Goal: Information Seeking & Learning: Learn about a topic

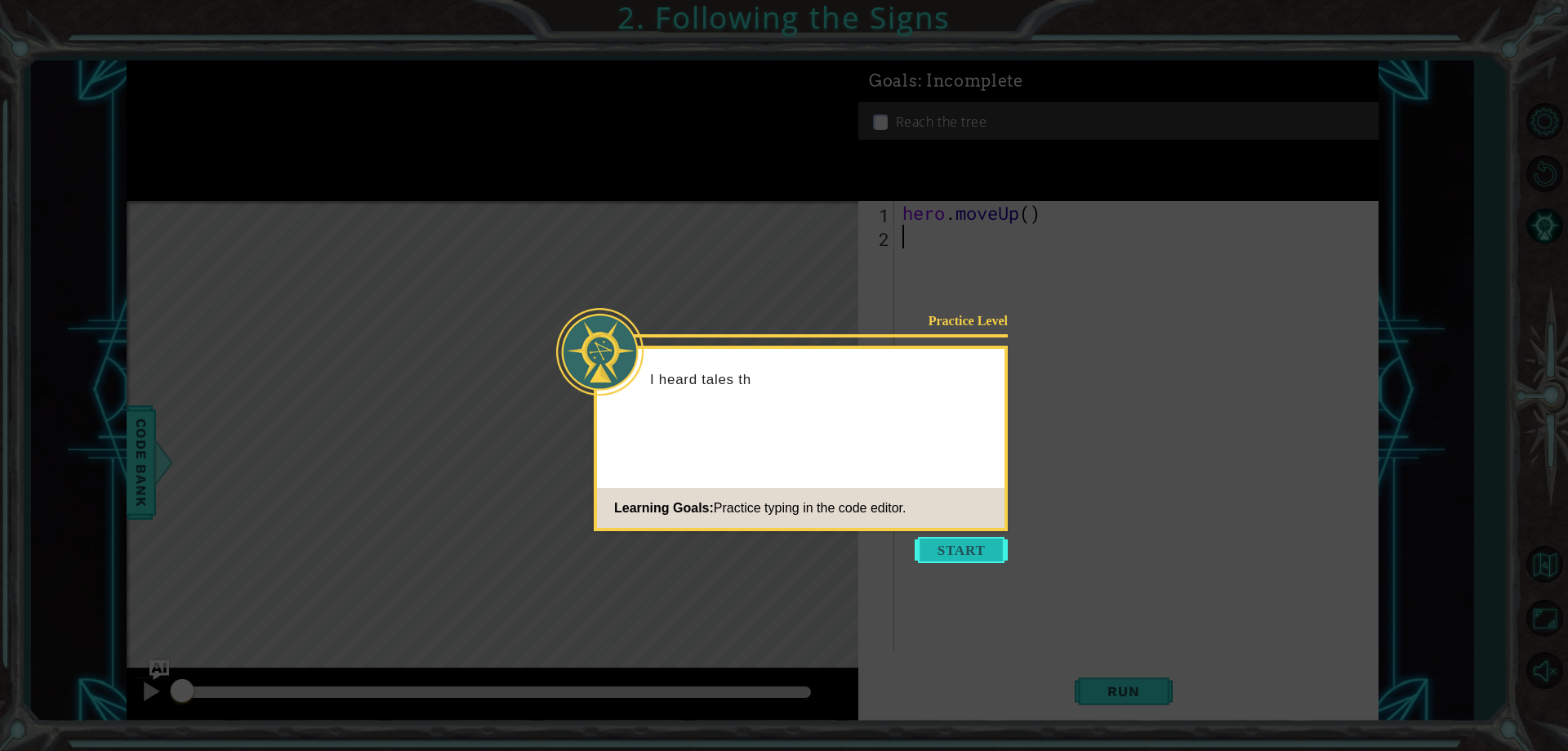
click at [967, 544] on button "Start" at bounding box center [961, 550] width 93 height 26
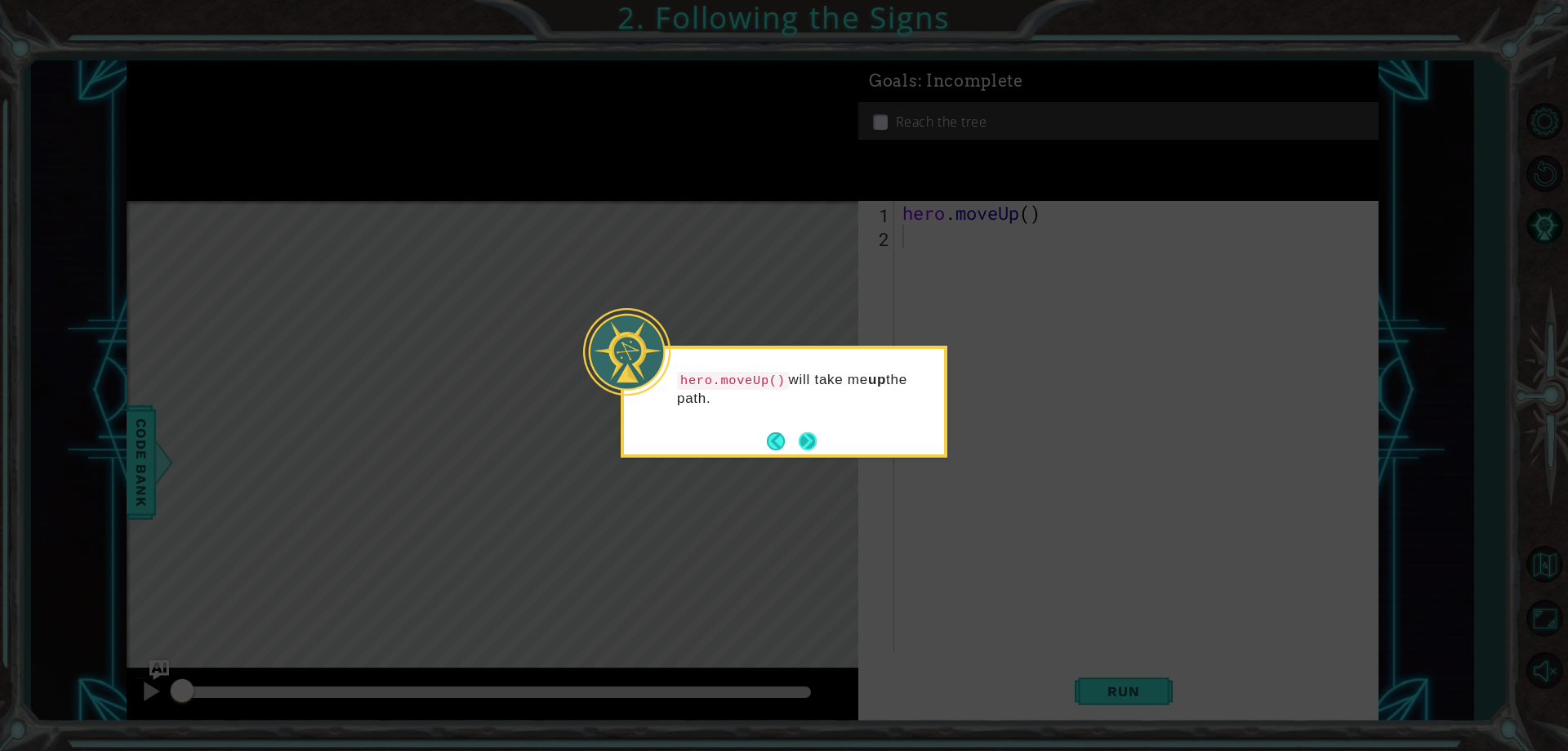
click at [810, 434] on button "Next" at bounding box center [807, 441] width 19 height 19
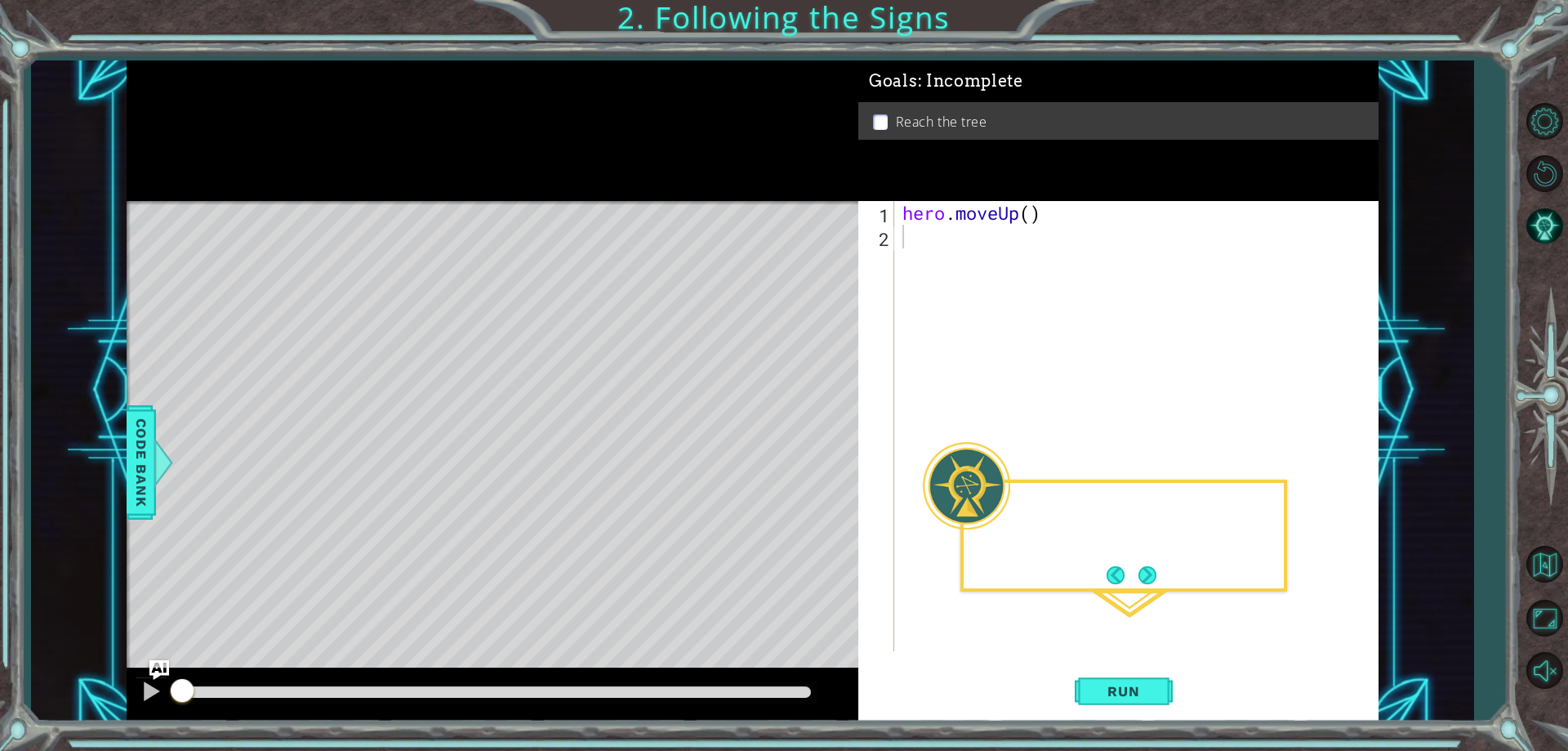
click at [810, 434] on div "Level Map" at bounding box center [503, 442] width 754 height 481
click at [1147, 579] on button "Next" at bounding box center [1147, 575] width 18 height 18
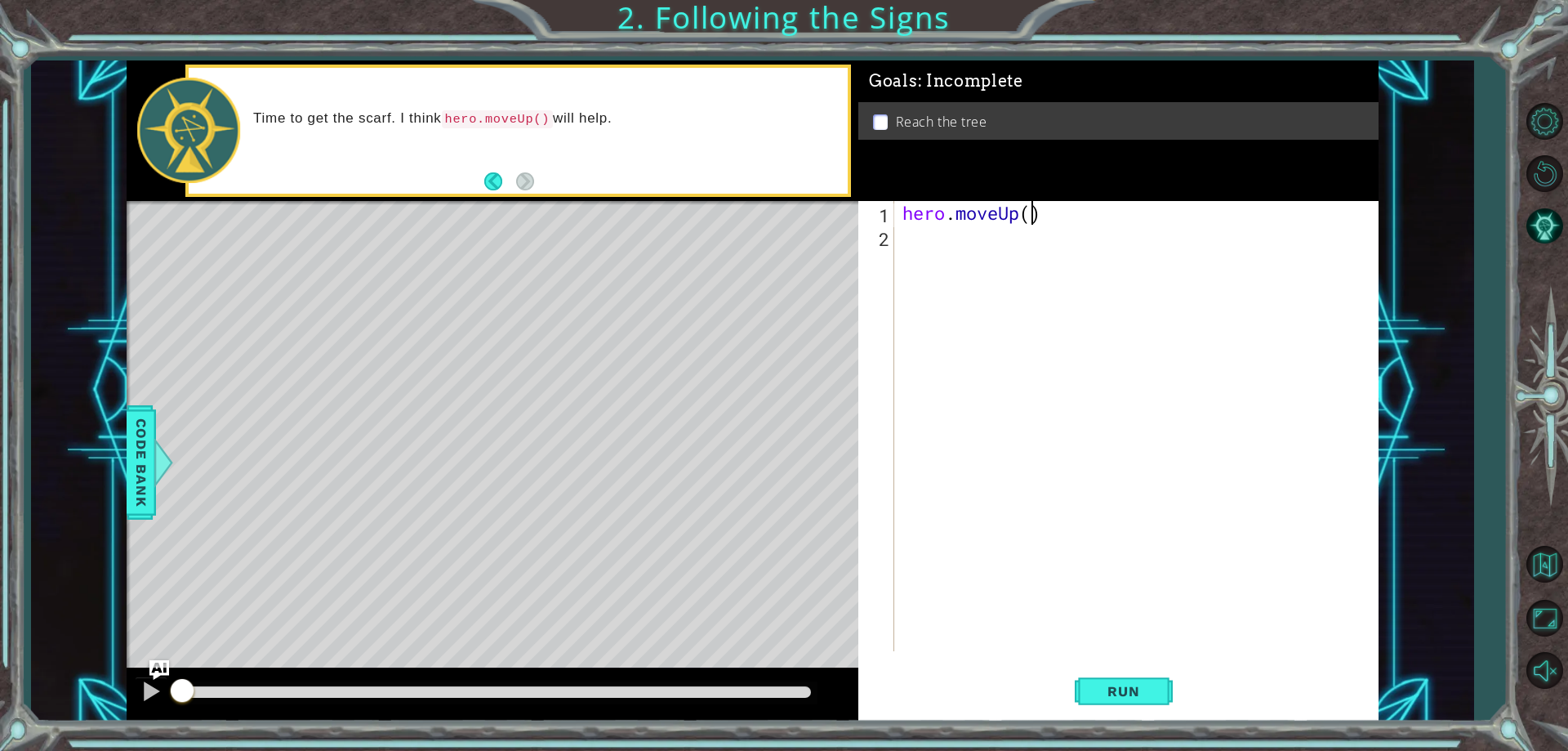
click at [1032, 204] on div "hero . moveUp ( )" at bounding box center [1139, 449] width 482 height 497
type textarea "hero.moveUp(2)"
click at [1112, 684] on span "Run" at bounding box center [1123, 691] width 64 height 16
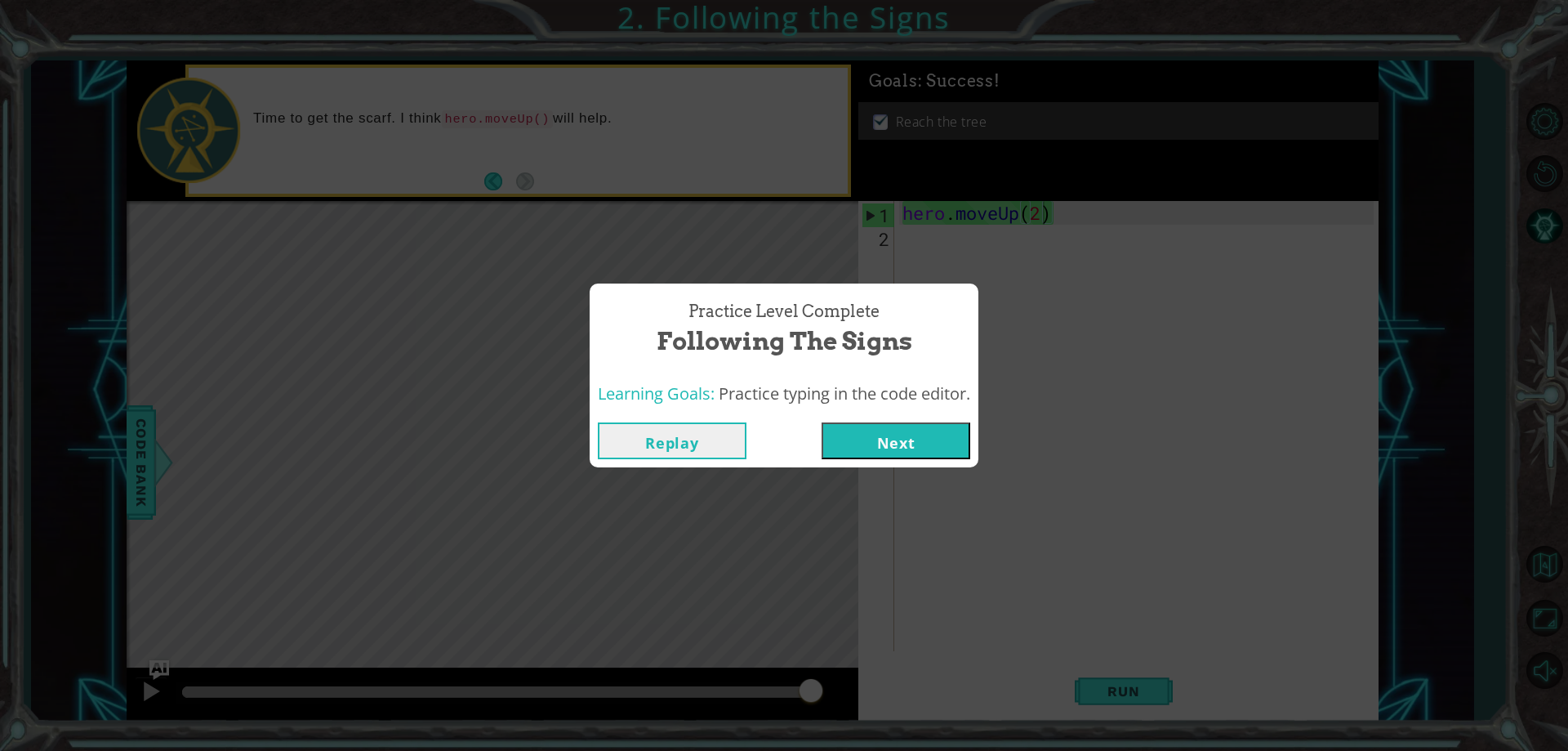
click at [951, 432] on button "Next" at bounding box center [896, 441] width 149 height 37
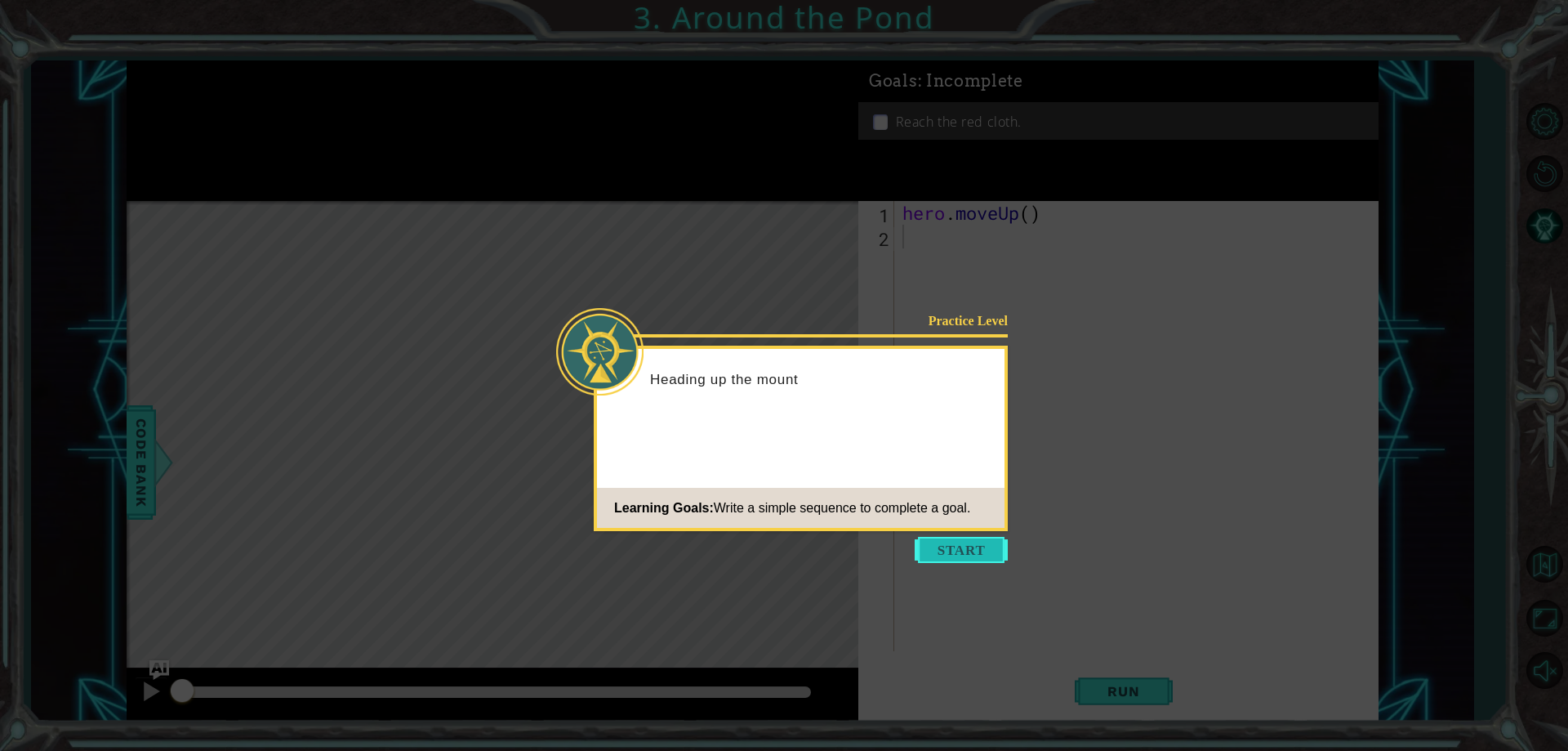
click at [950, 555] on button "Start" at bounding box center [961, 550] width 93 height 26
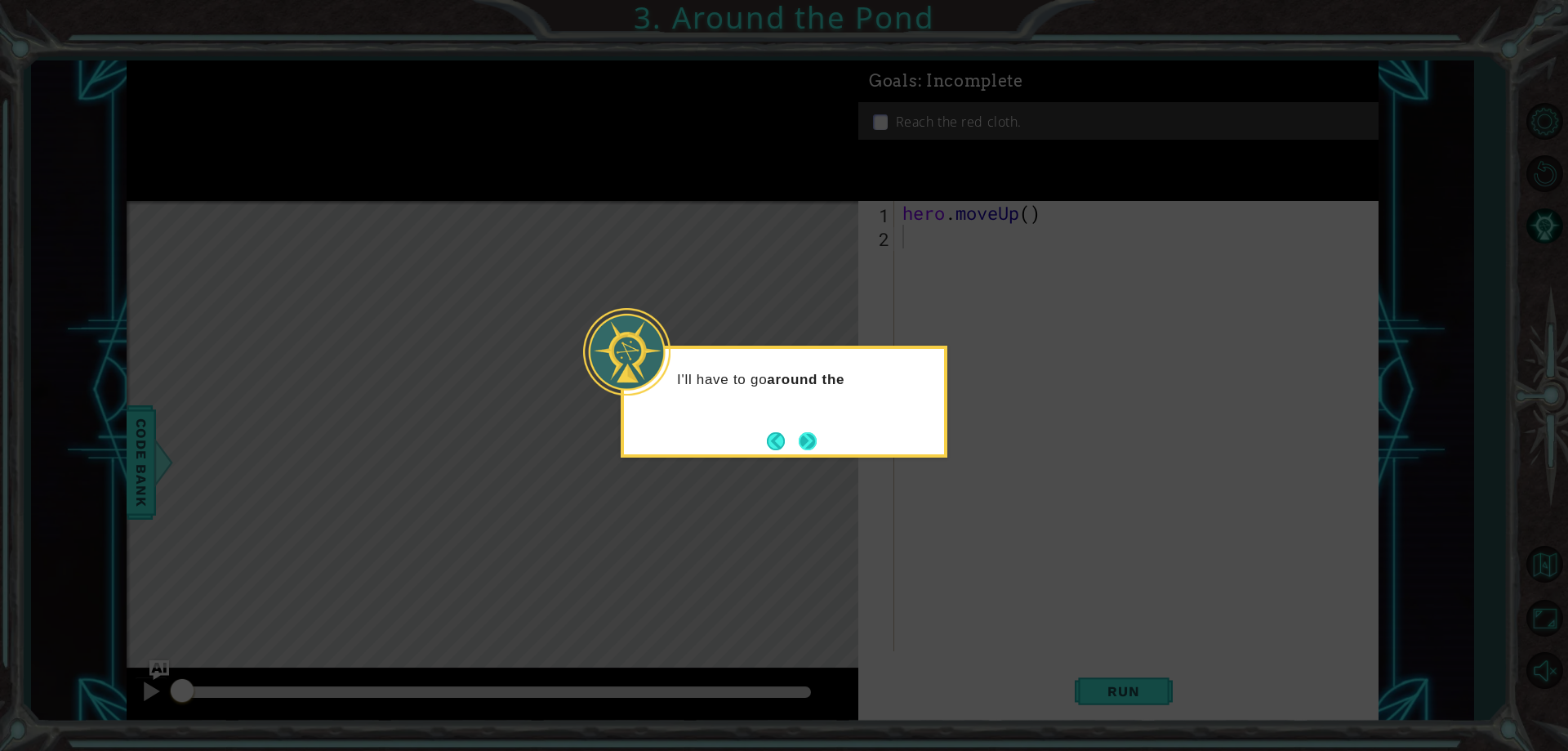
click at [809, 432] on button "Next" at bounding box center [807, 441] width 18 height 18
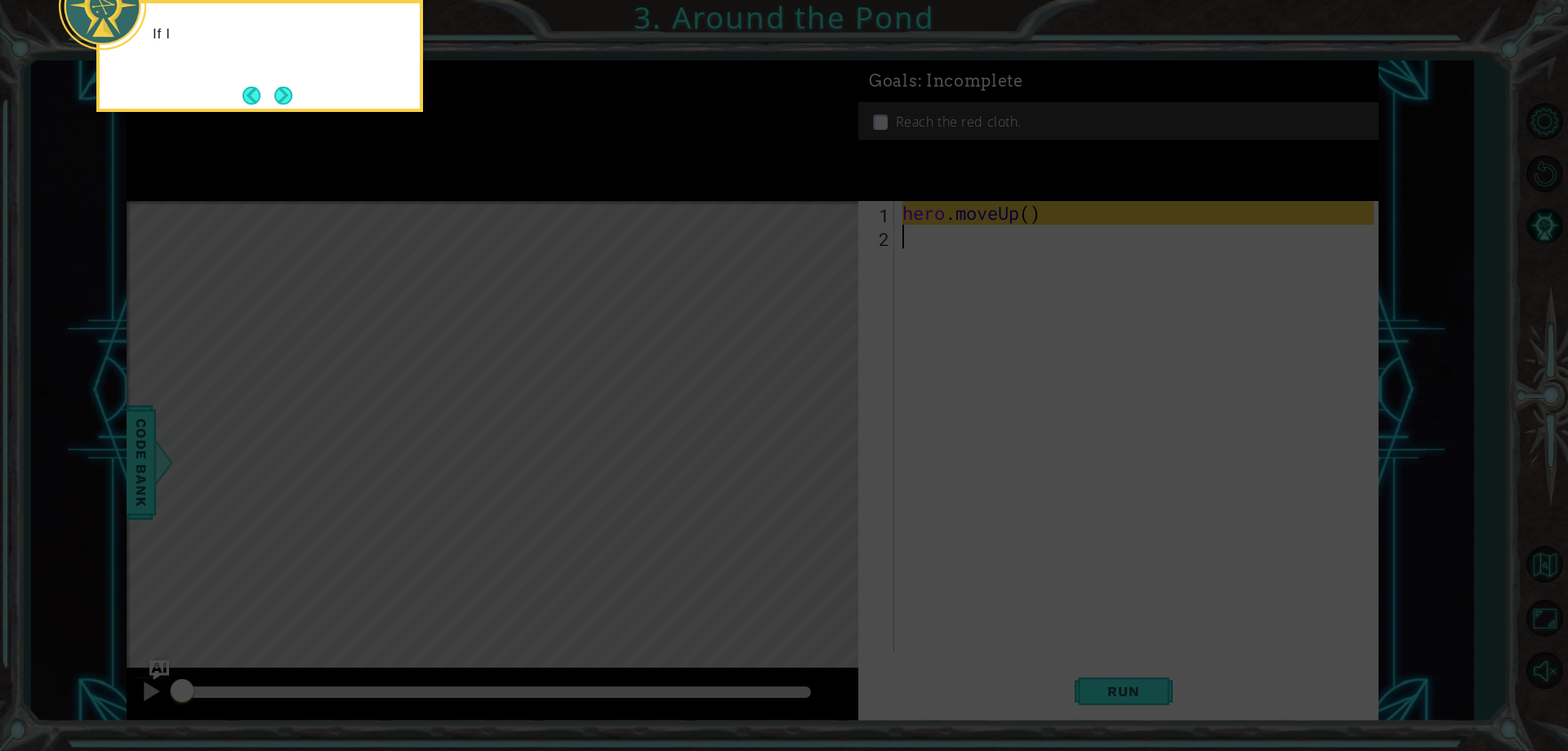
click at [879, 418] on icon at bounding box center [784, 111] width 1568 height 1277
click at [948, 381] on icon at bounding box center [784, 111] width 1568 height 1277
drag, startPoint x: 599, startPoint y: 232, endPoint x: 673, endPoint y: 195, distance: 82.7
click at [637, 210] on icon at bounding box center [784, 111] width 1568 height 1277
click at [167, 136] on icon at bounding box center [784, 111] width 1568 height 1277
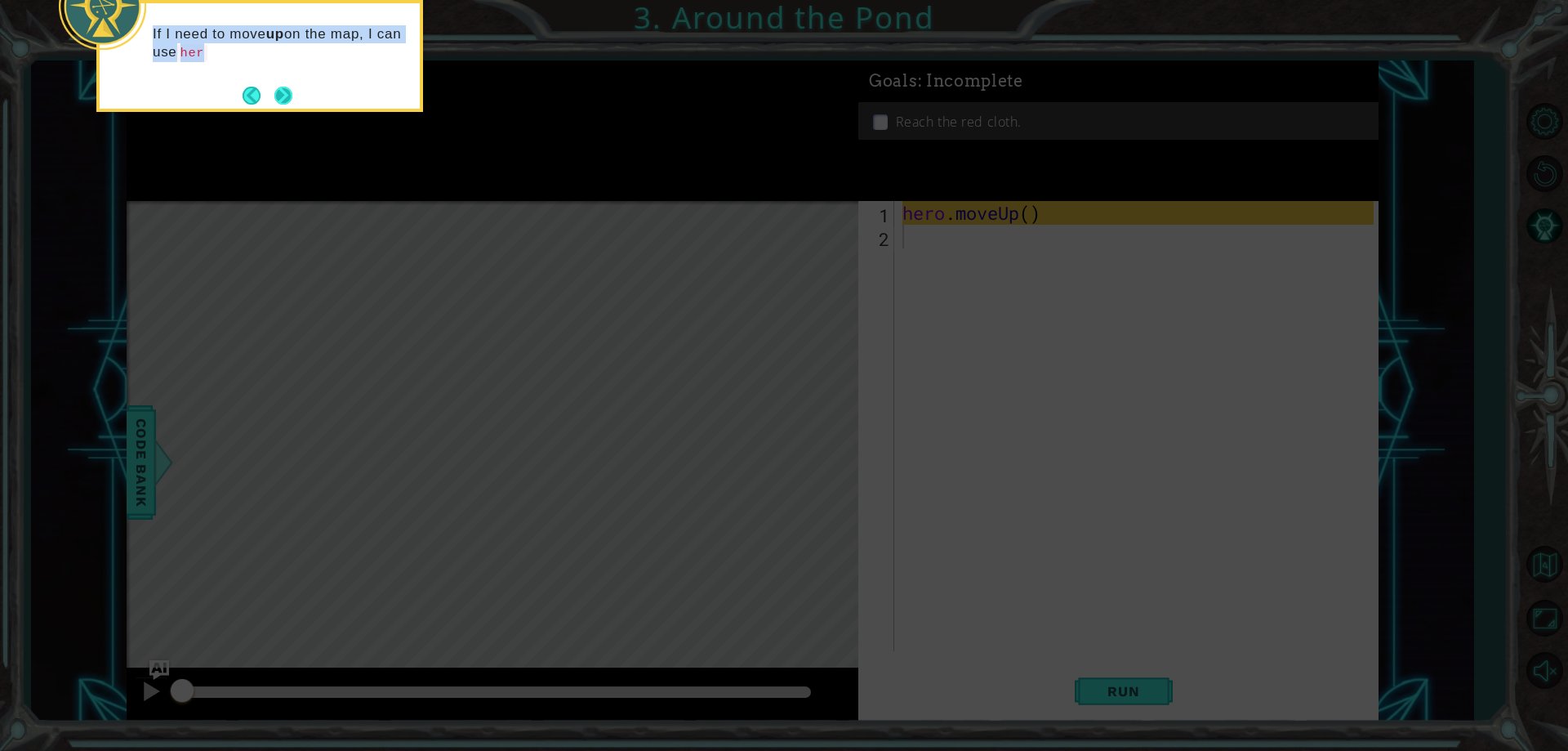
drag, startPoint x: 266, startPoint y: 88, endPoint x: 282, endPoint y: 90, distance: 16.1
click at [282, 90] on div "If I need to move up on the map, I can use her" at bounding box center [259, 47] width 320 height 90
click at [287, 94] on button "Next" at bounding box center [283, 95] width 18 height 18
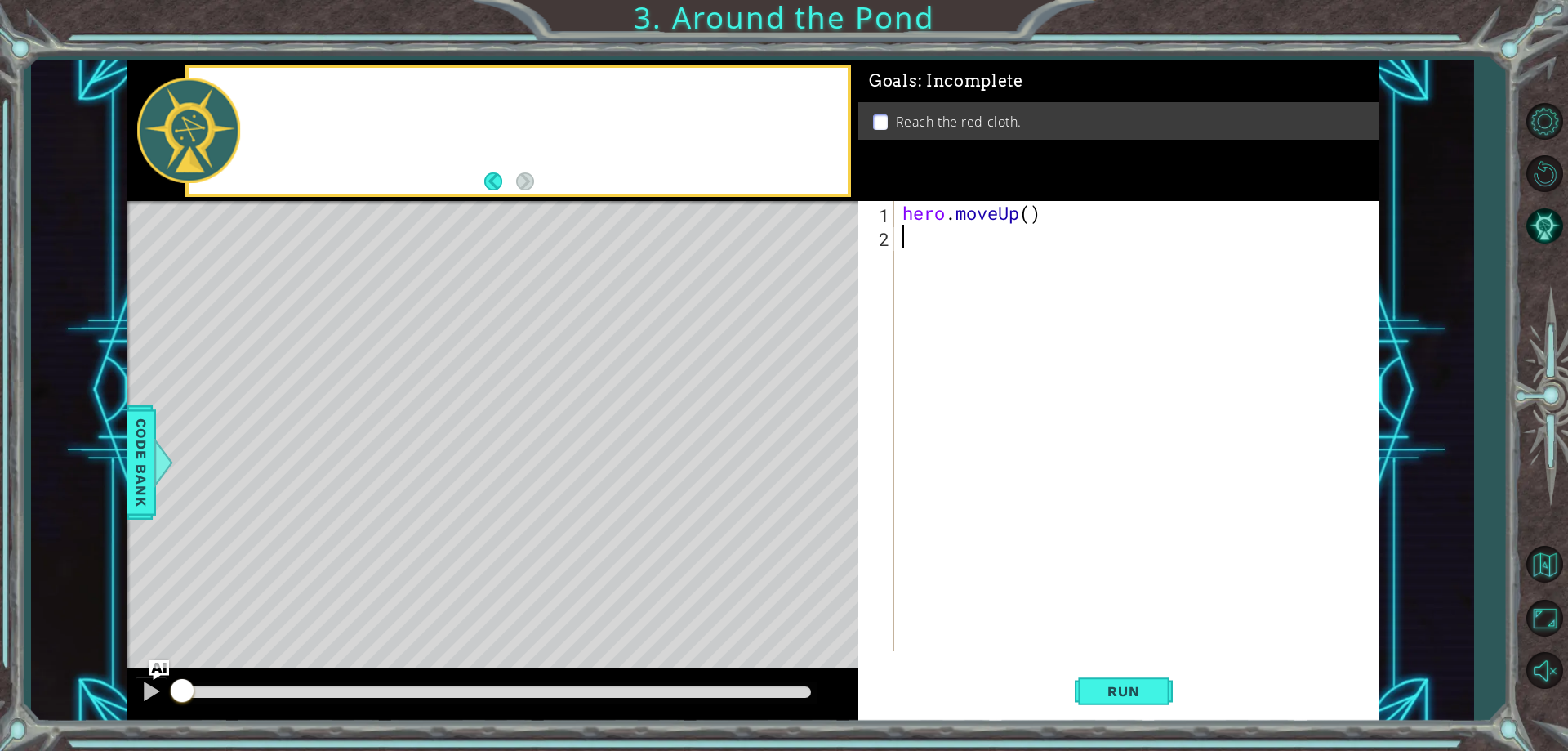
drag, startPoint x: 287, startPoint y: 94, endPoint x: 320, endPoint y: 103, distance: 34.2
click at [315, 98] on div at bounding box center [518, 130] width 659 height 125
drag, startPoint x: 320, startPoint y: 103, endPoint x: 358, endPoint y: 106, distance: 38.1
click at [313, 105] on div at bounding box center [518, 130] width 659 height 125
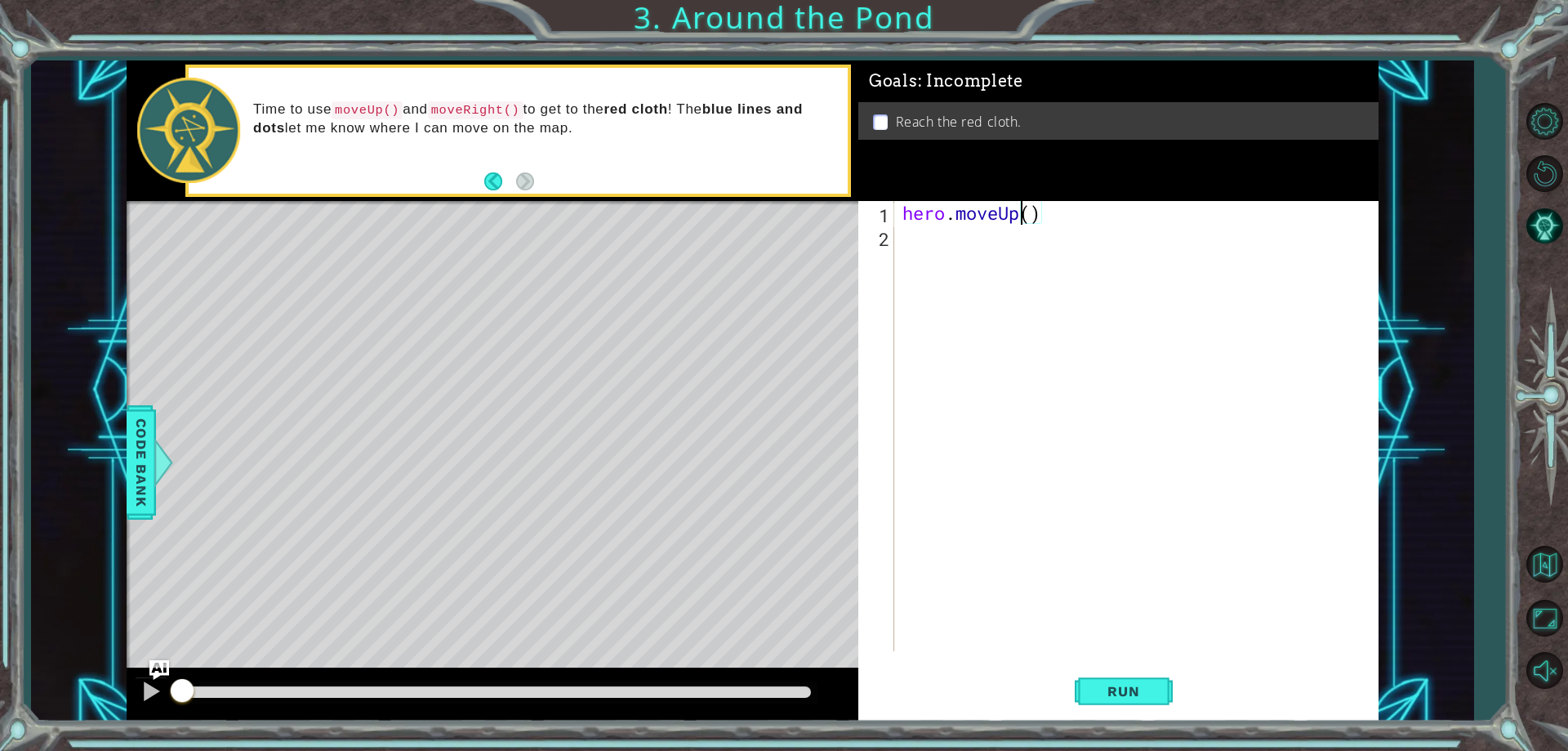
click at [1021, 211] on div "hero . moveUp ( )" at bounding box center [1139, 449] width 482 height 497
click at [1027, 212] on div "hero . moveUp ( )" at bounding box center [1139, 449] width 482 height 497
click at [1027, 212] on div "hero . moveUp ( )" at bounding box center [1135, 426] width 473 height 450
type textarea "hero.moveUp(2)"
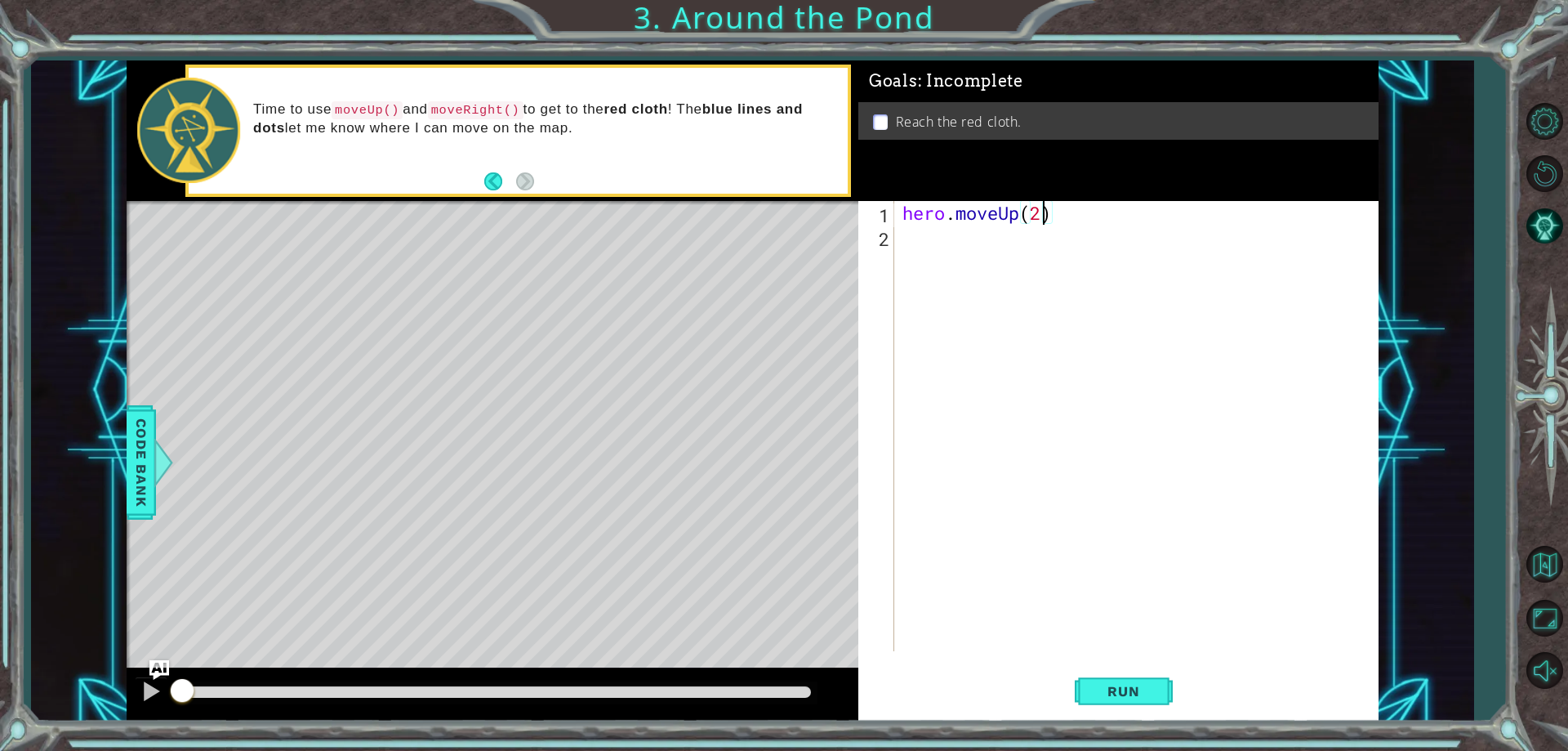
click at [1014, 252] on div "hero . moveUp ( 2 )" at bounding box center [1139, 449] width 482 height 497
type textarea "hero.moveLeft(1)"
click at [1027, 291] on div "hero . moveUp ( 2 ) hero . moveLeft ( 1 )" at bounding box center [1139, 449] width 482 height 497
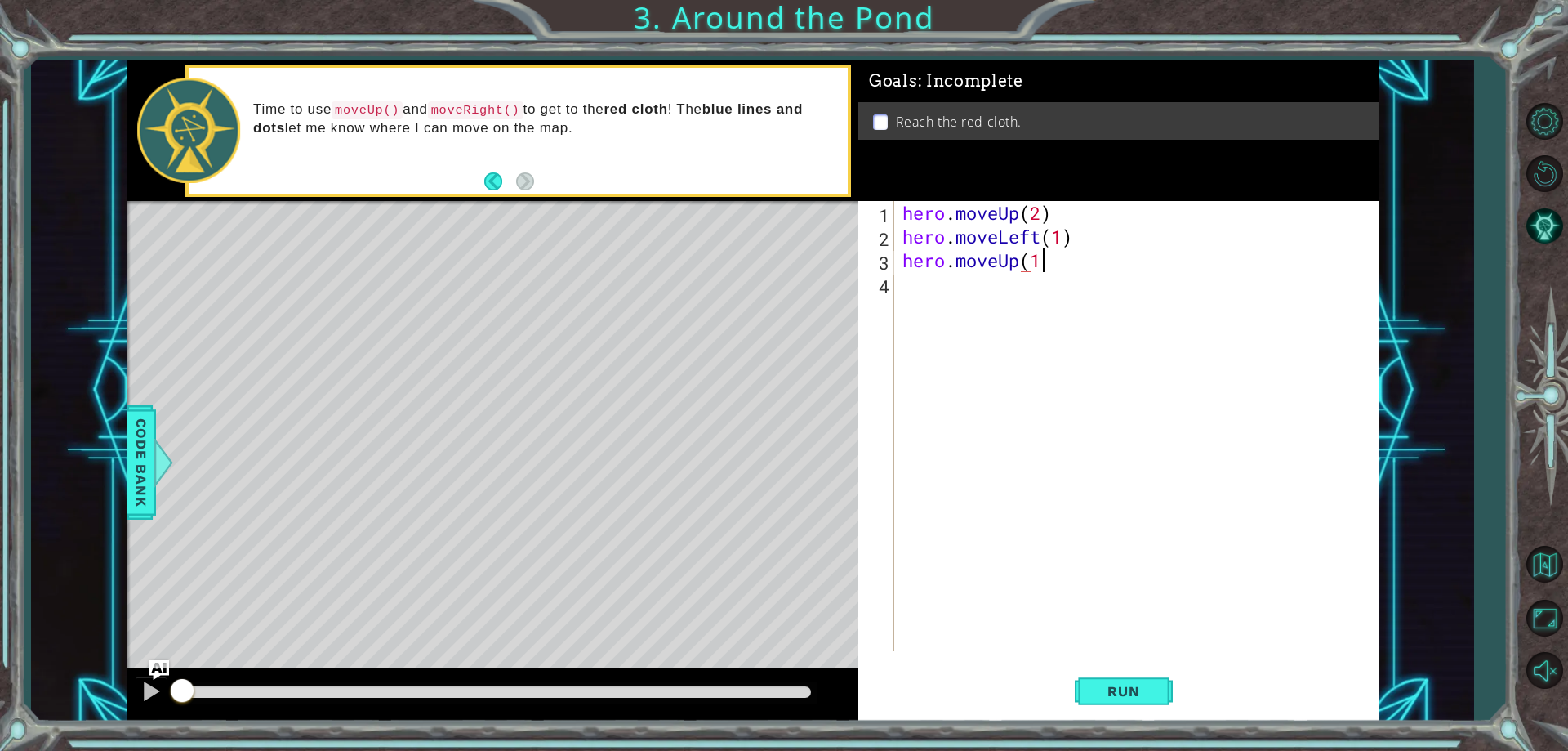
scroll to position [0, 6]
click at [1140, 699] on span "Run" at bounding box center [1123, 691] width 64 height 16
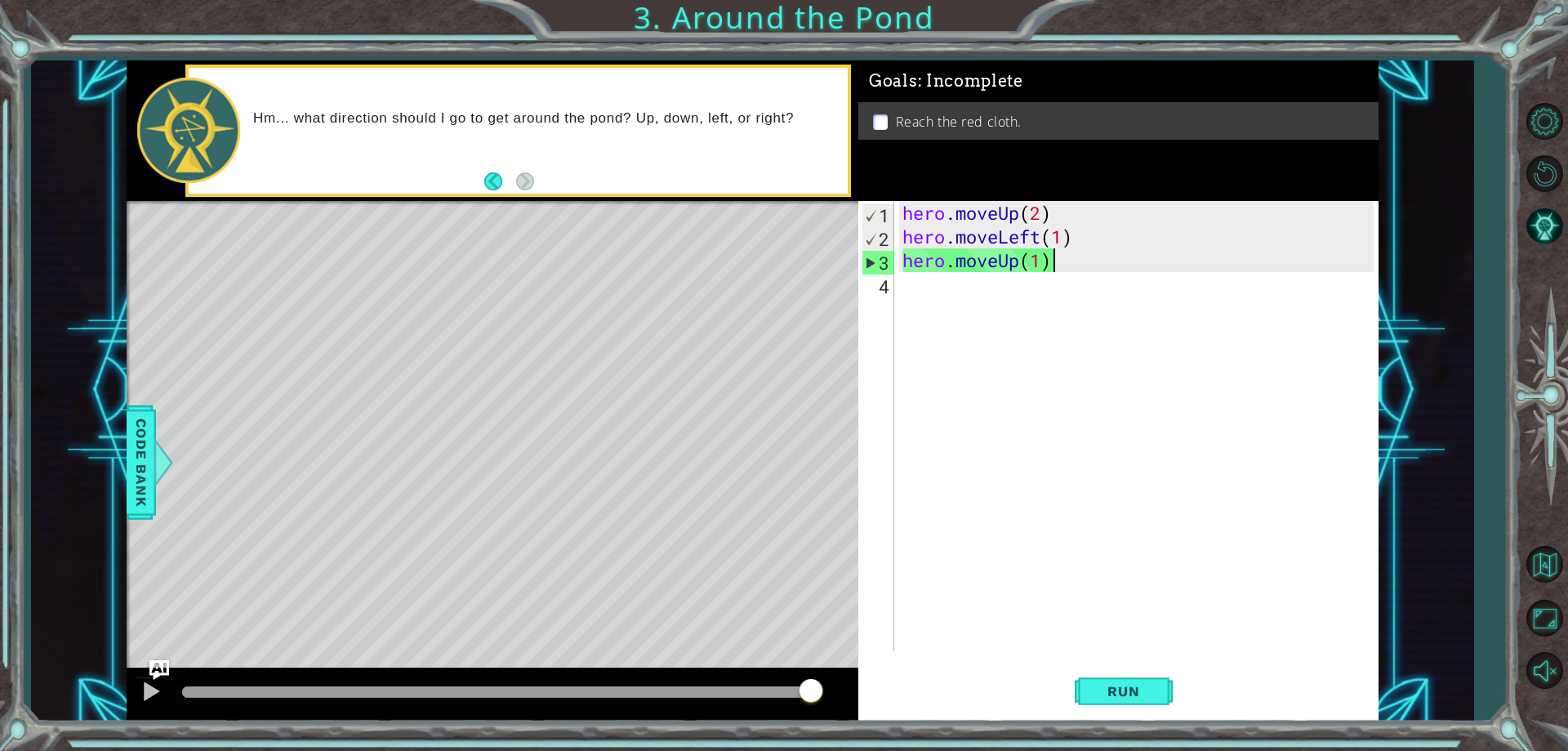
click at [1042, 247] on div "hero . moveUp ( 2 ) hero . moveLeft ( 1 ) hero . moveUp ( 1 )" at bounding box center [1139, 449] width 482 height 497
click at [1036, 215] on div "hero . moveUp ( 2 ) hero . moveLeft ( 1 ) hero . moveUp ( 1 )" at bounding box center [1139, 449] width 482 height 497
click at [1034, 209] on div "hero . moveUp ( 2 ) hero . moveLeft ( 1 ) hero . moveUp ( 1 )" at bounding box center [1139, 449] width 482 height 497
drag, startPoint x: 403, startPoint y: 678, endPoint x: 298, endPoint y: 682, distance: 105.1
click at [298, 682] on div at bounding box center [492, 693] width 732 height 52
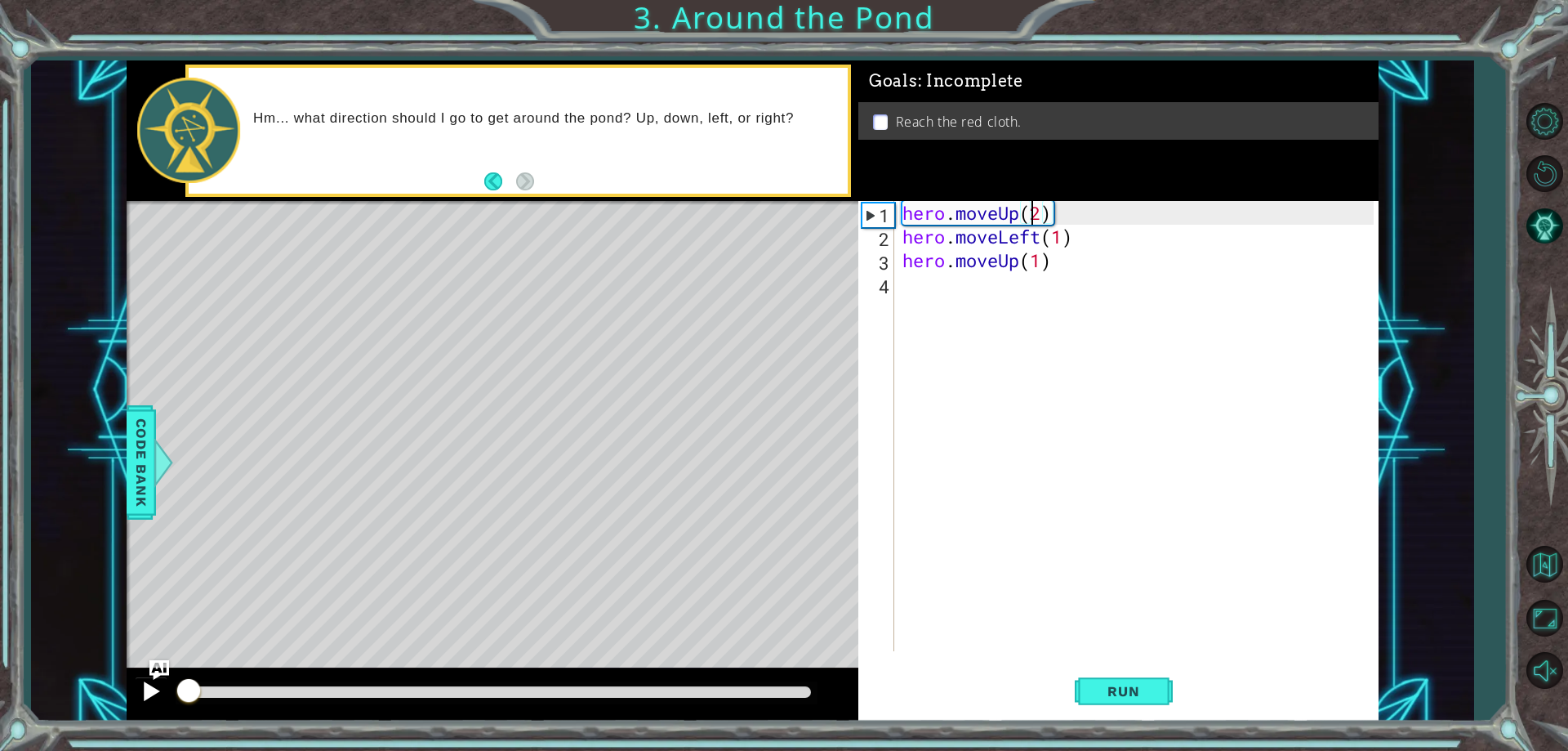
drag, startPoint x: 241, startPoint y: 695, endPoint x: 137, endPoint y: 691, distance: 104.1
click at [137, 691] on div at bounding box center [492, 693] width 732 height 52
click at [140, 691] on div at bounding box center [151, 691] width 22 height 22
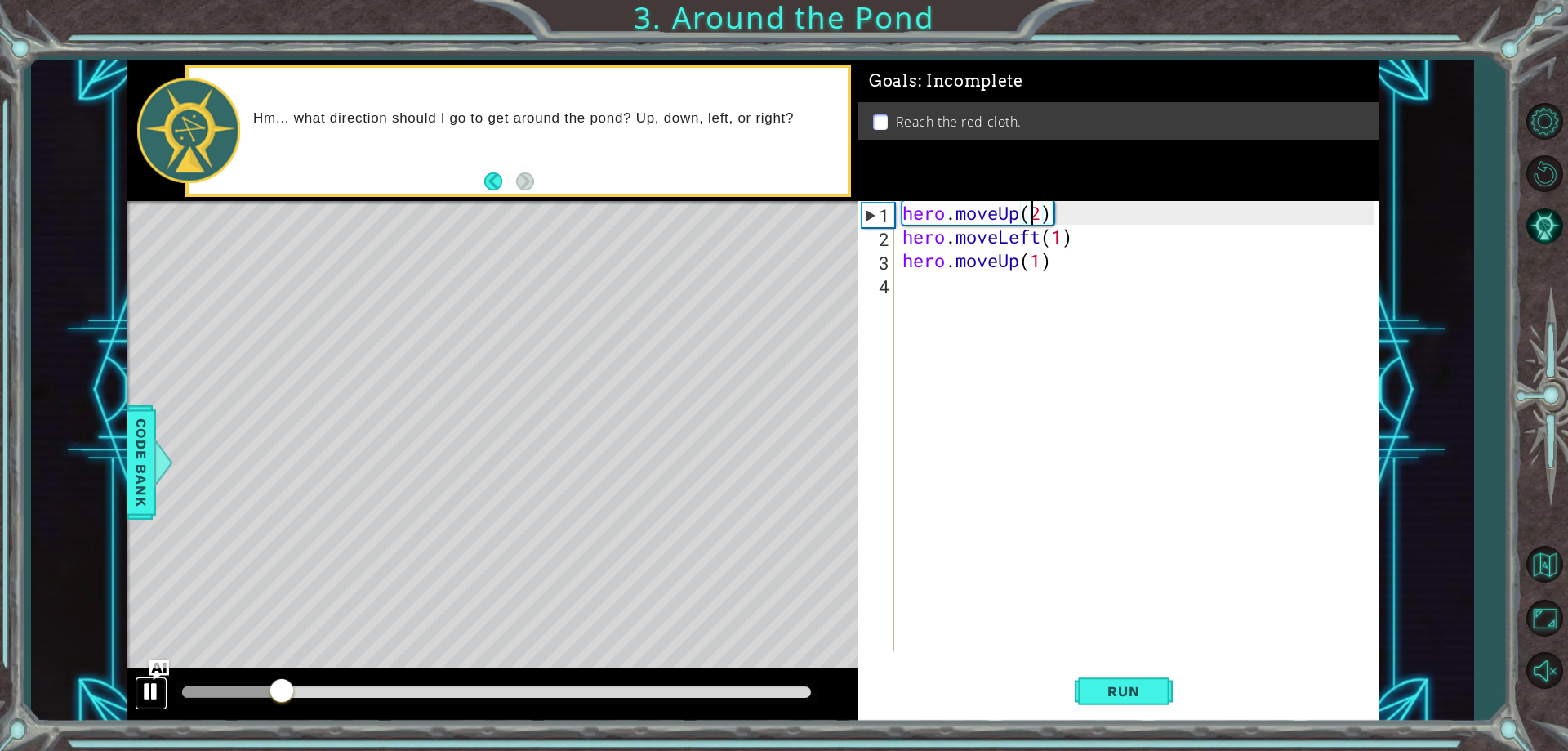
click at [140, 691] on div at bounding box center [151, 691] width 22 height 22
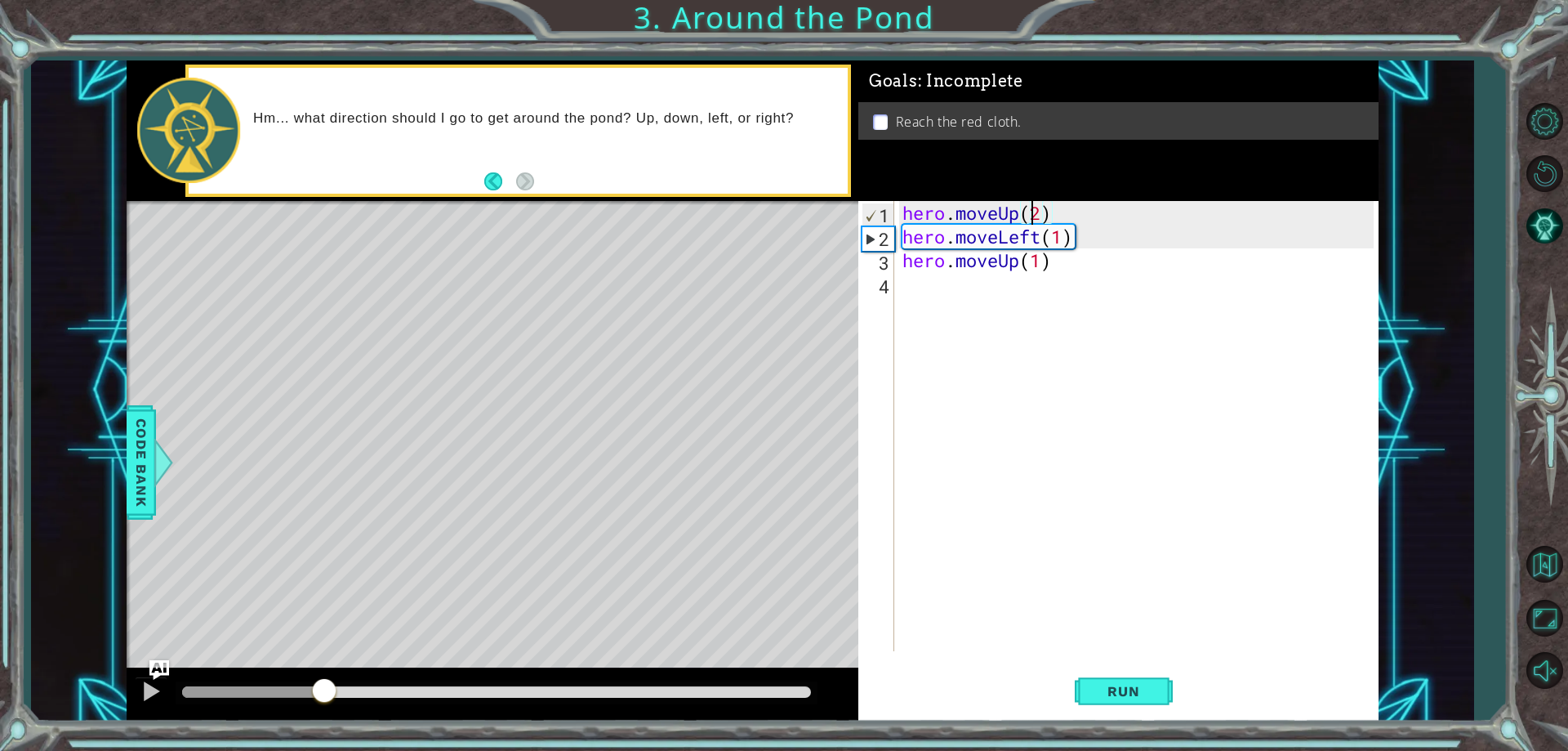
click at [1035, 238] on div "hero . moveUp ( 2 ) hero . moveLeft ( 1 ) hero . moveUp ( 1 )" at bounding box center [1139, 449] width 482 height 497
click at [1043, 237] on div "hero . moveUp ( 2 ) hero . moveLeft ( 1 ) hero . moveUp ( 1 )" at bounding box center [1139, 449] width 482 height 497
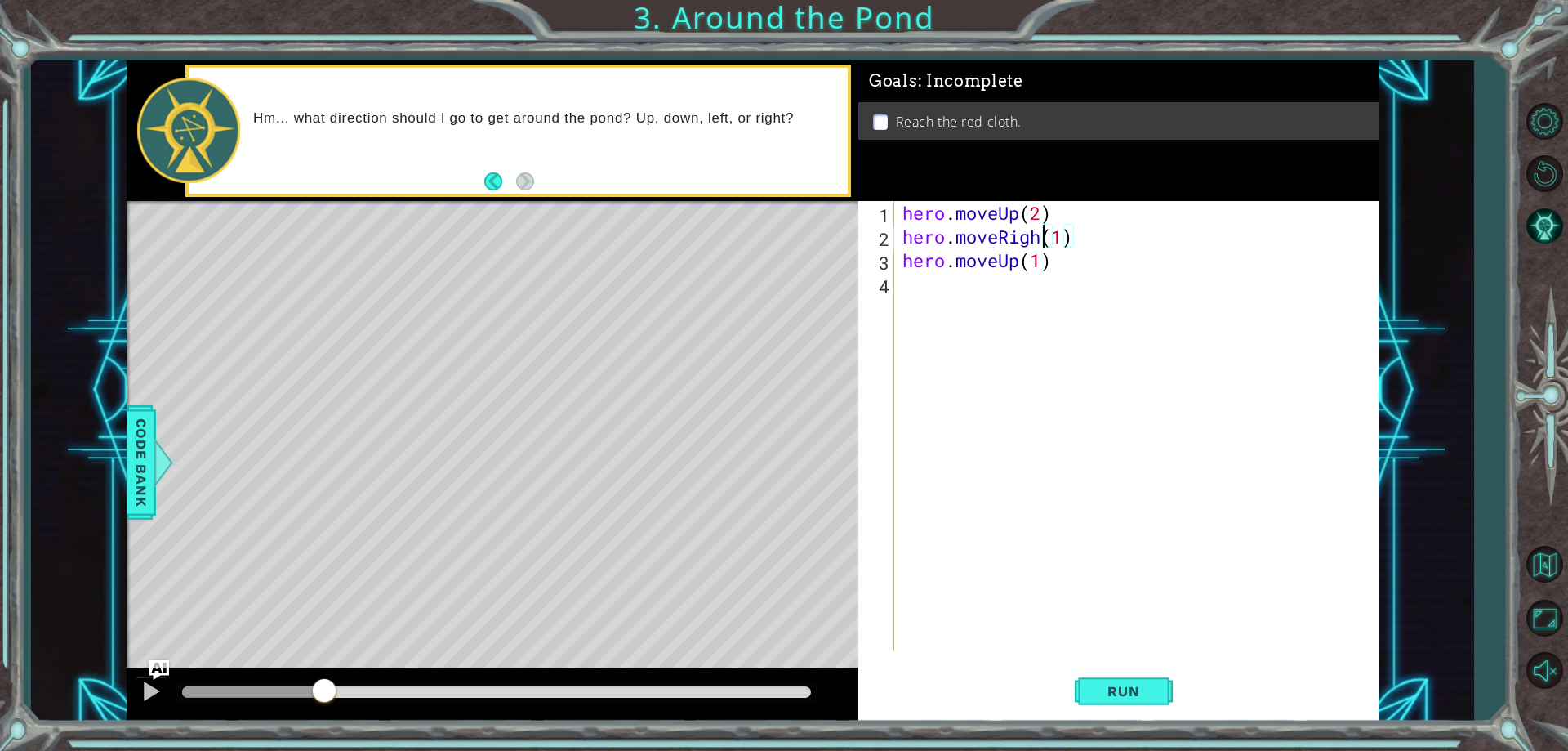
scroll to position [0, 8]
type textarea "hero.moveRight(1)"
click at [1115, 679] on button "Run" at bounding box center [1124, 692] width 98 height 52
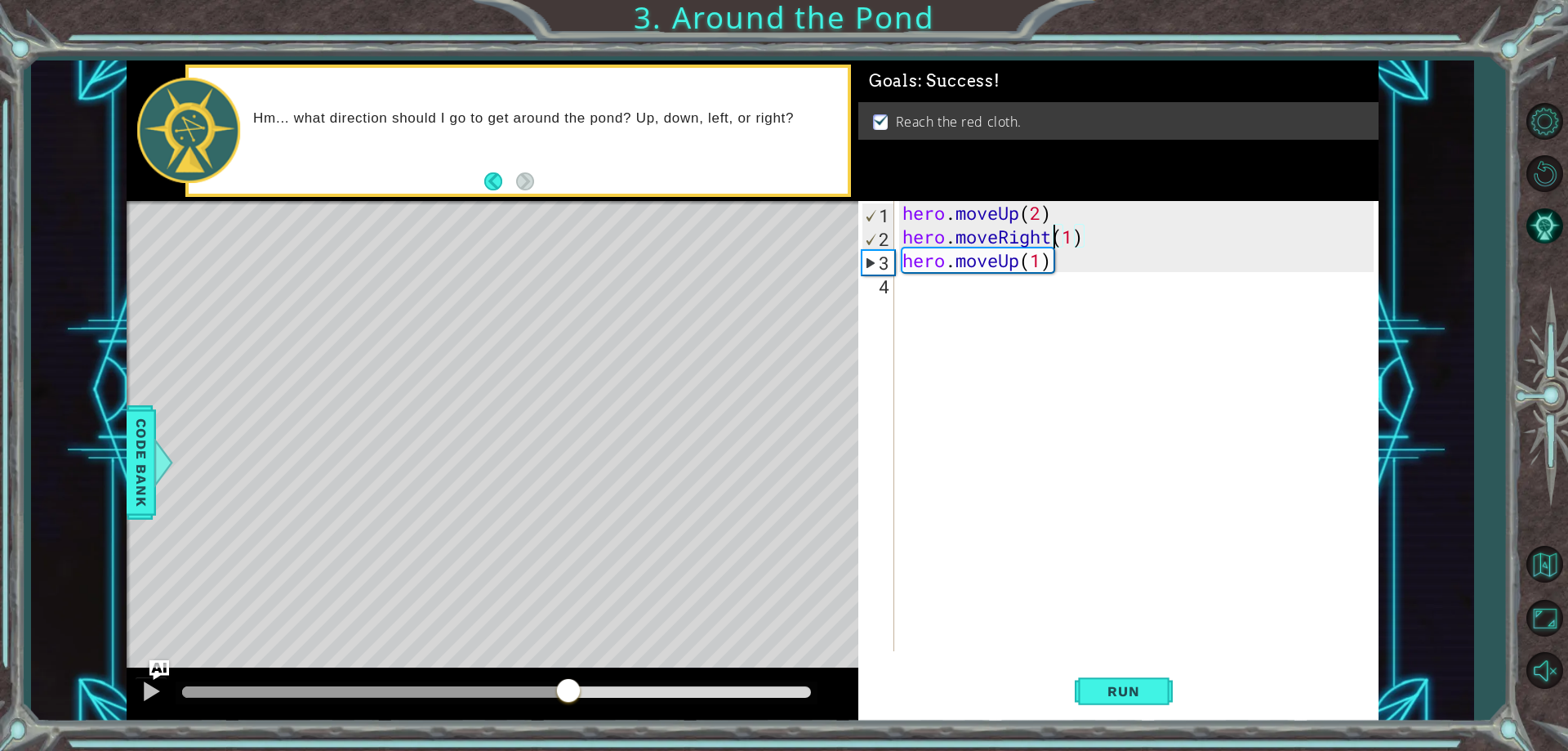
click at [565, 696] on div at bounding box center [496, 692] width 629 height 11
drag, startPoint x: 636, startPoint y: 694, endPoint x: 751, endPoint y: 699, distance: 115.1
click at [751, 698] on div at bounding box center [496, 692] width 629 height 11
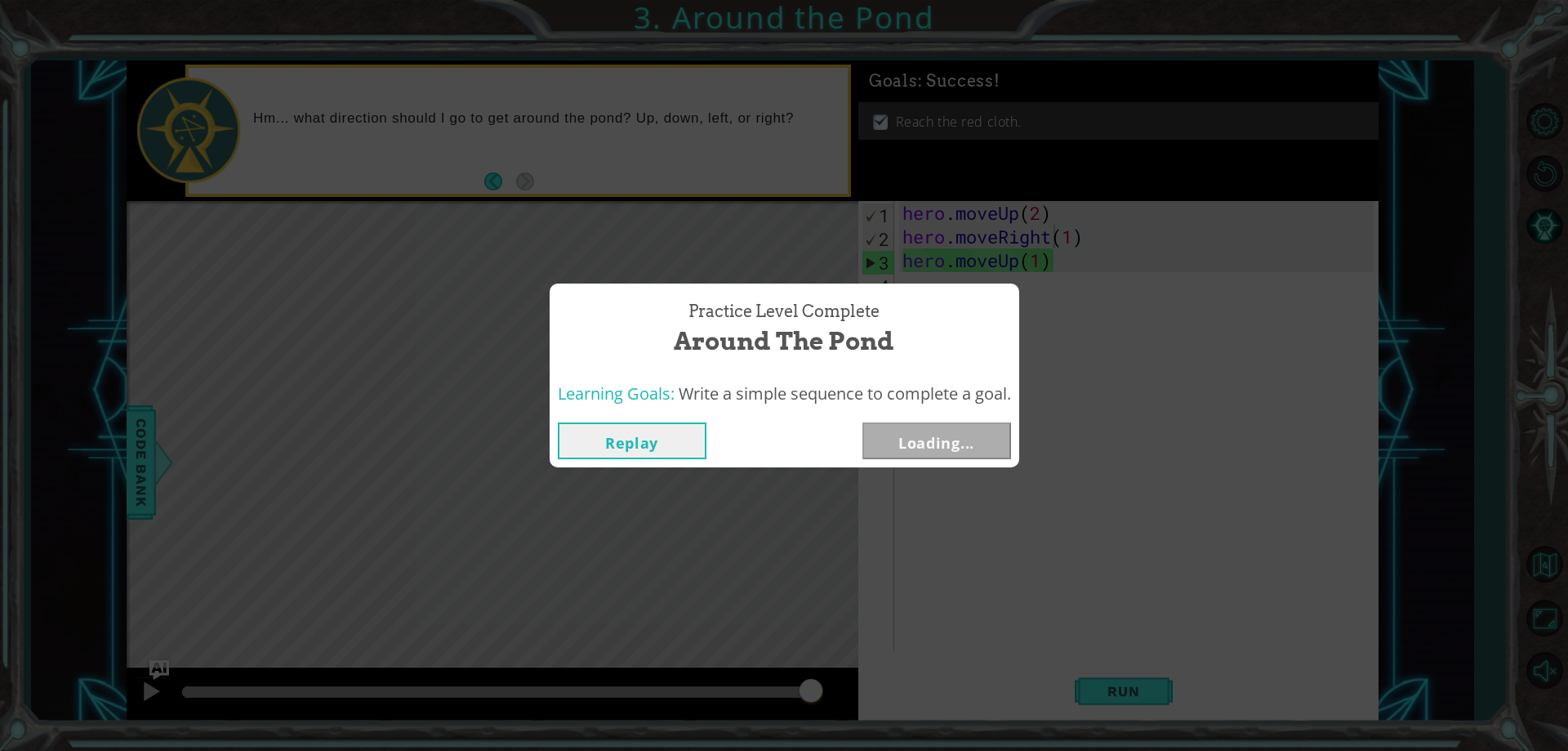
drag, startPoint x: 758, startPoint y: 697, endPoint x: 922, endPoint y: 647, distance: 171.5
click at [831, 693] on body "1 ההההההההההההההההההההההההההההההההההההההההההההההההההההההההההההההההההההההההההההה…" at bounding box center [784, 376] width 1568 height 751
click at [953, 442] on button "Next" at bounding box center [936, 441] width 149 height 37
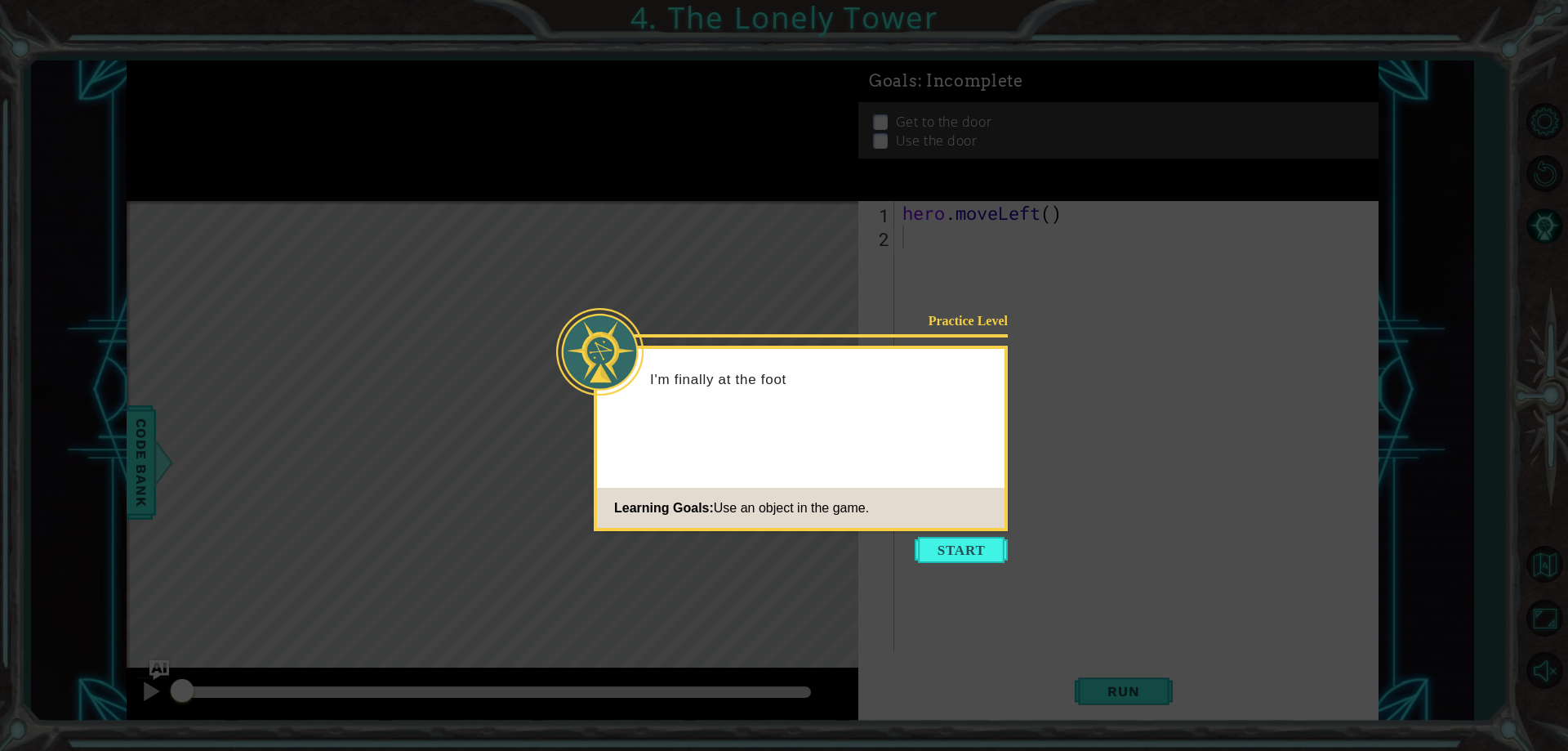
click at [944, 536] on icon at bounding box center [784, 376] width 1568 height 751
click at [949, 555] on button "Start" at bounding box center [961, 550] width 93 height 26
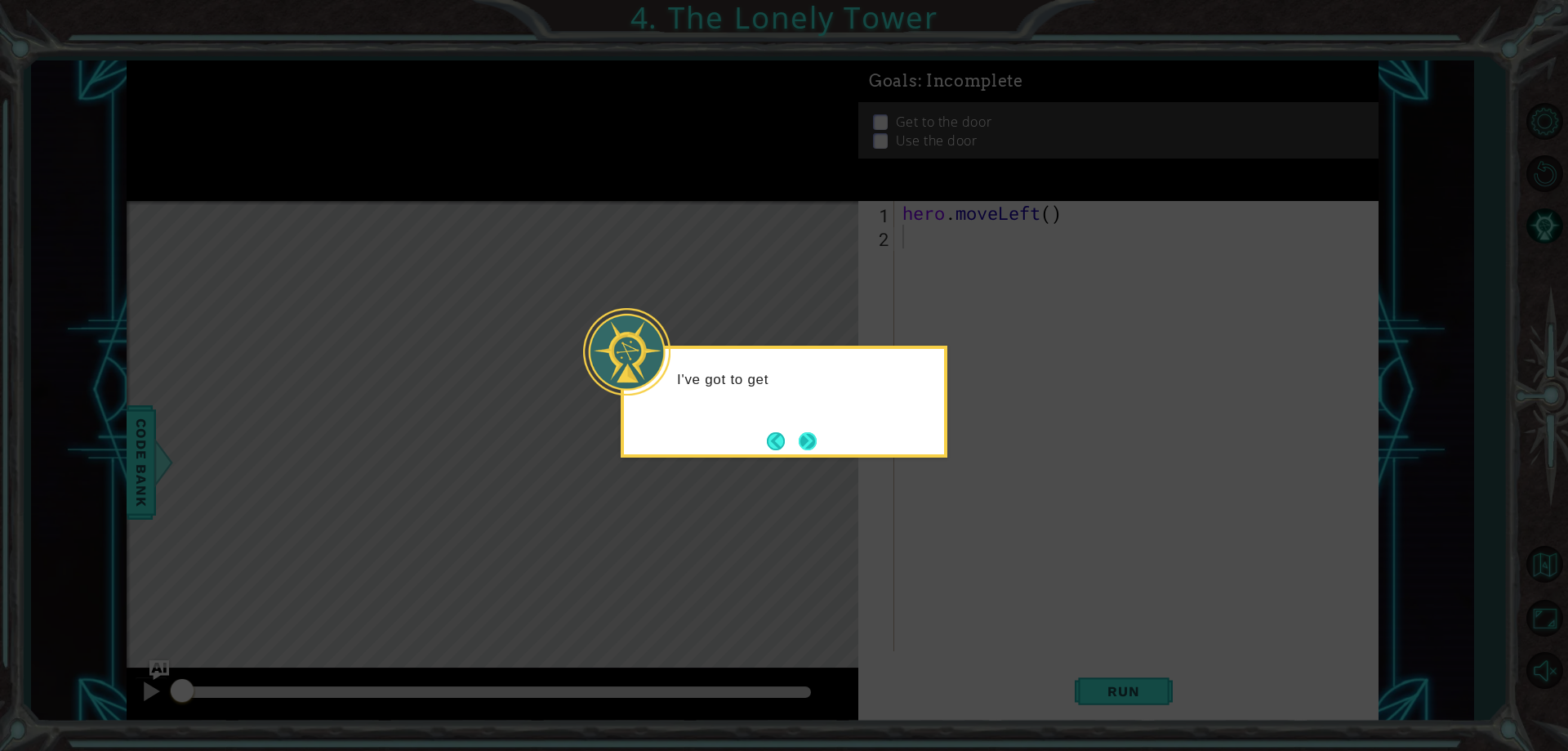
click at [814, 439] on button "Next" at bounding box center [807, 441] width 18 height 18
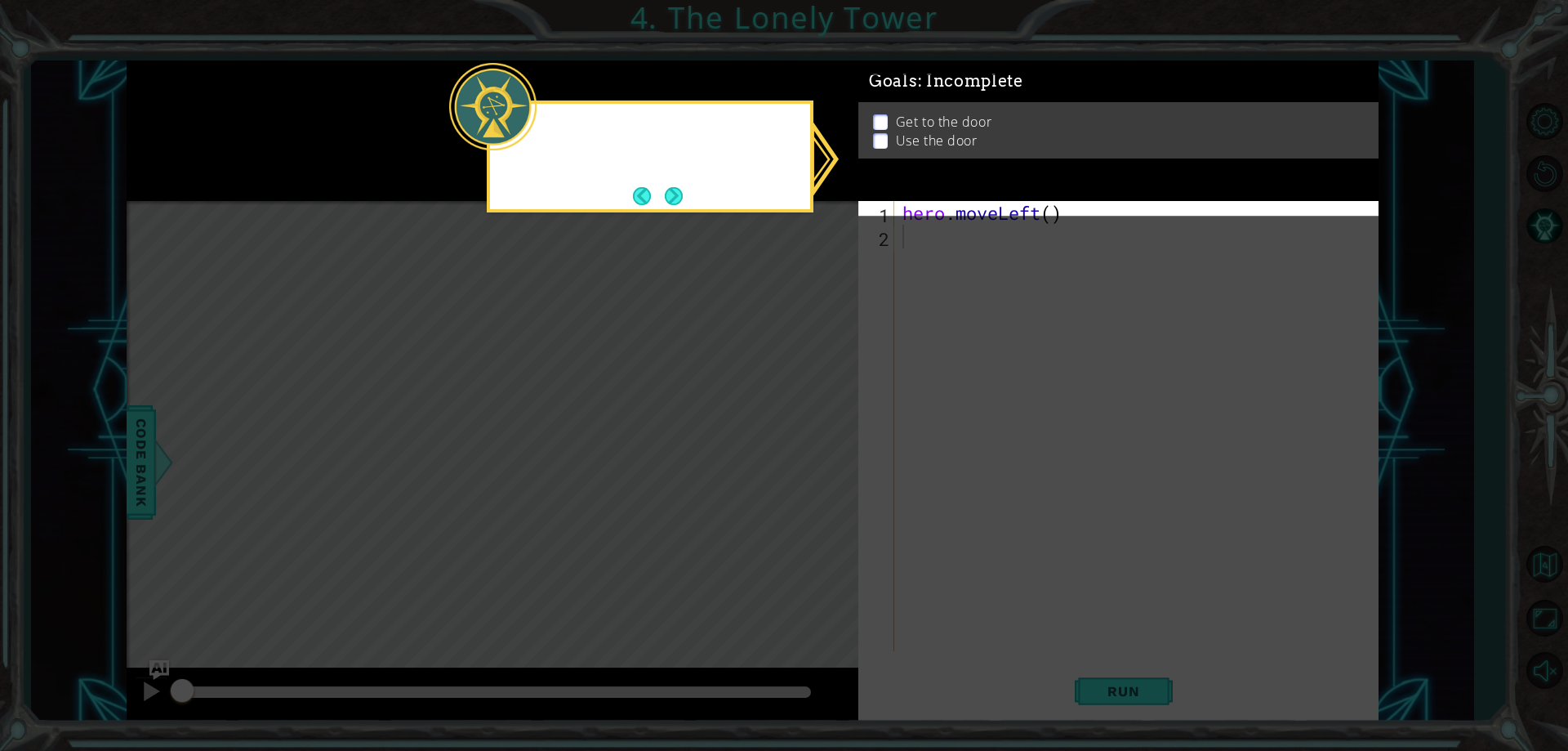
click at [814, 439] on icon at bounding box center [784, 376] width 1568 height 751
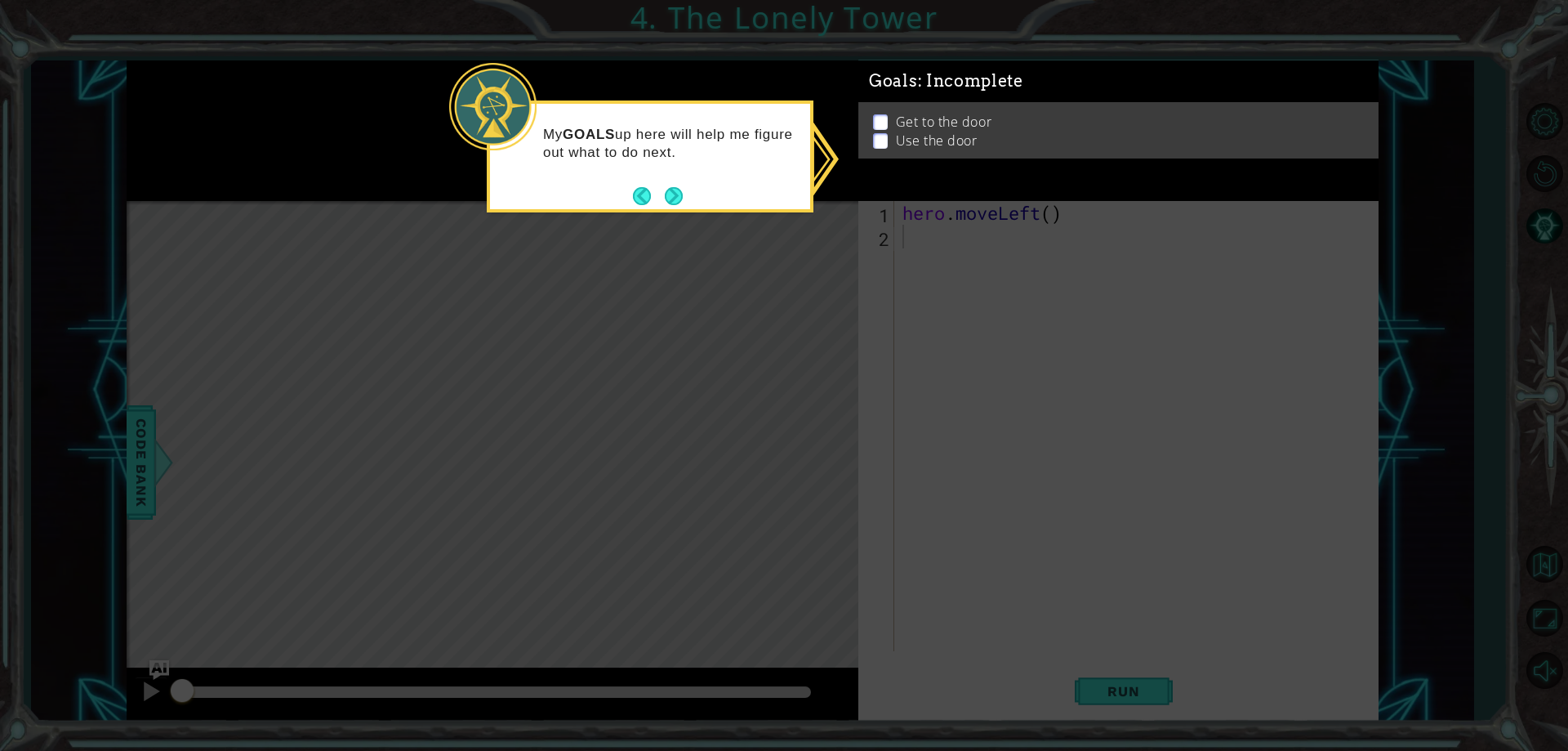
click at [684, 110] on div "My GOALS up here will help me figure out what to do next." at bounding box center [650, 151] width 320 height 82
click at [752, 180] on div "My GOALS up here will help me figure out what to do next." at bounding box center [650, 151] width 320 height 82
click at [677, 192] on button "Next" at bounding box center [673, 195] width 18 height 18
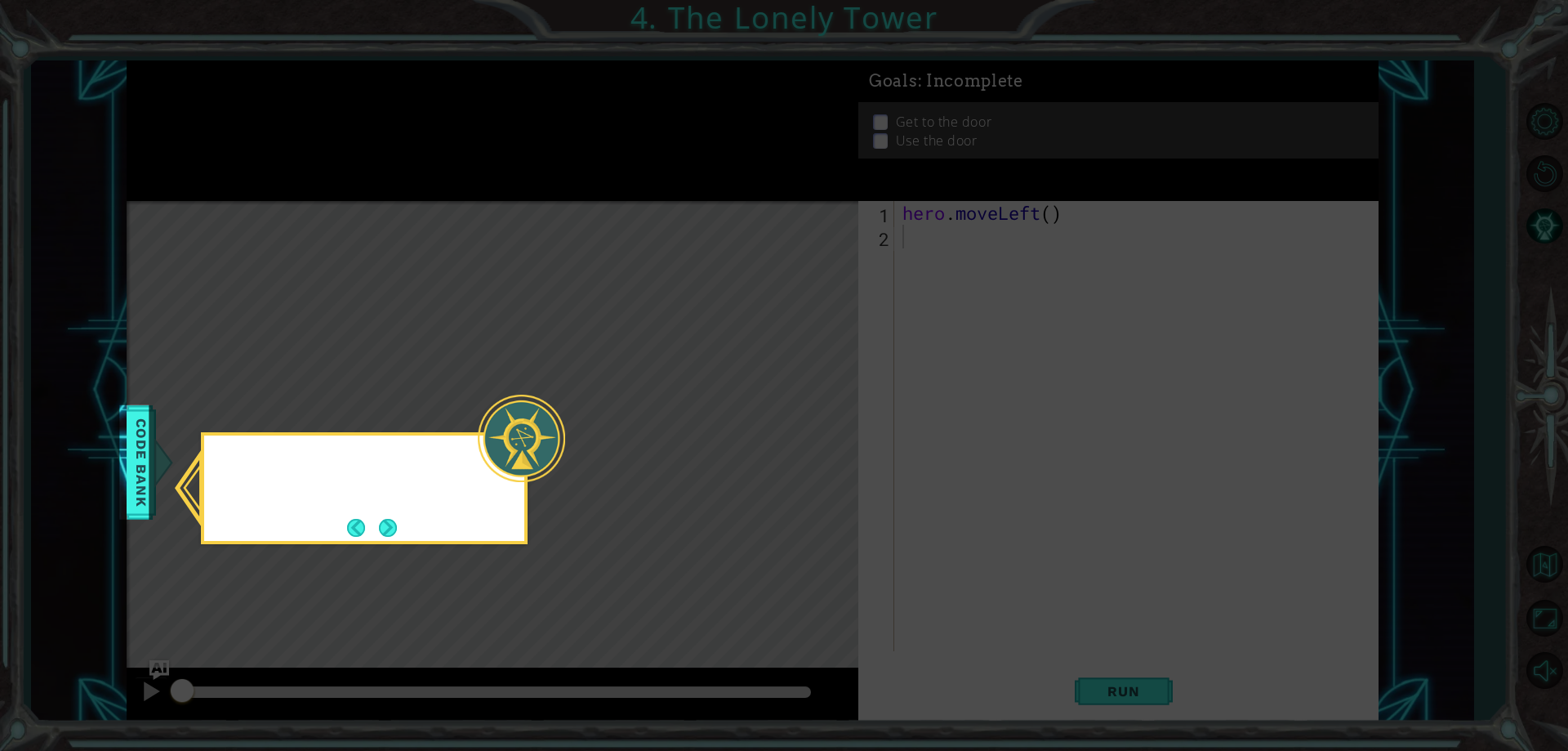
click at [677, 192] on icon at bounding box center [784, 376] width 1568 height 751
click at [397, 519] on button "Next" at bounding box center [388, 527] width 18 height 18
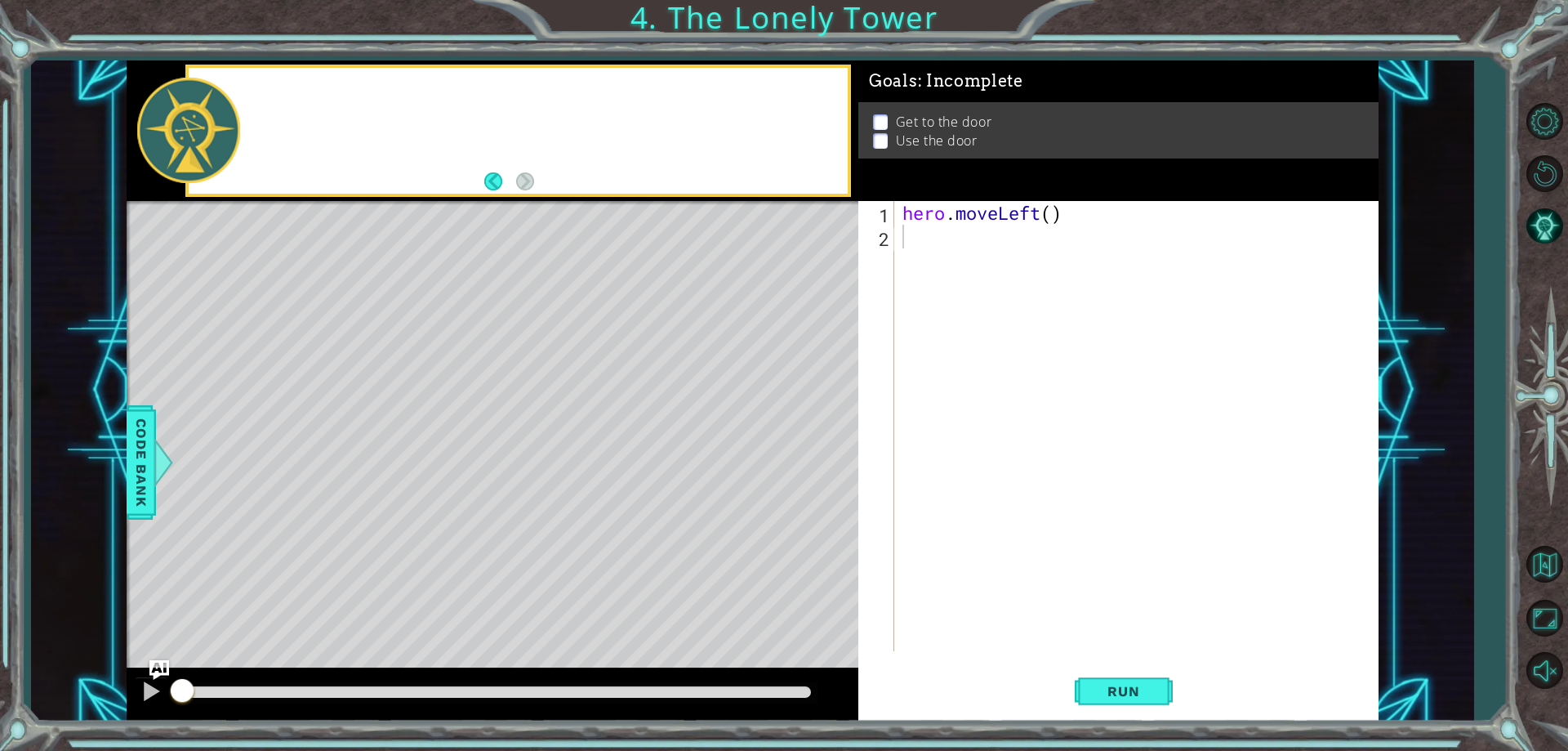
click at [399, 519] on div "Level Map" at bounding box center [503, 442] width 754 height 481
click at [898, 393] on div "1 2 hero . moveLeft ( ) ההההההההההההההההההההההההההההההההההההההההההההההההההההההה…" at bounding box center [1115, 426] width 515 height 450
click at [575, 271] on div "Level Map" at bounding box center [503, 442] width 754 height 481
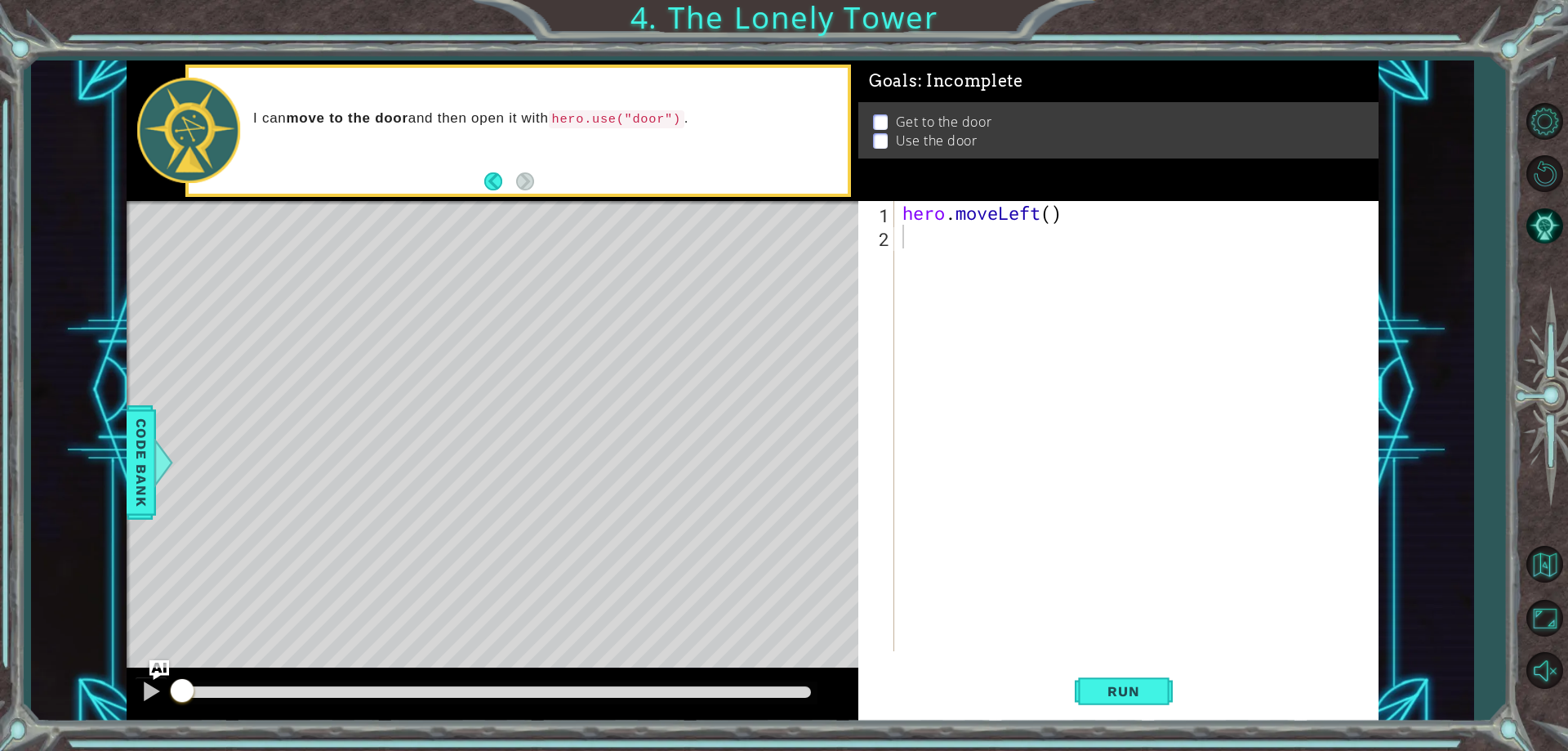
click at [575, 271] on div "Level Map" at bounding box center [503, 442] width 754 height 481
drag, startPoint x: 1047, startPoint y: 213, endPoint x: 1068, endPoint y: 274, distance: 64.5
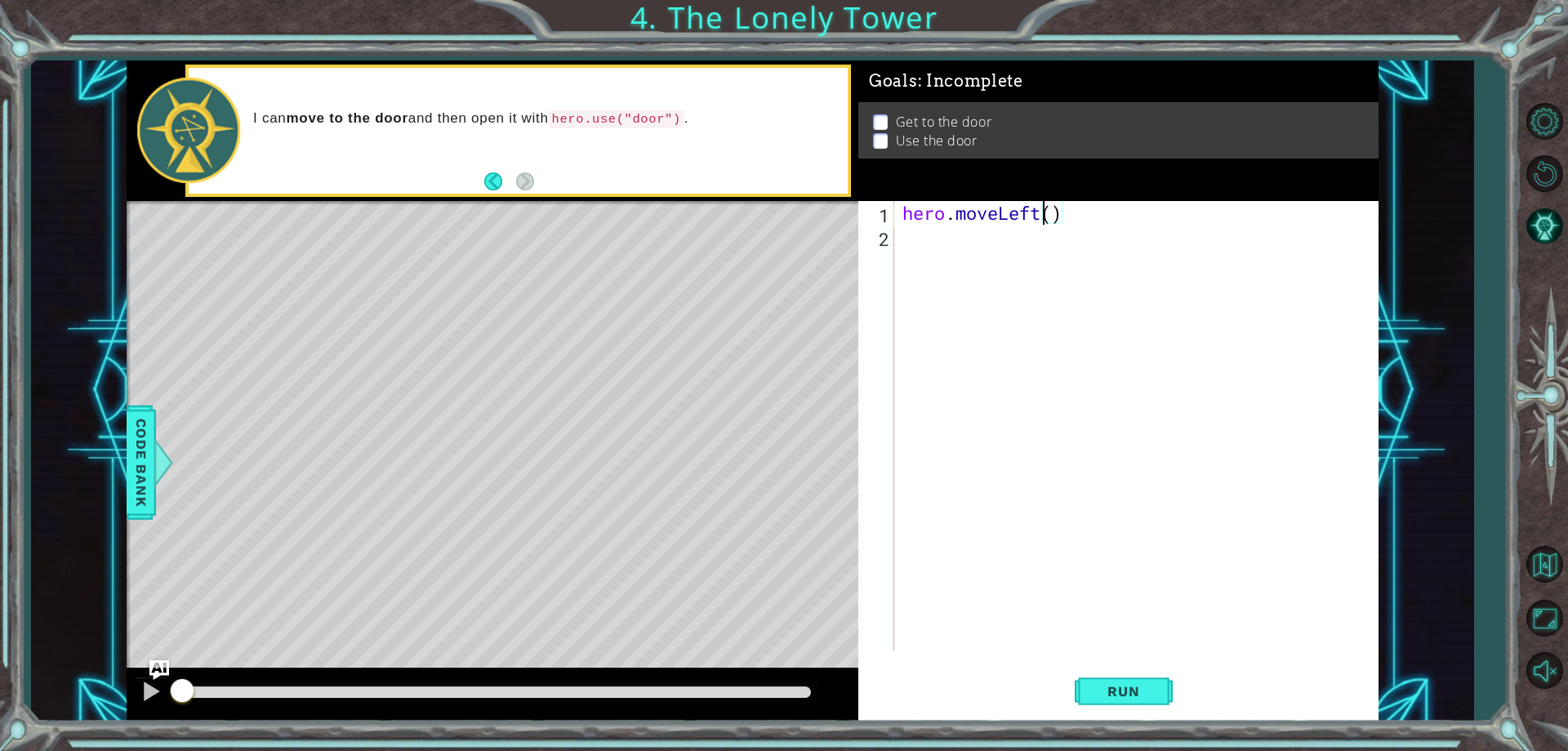
click at [1048, 226] on div "hero . moveLeft ( )" at bounding box center [1139, 449] width 482 height 497
click at [1063, 213] on div "hero . moveLeft ( )" at bounding box center [1135, 426] width 473 height 450
click at [1052, 207] on div "hero . moveLeft ( )" at bounding box center [1139, 449] width 482 height 497
type textarea "hero.moveLeft(2)"
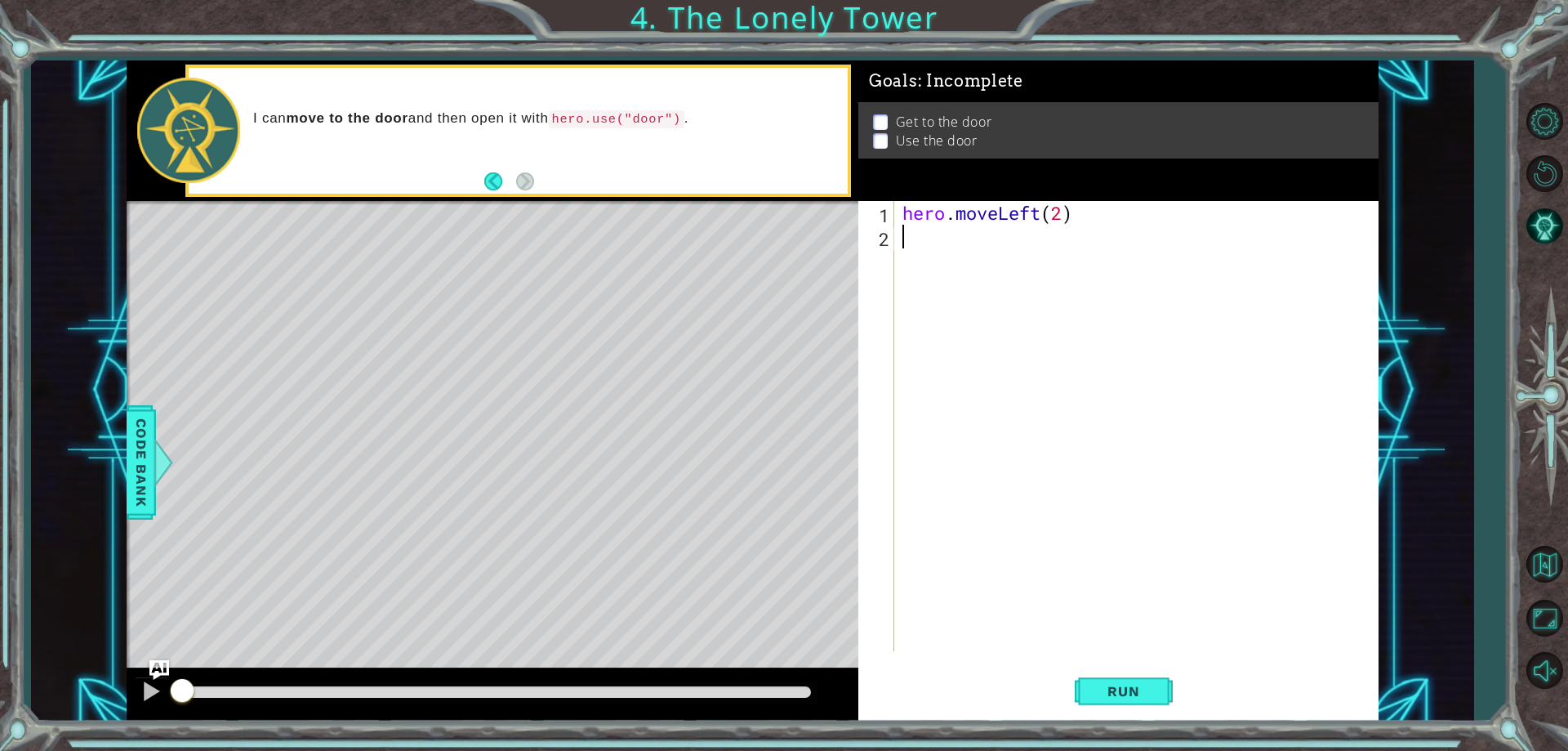
click at [1028, 244] on div "hero . moveLeft ( 2 )" at bounding box center [1139, 449] width 482 height 497
type textarea "hero.moveUp(2)"
click at [1028, 244] on div "hero . moveLeft ( 2 ) hero . moveUp ( 2 )" at bounding box center [1139, 449] width 482 height 497
click at [1000, 263] on div "hero . moveLeft ( 2 ) hero . moveUp ( 2 )" at bounding box center [1139, 449] width 482 height 497
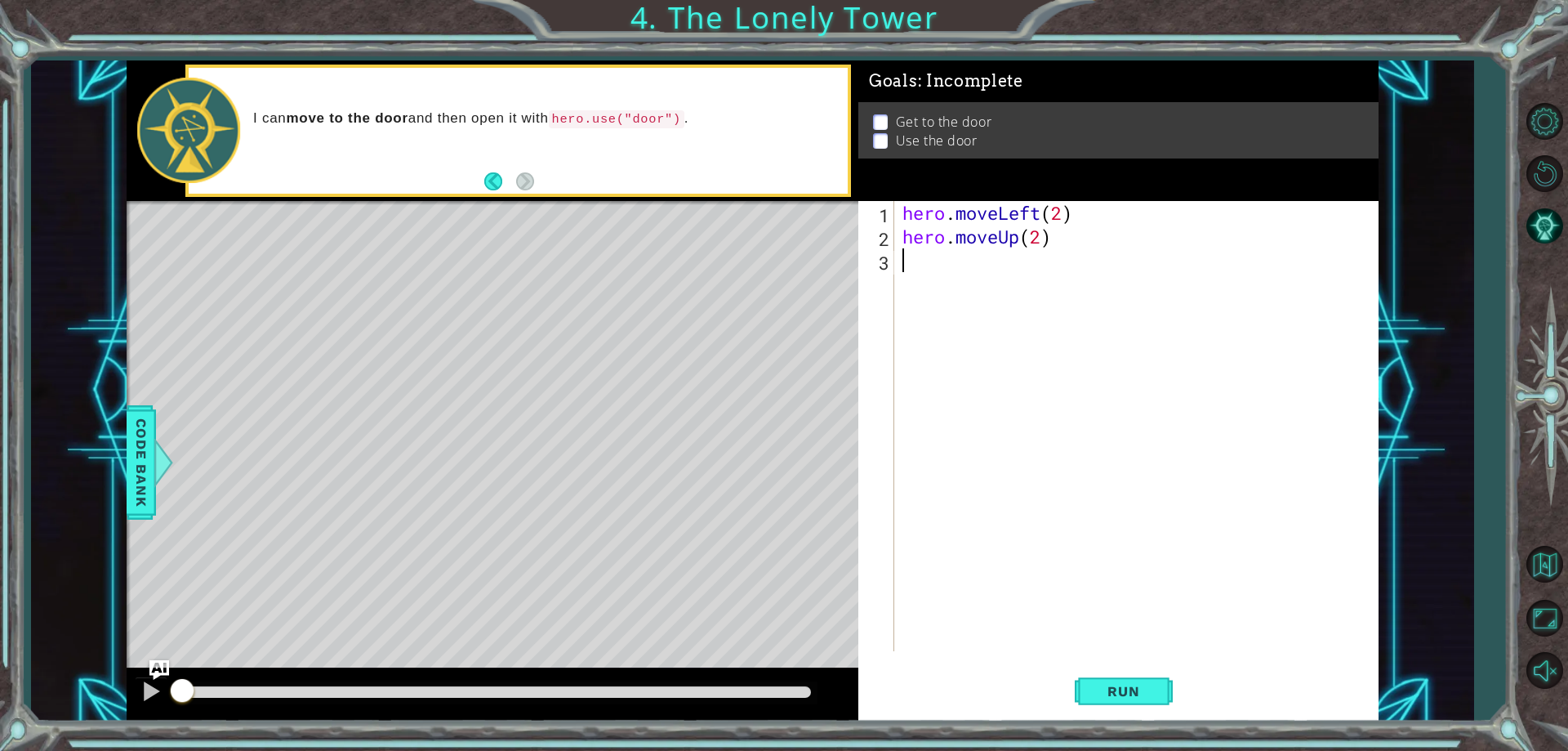
scroll to position [0, 0]
type textarea "h"
type textarea "hero.moveUp(2)"
click at [1000, 263] on div "hero . moveLeft ( 2 ) hero . moveUp ( 2 )" at bounding box center [1139, 449] width 482 height 497
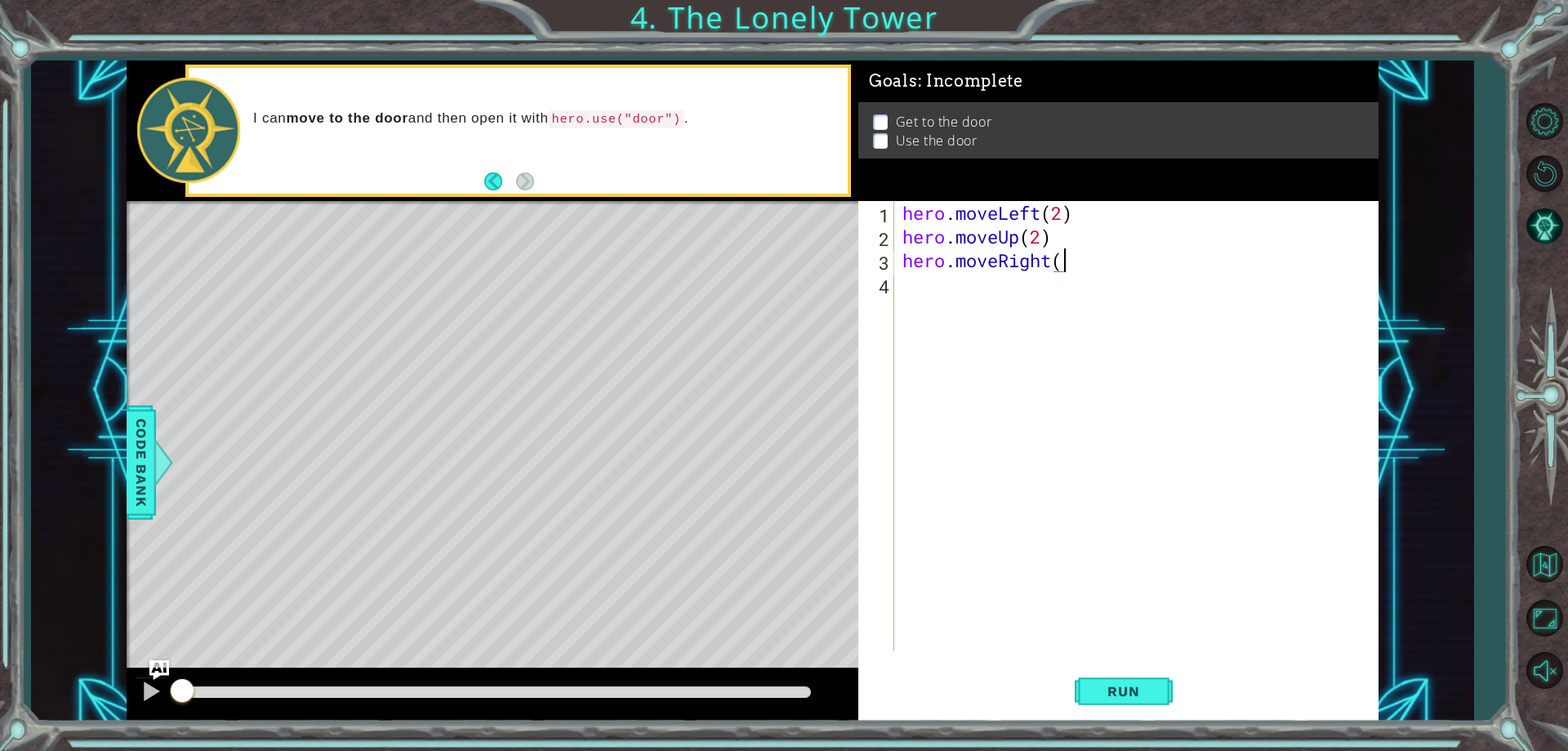
scroll to position [0, 8]
type textarea "hero.moveRight(2)"
click at [939, 273] on div "hero . moveLeft ( 2 ) hero . moveUp ( 2 ) hero . moveRight ( 2 )" at bounding box center [1139, 449] width 482 height 497
drag, startPoint x: 1134, startPoint y: 710, endPoint x: 1126, endPoint y: 708, distance: 8.2
click at [1130, 710] on button "Run" at bounding box center [1124, 692] width 98 height 52
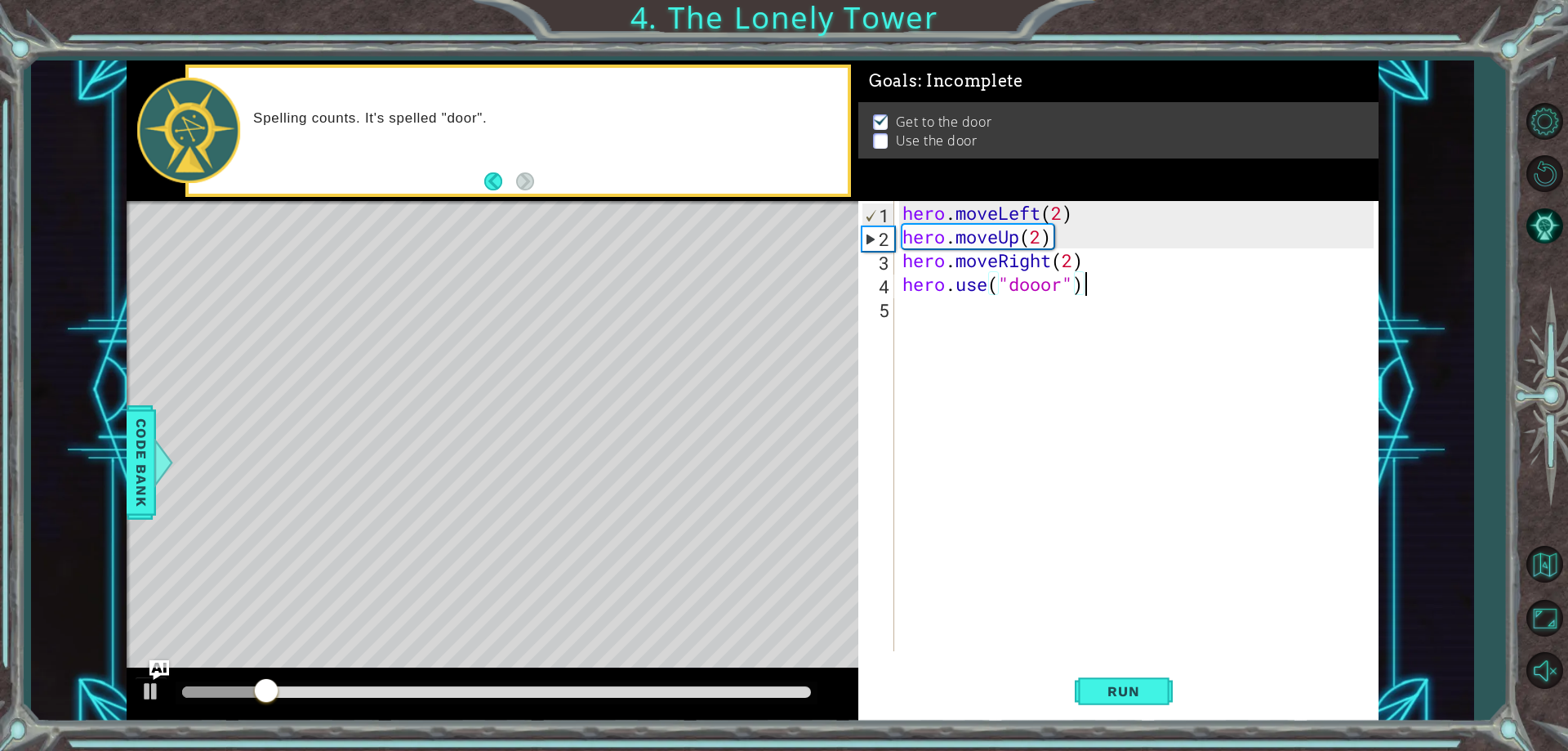
click at [819, 706] on div at bounding box center [492, 693] width 732 height 52
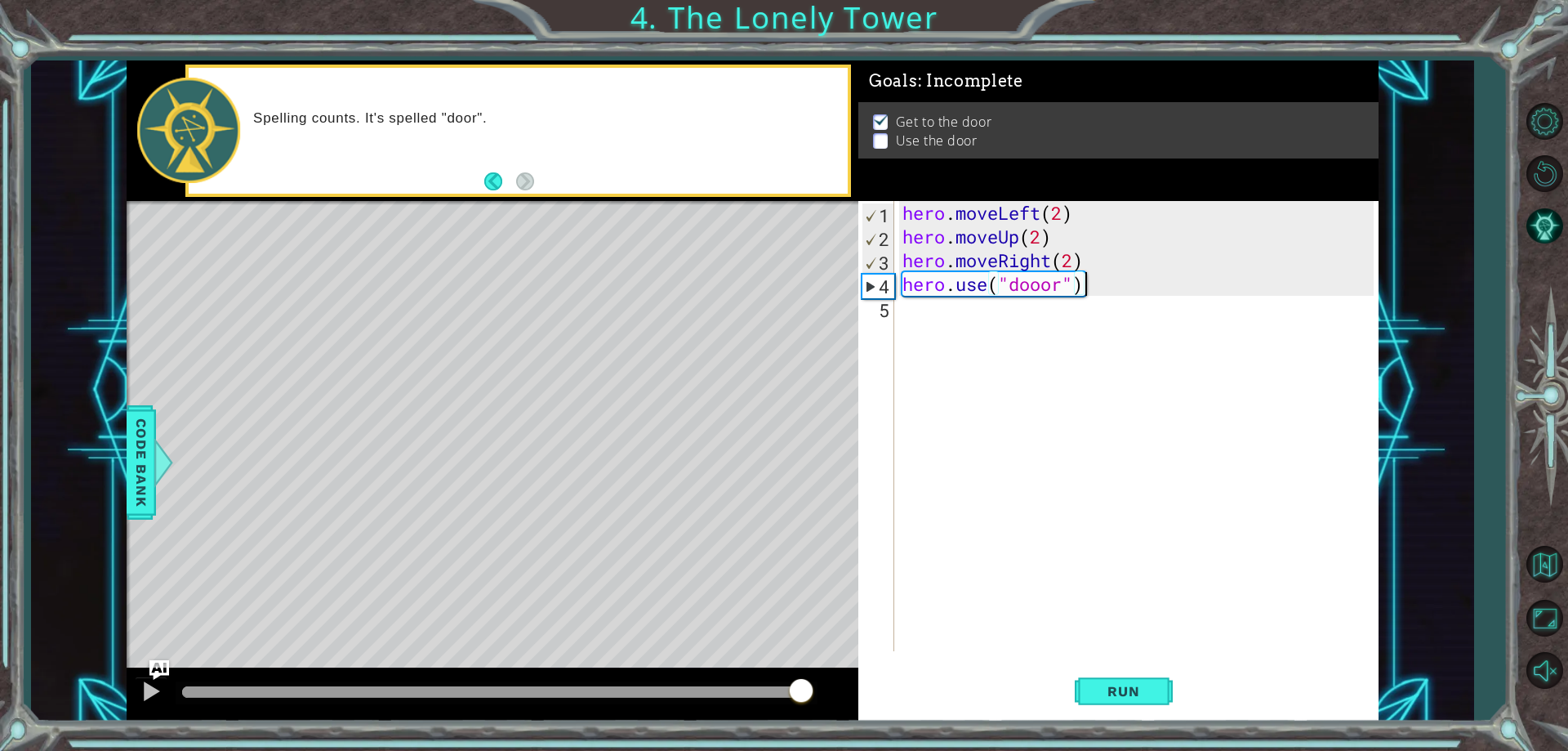
click at [801, 691] on div at bounding box center [496, 692] width 629 height 11
drag, startPoint x: 801, startPoint y: 691, endPoint x: 817, endPoint y: 681, distance: 18.9
click at [811, 686] on div at bounding box center [496, 692] width 629 height 11
click at [832, 598] on div "Level Map" at bounding box center [503, 442] width 754 height 481
click at [1081, 666] on button "Run" at bounding box center [1124, 692] width 98 height 52
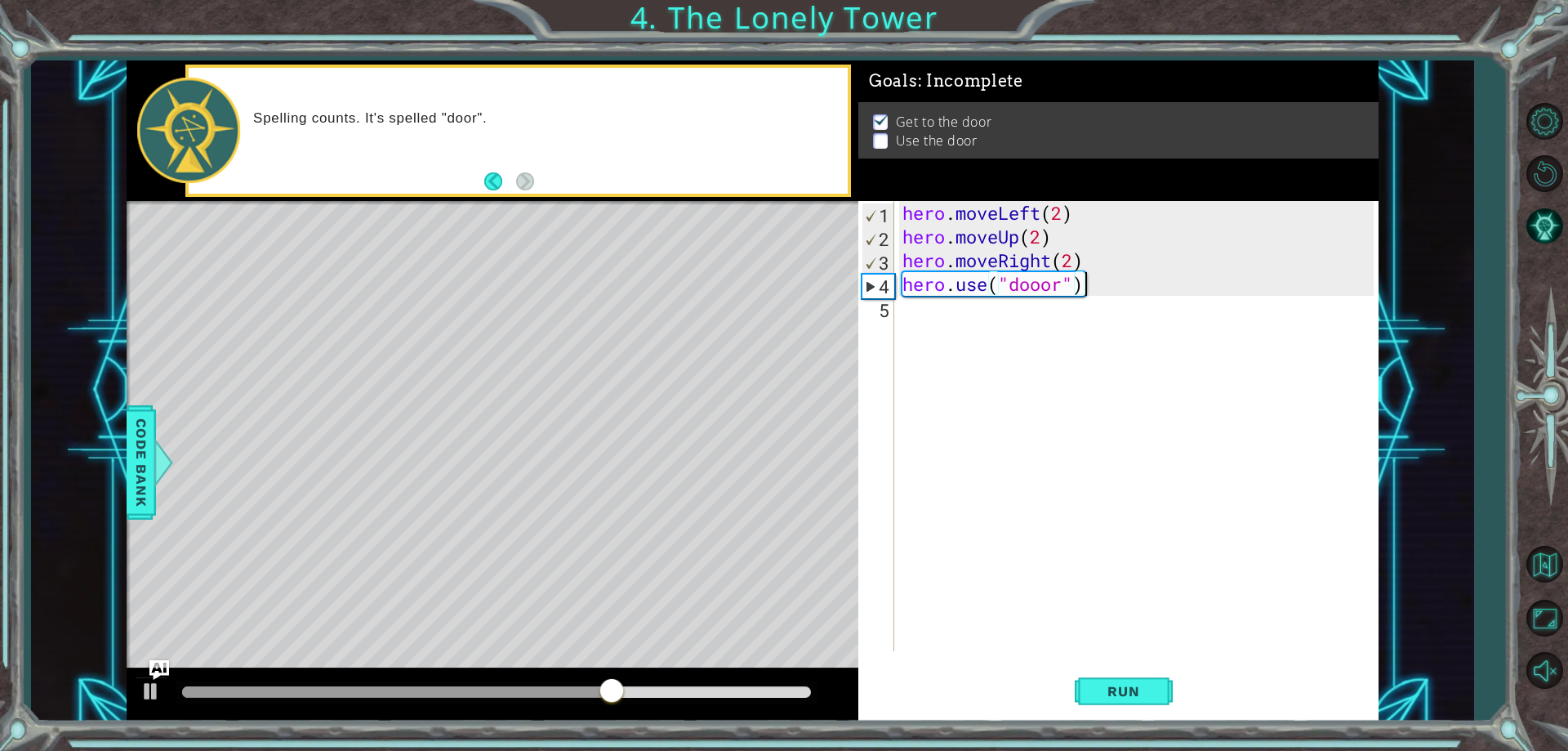
click at [1047, 280] on div "hero . moveLeft ( 2 ) hero . moveUp ( 2 ) hero . moveRight ( 2 ) hero . use ( "…" at bounding box center [1139, 449] width 482 height 497
type textarea "hero.use("door")"
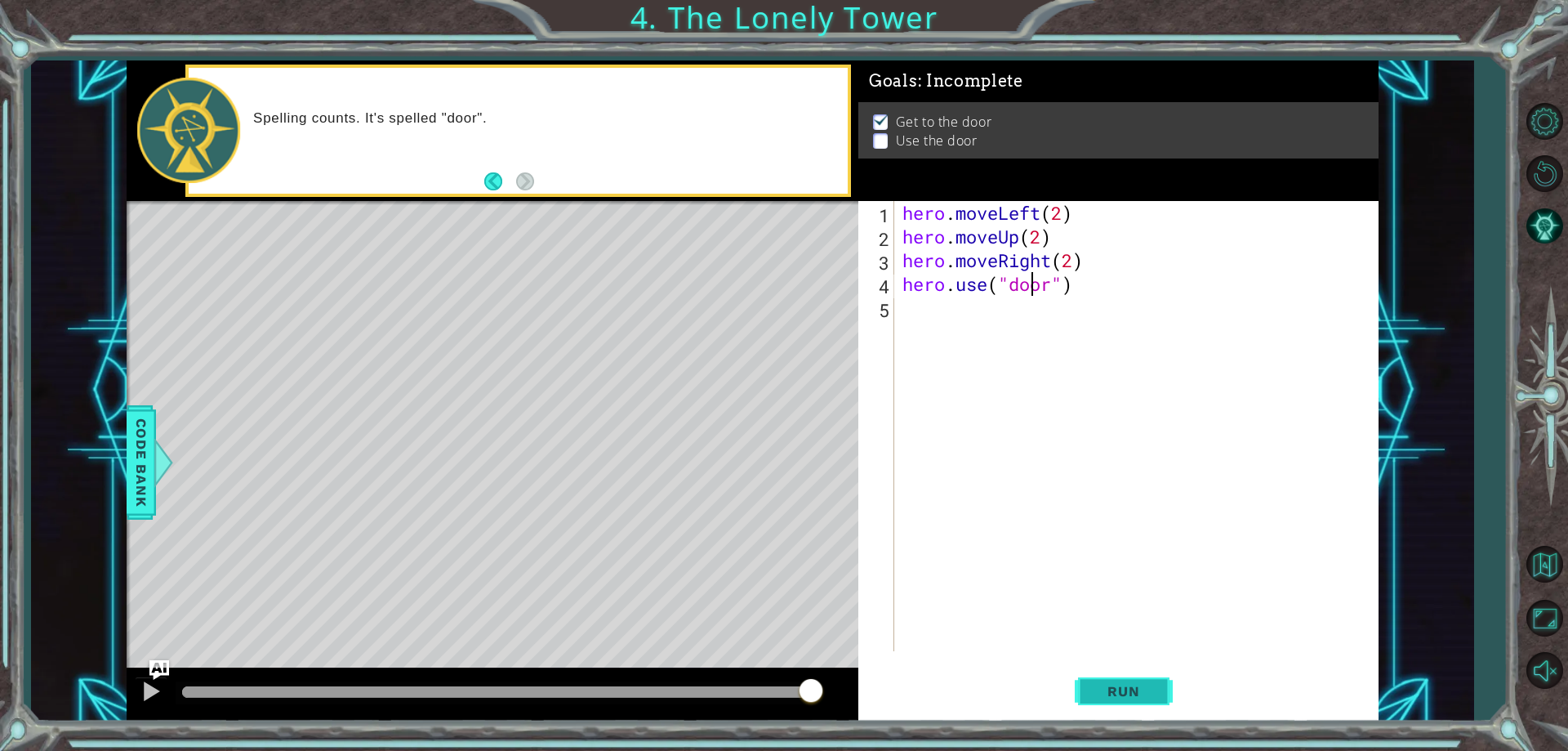
click at [1136, 675] on button "Run" at bounding box center [1124, 692] width 98 height 52
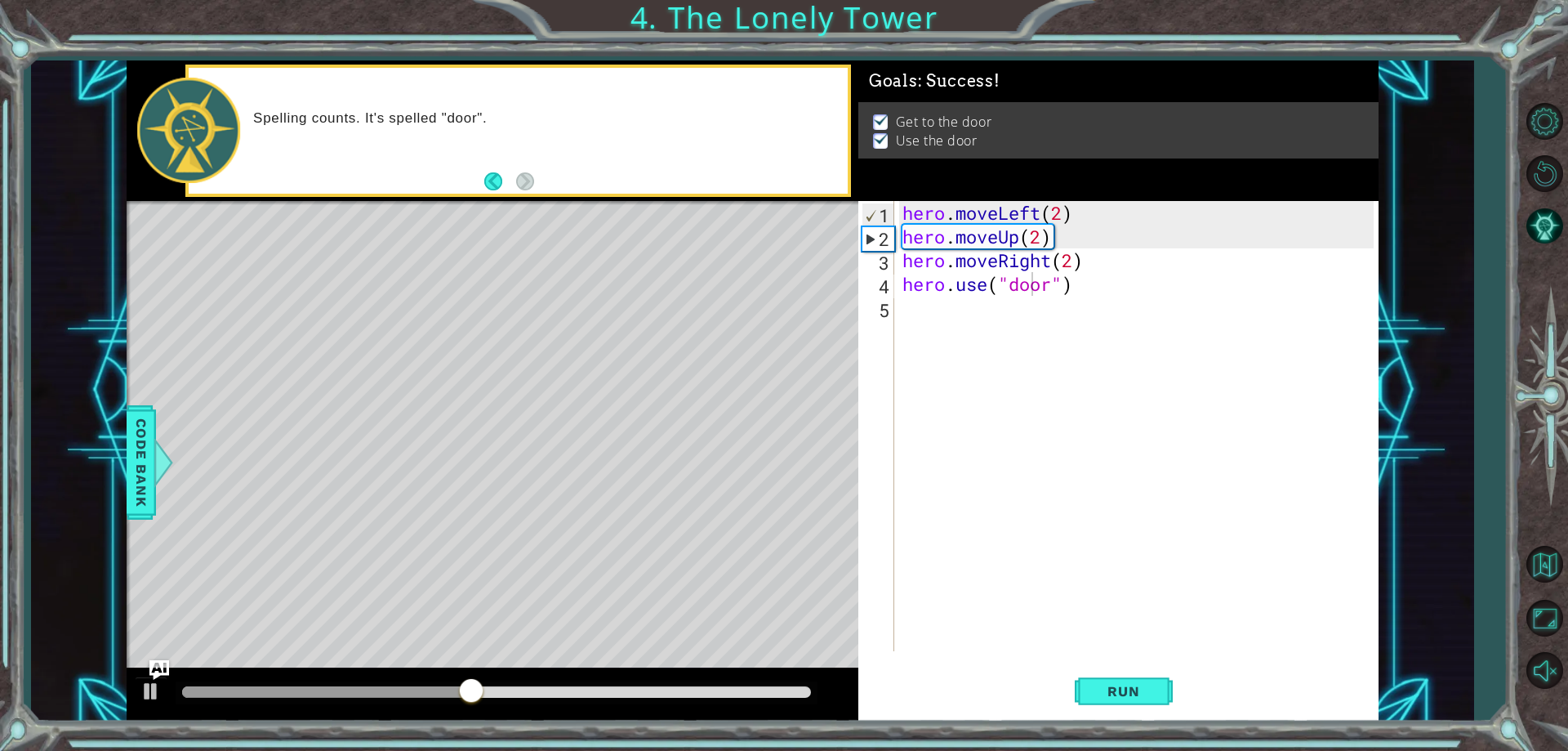
click at [790, 698] on div at bounding box center [496, 693] width 642 height 23
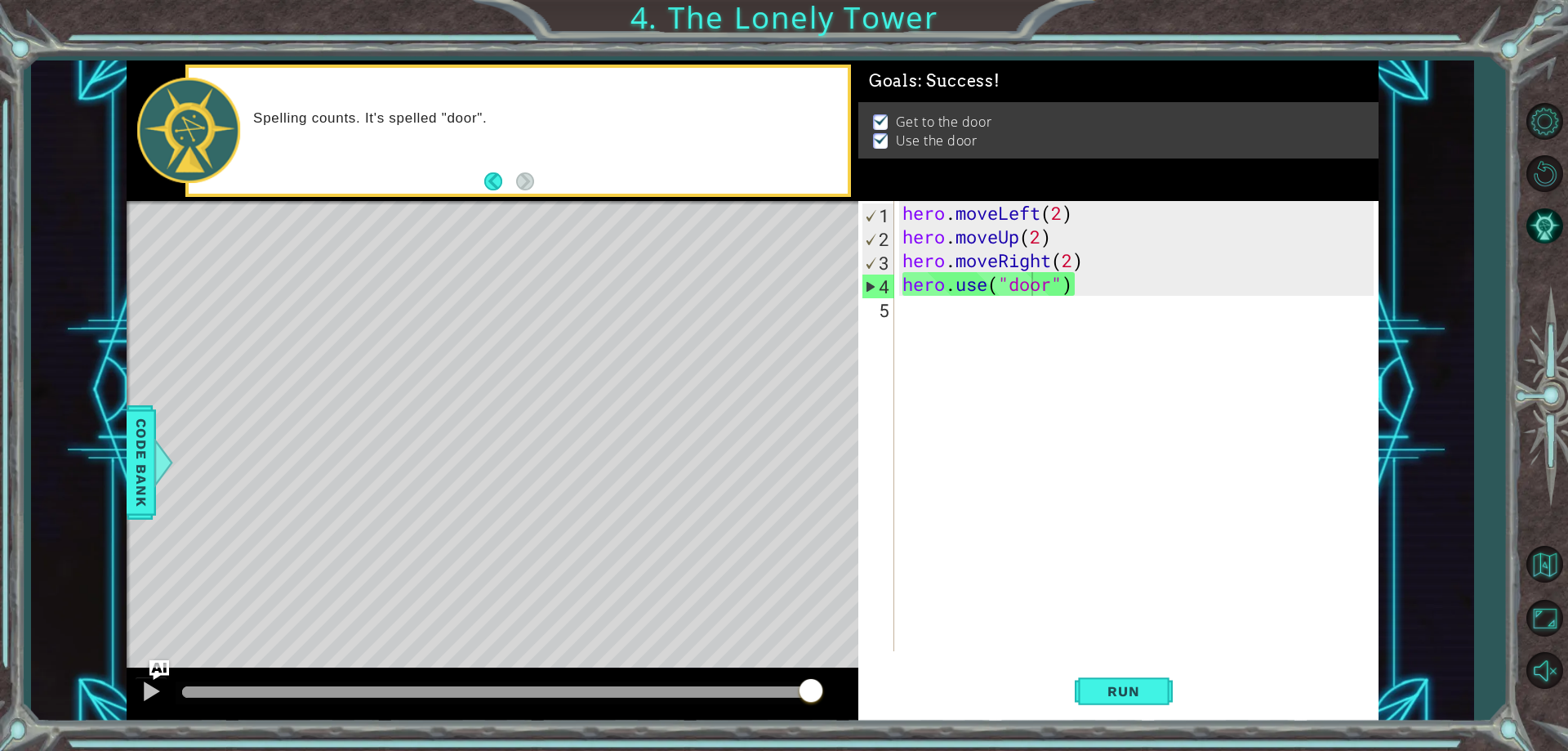
drag, startPoint x: 795, startPoint y: 696, endPoint x: 839, endPoint y: 698, distance: 44.0
click at [839, 698] on body "1 ההההההההההההההההההההההההההההההההההההההההההההההההההההההההההההההההההההההההההההה…" at bounding box center [784, 376] width 1568 height 751
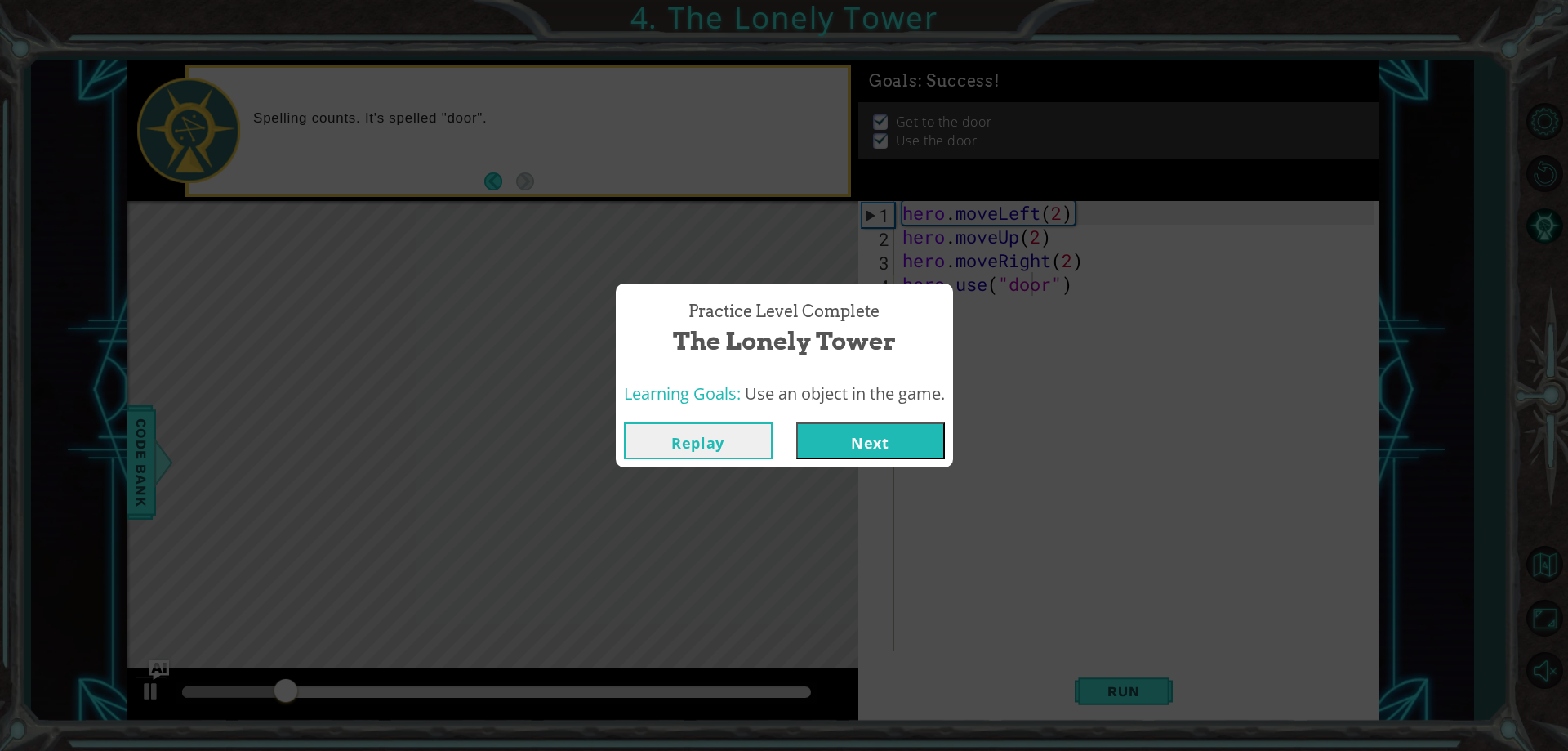
click at [859, 473] on div "Practice Level Complete The Lonely Tower Learning Goals: Use an object in the g…" at bounding box center [784, 376] width 1568 height 751
click at [860, 447] on button "Next" at bounding box center [870, 441] width 149 height 37
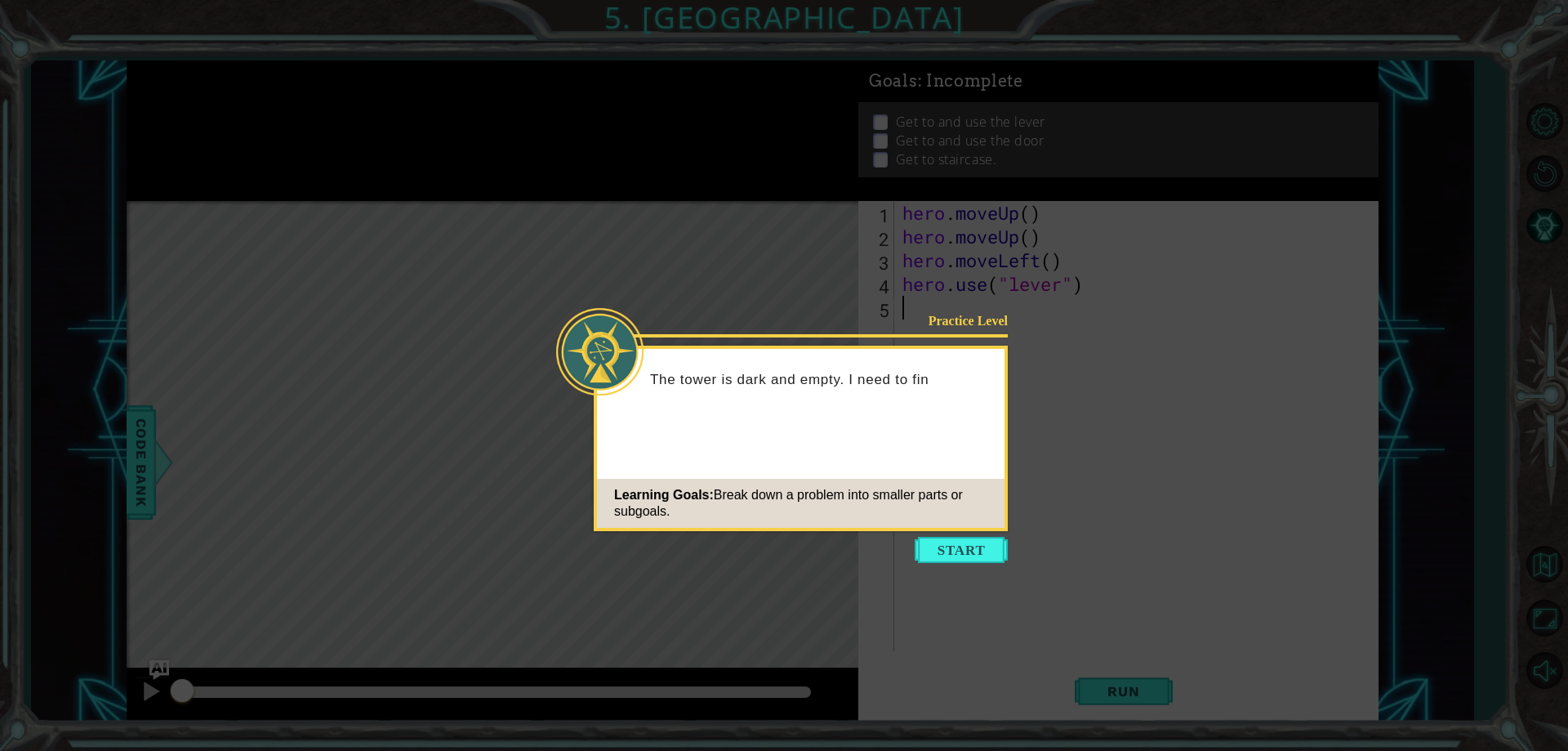
click at [961, 533] on icon at bounding box center [784, 376] width 1568 height 751
click at [964, 548] on button "Start" at bounding box center [961, 550] width 93 height 26
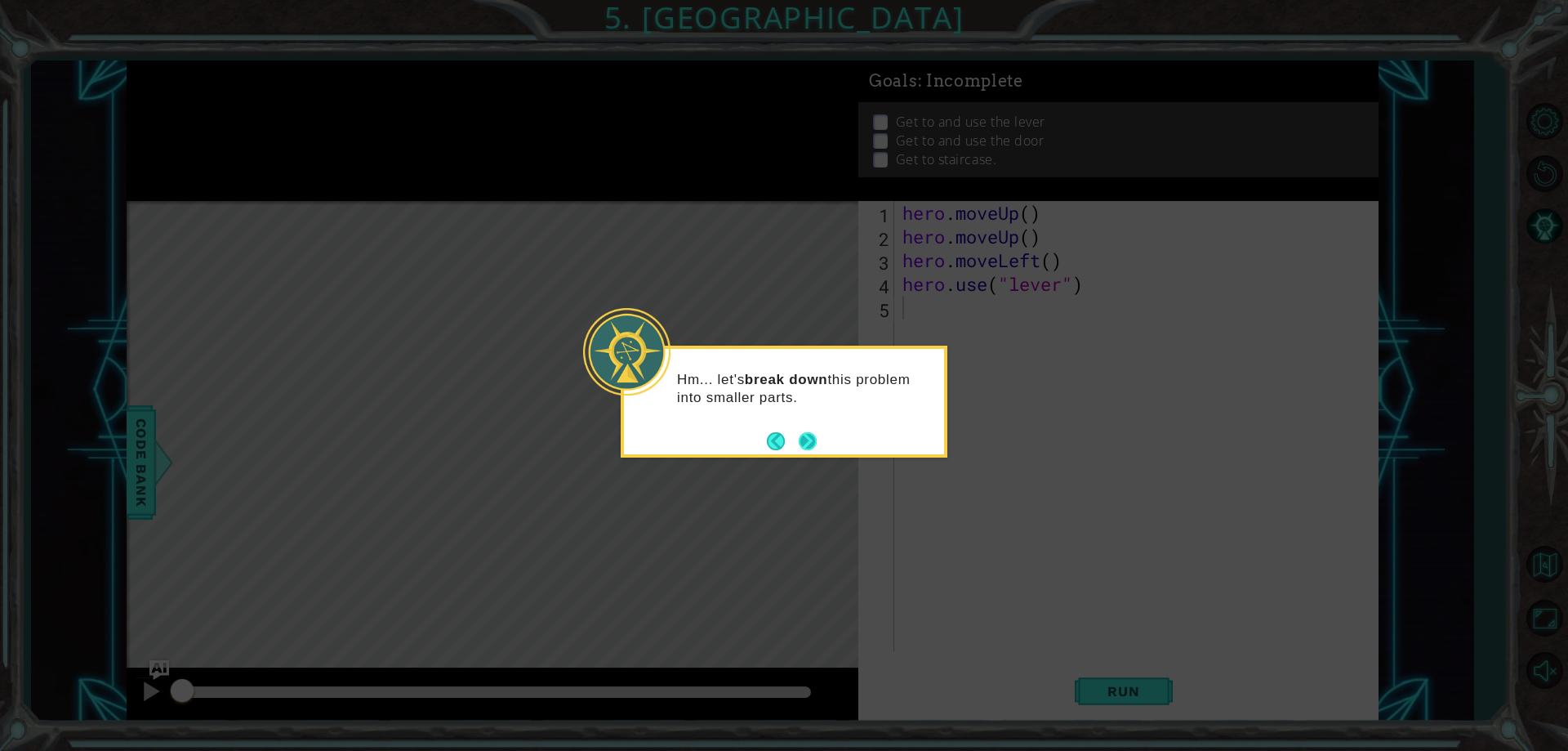
click at [805, 441] on button "Next" at bounding box center [808, 441] width 19 height 19
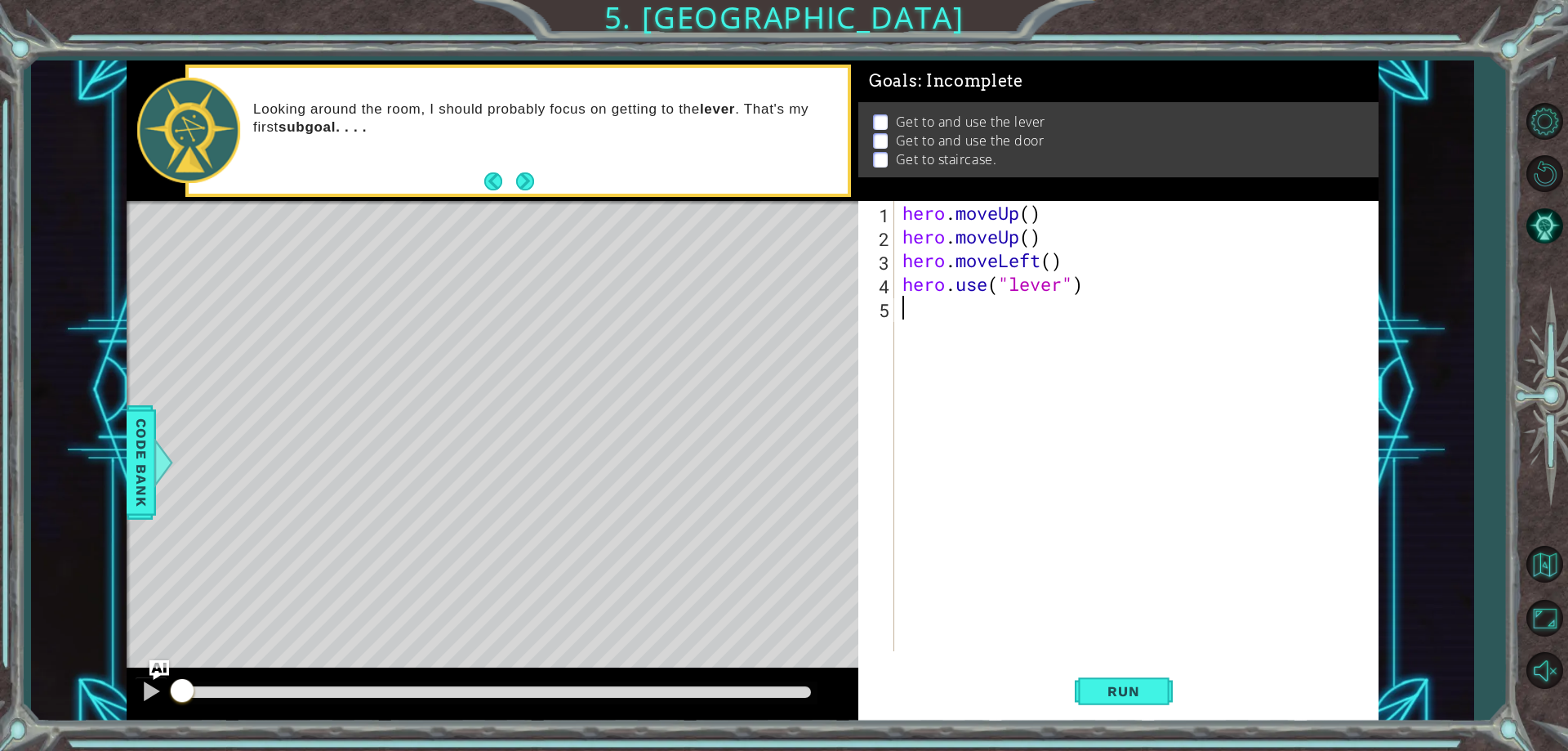
click at [1028, 219] on div "hero . moveUp ( ) hero . moveUp ( ) hero . moveLeft ( ) hero . use ( "lever" )" at bounding box center [1139, 449] width 482 height 497
type textarea "hero.moveUp(2)"
click at [1073, 232] on div "hero . moveUp ( 2 ) hero . moveLeft ( ! ) hero . moveUp ( ) hero . moveLeft ( )…" at bounding box center [1139, 449] width 482 height 497
click at [1061, 231] on div "hero . moveUp ( 2 ) hero . moveLeft ( ! ) hero . moveUp ( ) hero . moveLeft ( )…" at bounding box center [1139, 449] width 482 height 497
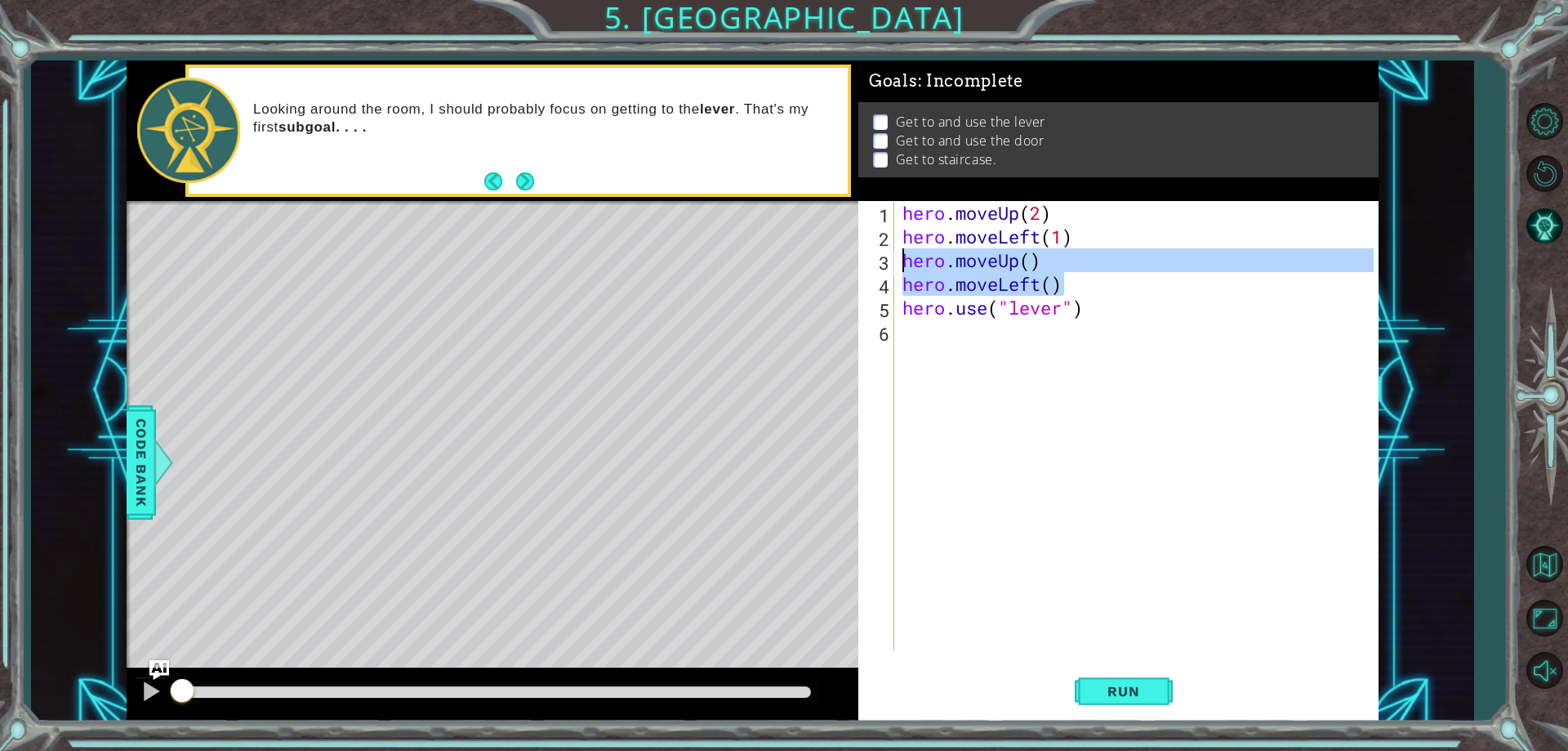
drag, startPoint x: 1085, startPoint y: 275, endPoint x: 878, endPoint y: 269, distance: 207.1
click at [878, 269] on div "hero.moveLeft(1) 1 2 3 4 5 6 hero . moveUp ( 2 ) hero . moveLeft ( 1 ) hero . m…" at bounding box center [1115, 426] width 515 height 450
type textarea "hero.moveUp() hero.moveLeft()"
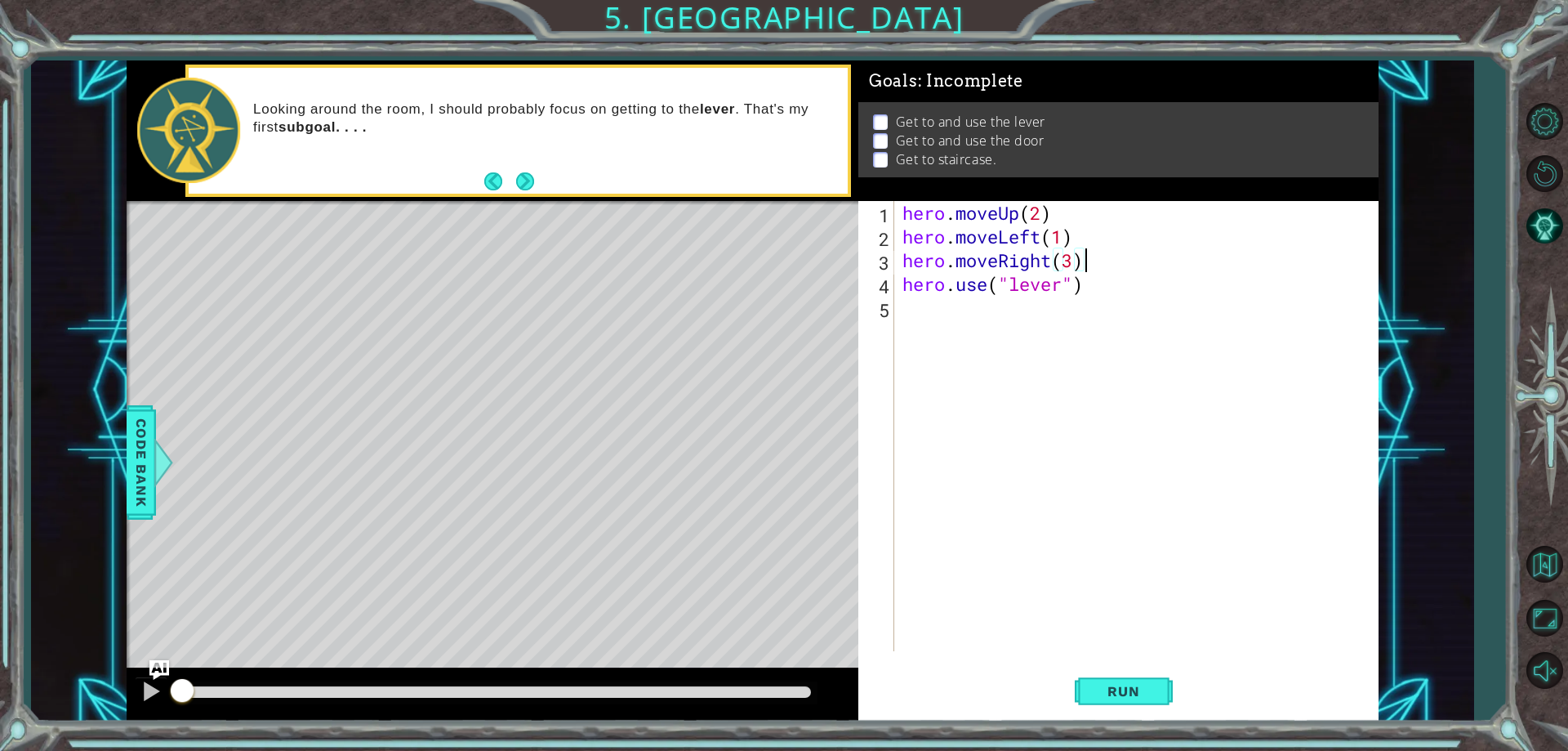
click at [1124, 275] on div "hero . moveUp ( 2 ) hero . moveLeft ( 1 ) hero . moveRight ( 3 ) hero . use ( "…" at bounding box center [1139, 449] width 482 height 497
click at [1121, 245] on div "hero . moveUp ( 2 ) hero . moveLeft ( 1 ) hero . moveRight ( 3 ) hero . use ( "…" at bounding box center [1139, 449] width 482 height 497
type textarea "hero.moveLeft(1)"
click at [1139, 676] on button "Run" at bounding box center [1124, 692] width 98 height 52
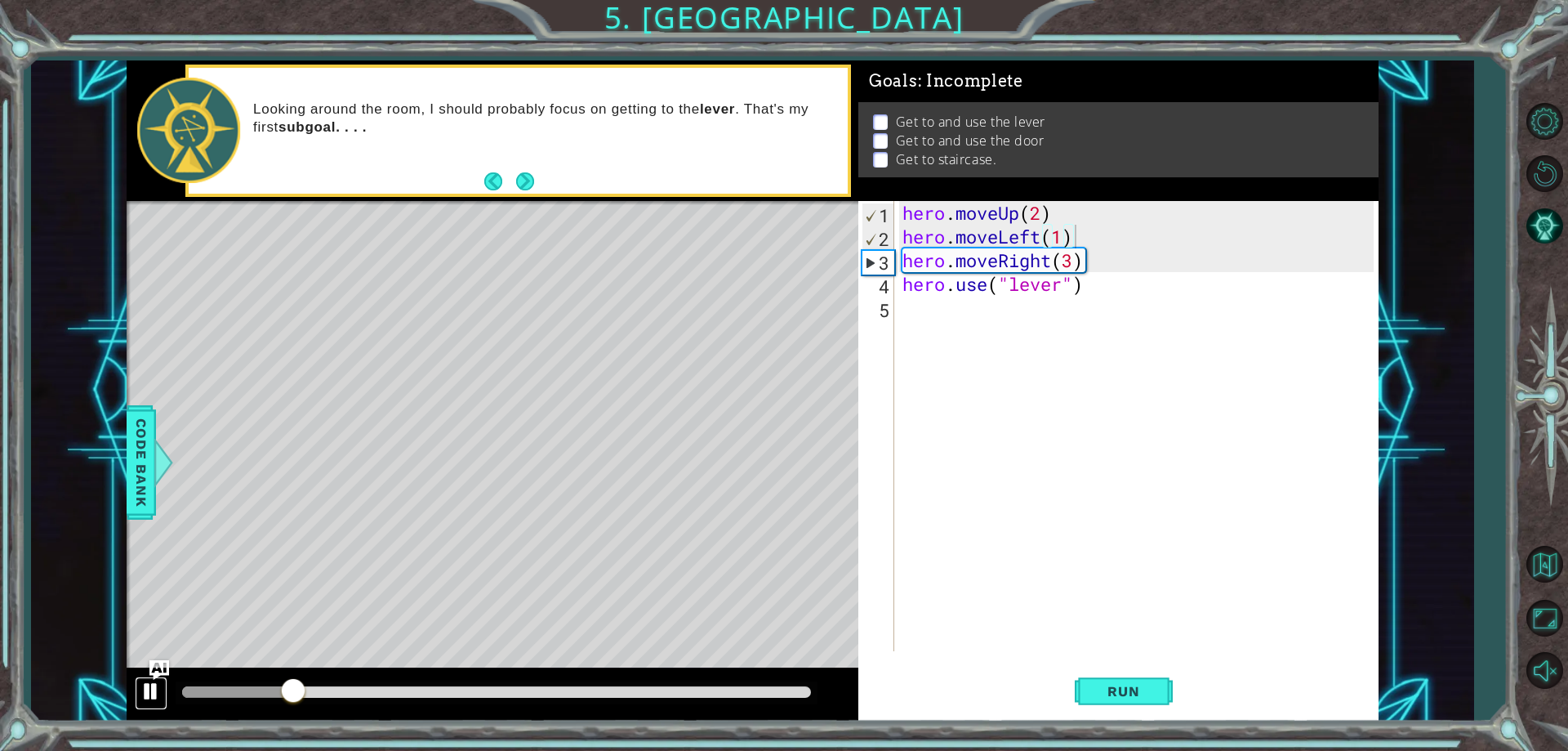
click at [145, 697] on div at bounding box center [151, 691] width 22 height 22
click at [156, 662] on img "Ask AI" at bounding box center [159, 670] width 22 height 22
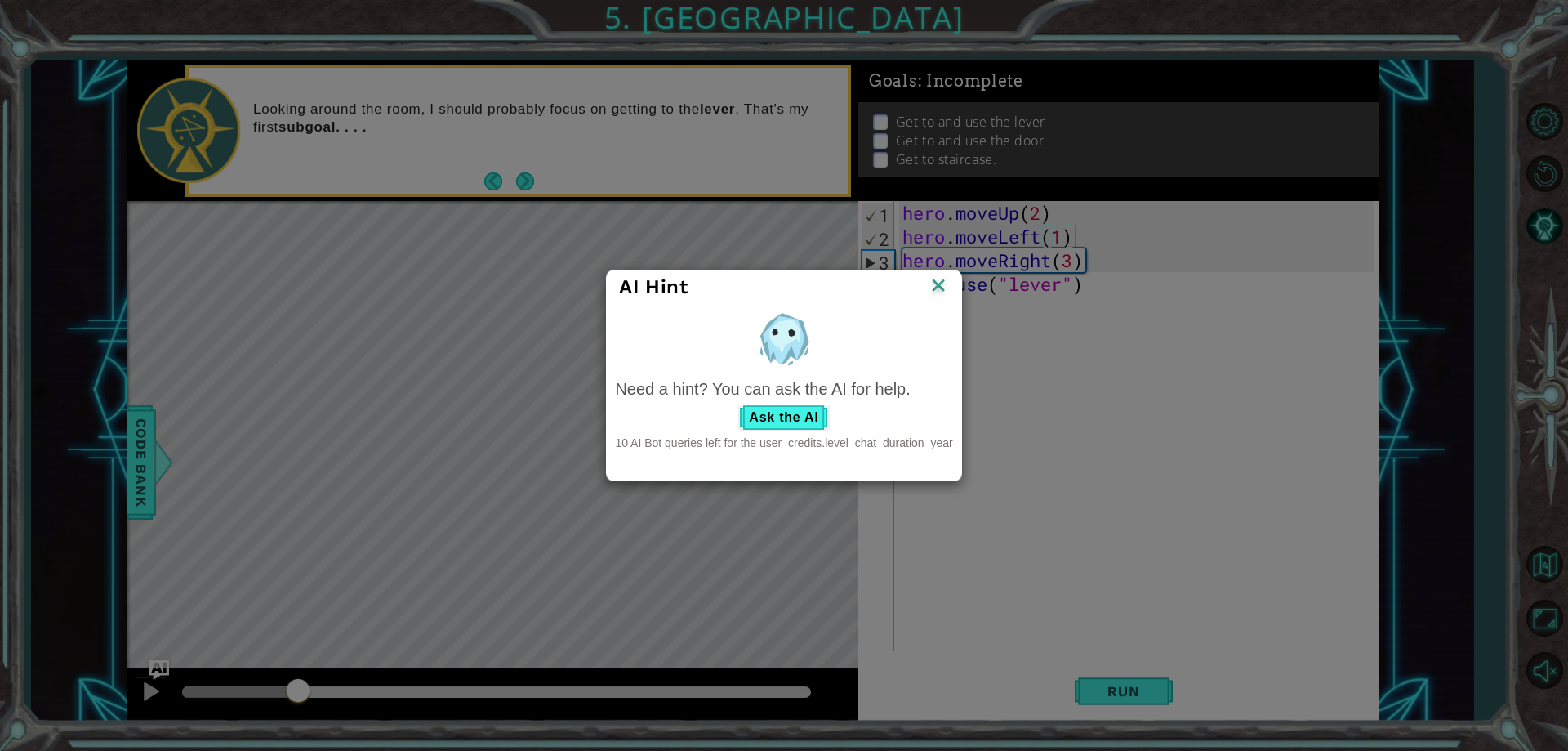
click at [939, 292] on img at bounding box center [938, 287] width 22 height 25
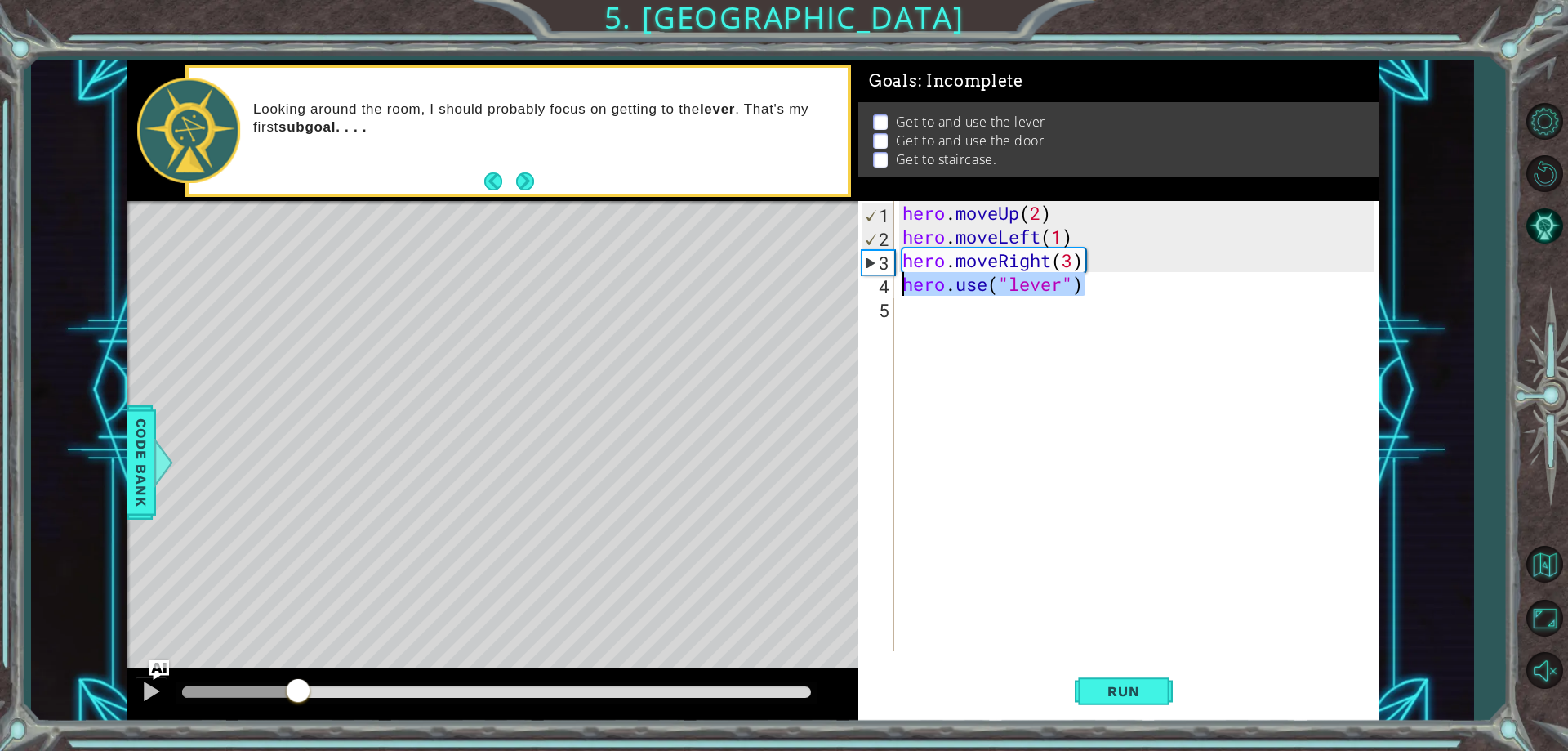
drag, startPoint x: 1098, startPoint y: 284, endPoint x: 874, endPoint y: 275, distance: 224.2
click at [874, 275] on div "hero.moveLeft(1) 1 2 3 4 5 hero . moveUp ( 2 ) hero . moveLeft ( 1 ) hero . mov…" at bounding box center [1115, 426] width 515 height 450
click at [1094, 228] on div "hero . moveUp ( 2 ) hero . moveLeft ( 1 ) hero . moveRight ( 3 ) hero . use ( "…" at bounding box center [1139, 449] width 482 height 497
type textarea "hero.moveLeft(1)"
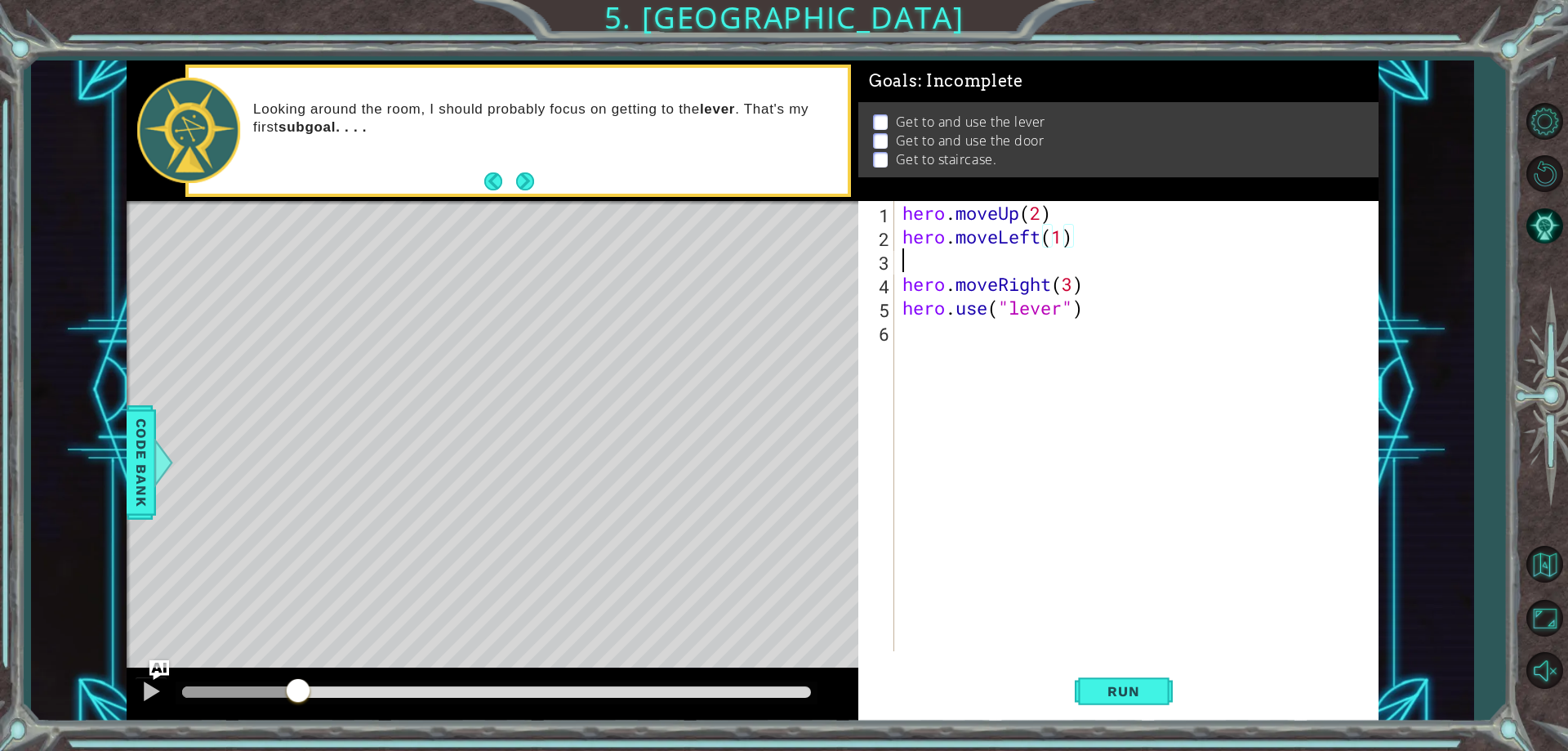
scroll to position [0, 0]
paste textarea "hero.use("lever")"
type textarea "hero.use("lever")"
drag, startPoint x: 1176, startPoint y: 328, endPoint x: 1075, endPoint y: 315, distance: 101.8
click at [1038, 324] on div "hero . moveUp ( 2 ) hero . moveLeft ( 1 ) hero . use ( "lever" ) hero . moveRig…" at bounding box center [1139, 449] width 482 height 497
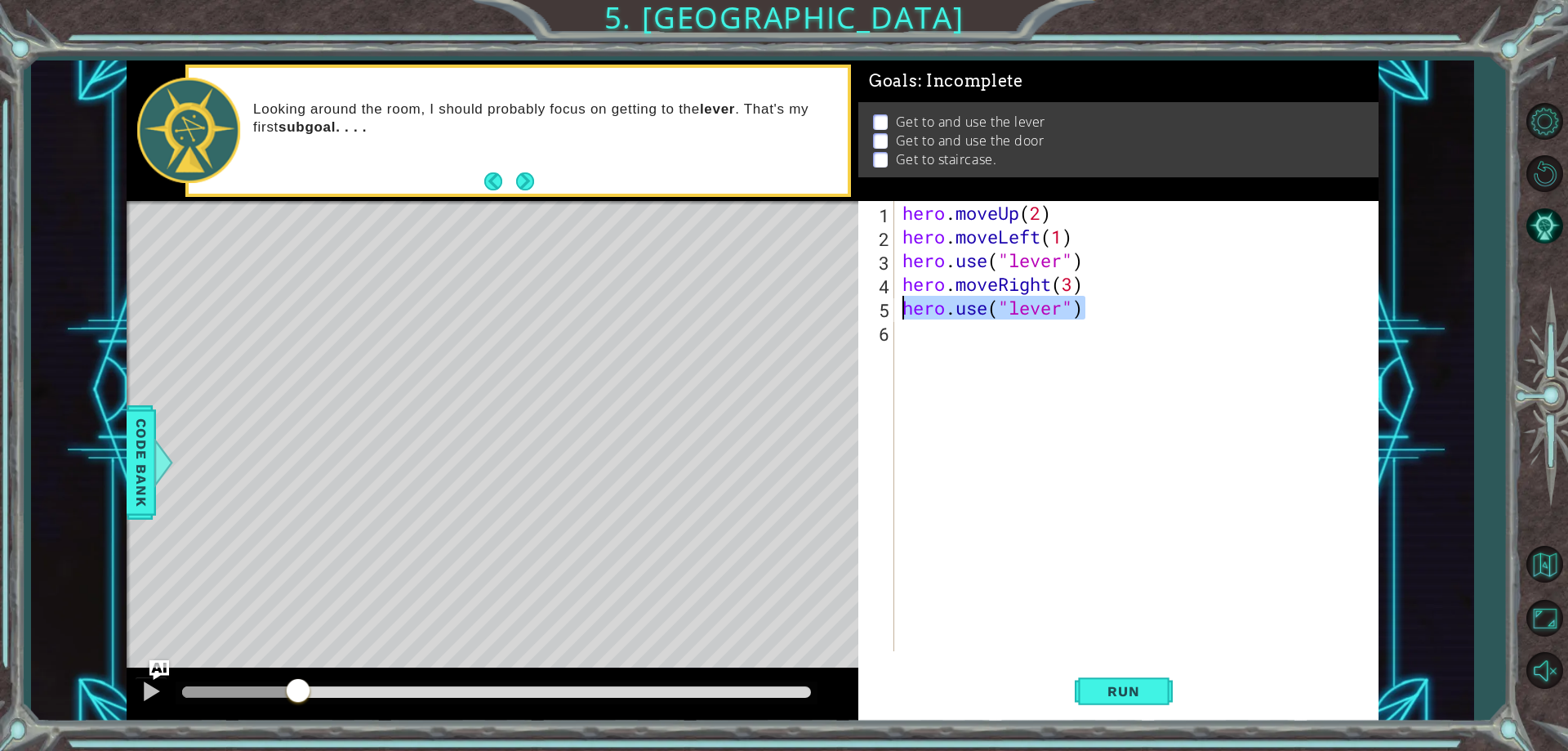
drag, startPoint x: 1123, startPoint y: 297, endPoint x: 869, endPoint y: 300, distance: 254.0
click at [869, 300] on div "1 2 3 4 5 6 hero . moveUp ( 2 ) hero . moveLeft ( 1 ) hero . use ( "lever" ) he…" at bounding box center [1115, 426] width 515 height 450
type textarea "hero.use("lever")"
click at [1038, 323] on div "hero . moveUp ( 2 ) hero . moveLeft ( 1 ) hero . use ( "lever" ) hero . moveRig…" at bounding box center [1139, 449] width 482 height 497
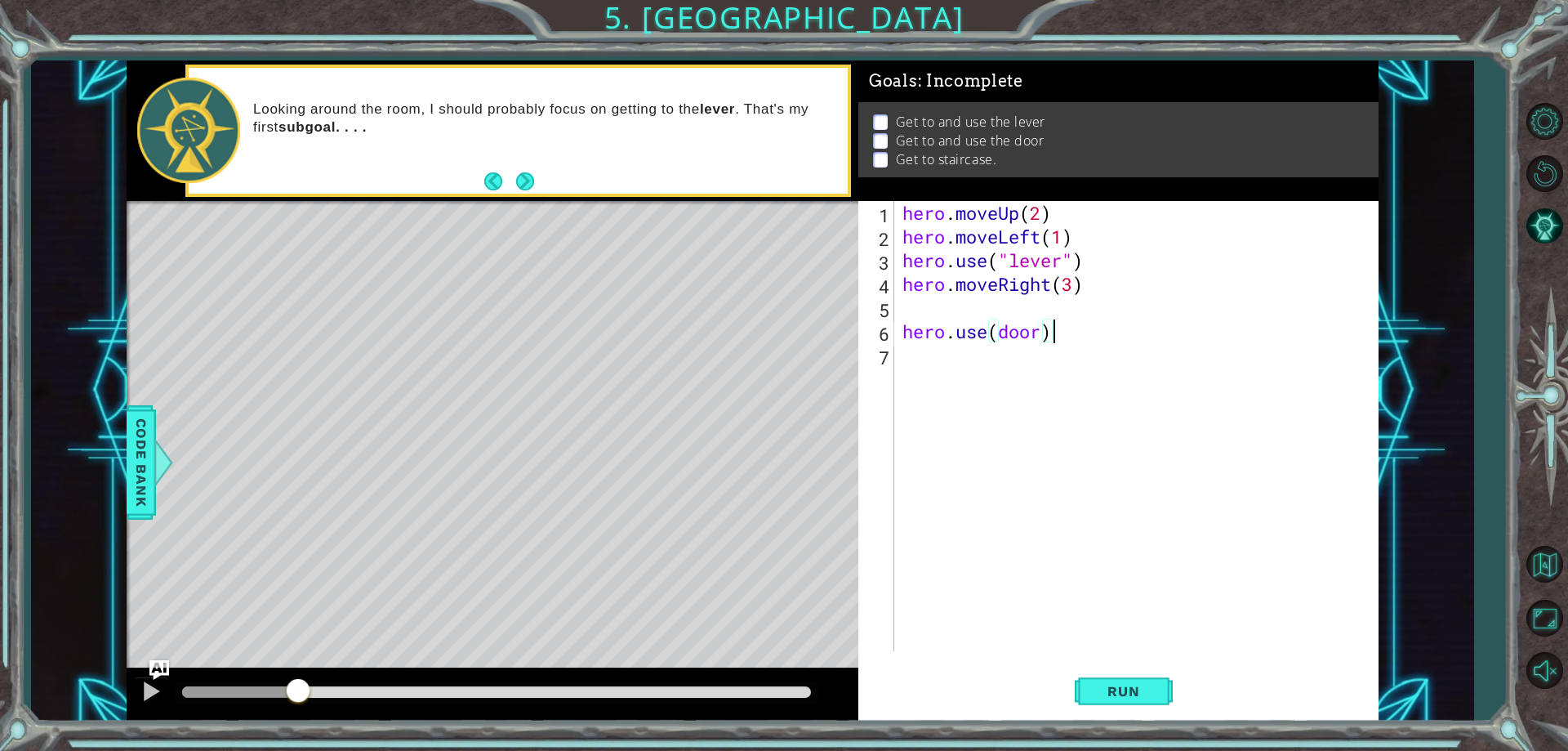
click at [1006, 329] on div "hero . moveUp ( 2 ) hero . moveLeft ( 1 ) hero . use ( "lever" ) hero . moveRig…" at bounding box center [1139, 449] width 482 height 497
click at [999, 329] on div "hero . moveUp ( 2 ) hero . moveLeft ( 1 ) hero . use ( "lever" ) hero . moveRig…" at bounding box center [1139, 449] width 482 height 497
type textarea "hero.use("door")"
click at [1094, 682] on button "Run" at bounding box center [1124, 692] width 98 height 52
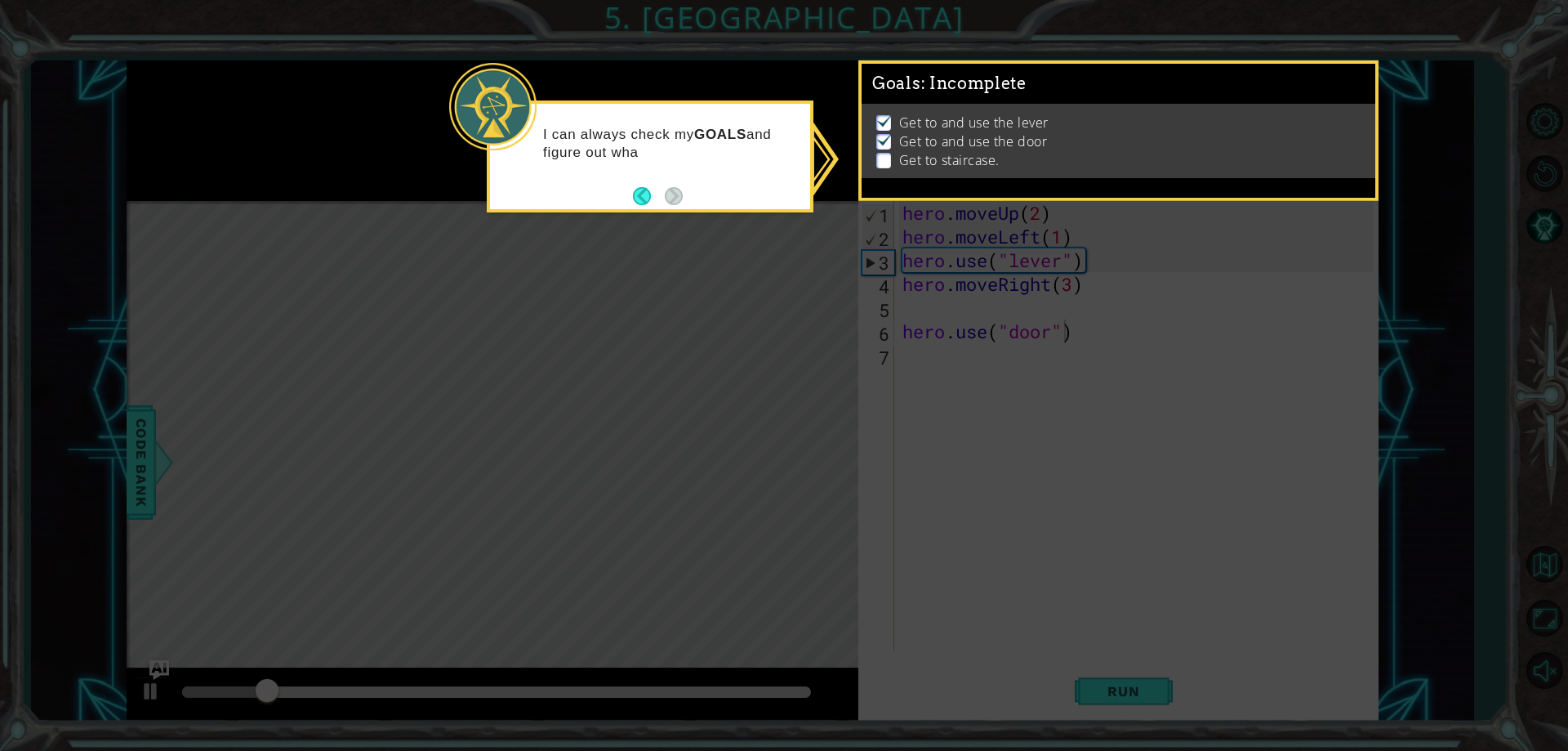
click at [734, 192] on div "I can always check my GOALS and figure out wha" at bounding box center [650, 151] width 320 height 82
click at [649, 185] on footer at bounding box center [657, 196] width 50 height 25
click at [650, 198] on button "Back" at bounding box center [649, 195] width 32 height 18
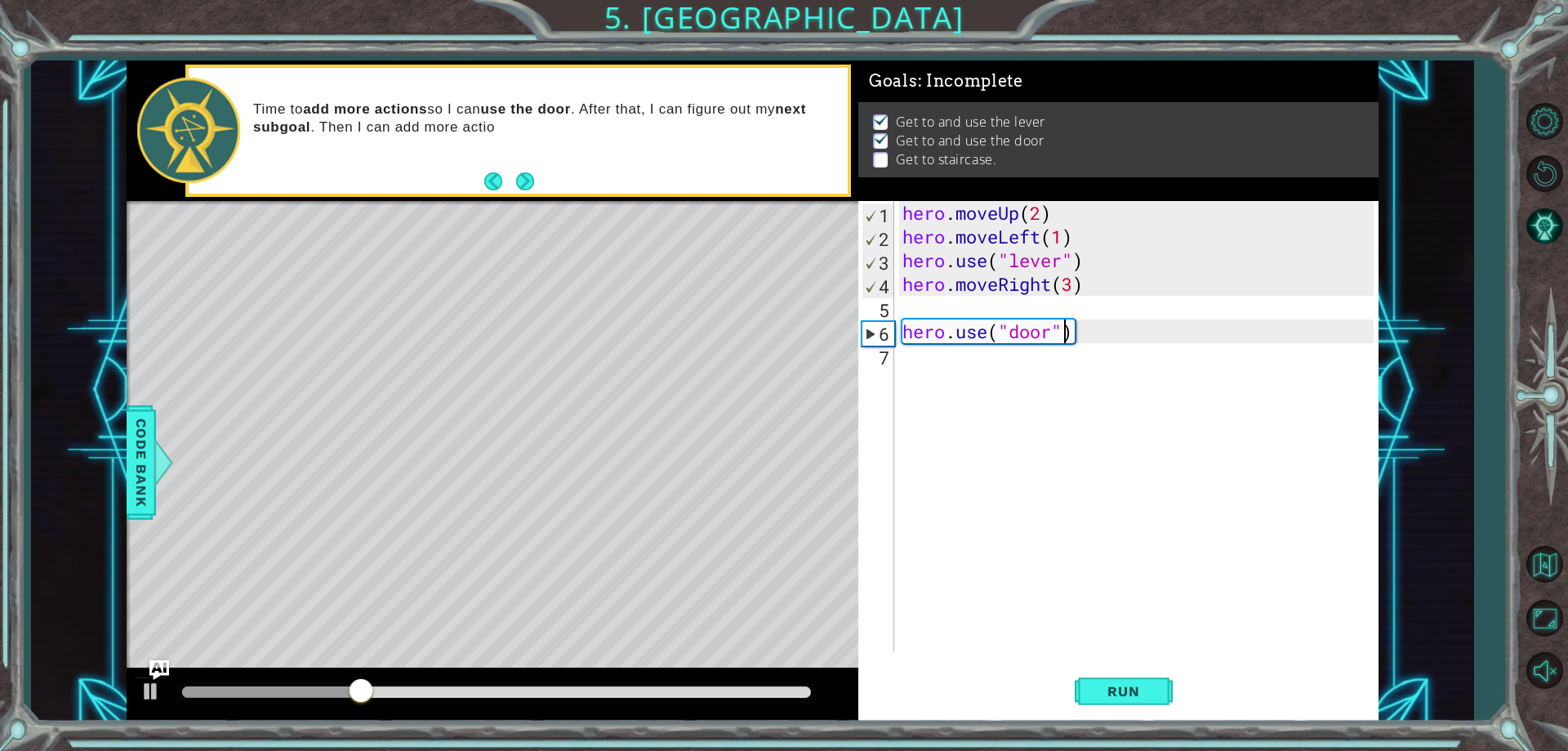
click at [931, 309] on div "hero . moveUp ( 2 ) hero . moveLeft ( 1 ) hero . use ( "lever" ) hero . moveRig…" at bounding box center [1139, 449] width 482 height 497
type textarea "hero.moveRight(3)"
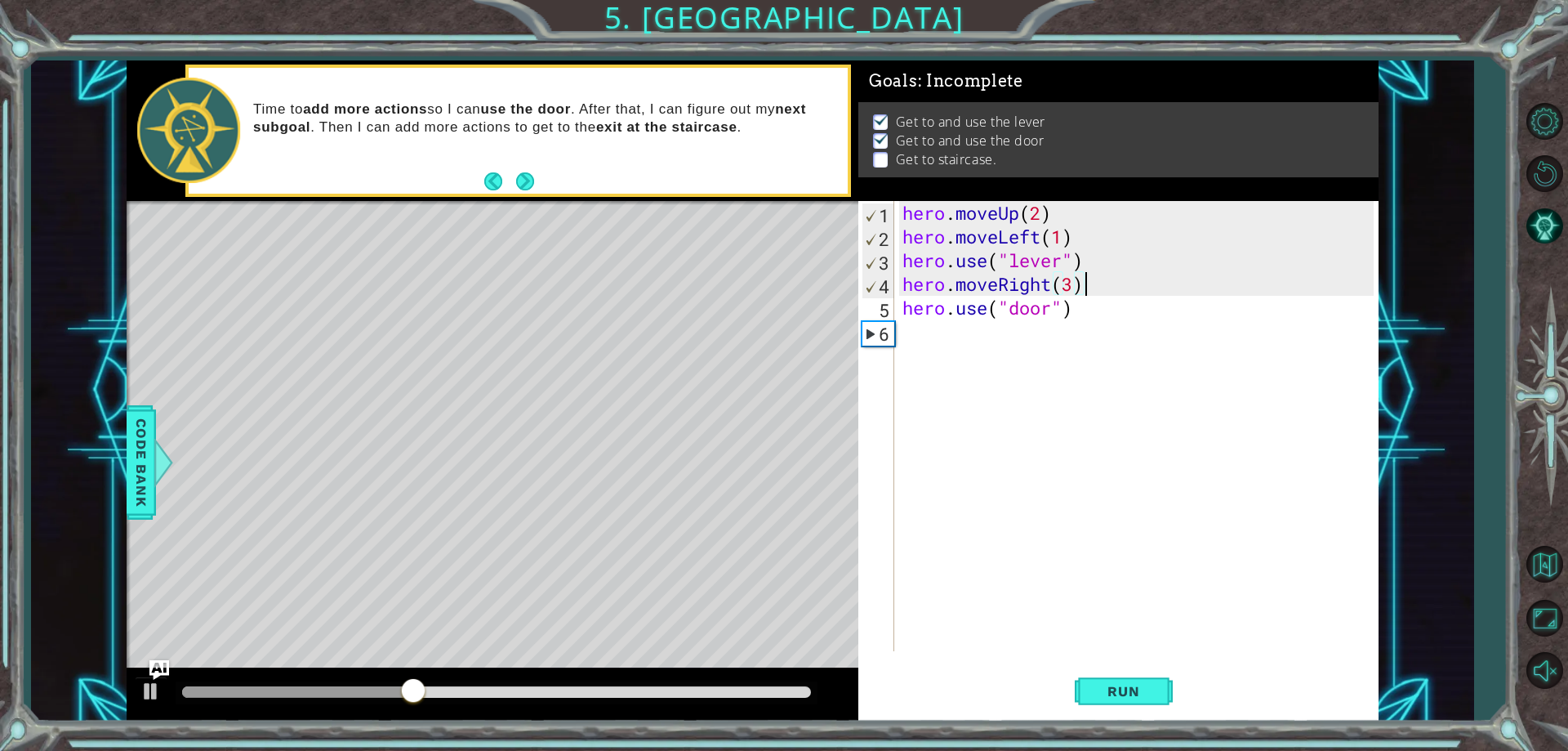
click at [942, 350] on div "hero . moveUp ( 2 ) hero . moveLeft ( 1 ) hero . use ( "lever" ) hero . moveRig…" at bounding box center [1139, 449] width 482 height 497
type textarea "j"
type textarea "hero.use("door")"
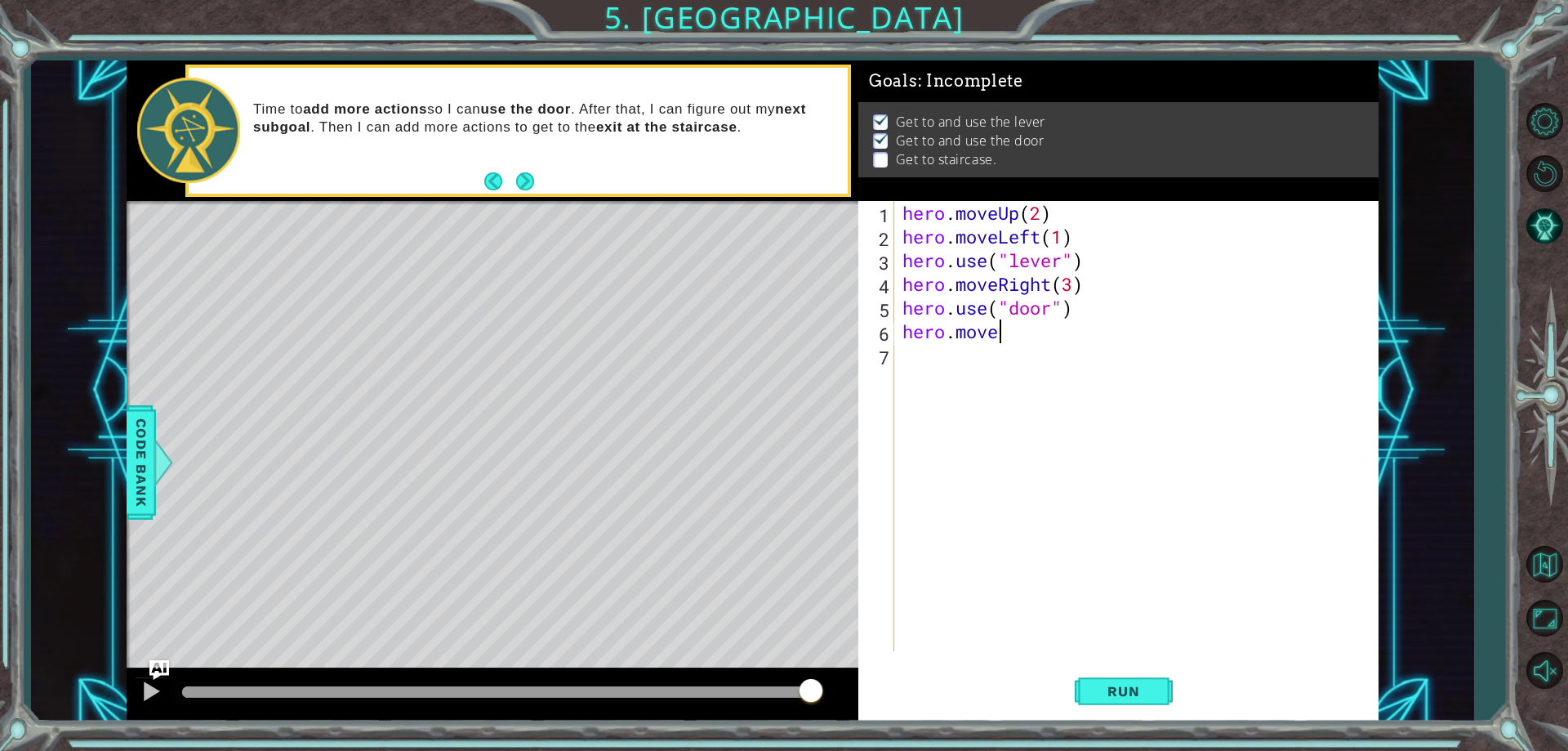
scroll to position [0, 3]
type textarea "hero.moveUp"
click at [1107, 417] on div "hero . moveUp ( 2 ) hero . moveLeft ( 1 ) hero . use ( "lever" ) hero . moveRig…" at bounding box center [1139, 449] width 482 height 497
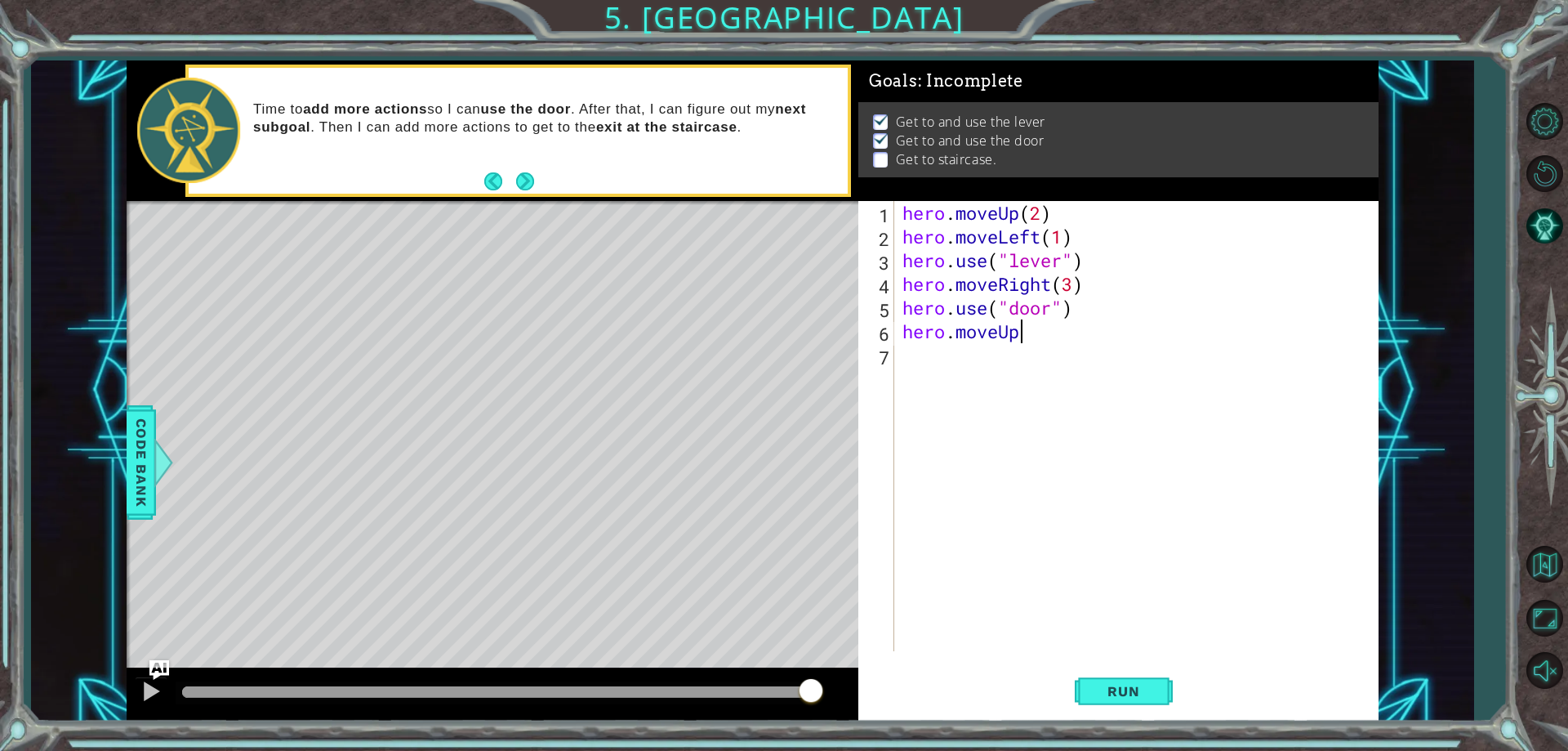
click at [1068, 334] on div "hero . moveUp ( 2 ) hero . moveLeft ( 1 ) hero . use ( "lever" ) hero . moveRig…" at bounding box center [1139, 449] width 482 height 497
type textarea "hero.moveUp(2)"
click at [995, 371] on div "hero . moveUp ( 2 ) hero . moveLeft ( 1 ) hero . use ( "lever" ) hero . moveRig…" at bounding box center [1139, 449] width 482 height 497
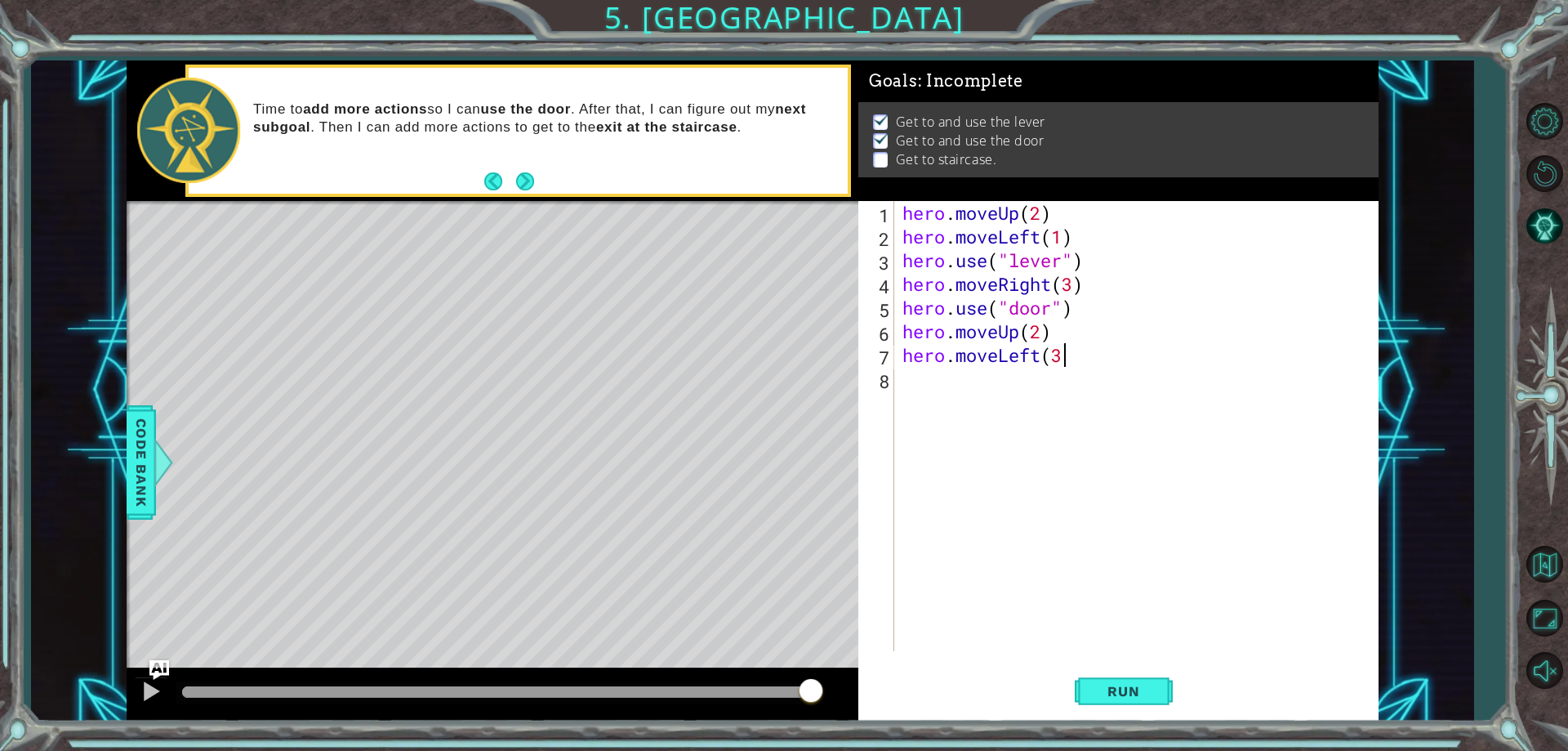
type textarea "hero.moveLeft(3)"
click at [1036, 417] on div "hero . moveUp ( 2 ) hero . moveLeft ( 1 ) hero . use ( "lever" ) hero . moveRig…" at bounding box center [1139, 449] width 482 height 497
click at [957, 359] on div "hero . moveUp ( 2 ) hero . moveLeft ( 1 ) hero . use ( "lever" ) hero . moveRig…" at bounding box center [1139, 449] width 482 height 497
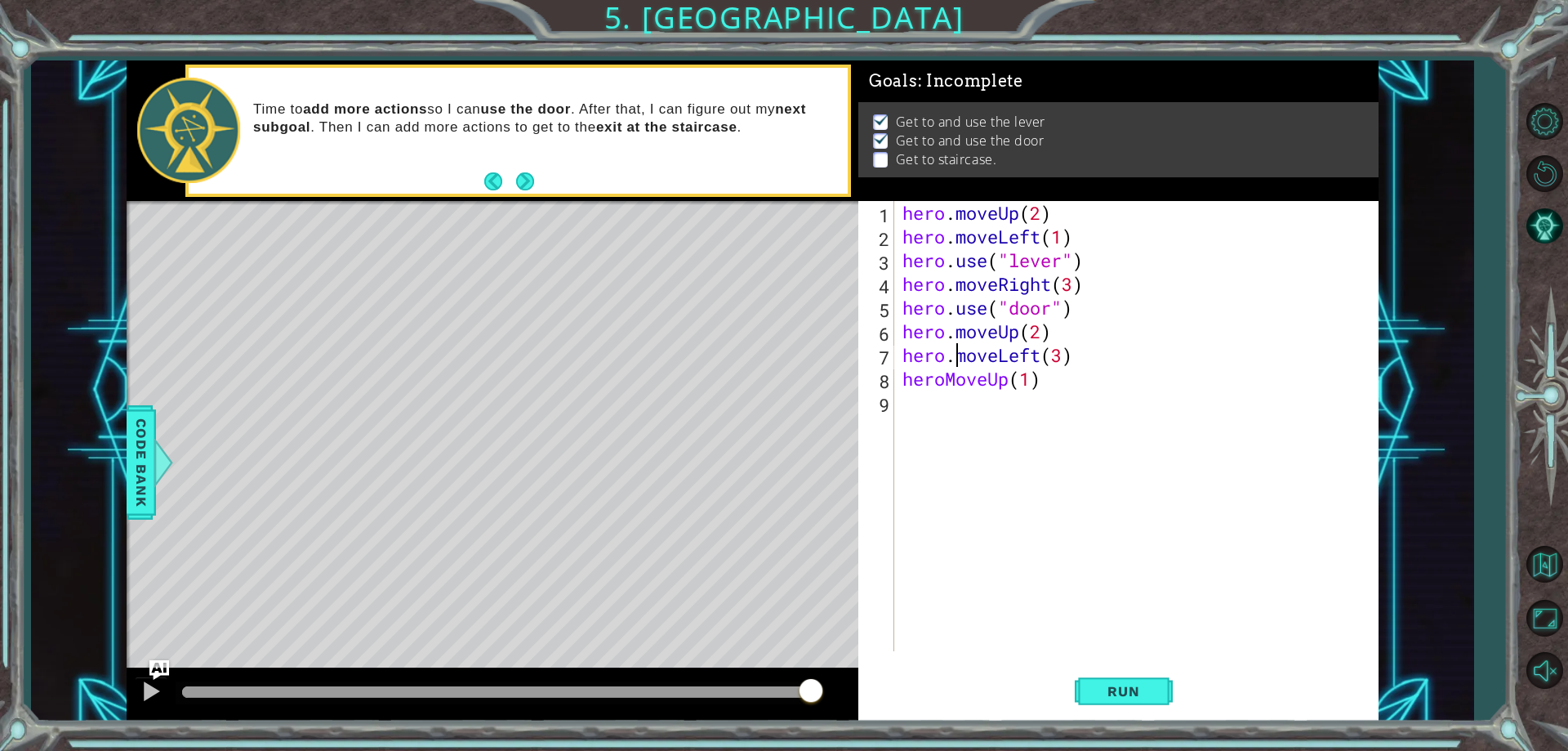
click at [949, 381] on div "hero . moveUp ( 2 ) hero . moveLeft ( 1 ) hero . use ( "lever" ) hero . moveRig…" at bounding box center [1139, 449] width 482 height 497
click at [975, 376] on div "hero . moveUp ( 2 ) hero . moveLeft ( 1 ) hero . use ( "lever" ) hero . moveRig…" at bounding box center [1139, 449] width 482 height 497
click at [965, 376] on div "hero . moveUp ( 2 ) hero . moveLeft ( 1 ) hero . use ( "lever" ) hero . moveRig…" at bounding box center [1139, 449] width 482 height 497
type textarea "hero.moveUp(1)"
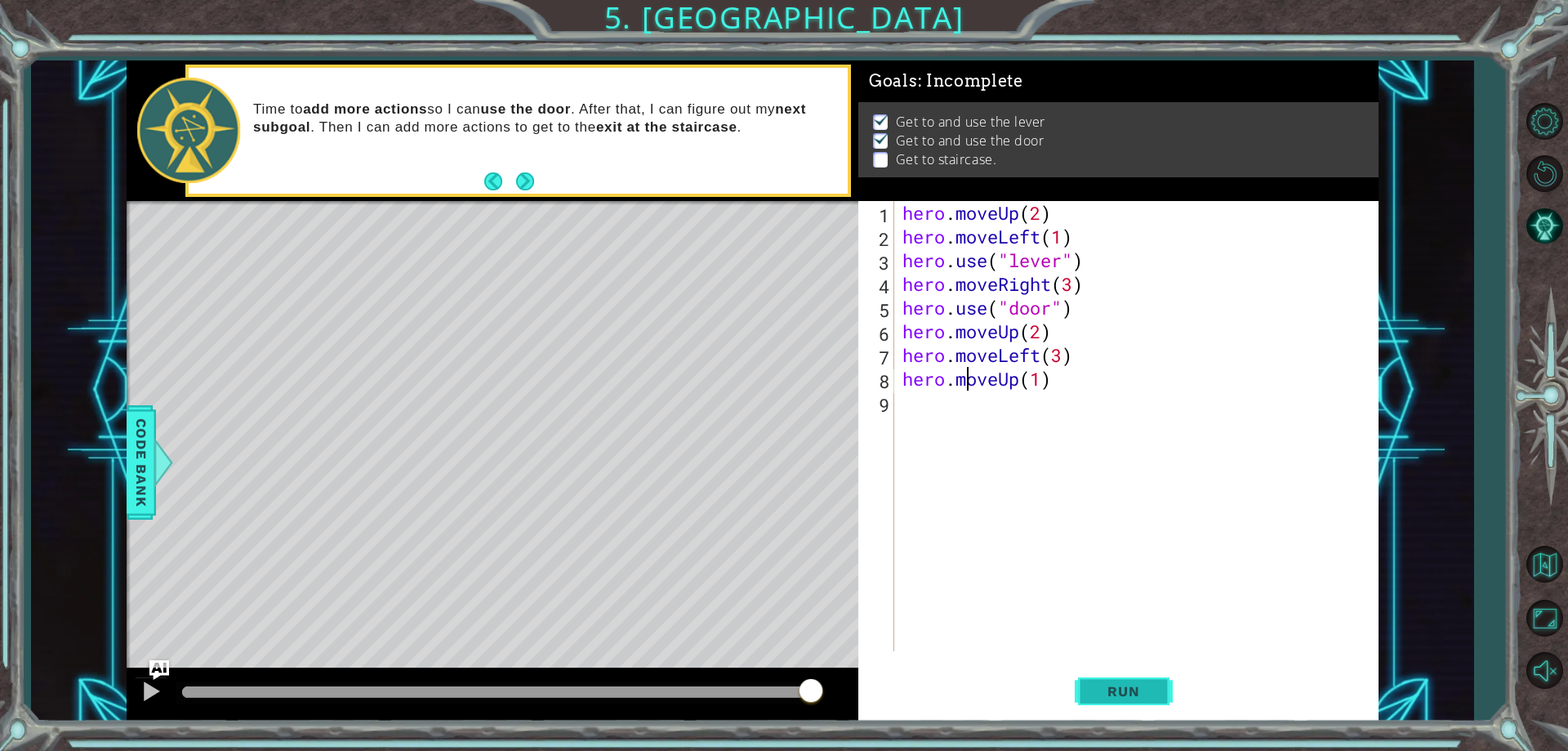
click at [1155, 698] on span "Run" at bounding box center [1123, 691] width 64 height 16
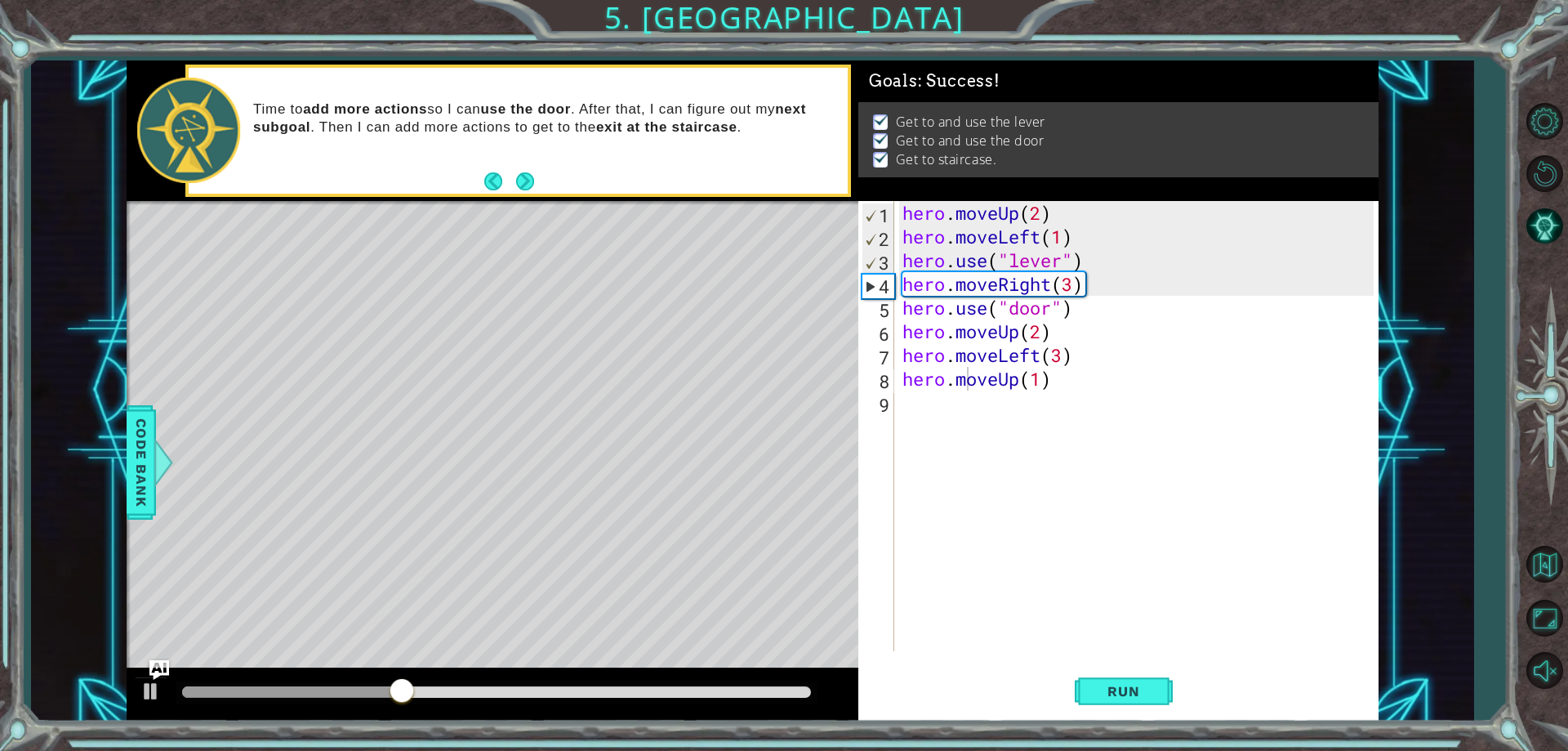
click at [780, 682] on div at bounding box center [492, 693] width 732 height 52
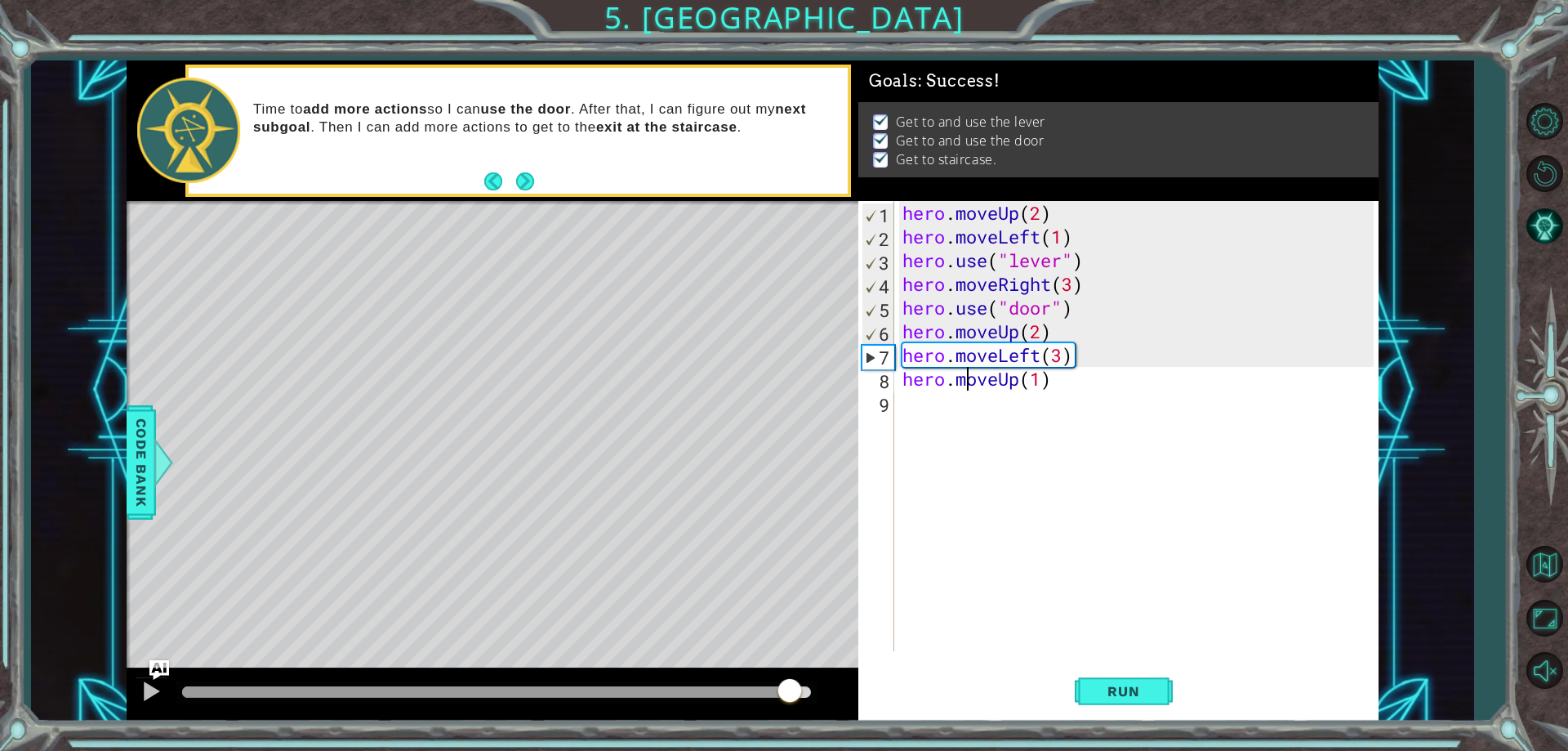
click at [794, 691] on div at bounding box center [496, 692] width 629 height 11
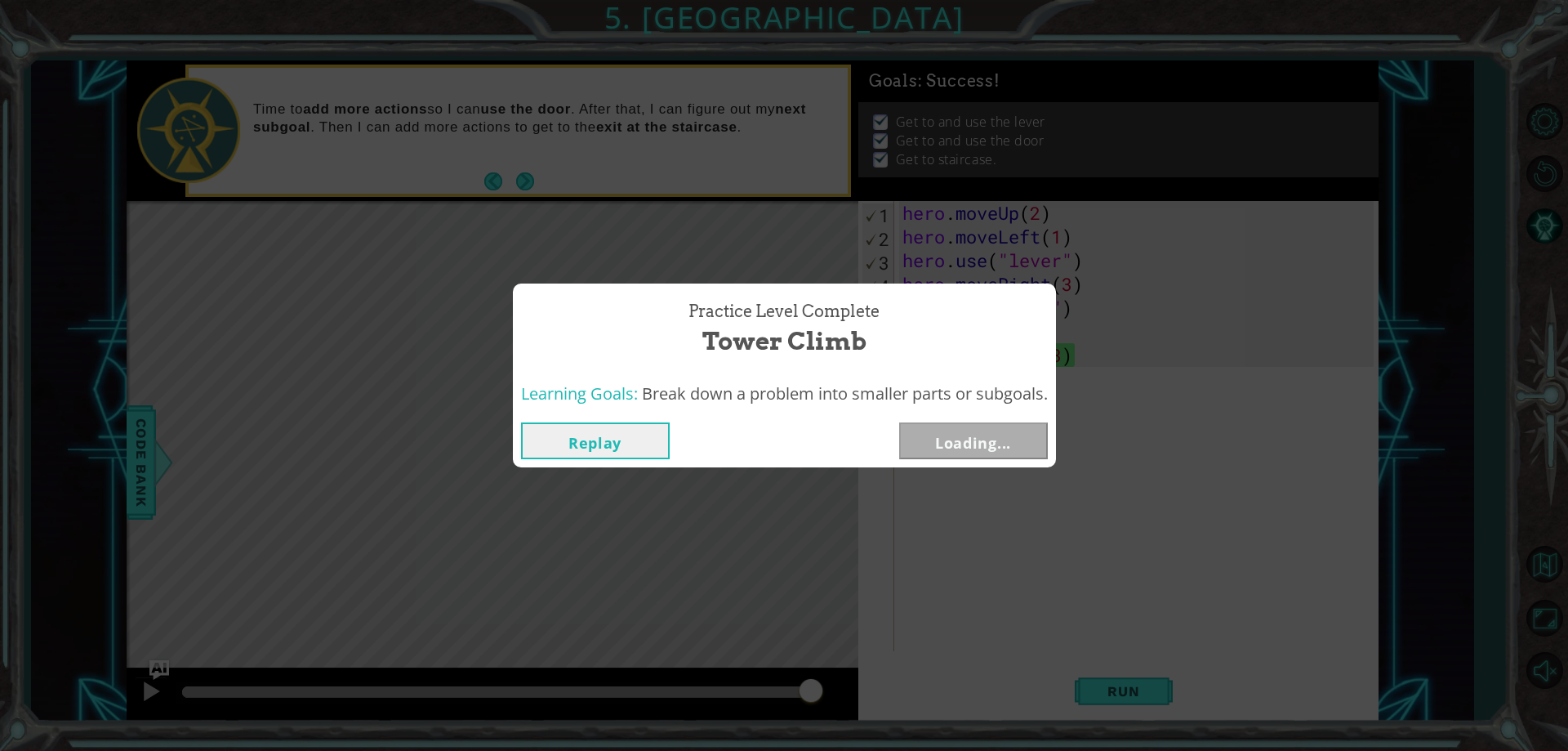
drag, startPoint x: 799, startPoint y: 688, endPoint x: 819, endPoint y: 686, distance: 20.1
click at [819, 686] on body "1 ההההההההההההההההההההההההההההההההההההההההההההההההההההההההההההההההההההההההההההה…" at bounding box center [784, 376] width 1568 height 751
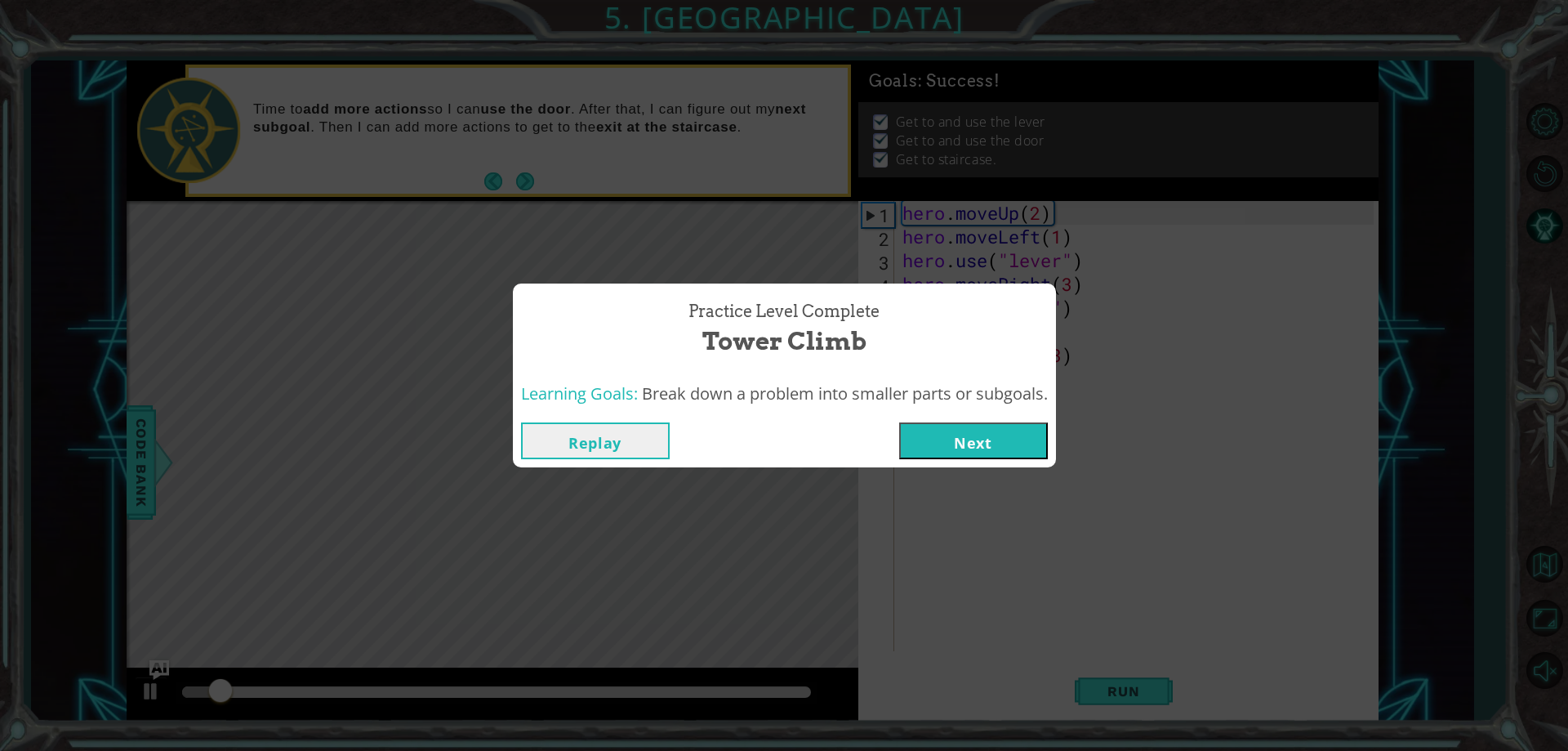
click at [961, 445] on button "Next" at bounding box center [973, 441] width 149 height 37
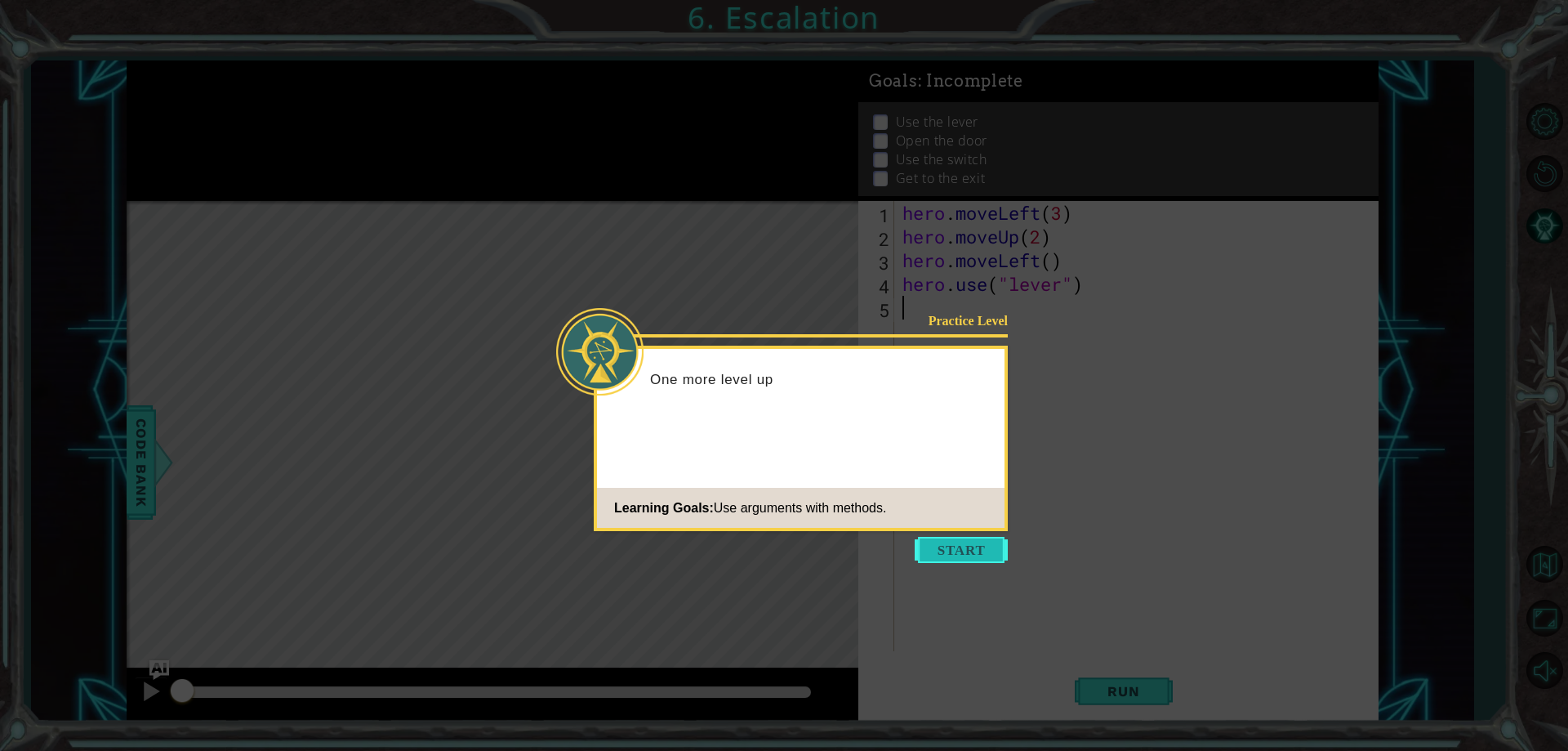
click at [991, 558] on button "Start" at bounding box center [961, 550] width 93 height 26
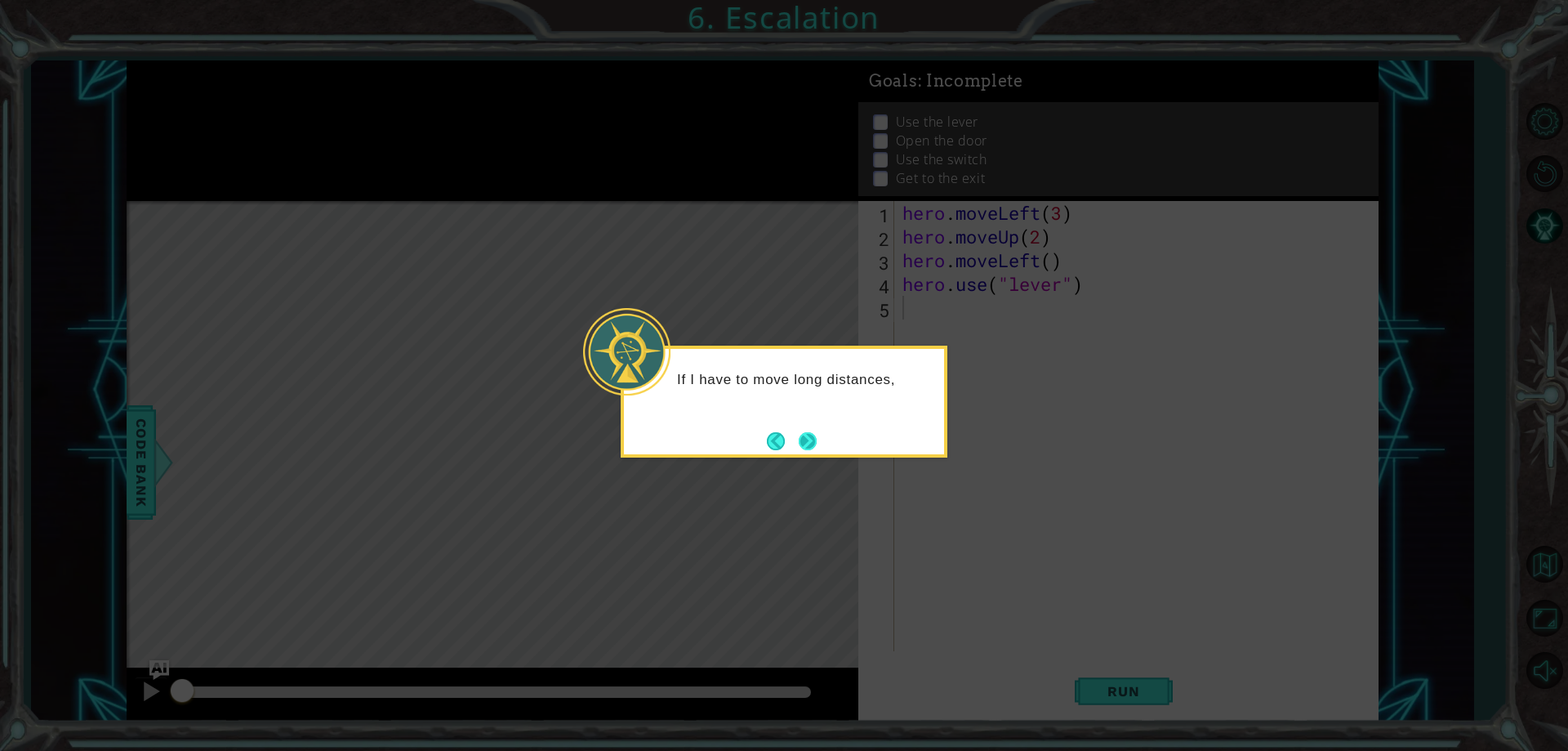
click at [811, 442] on button "Next" at bounding box center [807, 441] width 18 height 18
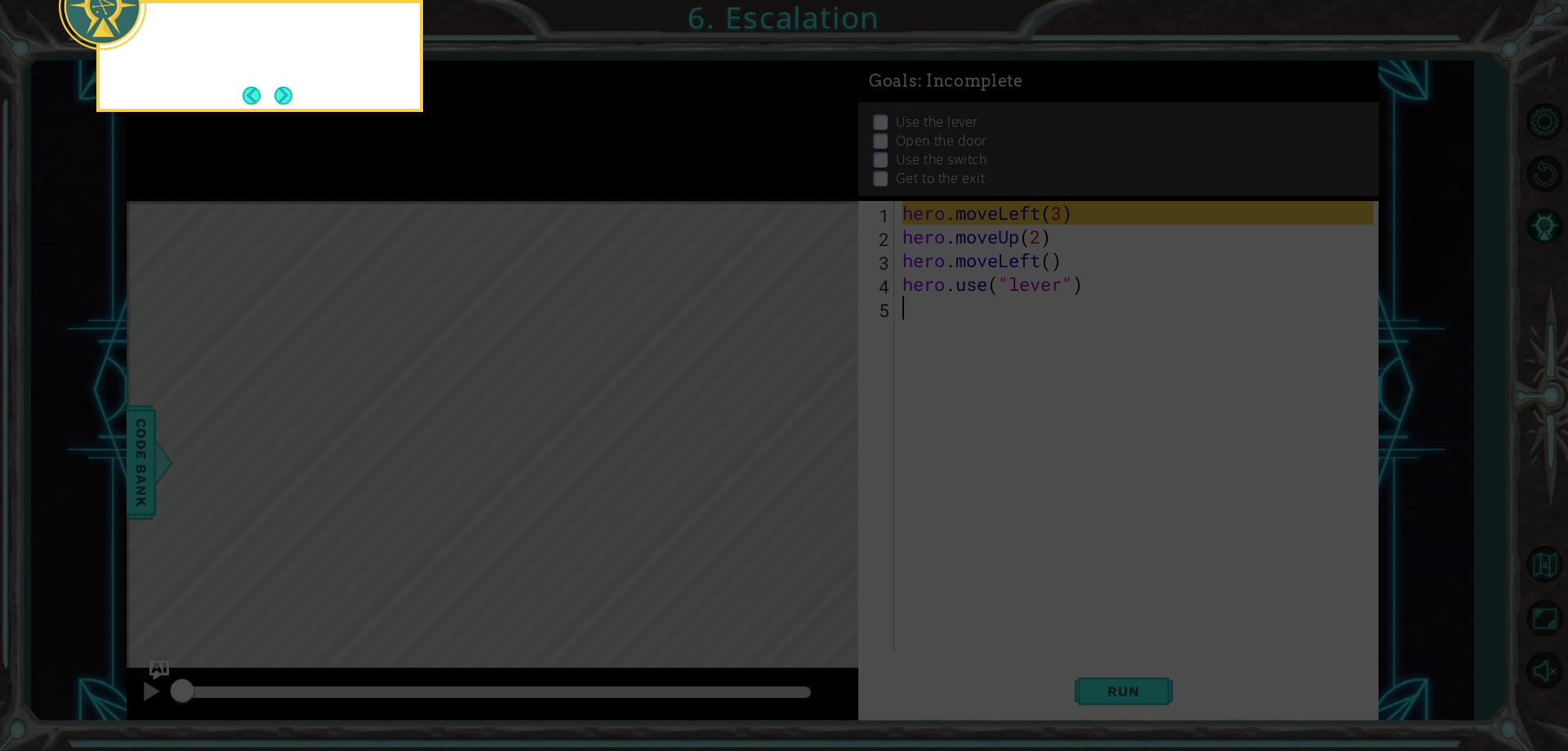
click at [811, 442] on icon at bounding box center [784, 111] width 1568 height 1277
click at [828, 436] on icon at bounding box center [784, 111] width 1568 height 1277
drag, startPoint x: 826, startPoint y: 436, endPoint x: 681, endPoint y: 362, distance: 162.8
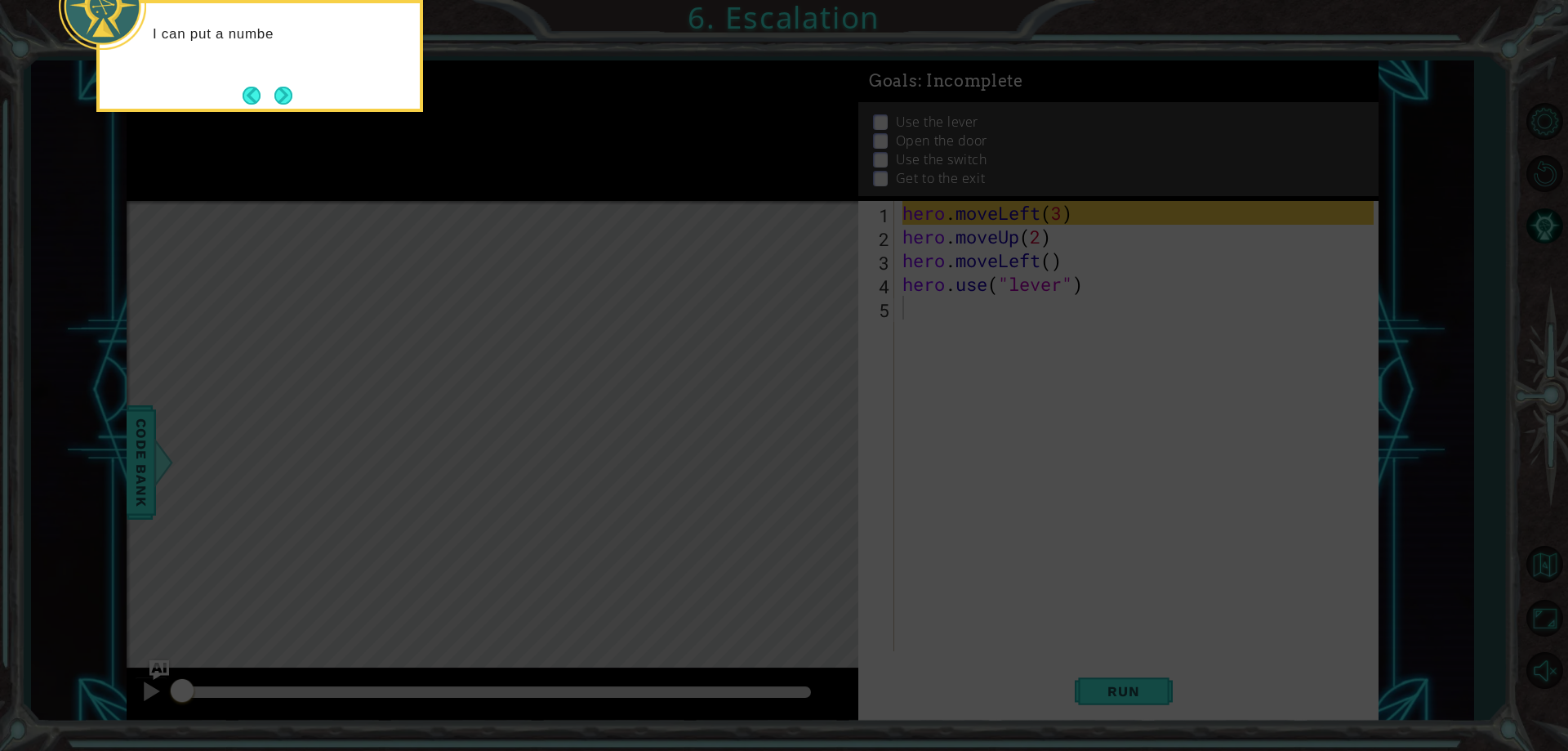
click at [819, 431] on icon at bounding box center [784, 111] width 1568 height 1277
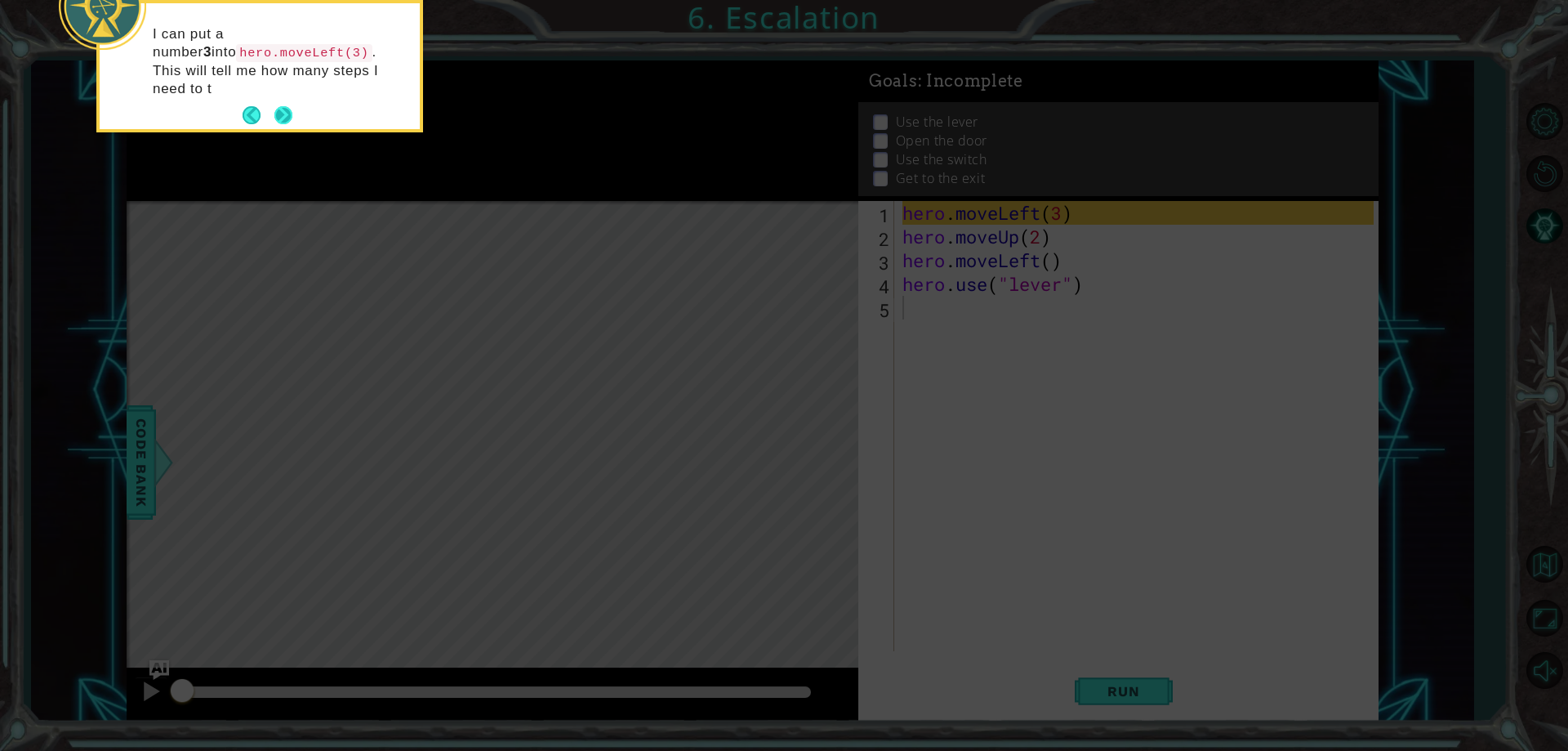
click at [288, 107] on button "Next" at bounding box center [283, 115] width 18 height 18
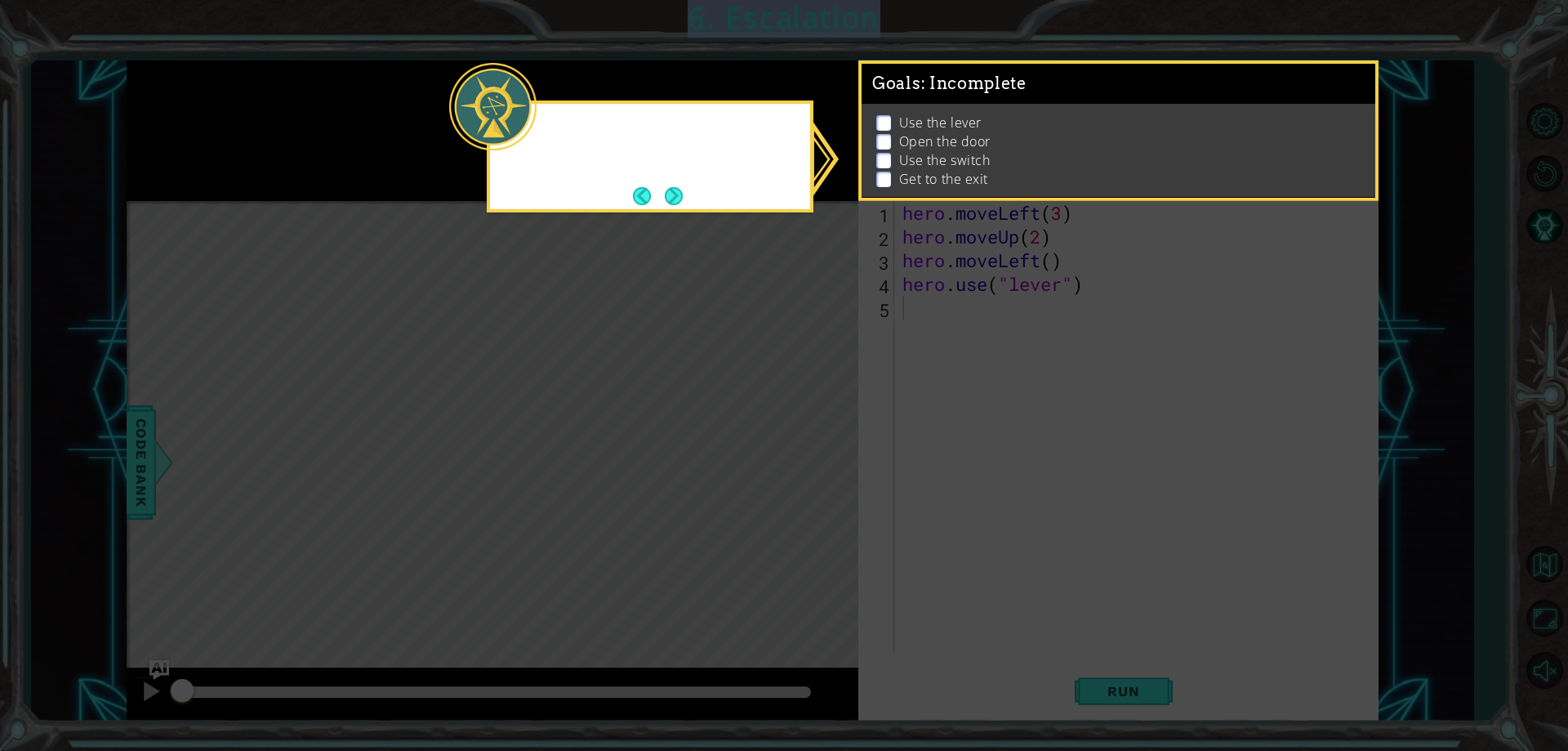
drag, startPoint x: 284, startPoint y: 92, endPoint x: 951, endPoint y: 119, distance: 667.5
click at [295, 92] on icon at bounding box center [784, 376] width 1568 height 751
click at [670, 202] on button "Next" at bounding box center [673, 195] width 18 height 18
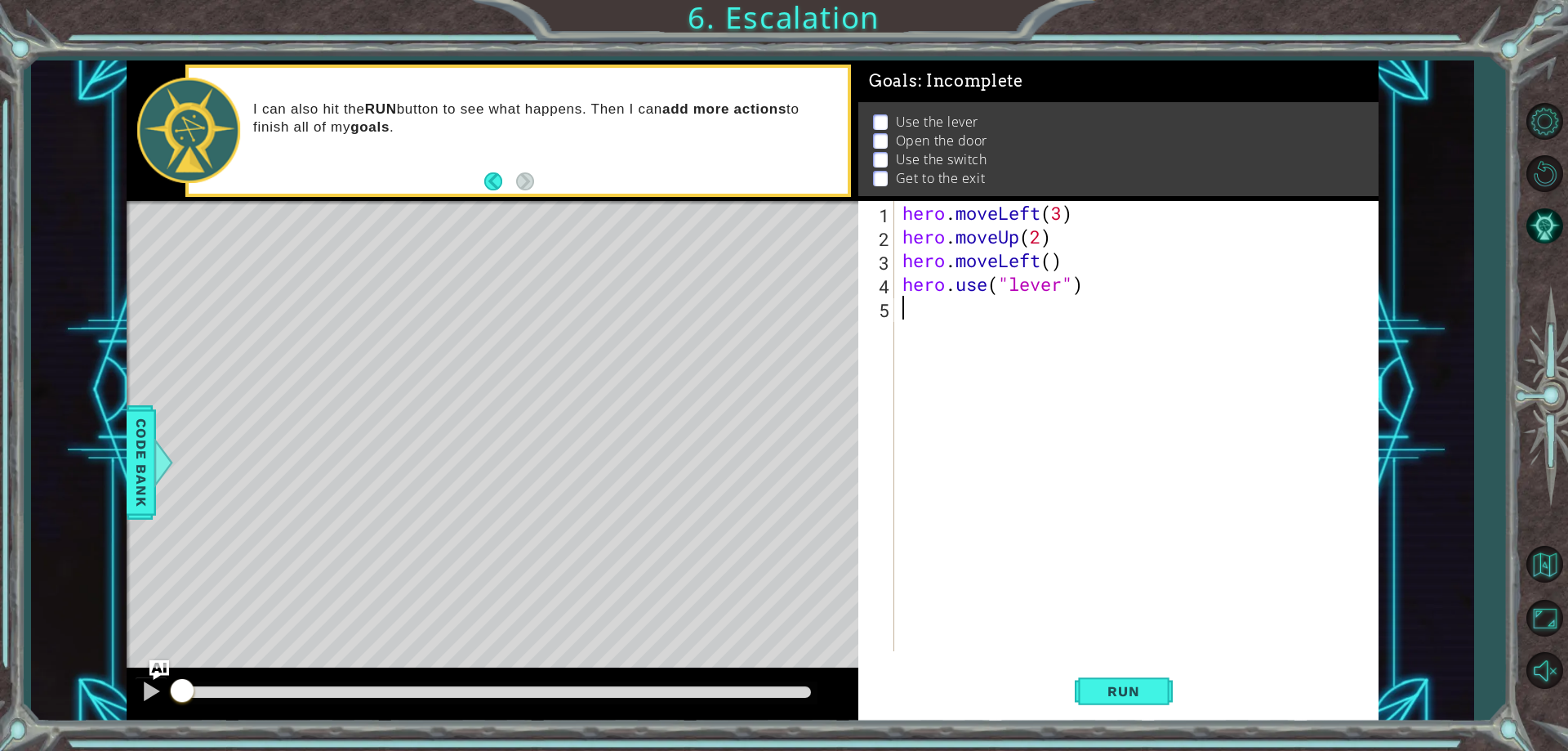
click at [1050, 259] on div "hero . moveLeft ( 3 ) hero . moveUp ( 2 ) hero . moveLeft ( ) hero . use ( "lev…" at bounding box center [1139, 449] width 482 height 497
type textarea "hero.moveLeft(1)"
click at [1032, 315] on div "hero . moveLeft ( 3 ) hero . moveUp ( 2 ) hero . moveLeft ( 1 ) hero . use ( "l…" at bounding box center [1139, 449] width 482 height 497
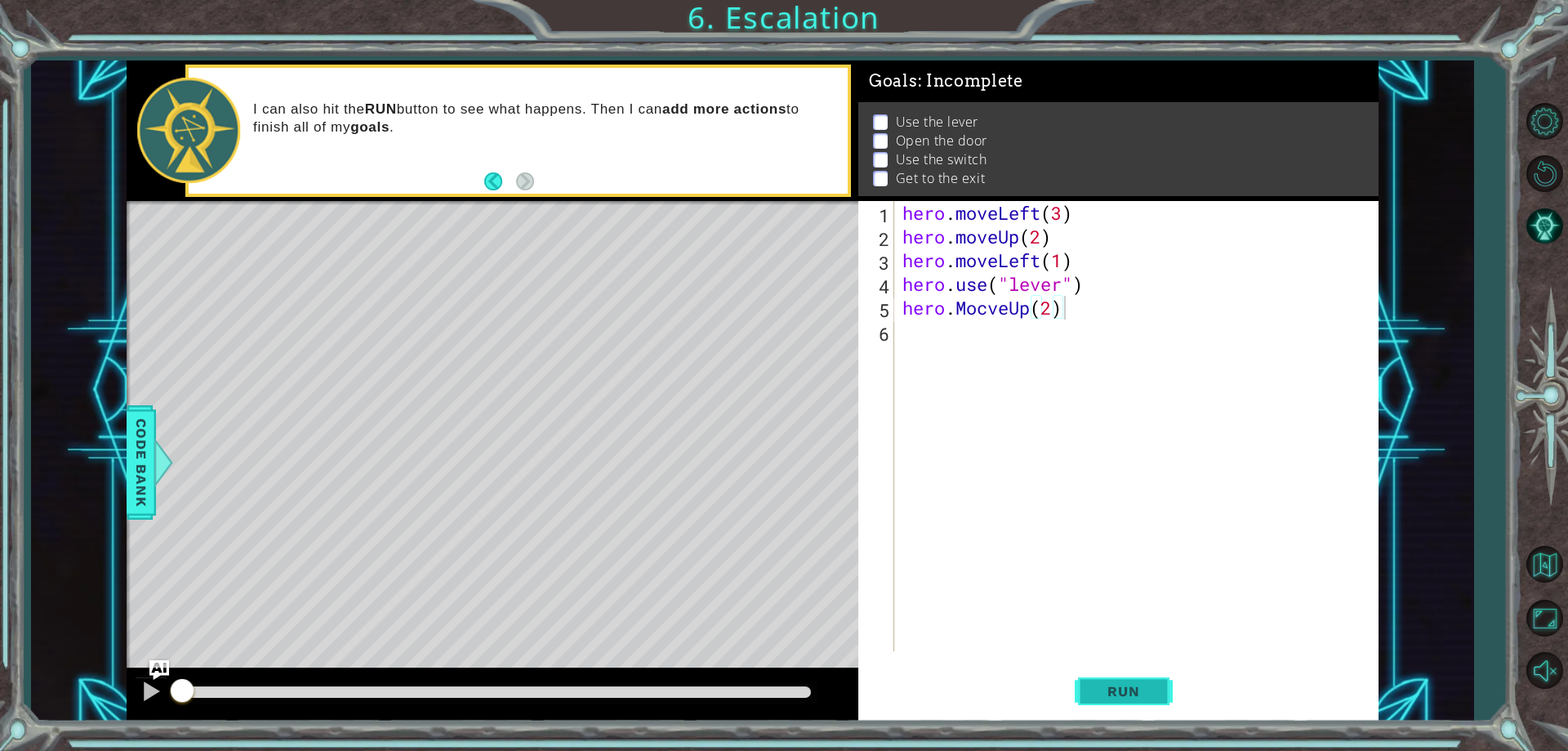
click at [1162, 711] on button "Run" at bounding box center [1124, 692] width 98 height 52
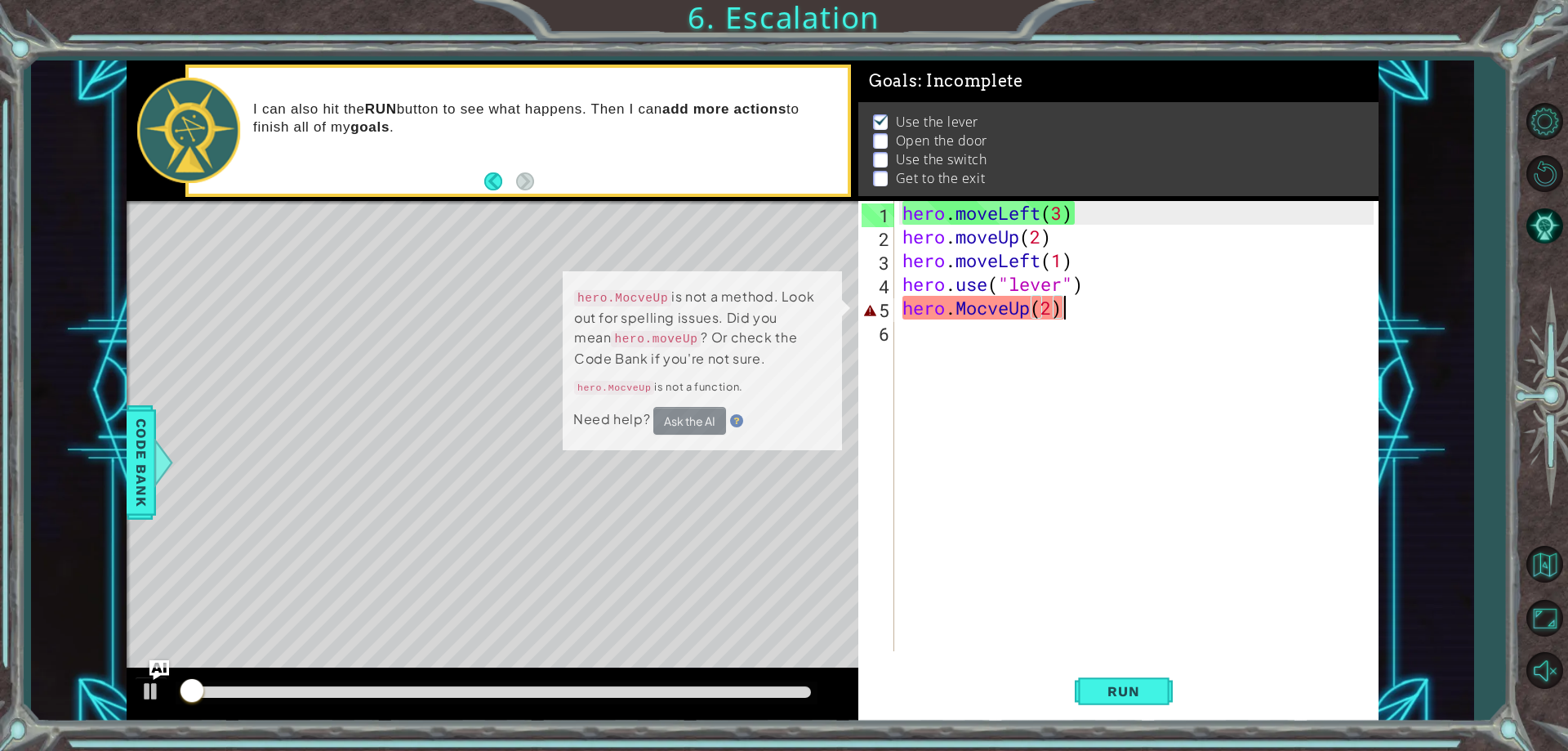
scroll to position [8, 0]
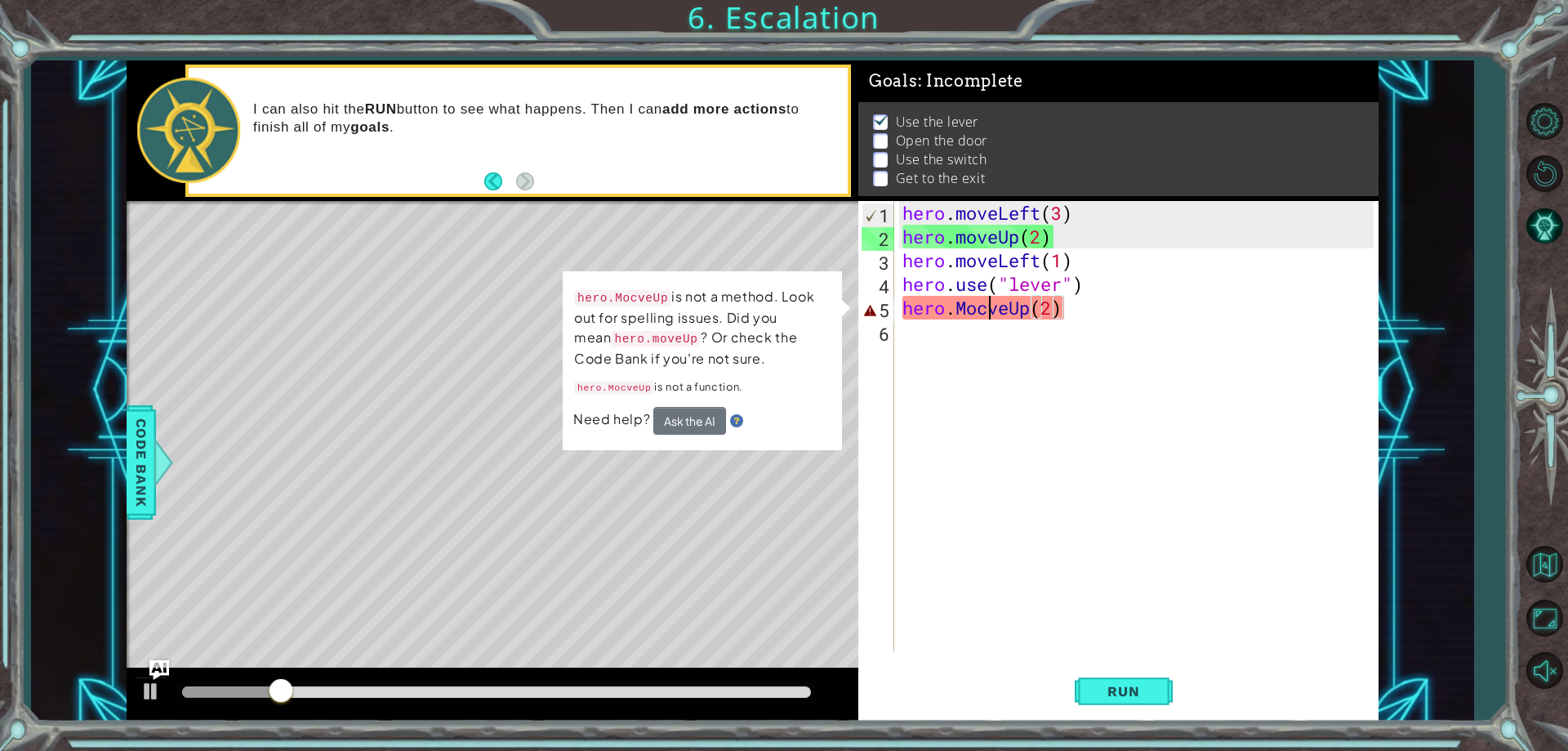
click at [984, 309] on div "hero . moveLeft ( 3 ) hero . moveUp ( 2 ) hero . moveLeft ( 1 ) hero . use ( "l…" at bounding box center [1139, 449] width 482 height 497
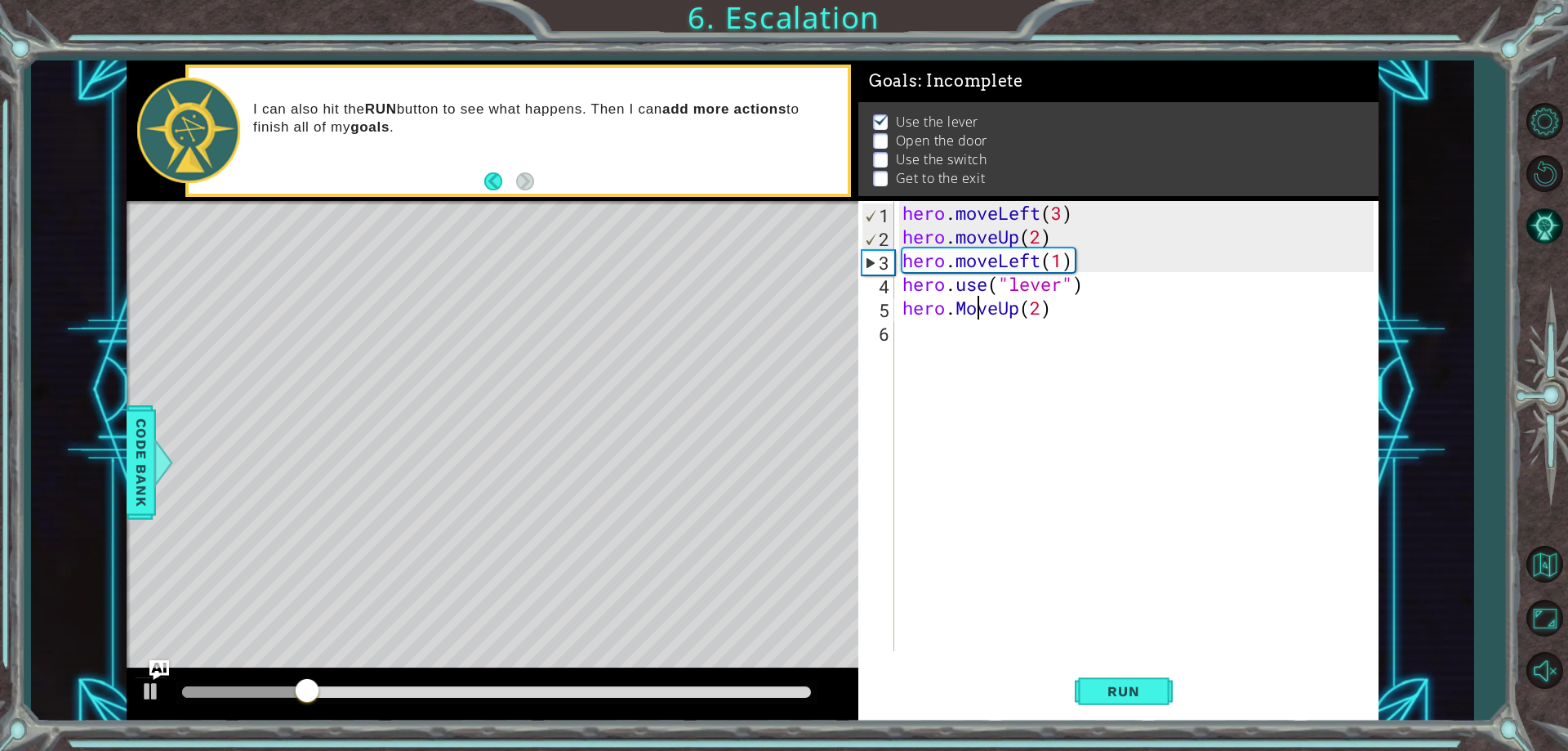
scroll to position [0, 4]
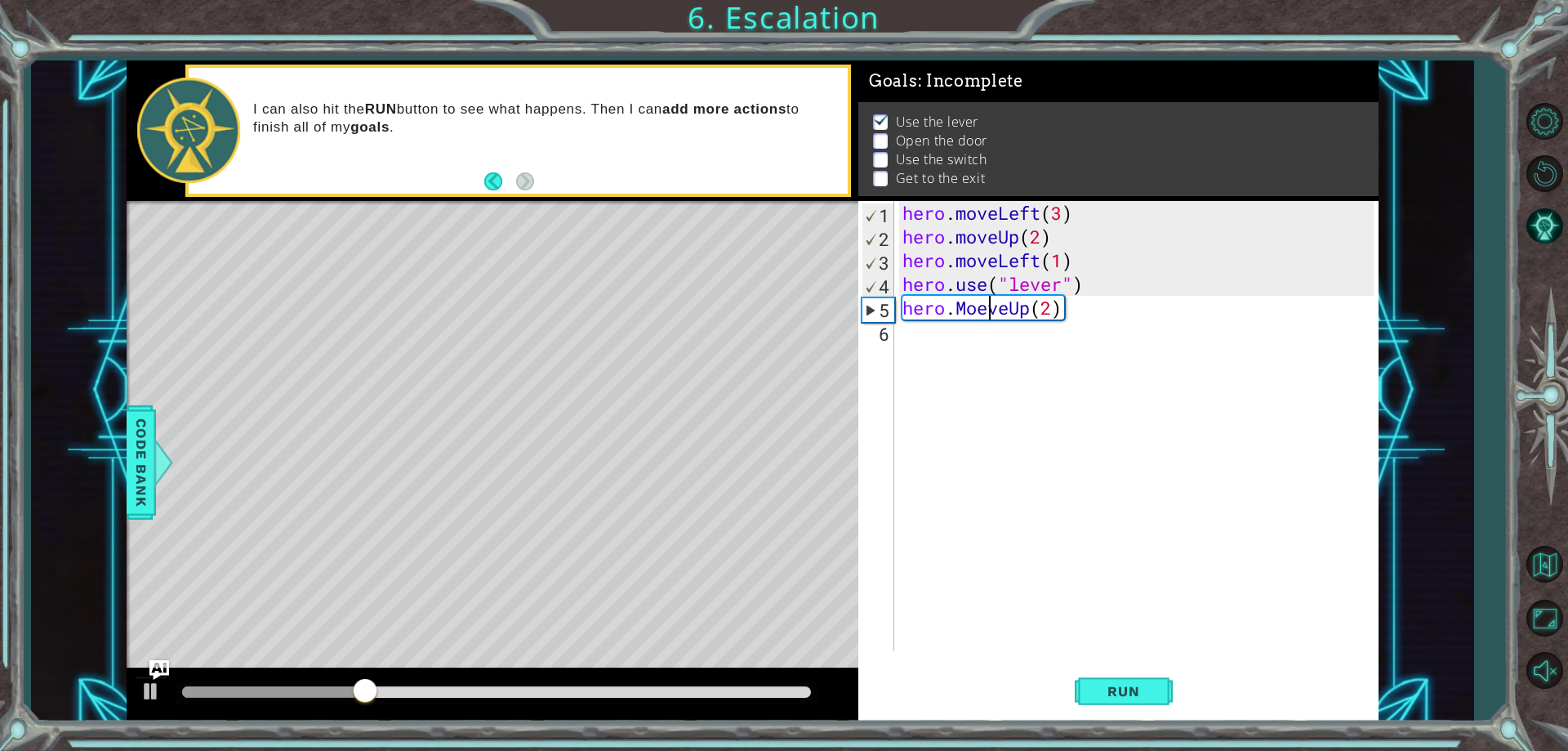
click at [996, 300] on div "hero . moveLeft ( 3 ) hero . moveUp ( 2 ) hero . moveLeft ( 1 ) hero . use ( "l…" at bounding box center [1139, 449] width 482 height 497
click at [984, 303] on div "hero . moveLeft ( 3 ) hero . moveUp ( 2 ) hero . moveLeft ( 1 ) hero . use ( "l…" at bounding box center [1139, 449] width 482 height 497
click at [988, 302] on div "hero . moveLeft ( 3 ) hero . moveUp ( 2 ) hero . moveLeft ( 1 ) hero . use ( "l…" at bounding box center [1139, 449] width 482 height 497
type textarea "hero.MoveUp(2)"
drag, startPoint x: 1055, startPoint y: 462, endPoint x: 1058, endPoint y: 473, distance: 11.4
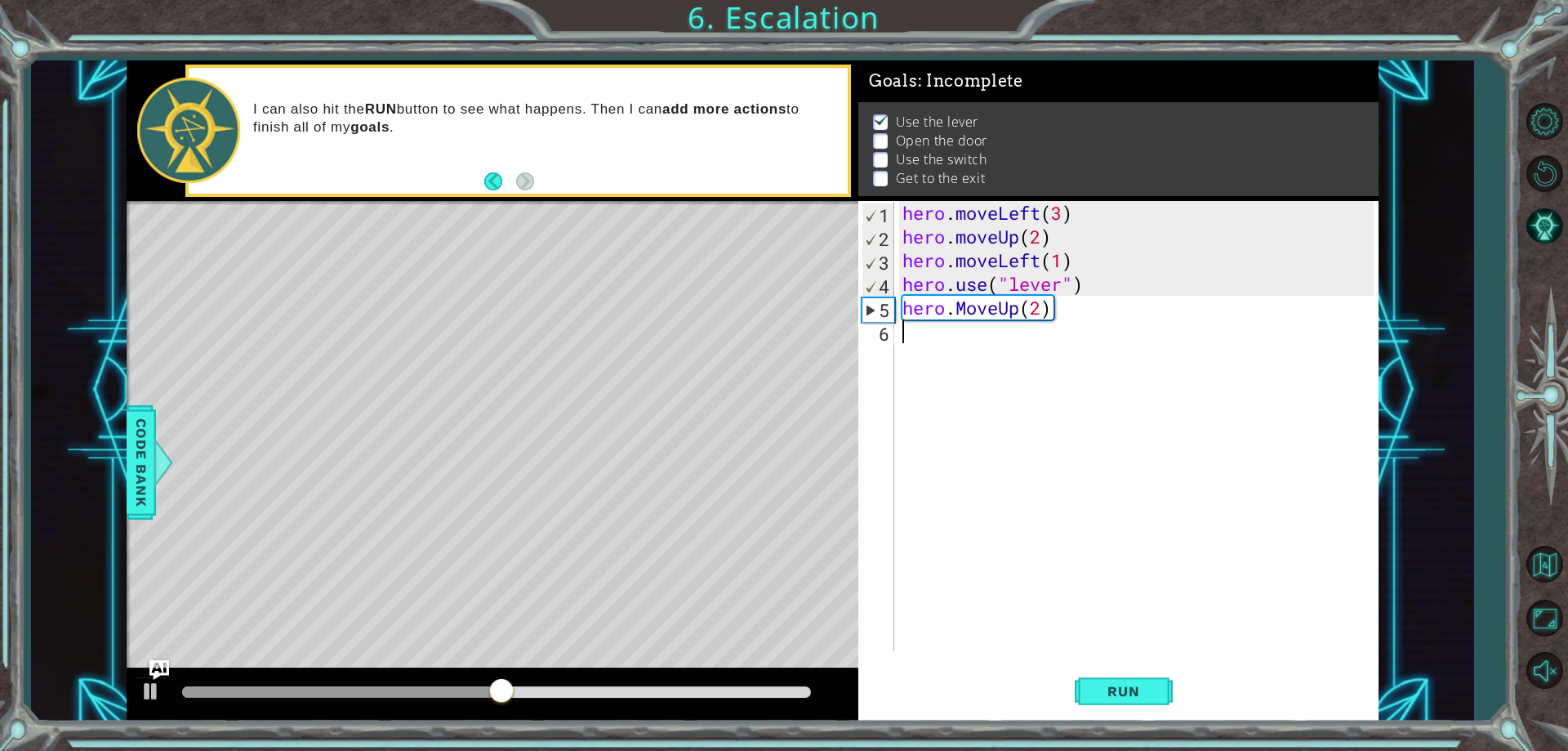
click at [1057, 468] on div "hero . moveLeft ( 3 ) hero . moveUp ( 2 ) hero . moveLeft ( 1 ) hero . use ( "l…" at bounding box center [1139, 449] width 482 height 497
click at [968, 313] on div "hero . moveLeft ( 3 ) hero . moveUp ( 2 ) hero . moveLeft ( 1 ) hero . use ( "l…" at bounding box center [1139, 449] width 482 height 497
click at [1111, 683] on span "Run" at bounding box center [1123, 691] width 64 height 16
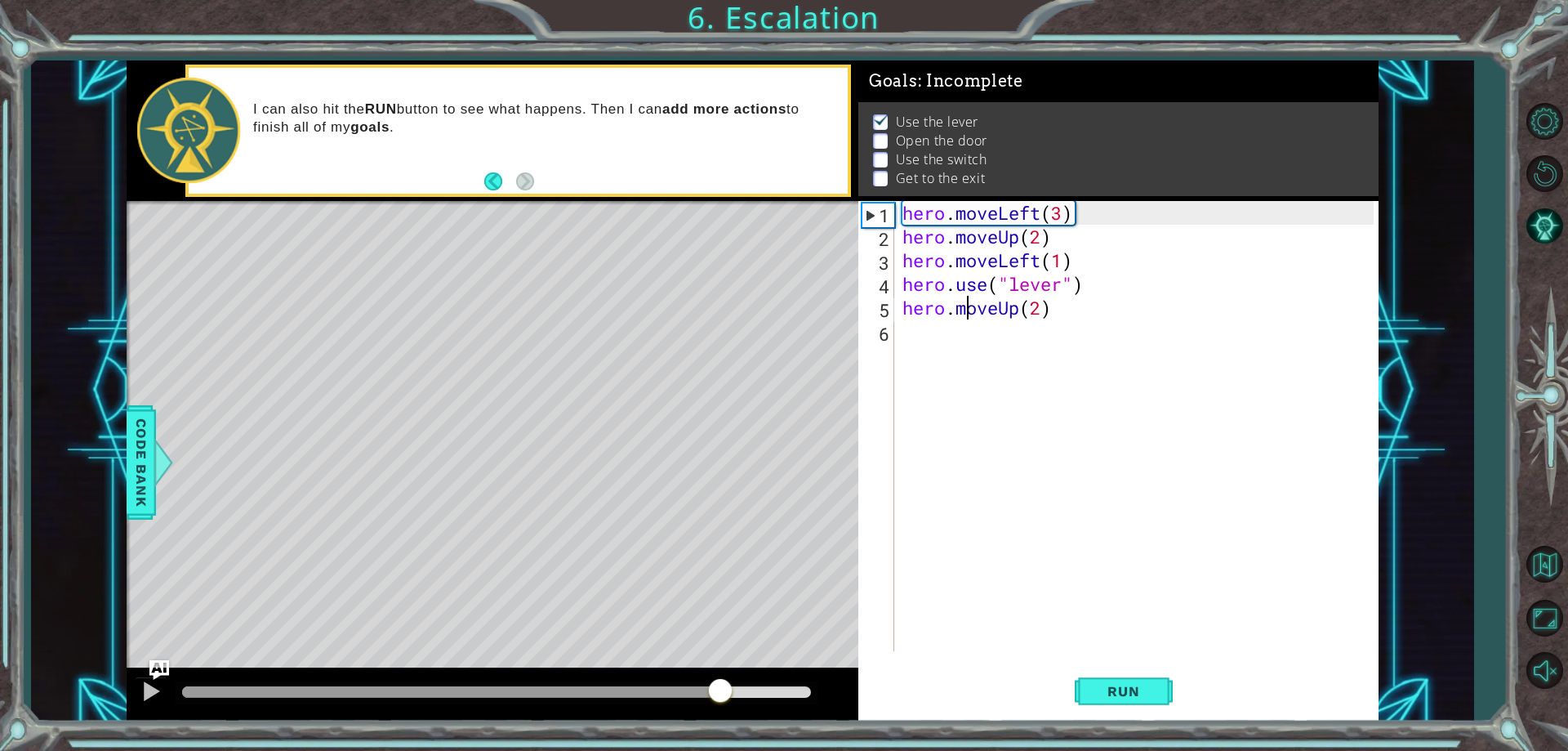
click at [720, 692] on div at bounding box center [496, 692] width 629 height 11
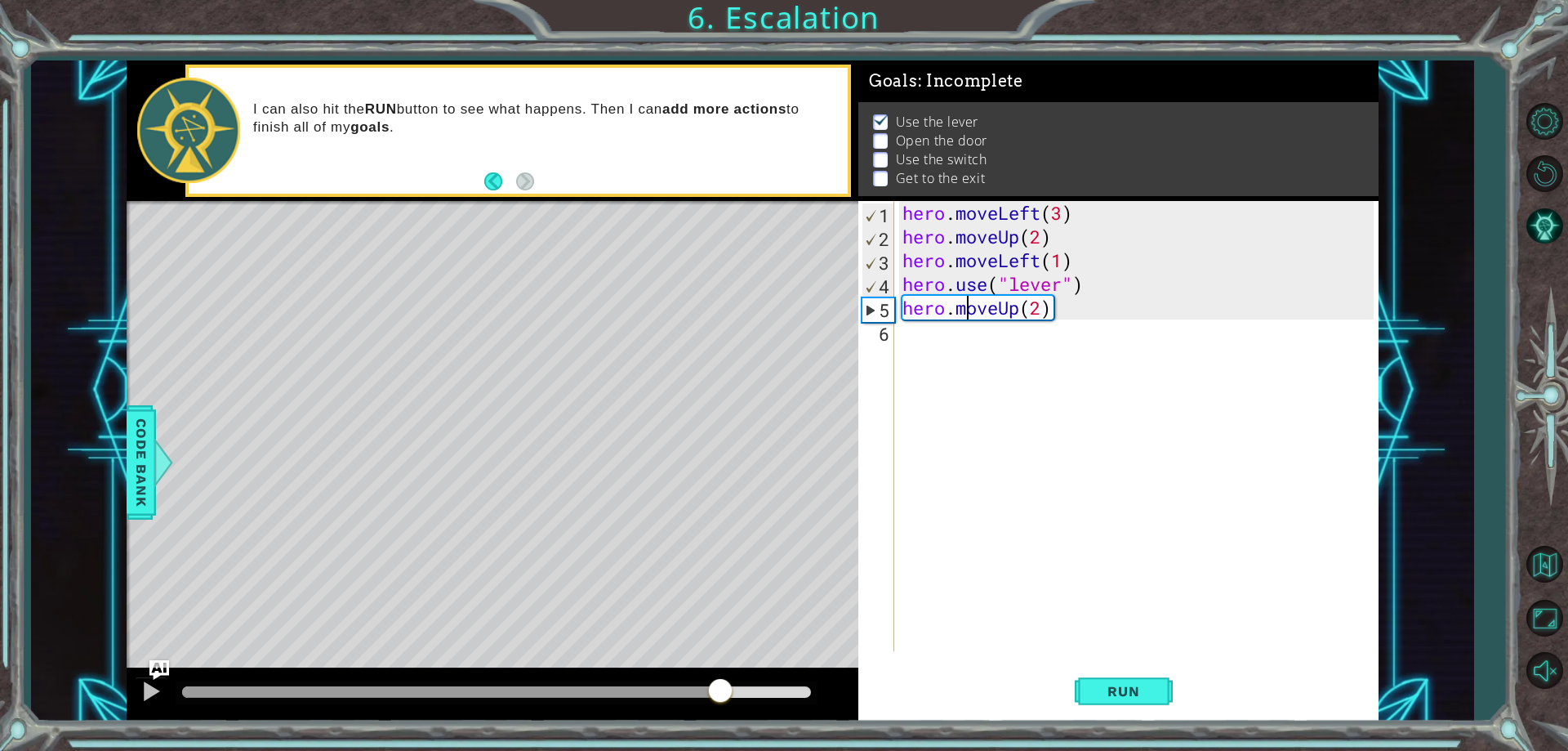
click at [752, 692] on div at bounding box center [496, 692] width 629 height 11
click at [782, 690] on div at bounding box center [496, 692] width 629 height 11
drag, startPoint x: 782, startPoint y: 690, endPoint x: 419, endPoint y: 687, distance: 363.0
click at [452, 687] on div at bounding box center [466, 692] width 29 height 29
click at [1098, 686] on span "Run" at bounding box center [1123, 691] width 64 height 16
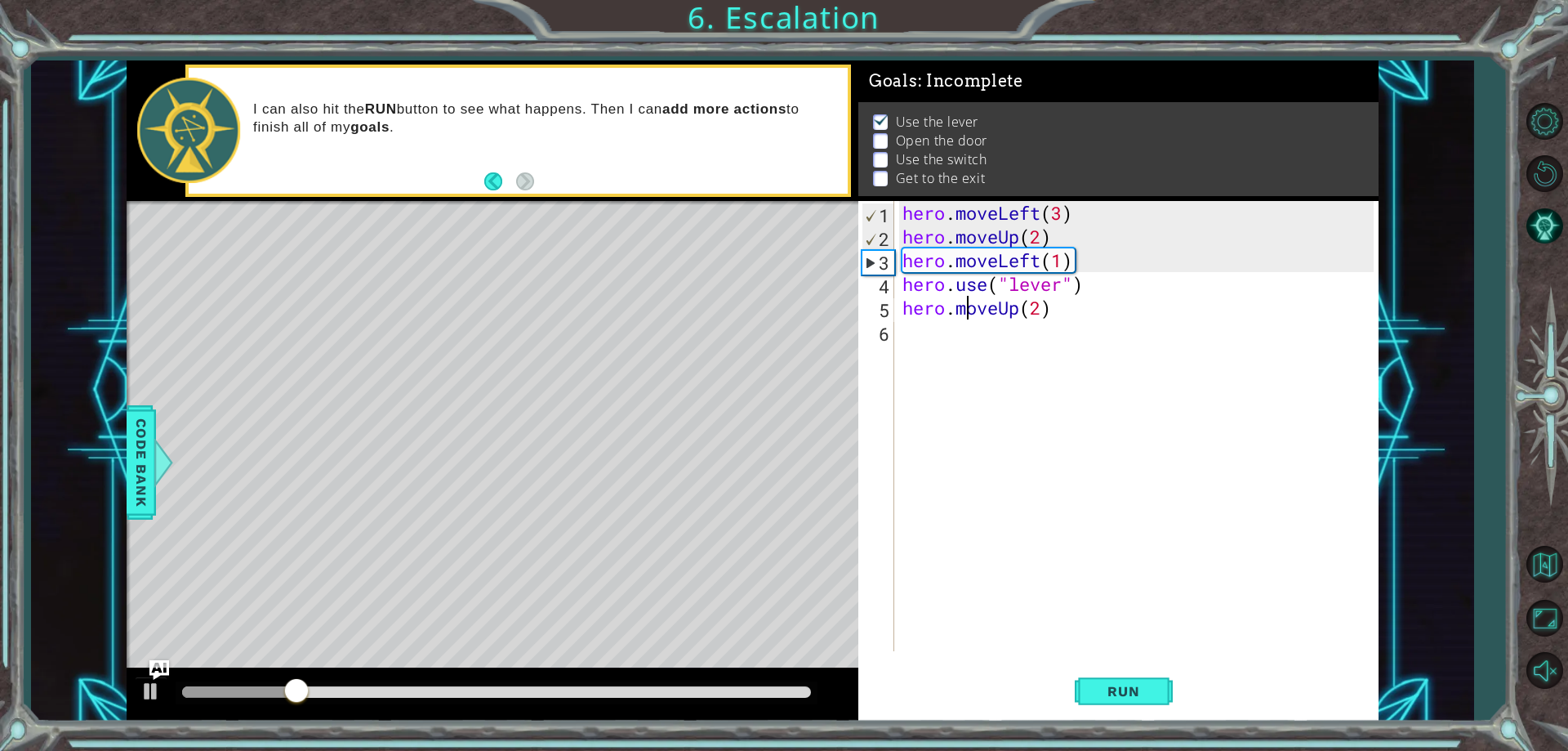
click at [1124, 297] on div "hero . moveLeft ( 3 ) hero . moveUp ( 2 ) hero . moveLeft ( 1 ) hero . use ( "l…" at bounding box center [1139, 449] width 482 height 497
click at [1128, 280] on div "hero . moveLeft ( 3 ) hero . moveUp ( 2 ) hero . moveLeft ( 1 ) hero . use ( "l…" at bounding box center [1139, 449] width 482 height 497
type textarea "hero.use("lever")"
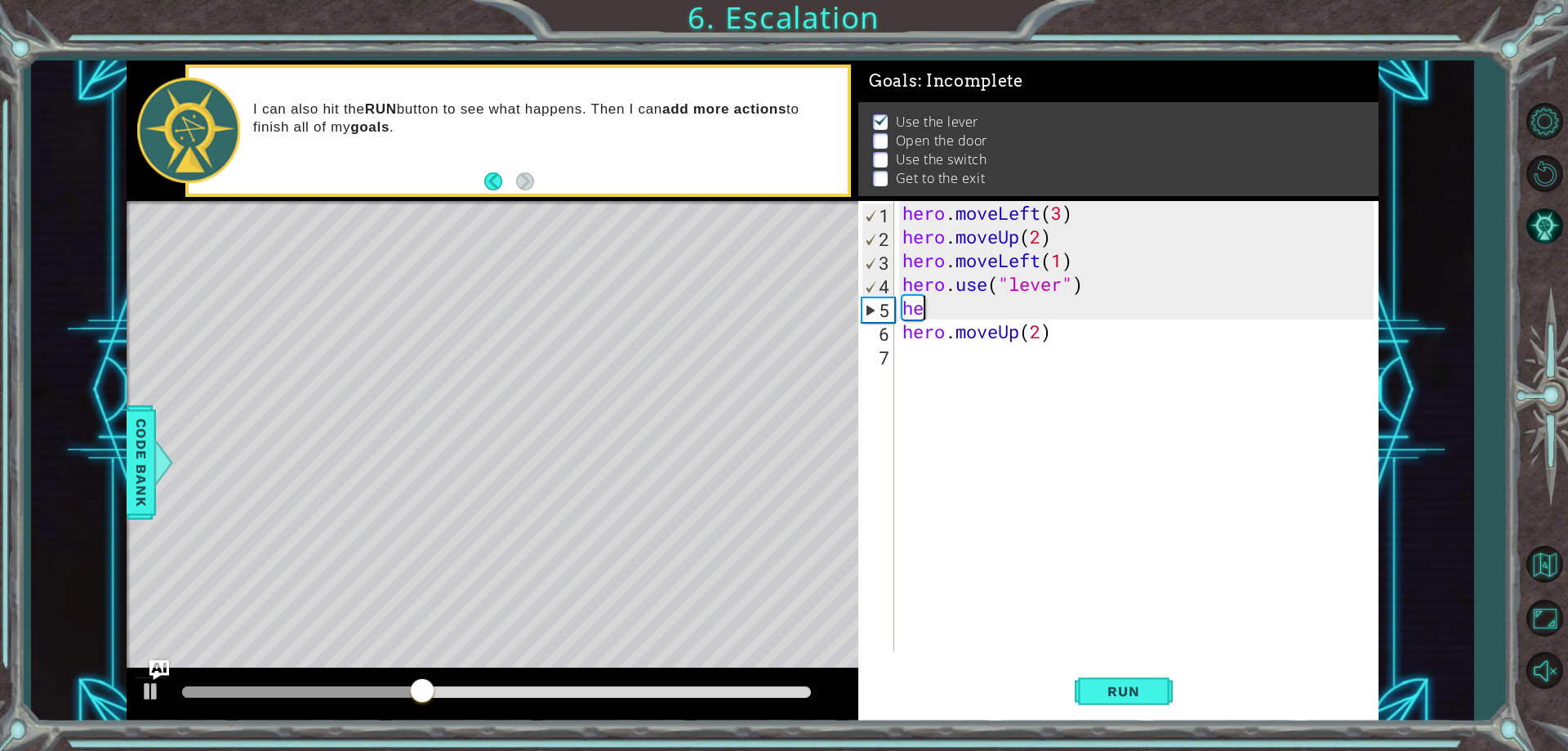
scroll to position [0, 0]
type textarea "h"
type textarea "hero.use("lever")"
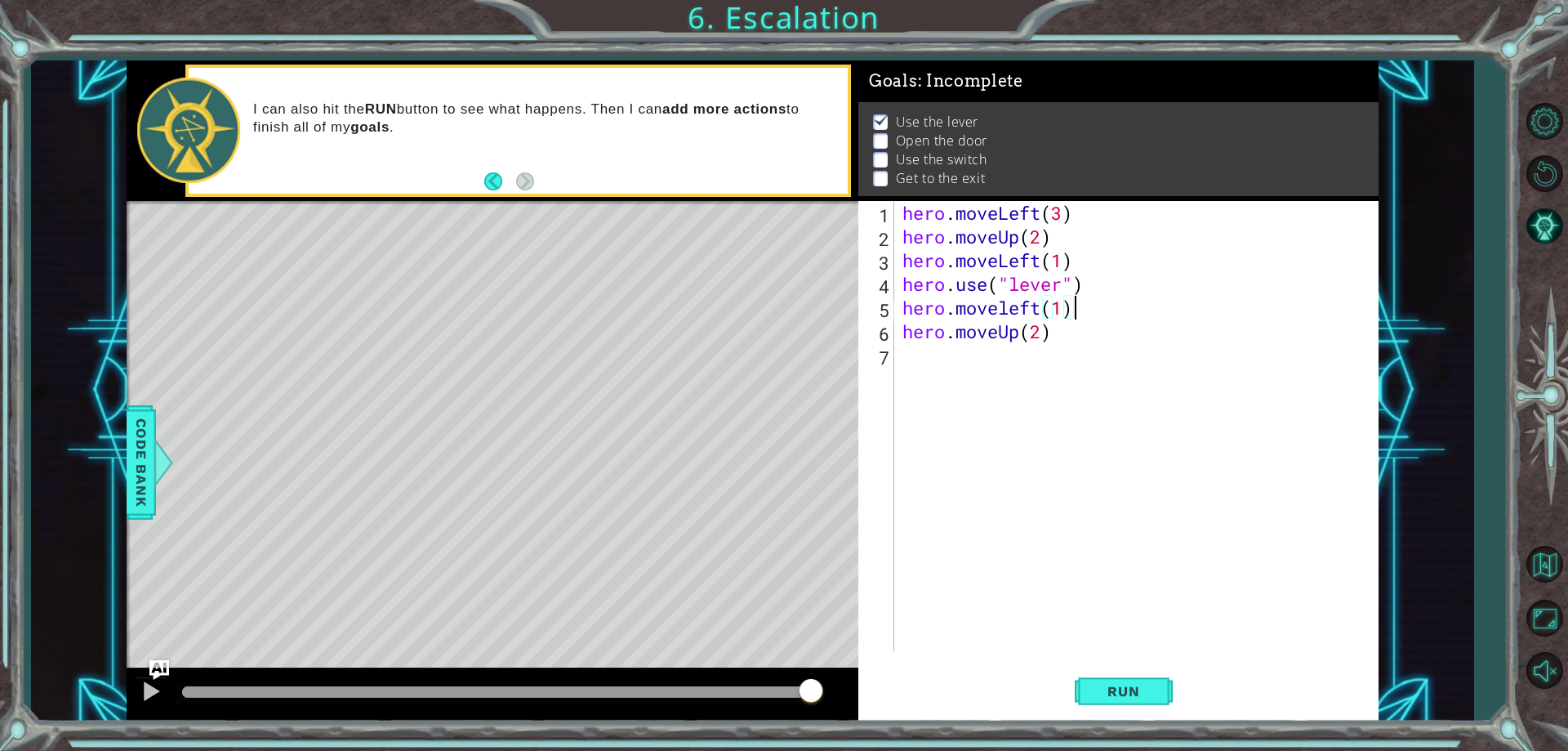
scroll to position [0, 8]
click at [1130, 690] on span "Run" at bounding box center [1123, 691] width 64 height 16
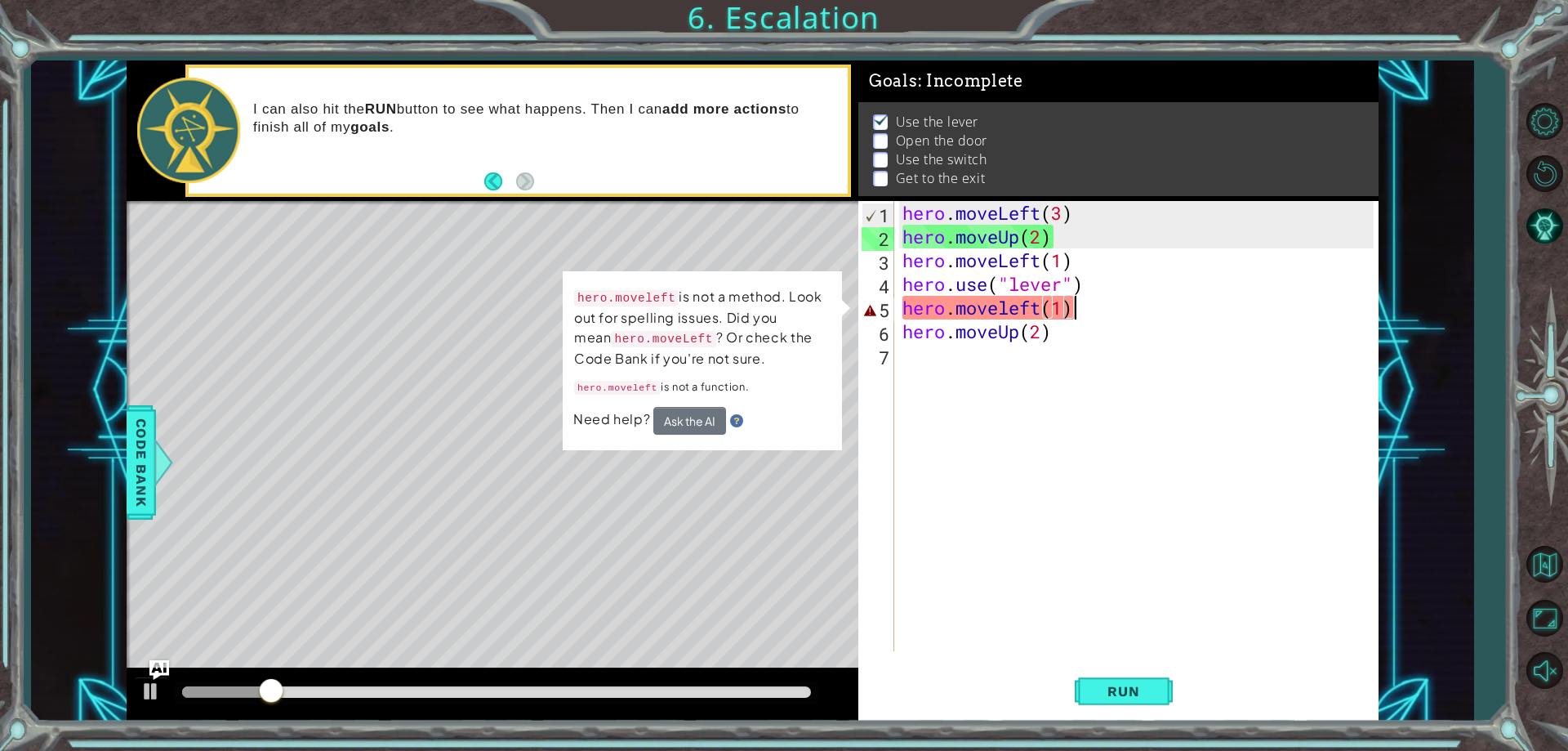
click at [980, 305] on div "hero . moveLeft ( 3 ) hero . moveUp ( 2 ) hero . moveLeft ( 1 ) hero . use ( "l…" at bounding box center [1139, 449] width 482 height 497
click at [1014, 298] on div "hero . moveLeft ( 3 ) hero . moveUp ( 2 ) hero . moveLeft ( 1 ) hero . use ( "l…" at bounding box center [1139, 449] width 482 height 497
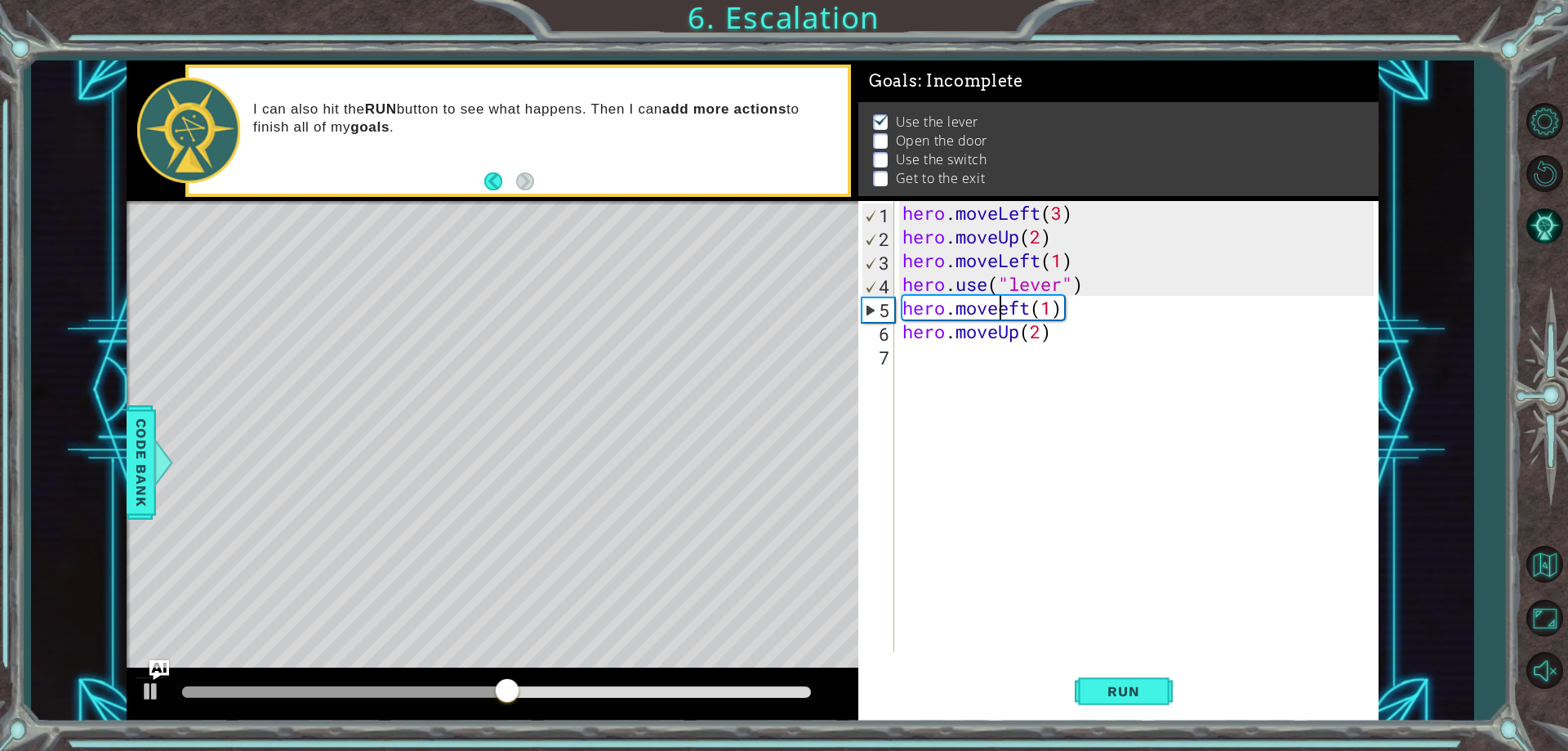
scroll to position [0, 6]
type textarea "hero.moveLeft(1)"
click at [1112, 672] on button "Run" at bounding box center [1124, 692] width 98 height 52
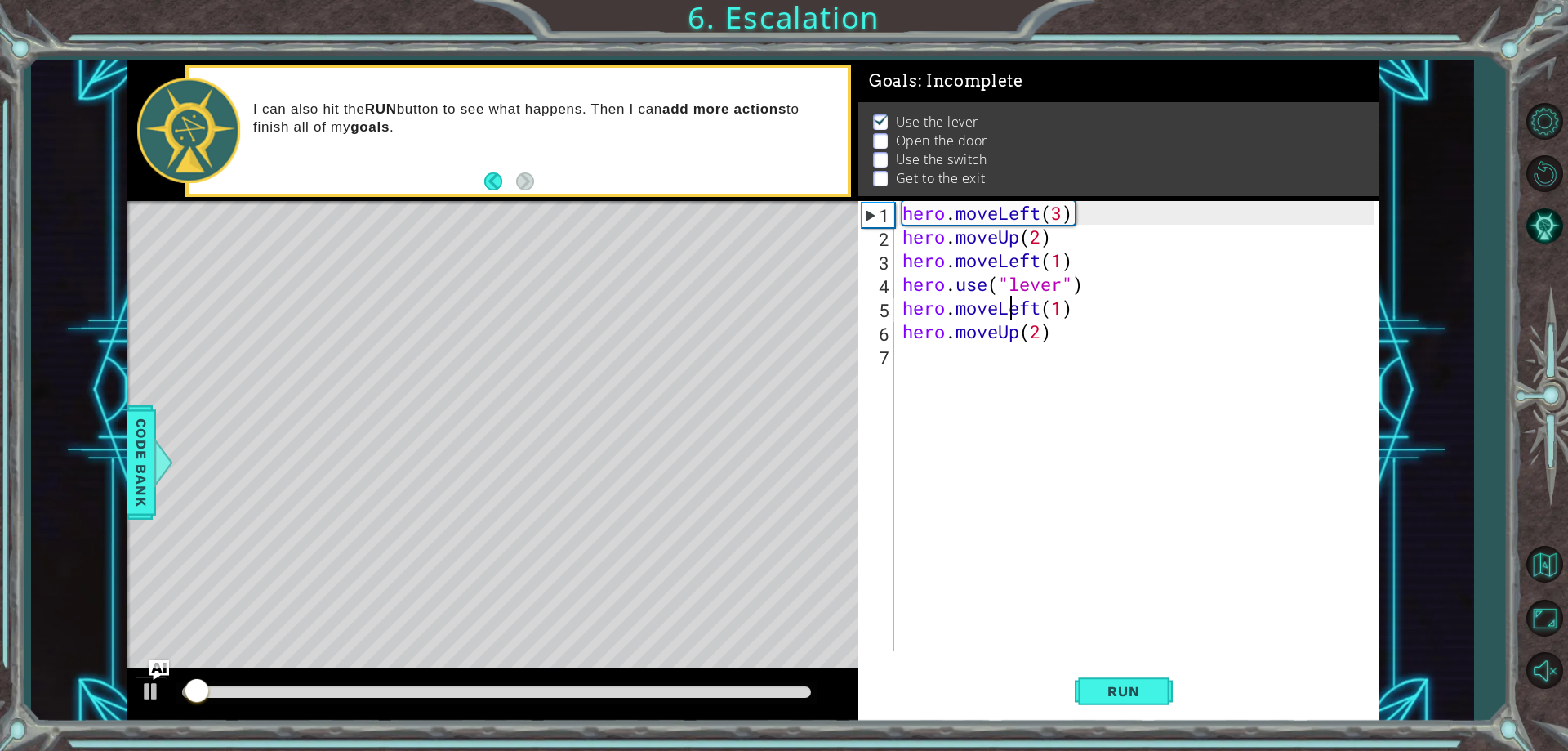
drag, startPoint x: 673, startPoint y: 684, endPoint x: 695, endPoint y: 700, distance: 27.2
click at [679, 687] on div at bounding box center [496, 693] width 642 height 23
click at [722, 684] on div at bounding box center [496, 693] width 642 height 23
click at [750, 693] on div at bounding box center [496, 692] width 629 height 11
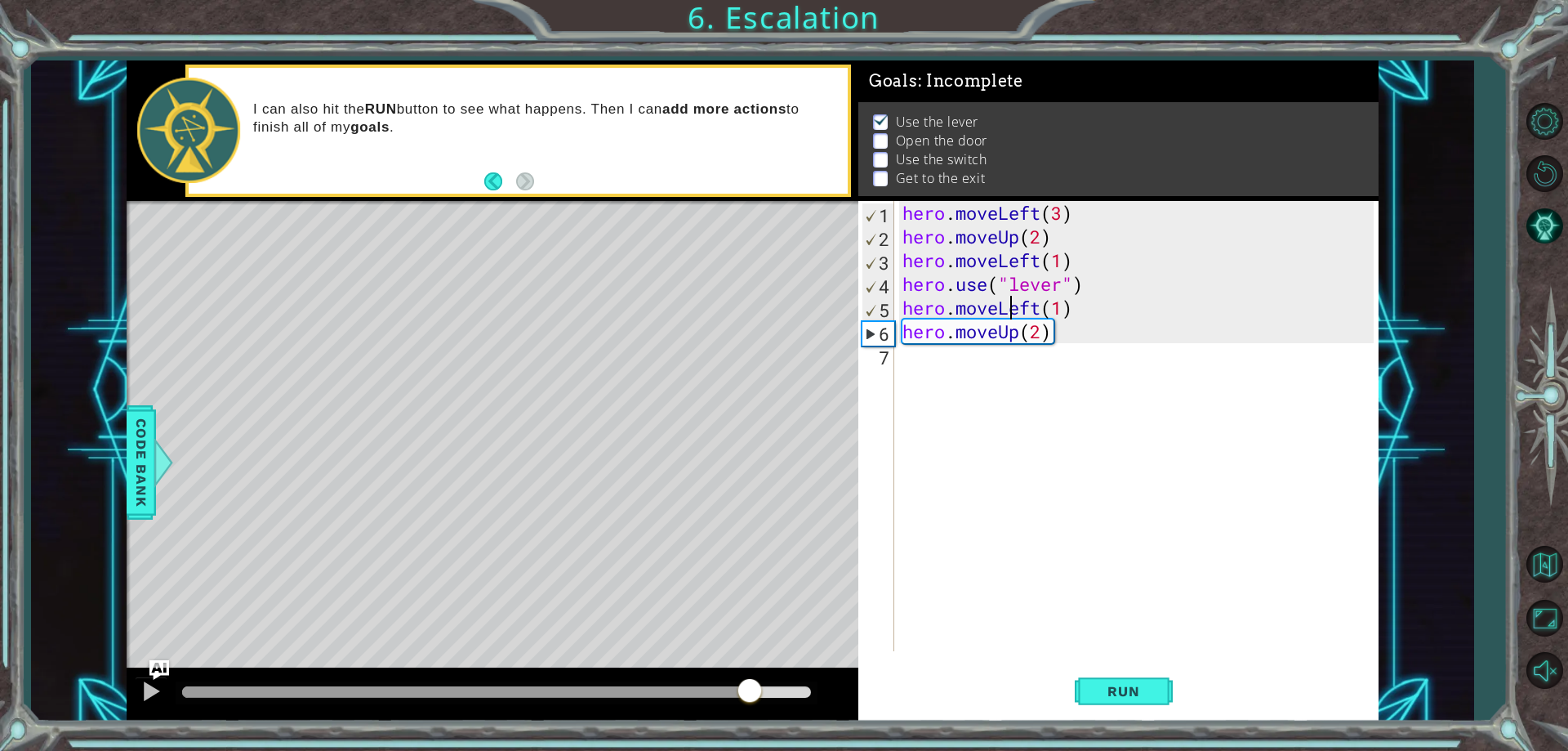
drag, startPoint x: 1088, startPoint y: 305, endPoint x: 1006, endPoint y: 268, distance: 90.0
click at [1057, 300] on div "hero . moveLeft ( 3 ) hero . moveUp ( 2 ) hero . moveLeft ( 1 ) hero . use ( "l…" at bounding box center [1139, 449] width 482 height 497
click at [1161, 308] on div "hero . moveLeft ( 3 ) hero . moveUp ( 2 ) hero . moveLeft ( 1 ) hero . use ( "l…" at bounding box center [1135, 426] width 473 height 450
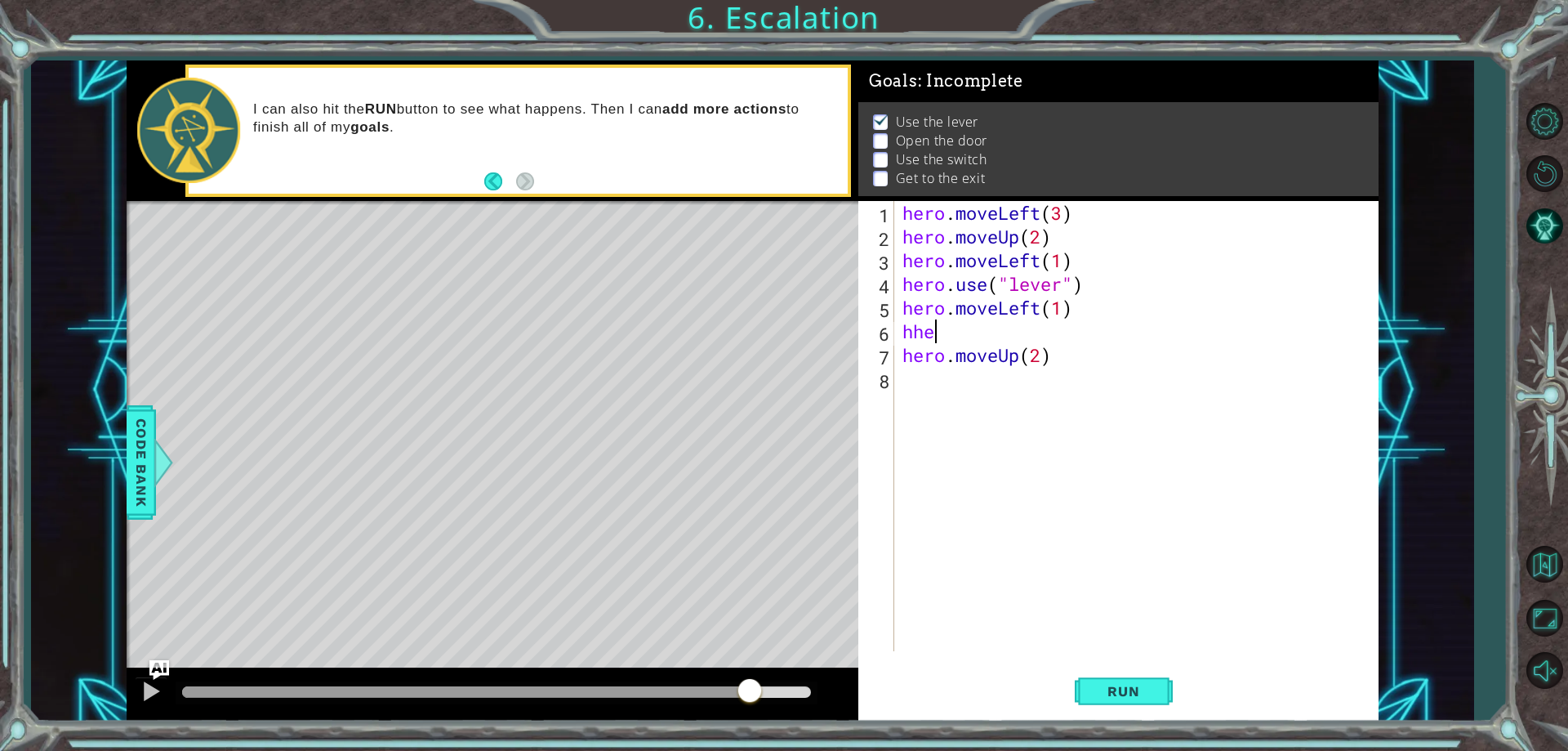
scroll to position [0, 0]
type textarea "h"
click at [1052, 329] on div "hero . moveLeft ( 3 ) hero . moveUp ( 2 ) hero . moveLeft ( 1 ) hero . use ( "l…" at bounding box center [1139, 449] width 482 height 497
type textarea "hero.use("door")"
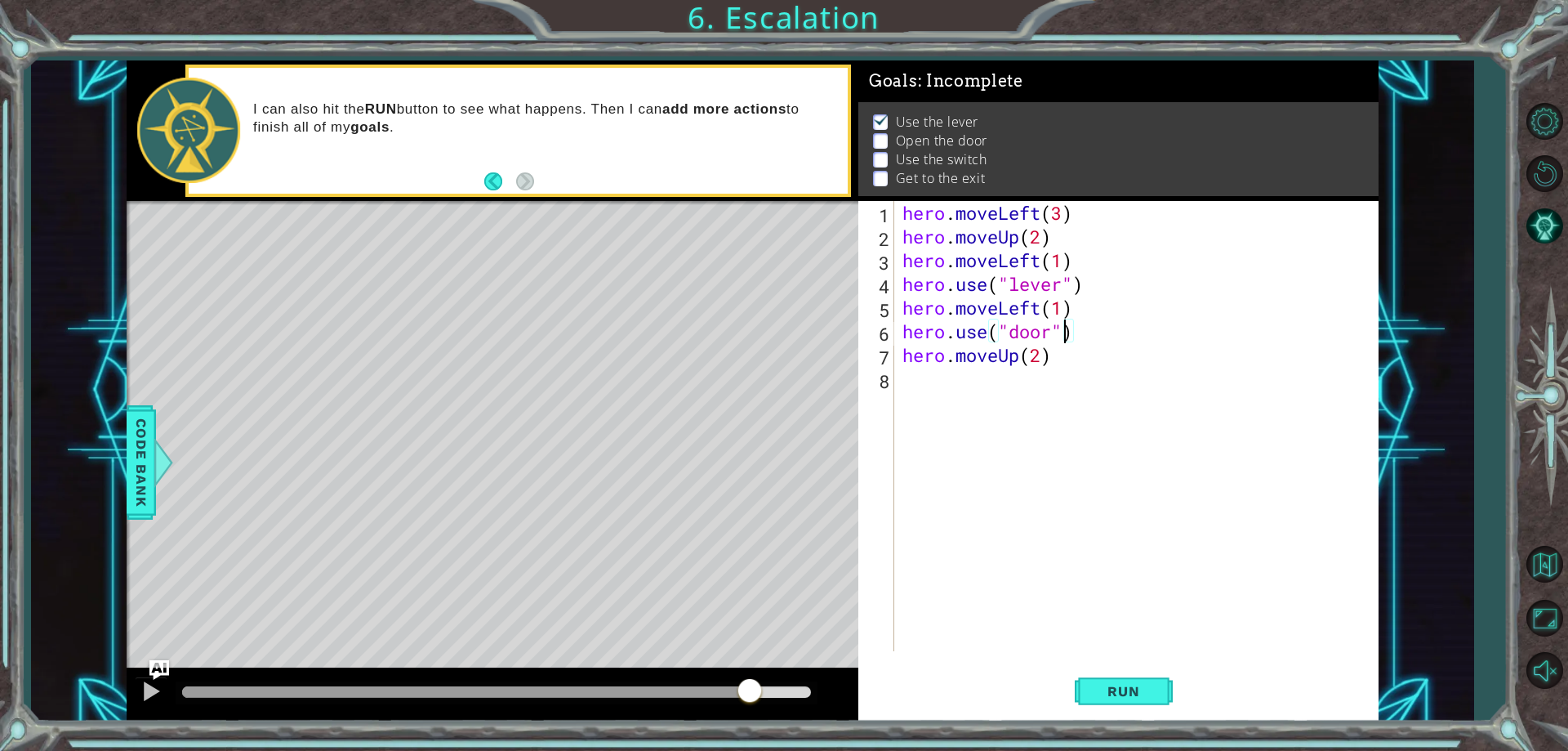
scroll to position [0, 8]
click at [989, 382] on div "hero . moveLeft ( 3 ) hero . moveUp ( 2 ) hero . moveLeft ( 1 ) hero . use ( "l…" at bounding box center [1139, 449] width 482 height 497
type textarea "hero,moveLeft(2)"
click at [1048, 414] on div "hero . moveLeft ( 3 ) hero . moveUp ( 2 ) hero . moveLeft ( 1 ) hero . use ( "l…" at bounding box center [1139, 449] width 482 height 497
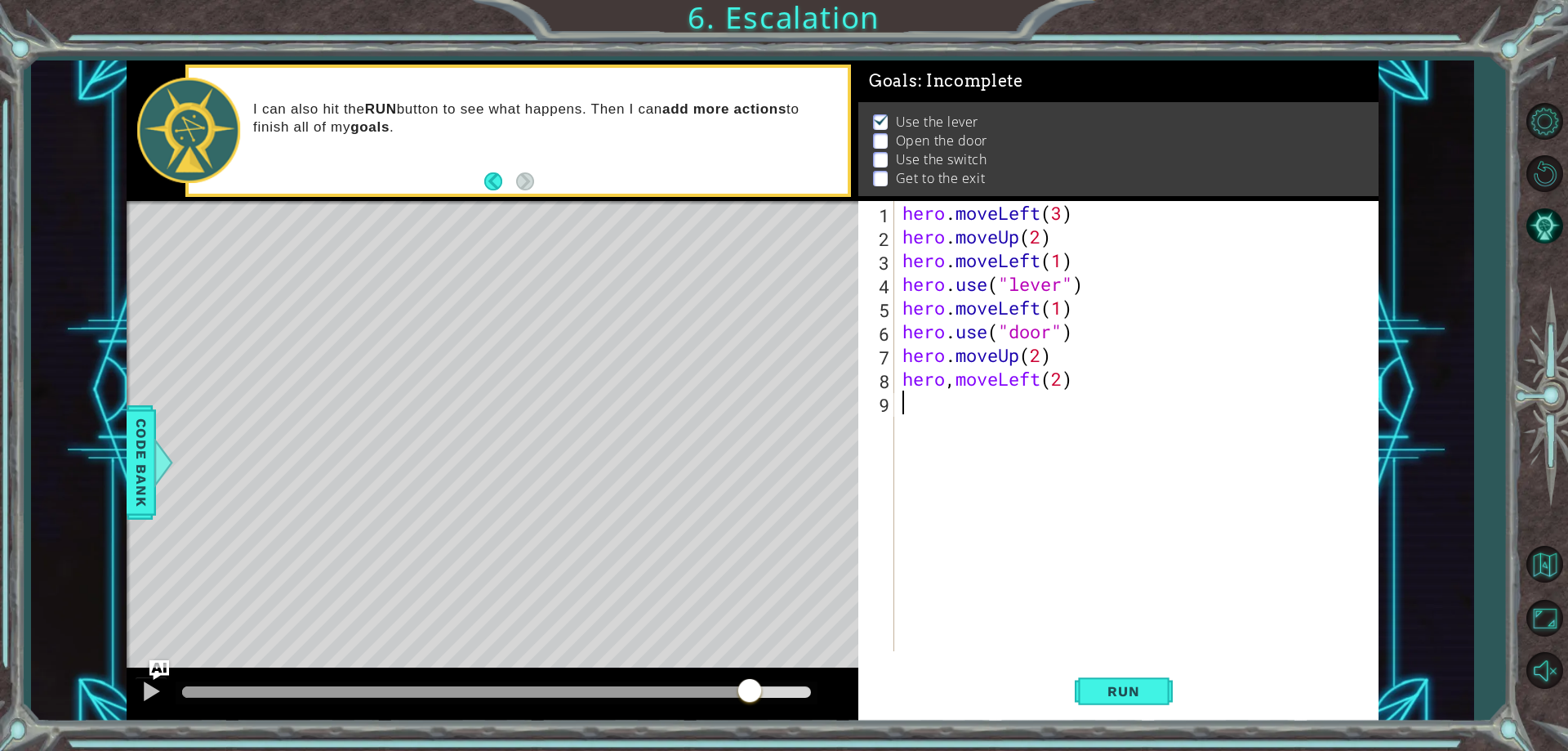
click at [958, 386] on div "hero . moveLeft ( 3 ) hero . moveUp ( 2 ) hero . moveLeft ( 1 ) hero . use ( "l…" at bounding box center [1139, 449] width 482 height 497
type textarea "hero.moveLeft(2)"
click at [1040, 434] on div "hero . moveLeft ( 3 ) hero . moveUp ( 2 ) hero . moveLeft ( 1 ) hero . use ( "l…" at bounding box center [1139, 449] width 482 height 497
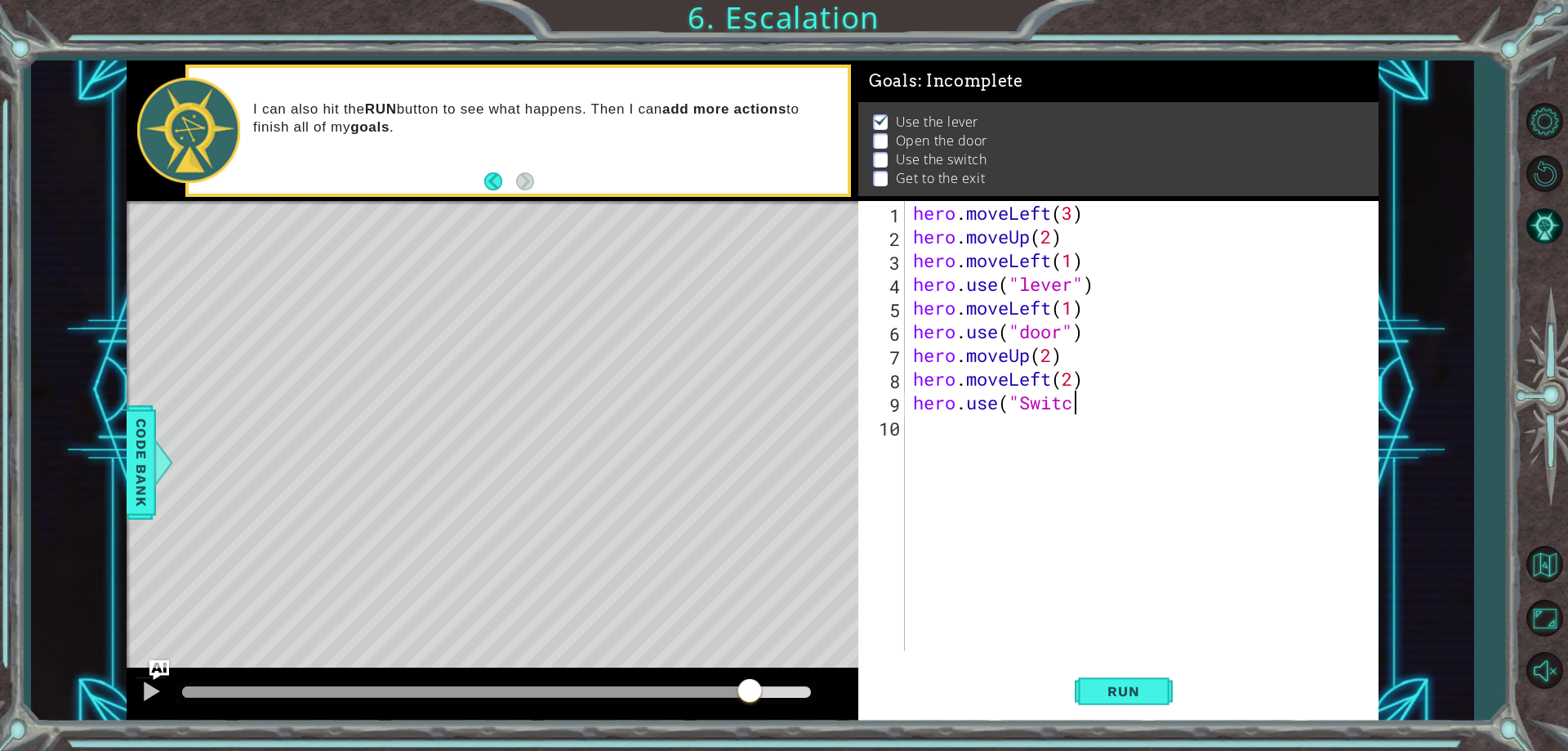
scroll to position [0, 8]
type textarea "hero.use("Switch")"
click at [1042, 472] on div "hero . moveLeft ( 3 ) hero . moveUp ( 2 ) hero . moveLeft ( 1 ) hero . use ( "l…" at bounding box center [1146, 449] width 472 height 497
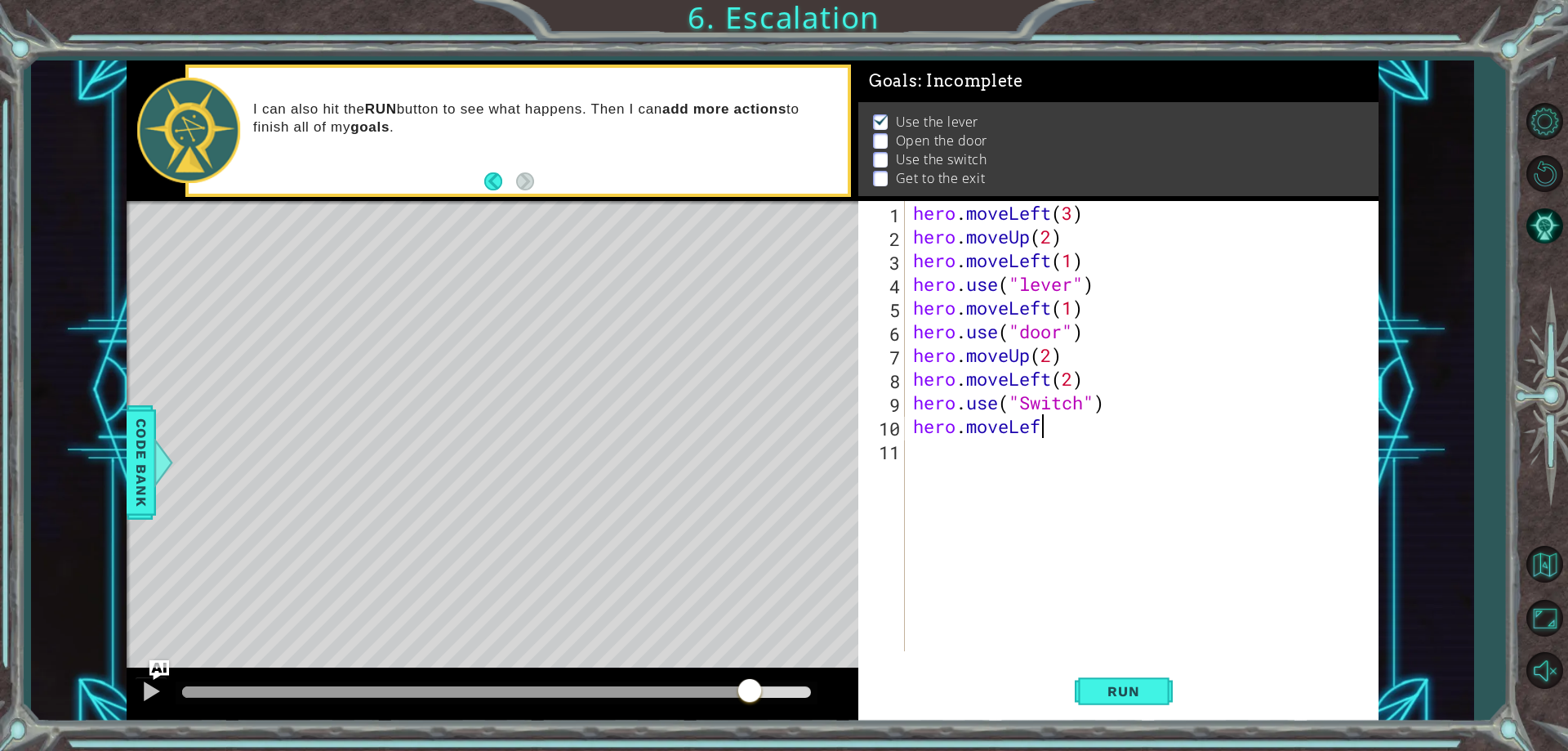
type textarea "hero.moveLeft"
click at [977, 472] on div "hero . moveLeft ( 3 ) hero . moveUp ( 2 ) hero . moveLeft ( 1 ) hero . use ( "l…" at bounding box center [1146, 449] width 472 height 497
click at [1134, 693] on span "Run" at bounding box center [1123, 691] width 64 height 16
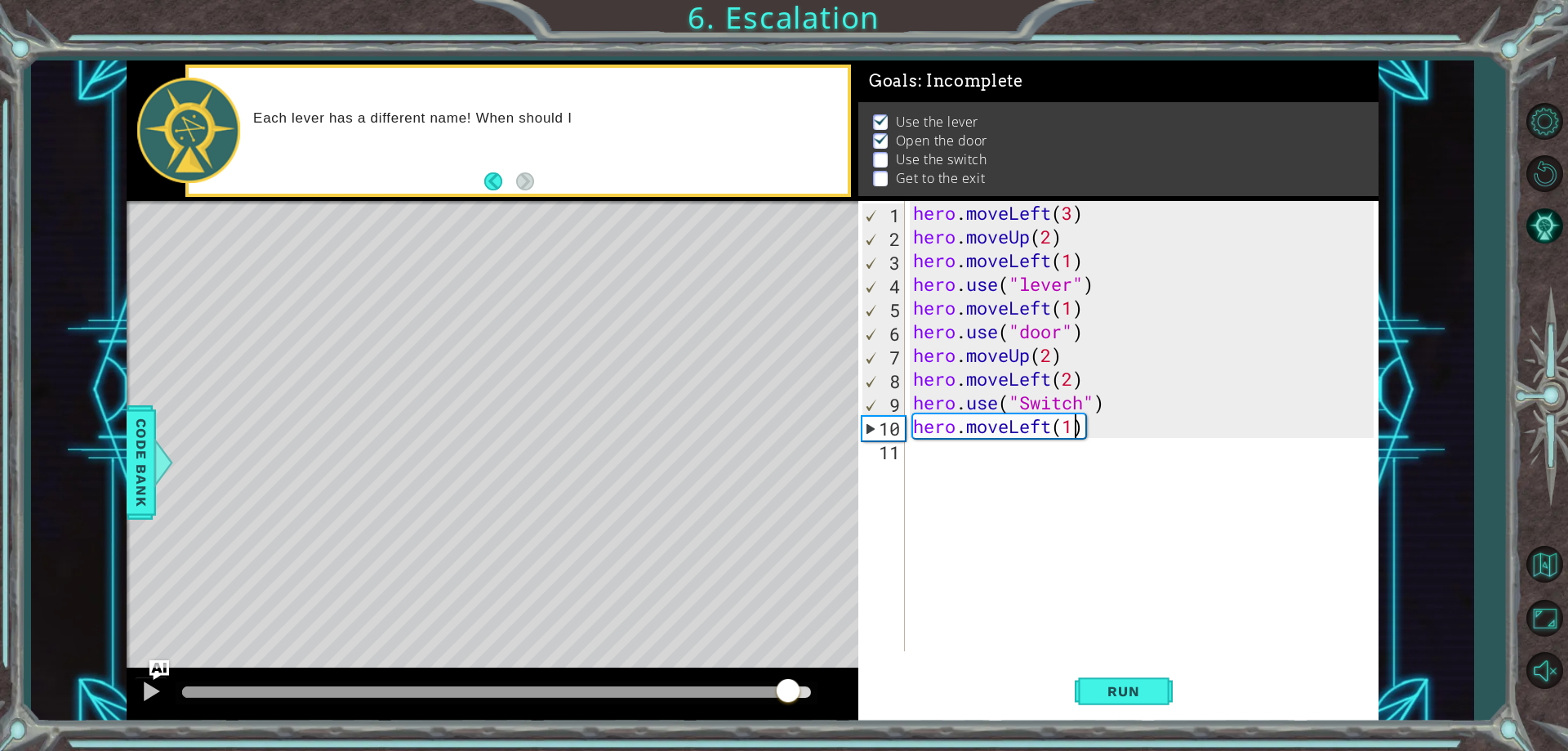
drag, startPoint x: 705, startPoint y: 695, endPoint x: 787, endPoint y: 689, distance: 82.2
click at [787, 689] on div at bounding box center [496, 692] width 629 height 11
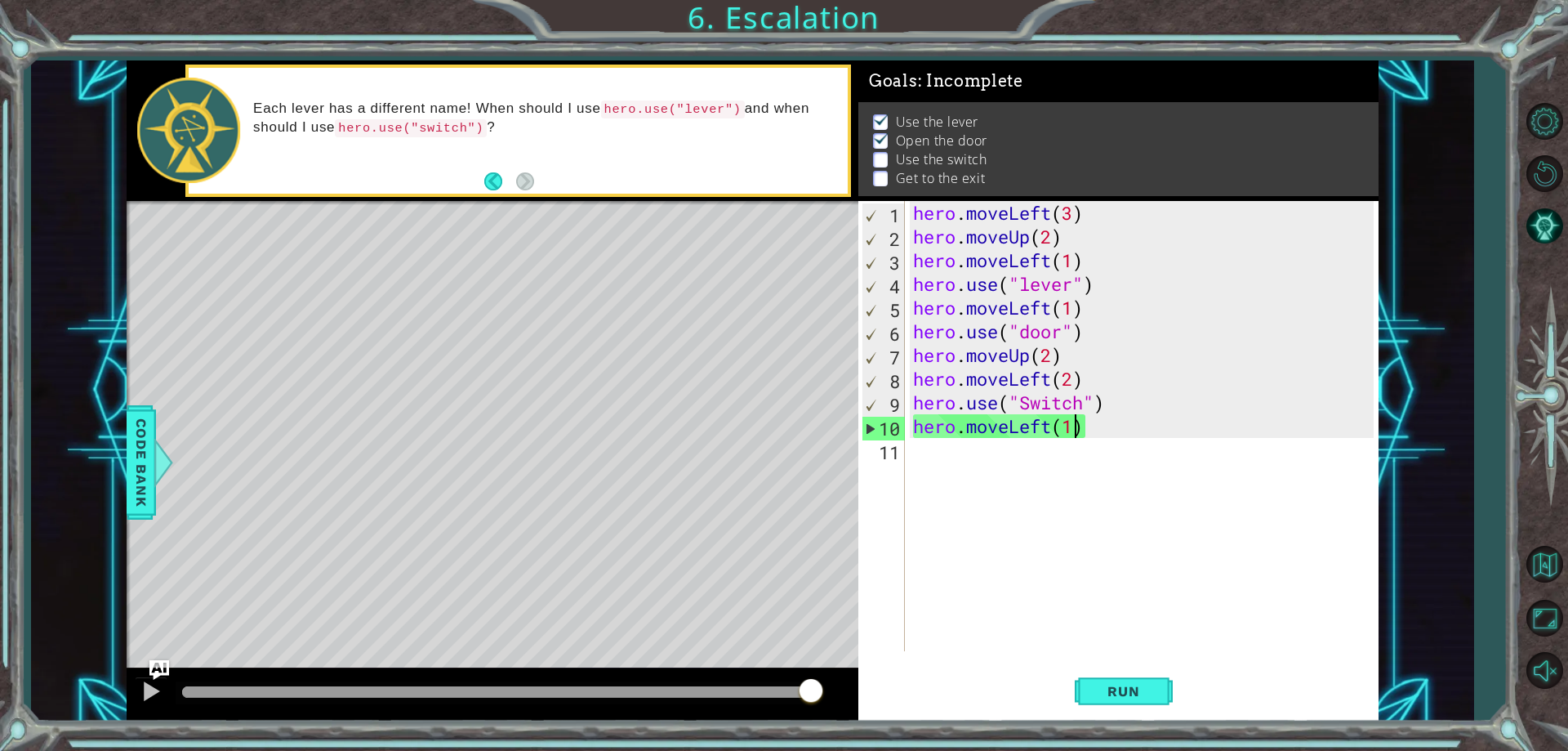
click at [1050, 372] on div "hero . moveLeft ( 3 ) hero . moveUp ( 2 ) hero . moveLeft ( 1 ) hero . use ( "l…" at bounding box center [1146, 449] width 472 height 497
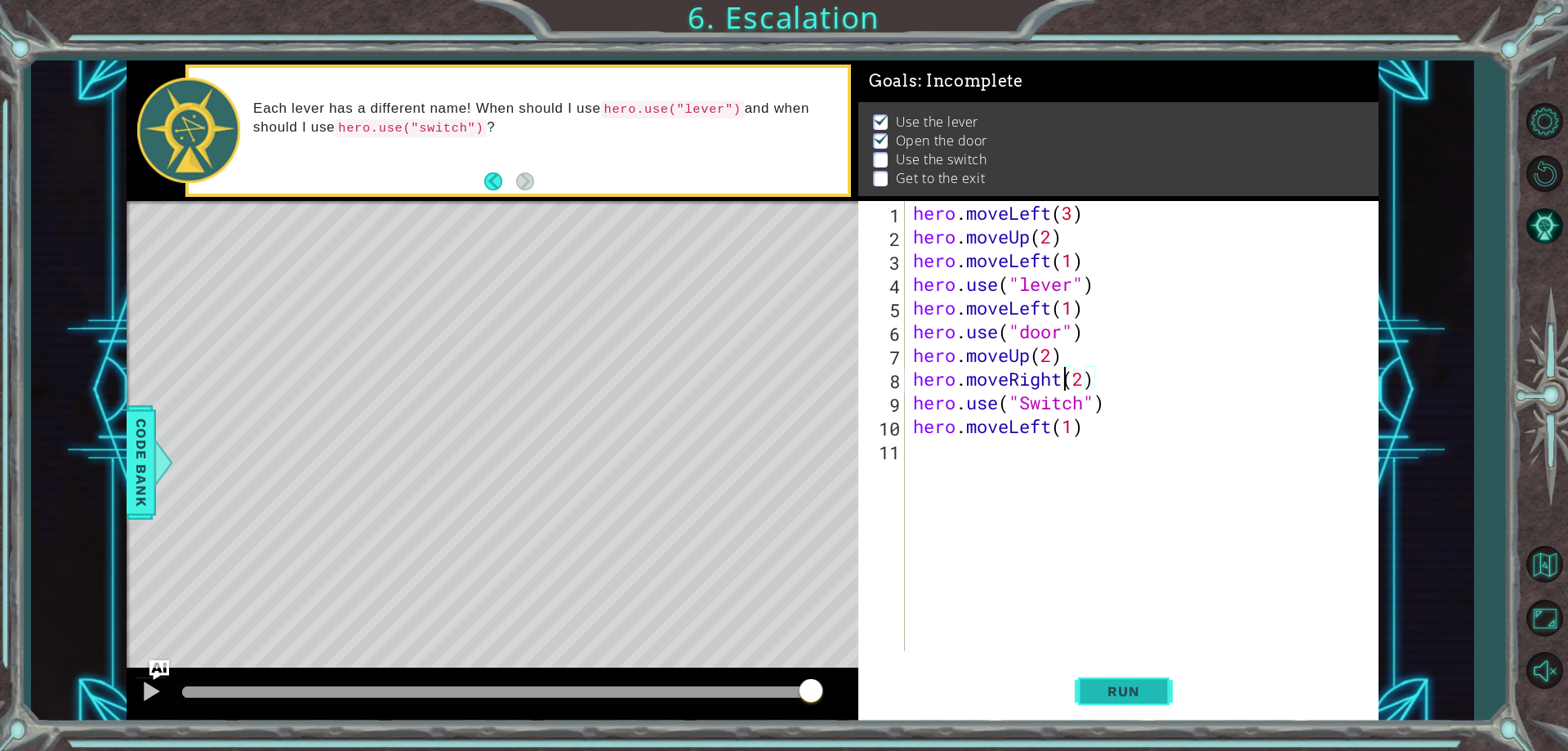
click at [1137, 671] on button "Run" at bounding box center [1124, 692] width 98 height 52
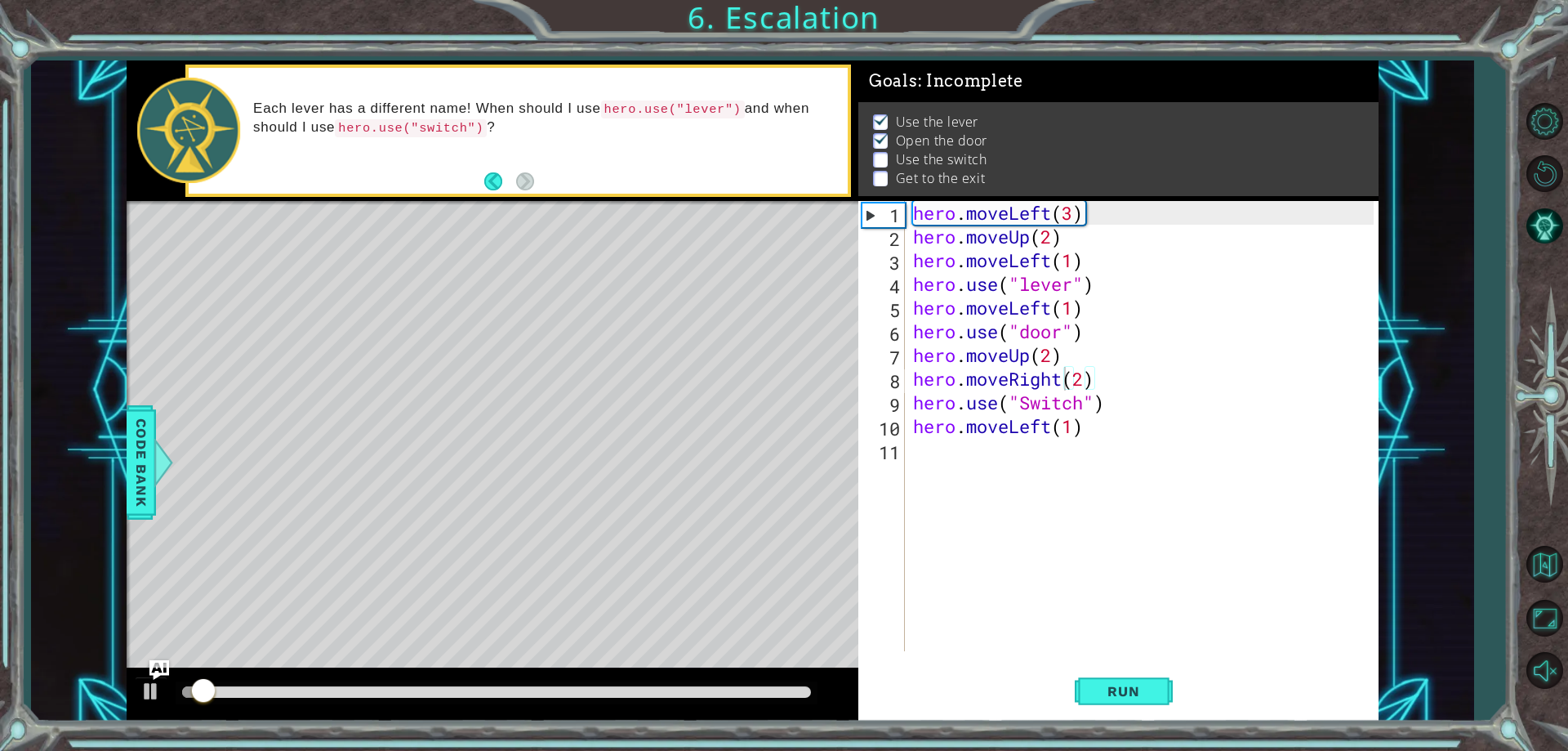
drag, startPoint x: 686, startPoint y: 698, endPoint x: 716, endPoint y: 687, distance: 32.0
click at [715, 689] on div at bounding box center [496, 693] width 642 height 23
click at [718, 686] on div at bounding box center [496, 692] width 629 height 11
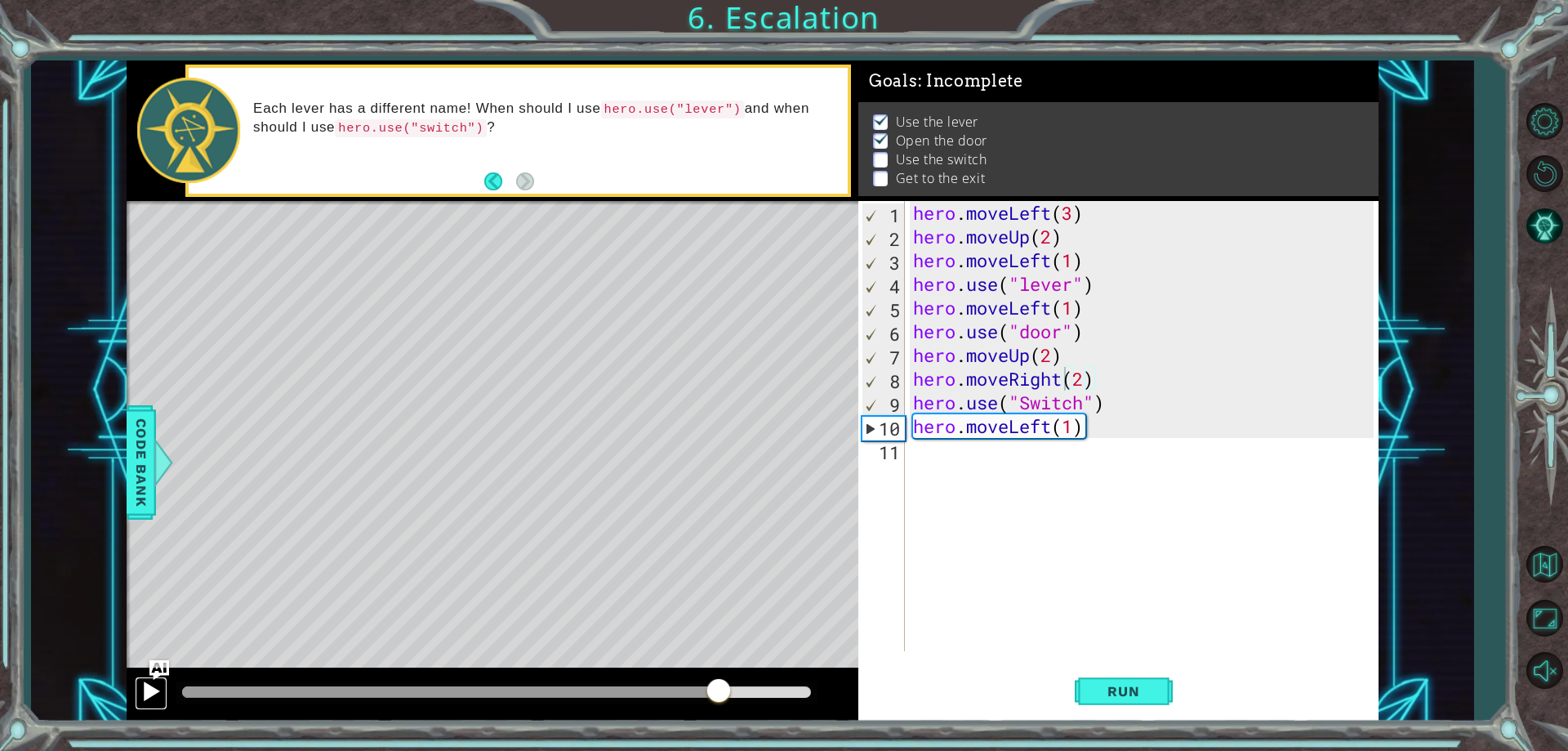
click at [151, 684] on div at bounding box center [151, 691] width 22 height 22
click at [709, 688] on div at bounding box center [445, 692] width 527 height 11
click at [686, 682] on div at bounding box center [496, 693] width 642 height 23
drag, startPoint x: 664, startPoint y: 689, endPoint x: 513, endPoint y: 711, distance: 152.6
click at [513, 711] on div at bounding box center [492, 693] width 732 height 52
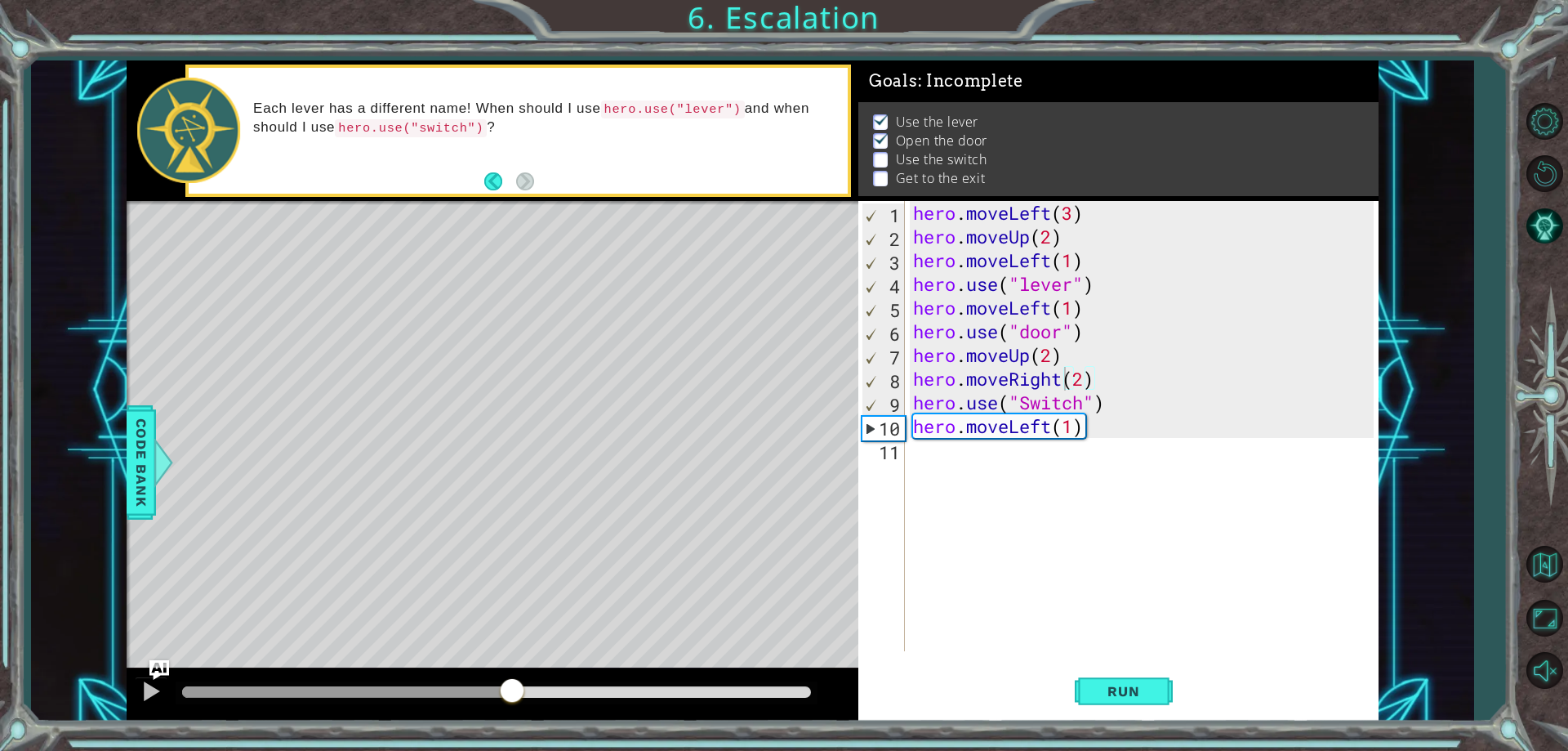
drag, startPoint x: 468, startPoint y: 701, endPoint x: 343, endPoint y: 725, distance: 127.3
click at [344, 725] on div "1 ההההההההההההההההההההההההההההההההההההההההההההההההההההההההההההההההההההההההההההה…" at bounding box center [784, 376] width 1568 height 751
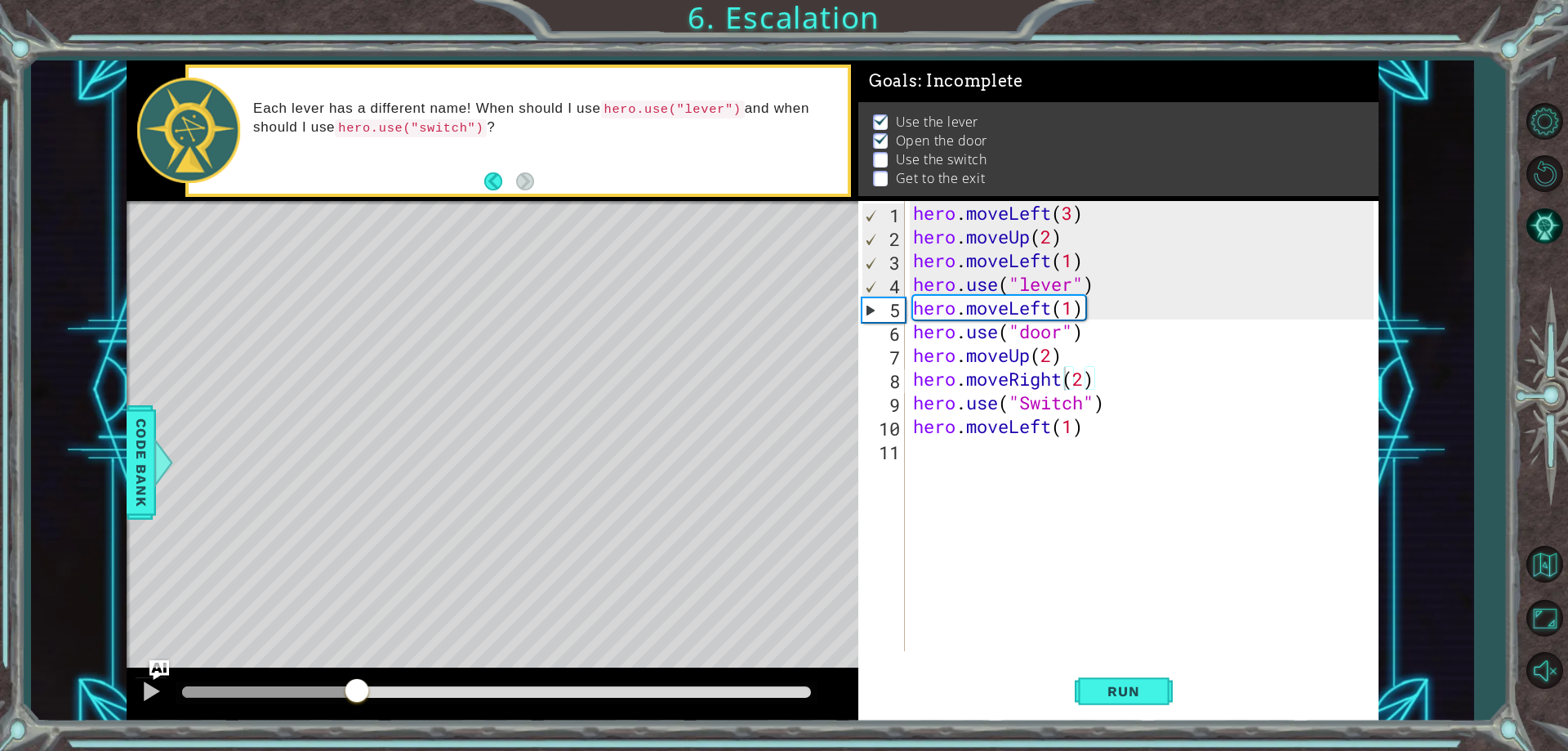
click at [356, 692] on div at bounding box center [269, 692] width 174 height 11
click at [153, 702] on div at bounding box center [151, 691] width 22 height 22
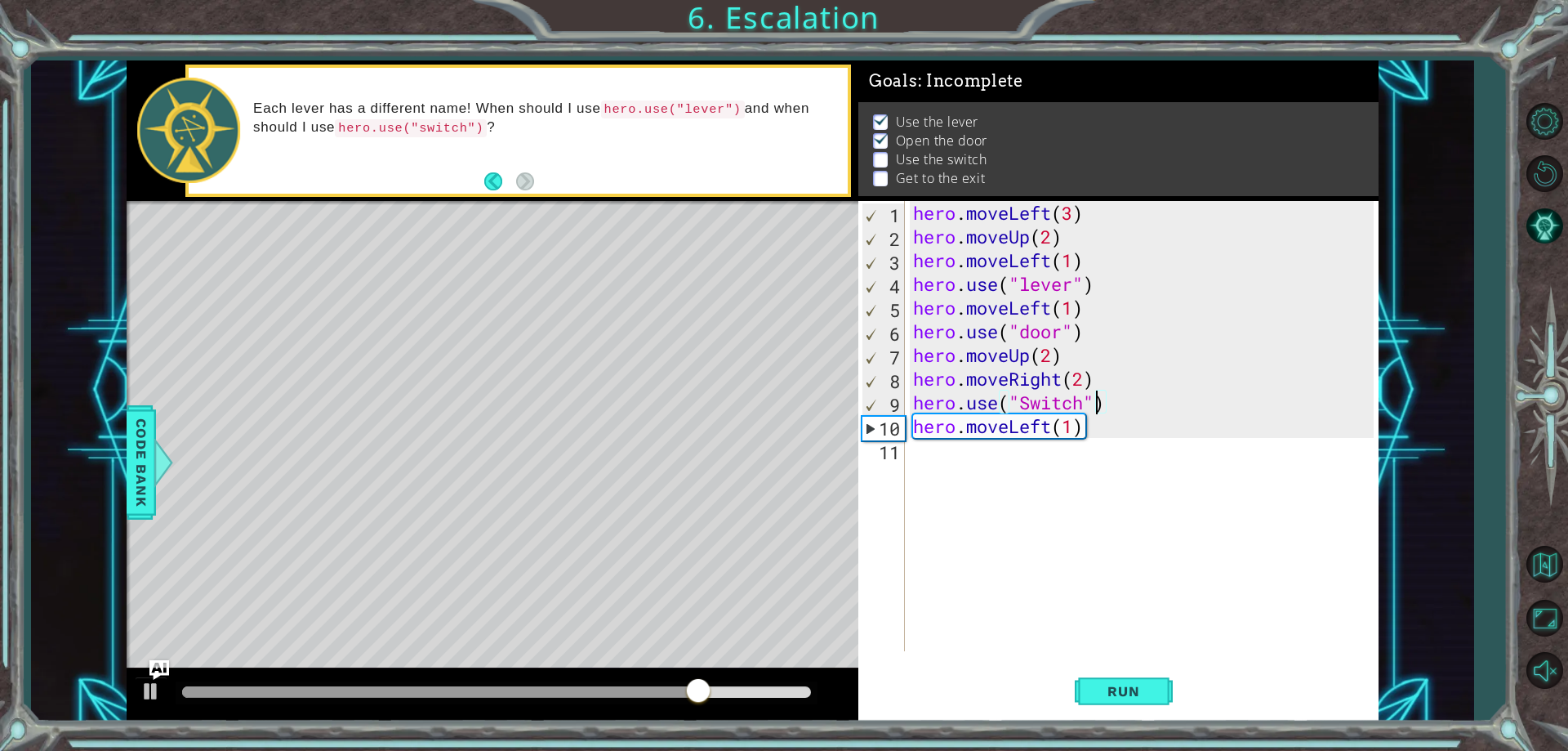
click at [1094, 409] on div "hero . moveLeft ( 3 ) hero . moveUp ( 2 ) hero . moveLeft ( 1 ) hero . use ( "l…" at bounding box center [1146, 449] width 472 height 497
click at [1082, 402] on div "hero . moveLeft ( 3 ) hero . moveUp ( 2 ) hero . moveLeft ( 1 ) hero . use ( "l…" at bounding box center [1146, 449] width 472 height 497
click at [1098, 692] on span "Run" at bounding box center [1123, 691] width 64 height 16
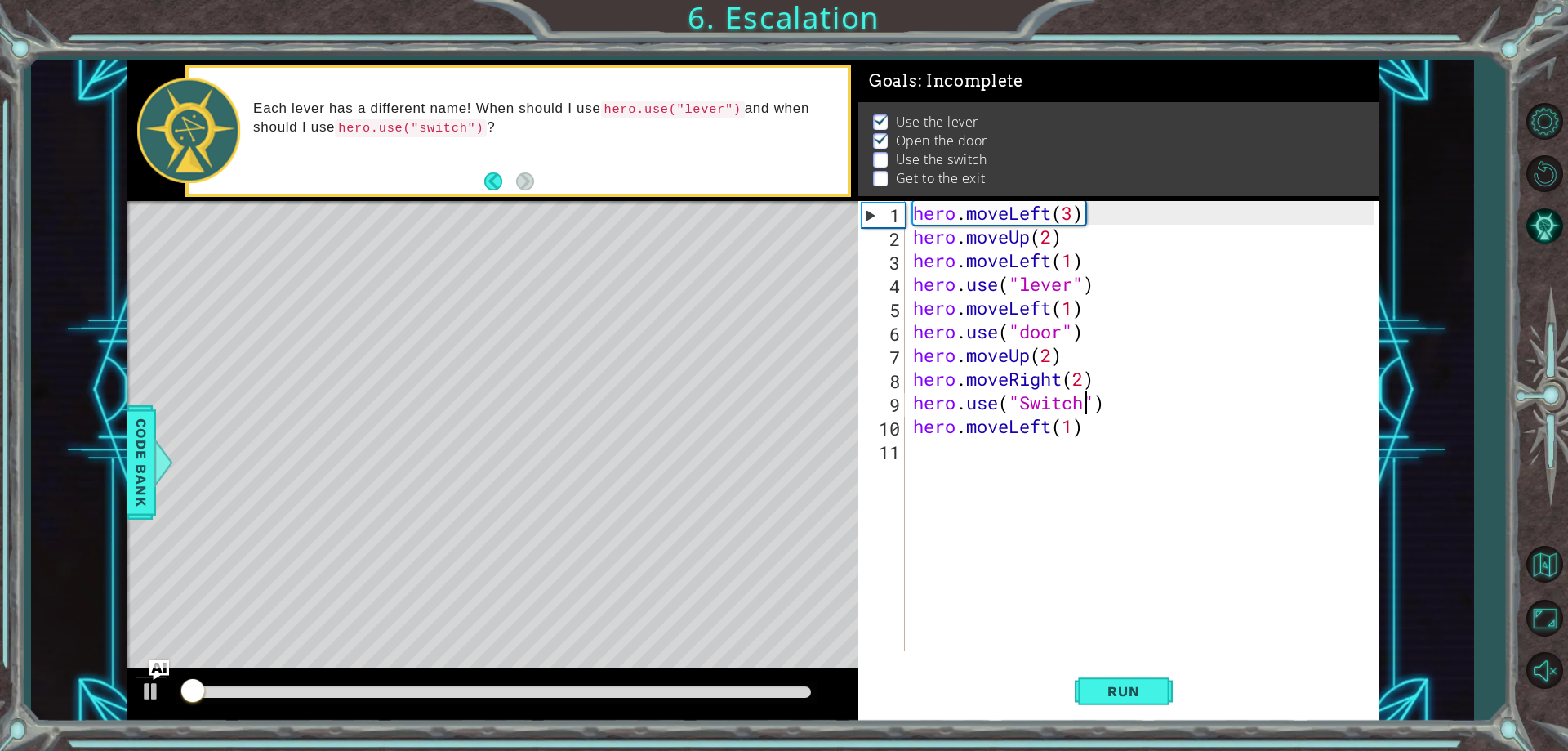
click at [728, 686] on div at bounding box center [496, 692] width 629 height 11
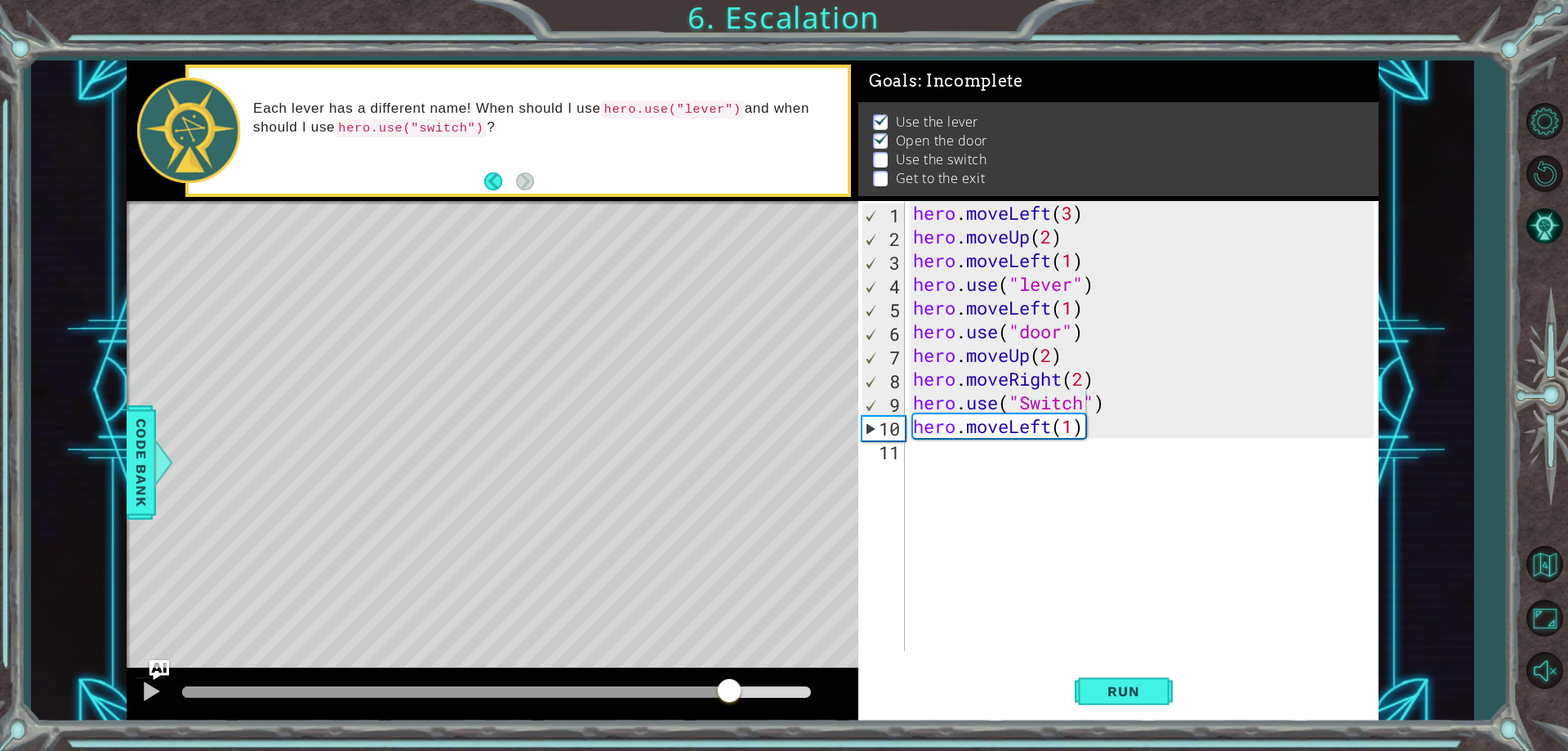
drag, startPoint x: 693, startPoint y: 686, endPoint x: 674, endPoint y: 686, distance: 19.0
click at [687, 686] on div at bounding box center [496, 693] width 642 height 23
click at [673, 686] on div at bounding box center [496, 693] width 642 height 23
click at [672, 687] on div at bounding box center [427, 692] width 490 height 11
drag, startPoint x: 672, startPoint y: 687, endPoint x: 620, endPoint y: 711, distance: 57.3
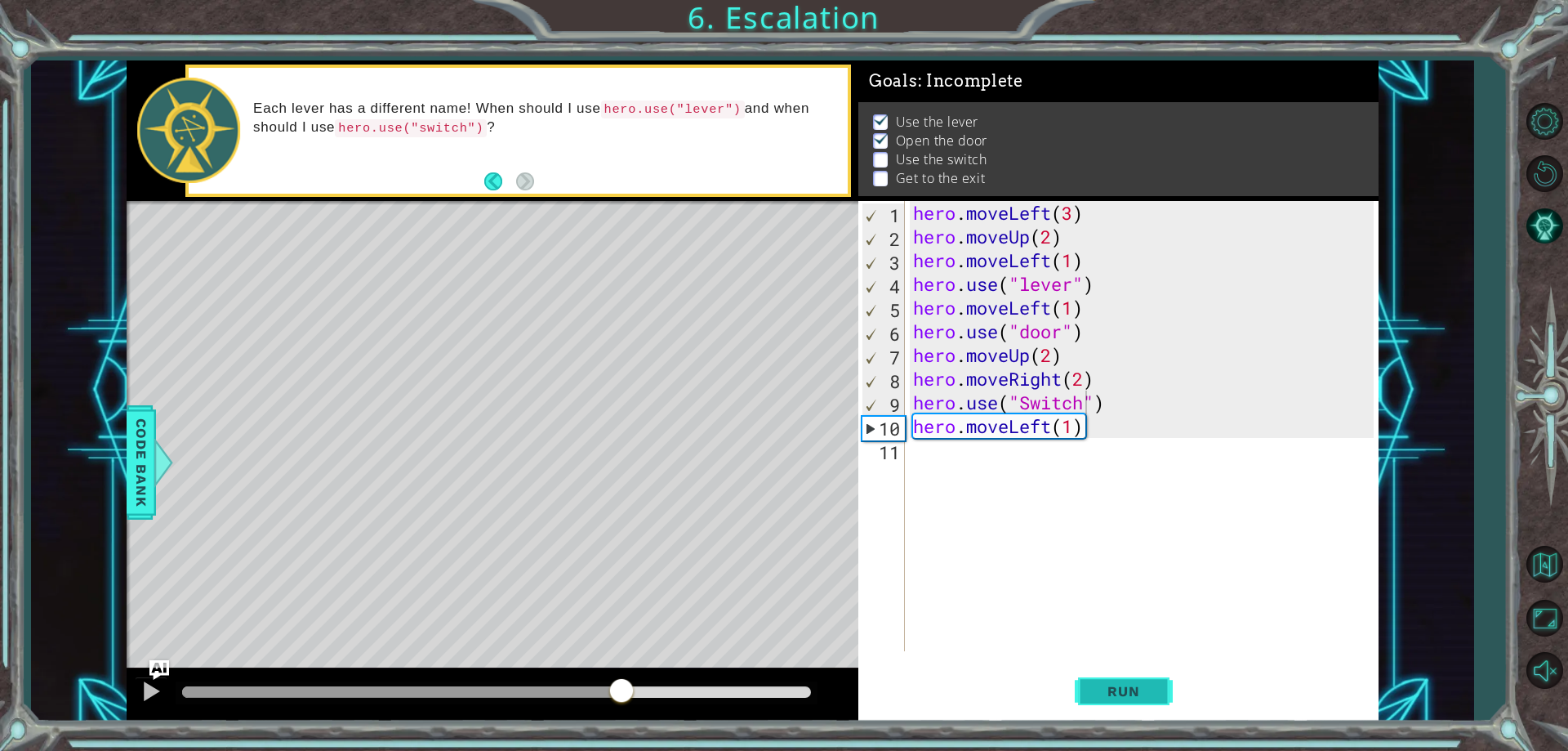
click at [1116, 706] on button "Run" at bounding box center [1124, 692] width 98 height 52
click at [416, 124] on code "hero.use("switch")" at bounding box center [410, 127] width 152 height 18
drag, startPoint x: 416, startPoint y: 124, endPoint x: 478, endPoint y: 123, distance: 62.0
click at [424, 125] on code "hero.use("switch")" at bounding box center [410, 127] width 152 height 18
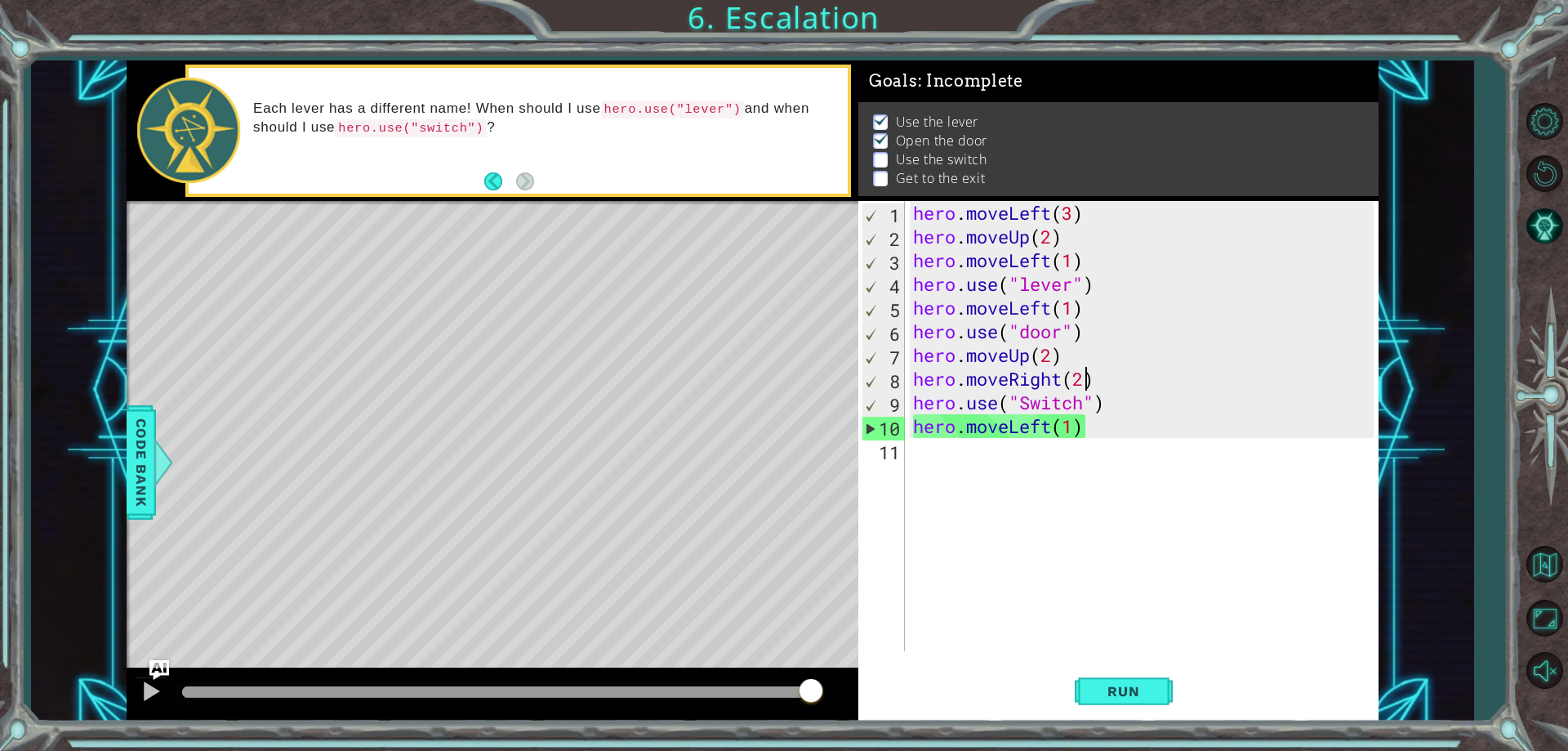
click at [1086, 375] on div "hero . moveLeft ( 3 ) hero . moveUp ( 2 ) hero . moveLeft ( 1 ) hero . use ( "l…" at bounding box center [1146, 449] width 472 height 497
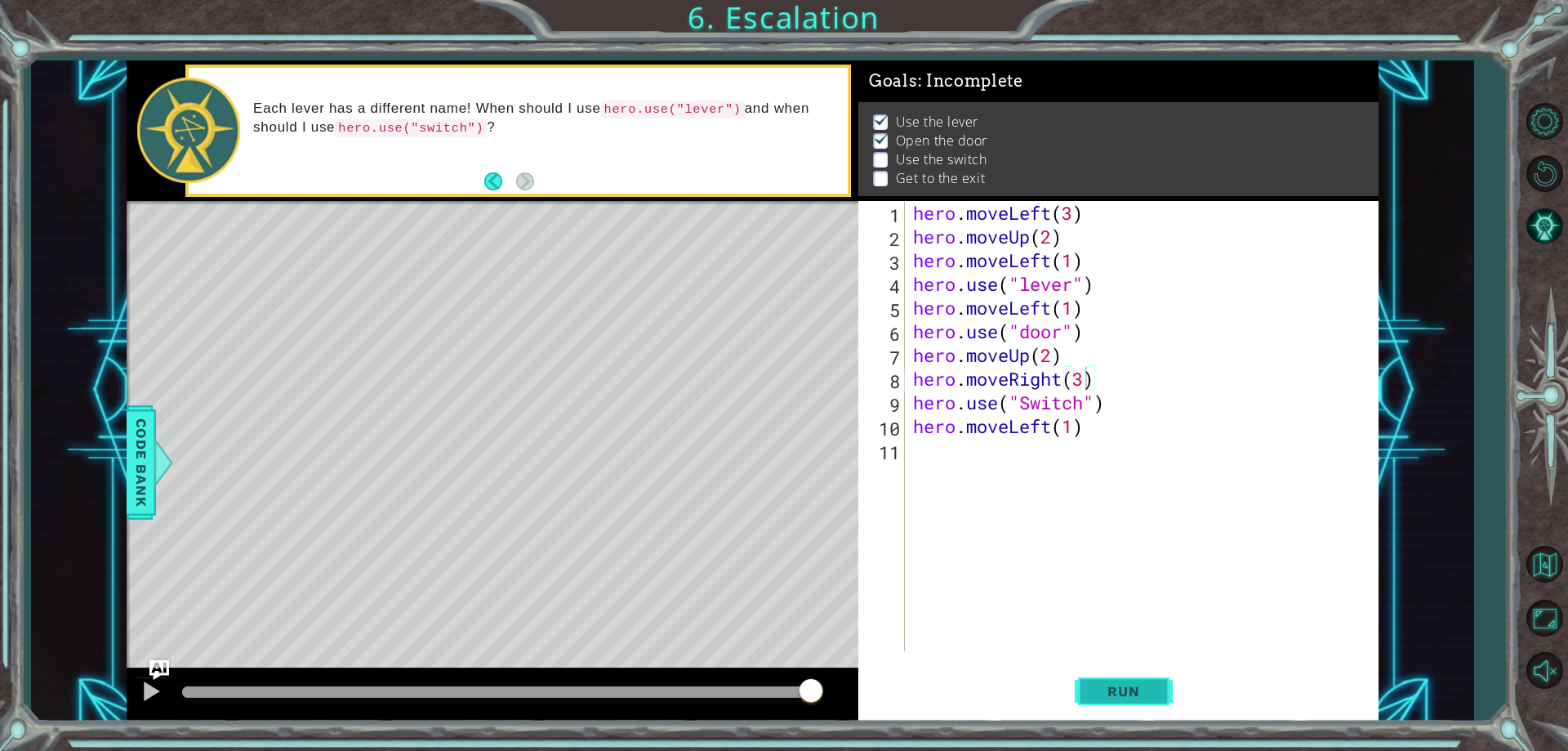
click at [1115, 685] on span "Run" at bounding box center [1123, 691] width 64 height 16
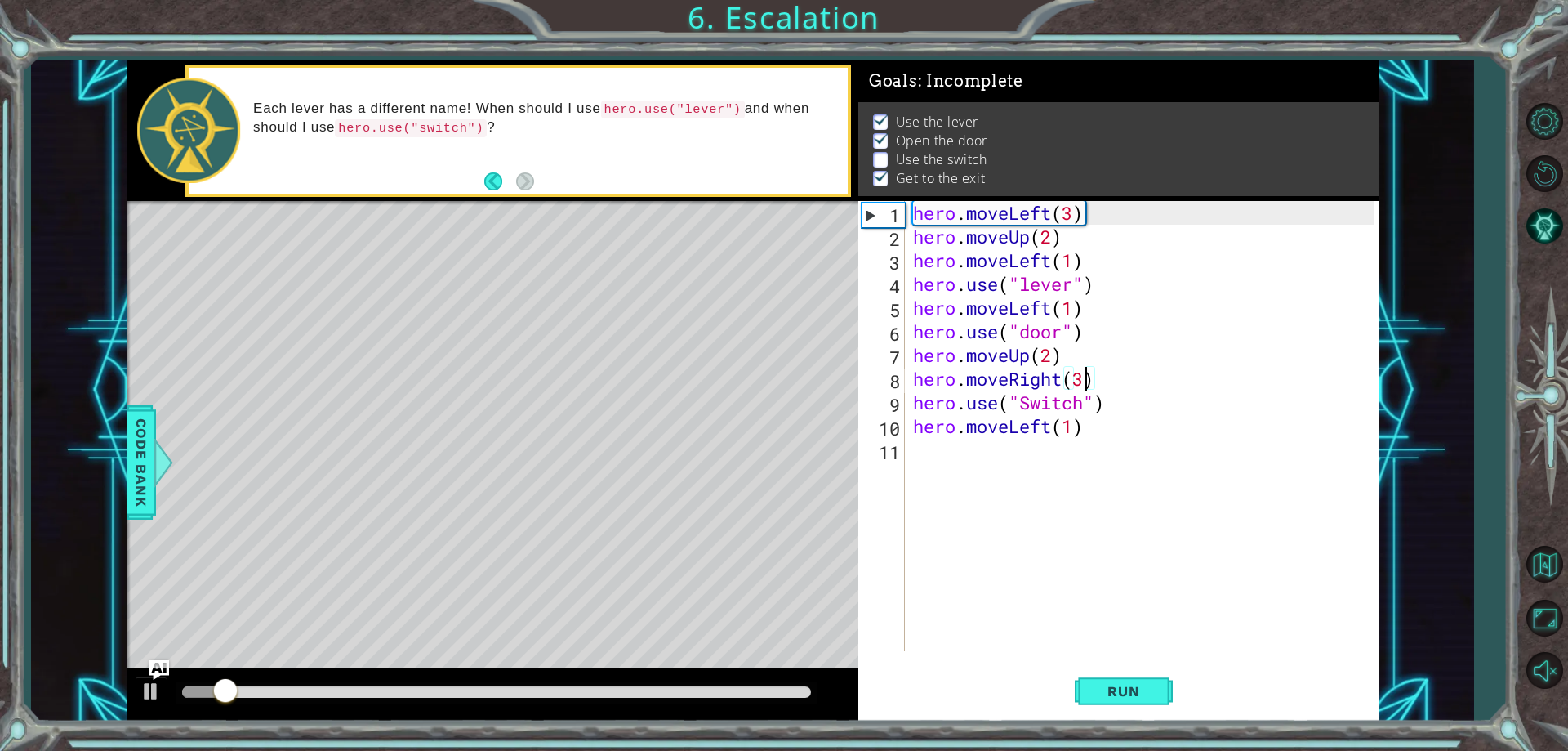
click at [740, 696] on div at bounding box center [496, 692] width 629 height 11
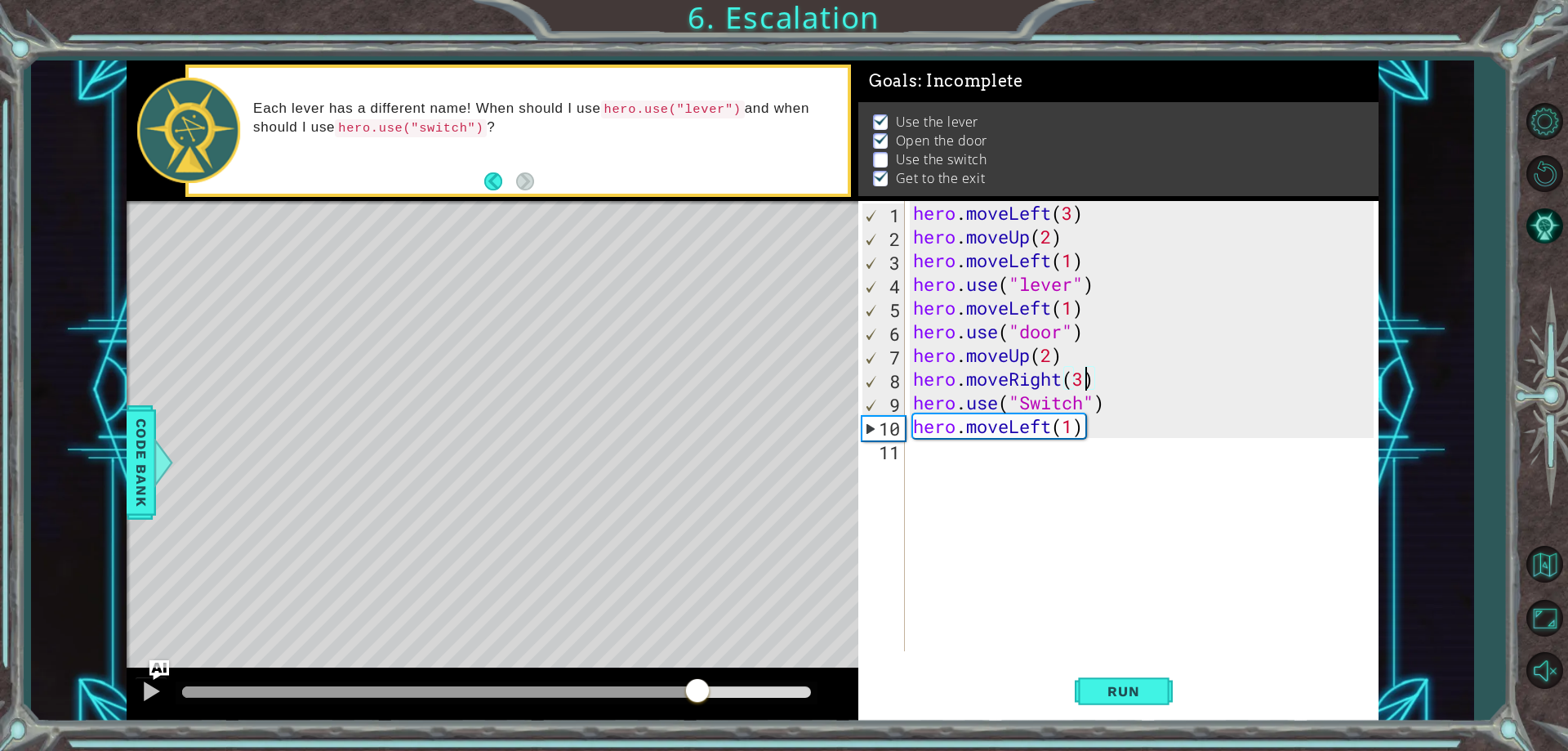
click at [698, 696] on div at bounding box center [439, 692] width 515 height 11
click at [165, 702] on button at bounding box center [151, 693] width 33 height 34
drag, startPoint x: 642, startPoint y: 687, endPoint x: 619, endPoint y: 688, distance: 23.0
click at [619, 688] on div at bounding box center [496, 693] width 642 height 23
click at [619, 688] on div at bounding box center [401, 692] width 437 height 11
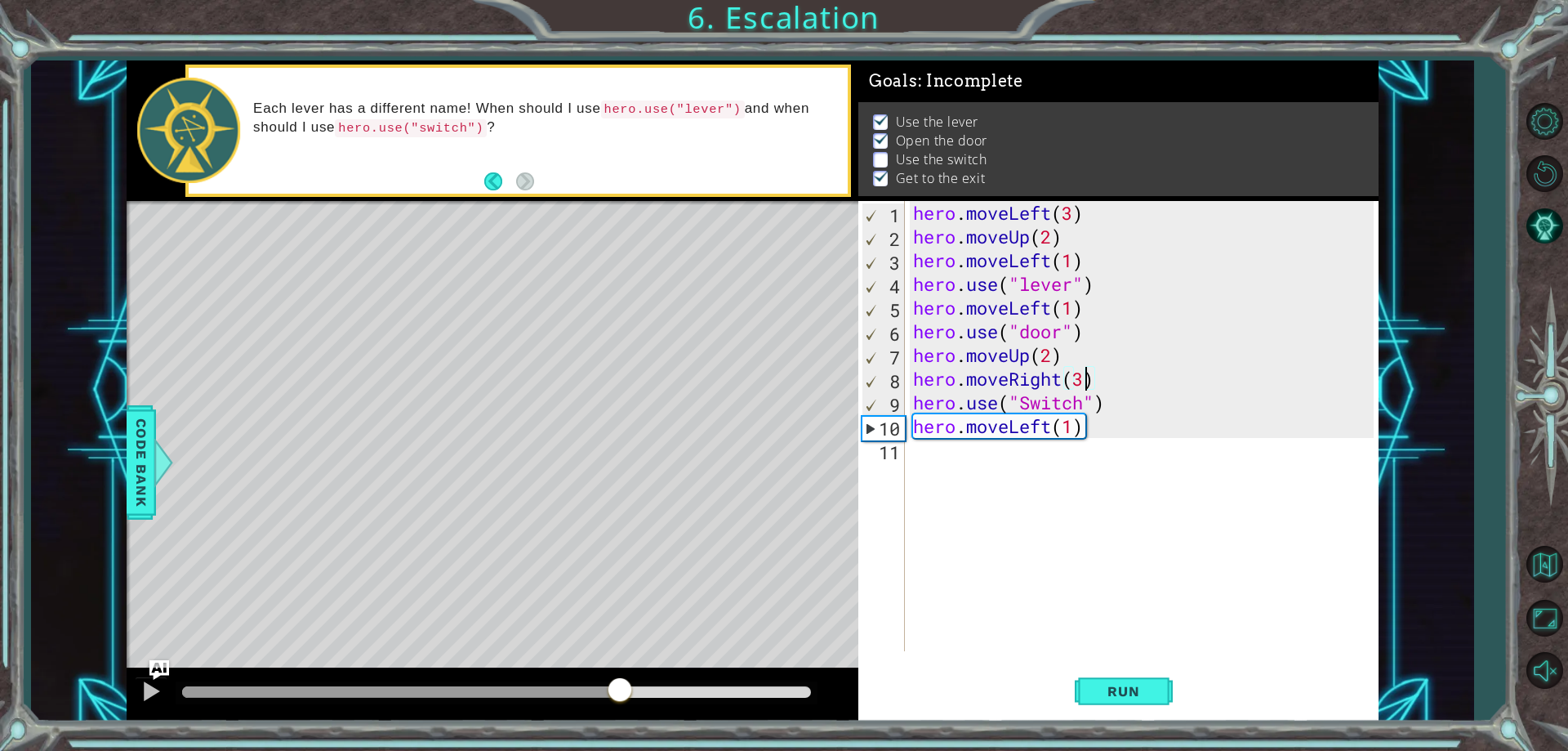
click at [594, 689] on div at bounding box center [401, 692] width 437 height 11
click at [366, 602] on div "Level Map" at bounding box center [503, 442] width 754 height 481
click at [140, 689] on button at bounding box center [151, 693] width 33 height 34
click at [454, 694] on div at bounding box center [317, 692] width 271 height 11
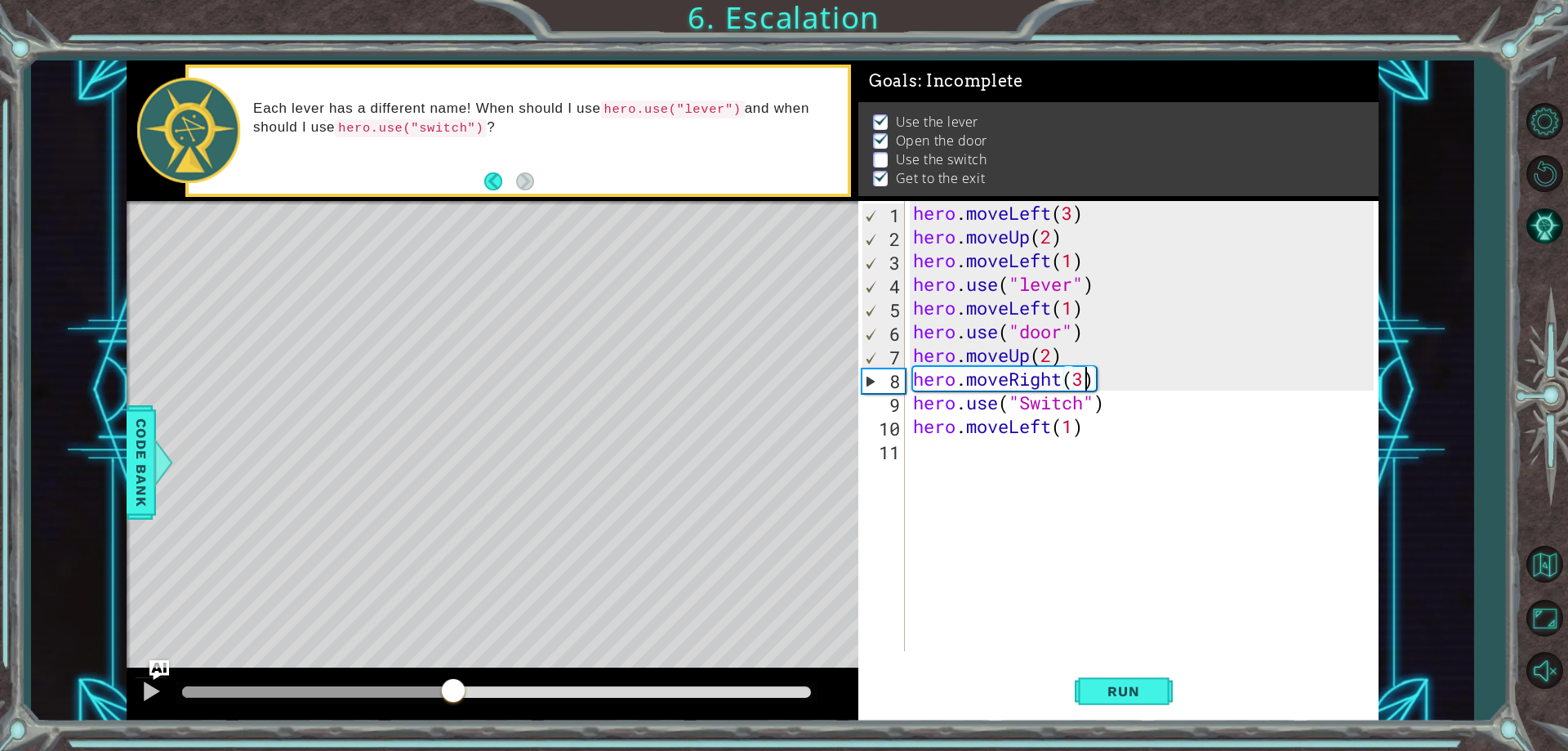
click at [141, 712] on div at bounding box center [492, 693] width 732 height 52
click at [143, 709] on button at bounding box center [151, 693] width 33 height 34
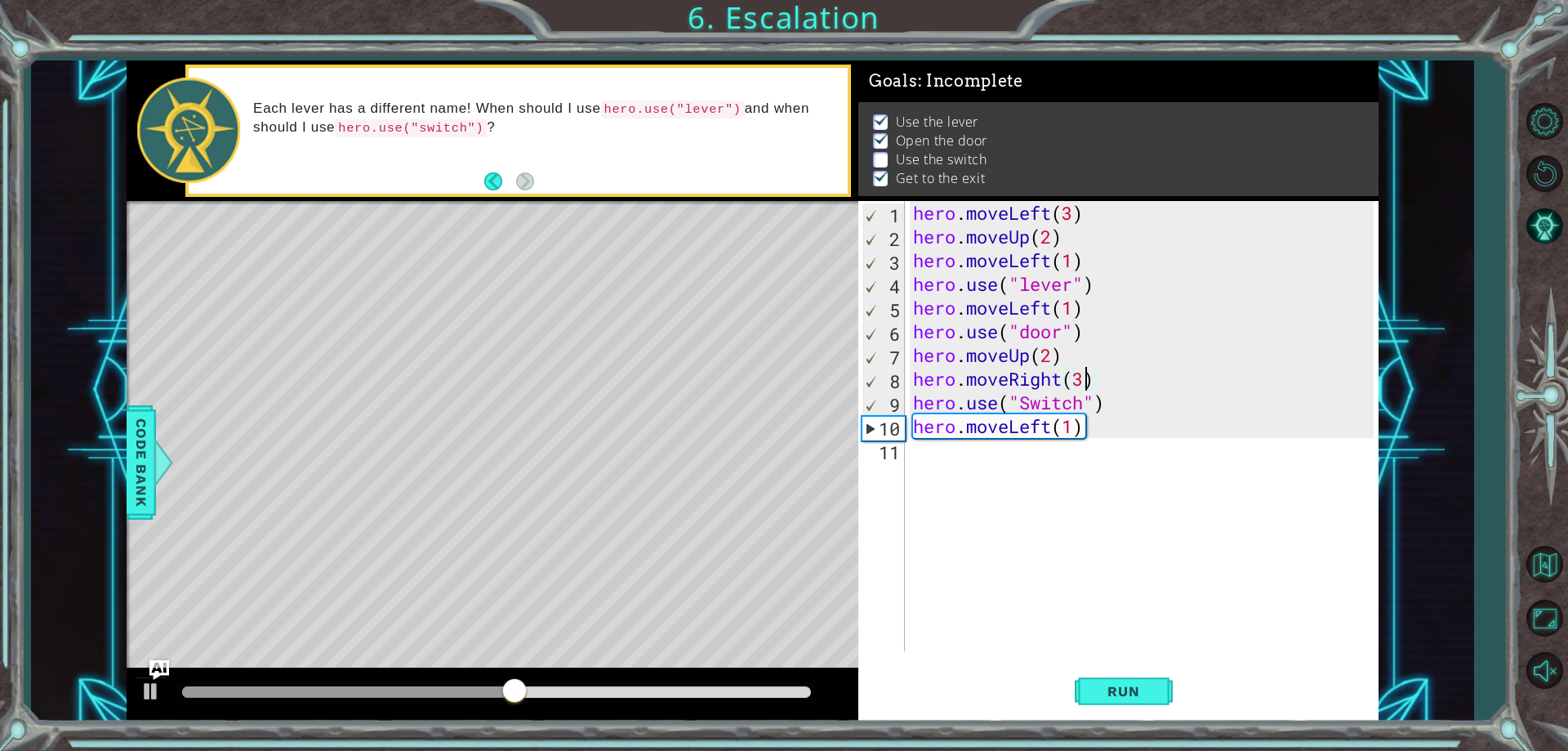
click at [172, 491] on div "Level Map" at bounding box center [503, 442] width 754 height 481
click at [529, 690] on div at bounding box center [355, 692] width 347 height 11
click at [157, 698] on div at bounding box center [151, 691] width 22 height 22
click at [487, 690] on div at bounding box center [371, 692] width 378 height 11
click at [156, 696] on div at bounding box center [151, 691] width 22 height 22
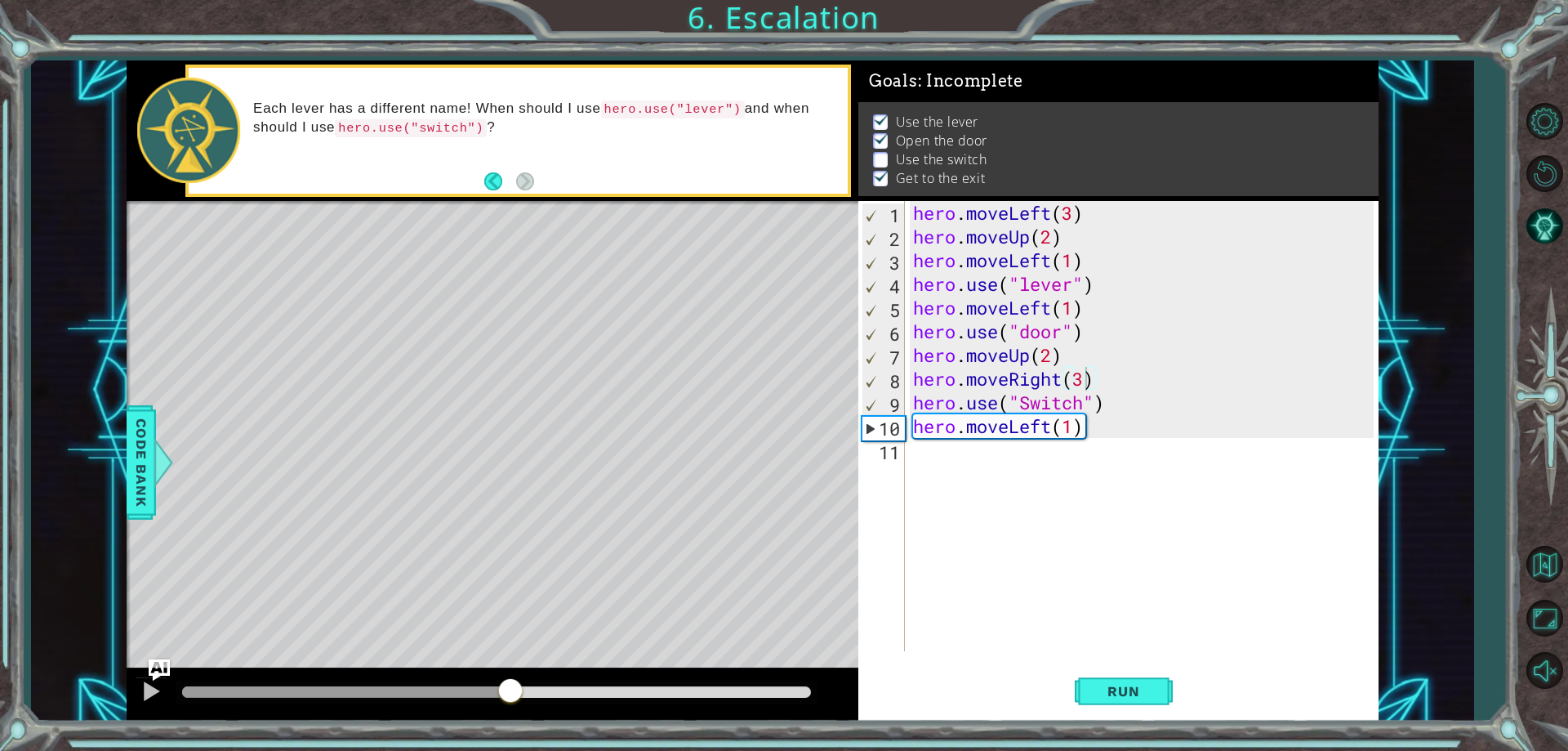
click at [151, 679] on img "Ask AI" at bounding box center [159, 670] width 22 height 22
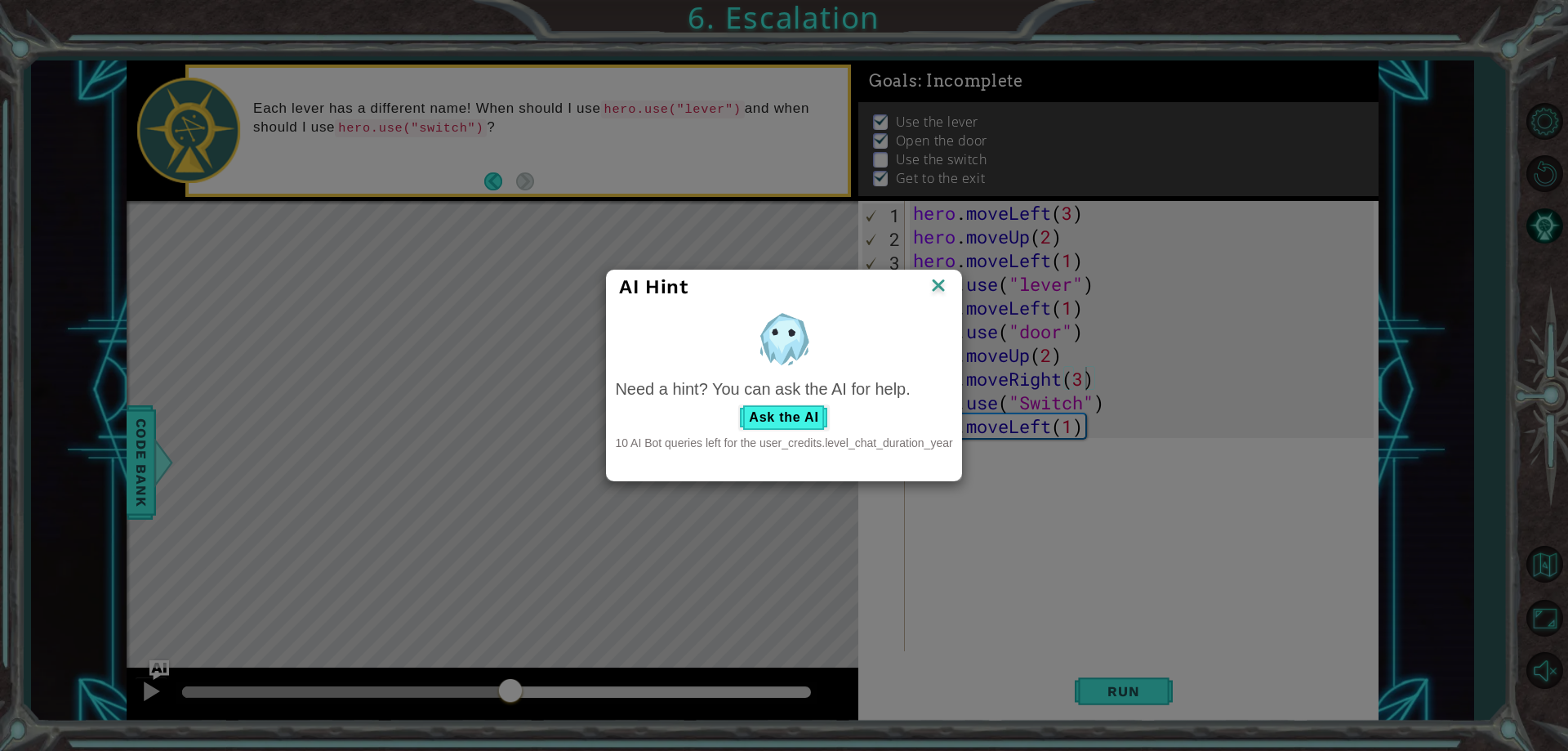
click at [946, 294] on img at bounding box center [938, 287] width 22 height 25
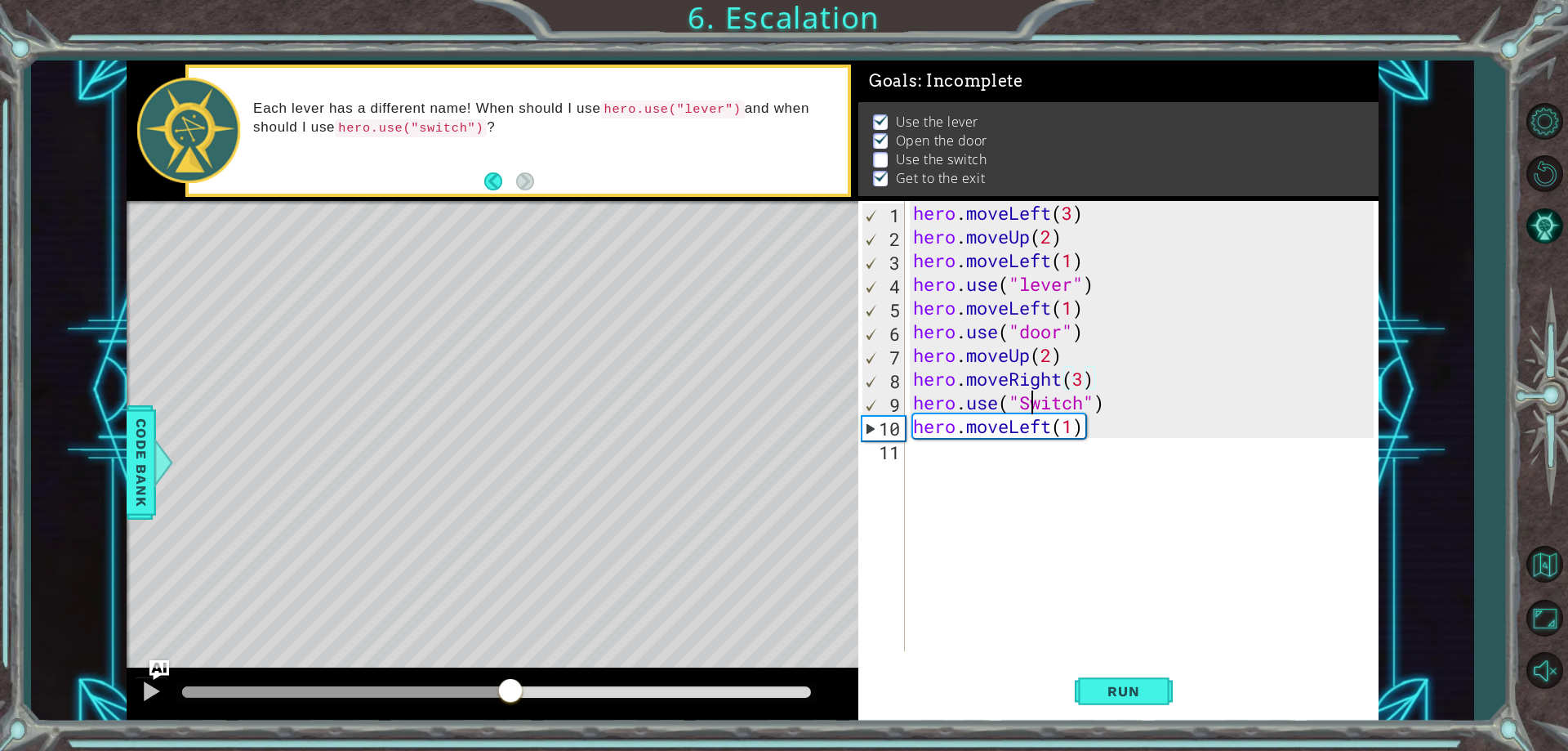
click at [1029, 399] on div "hero . moveLeft ( 3 ) hero . moveUp ( 2 ) hero . moveLeft ( 1 ) hero . use ( "l…" at bounding box center [1146, 449] width 472 height 497
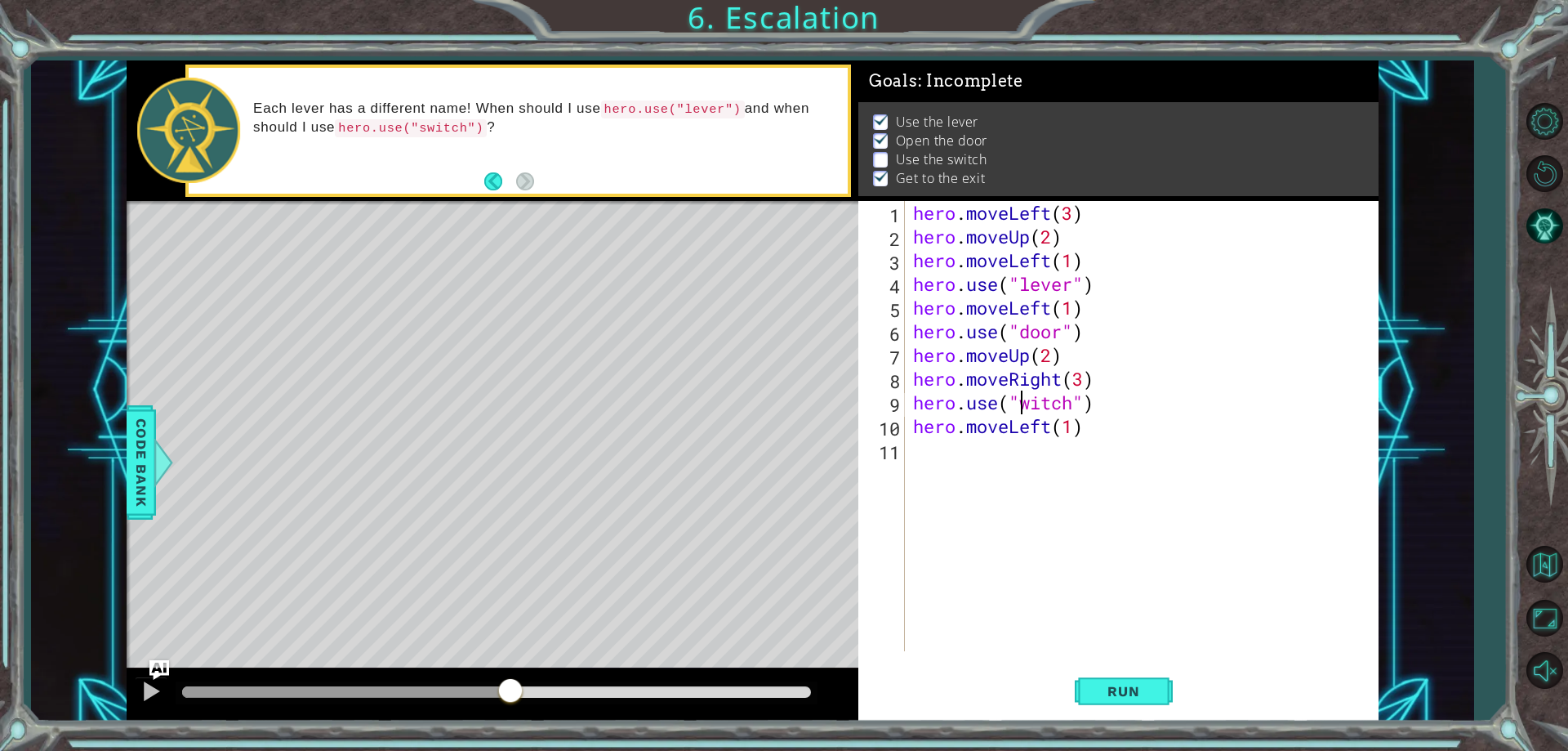
scroll to position [0, 6]
click at [1125, 669] on button "Run" at bounding box center [1124, 692] width 98 height 52
click at [1116, 677] on button "Run" at bounding box center [1124, 692] width 98 height 52
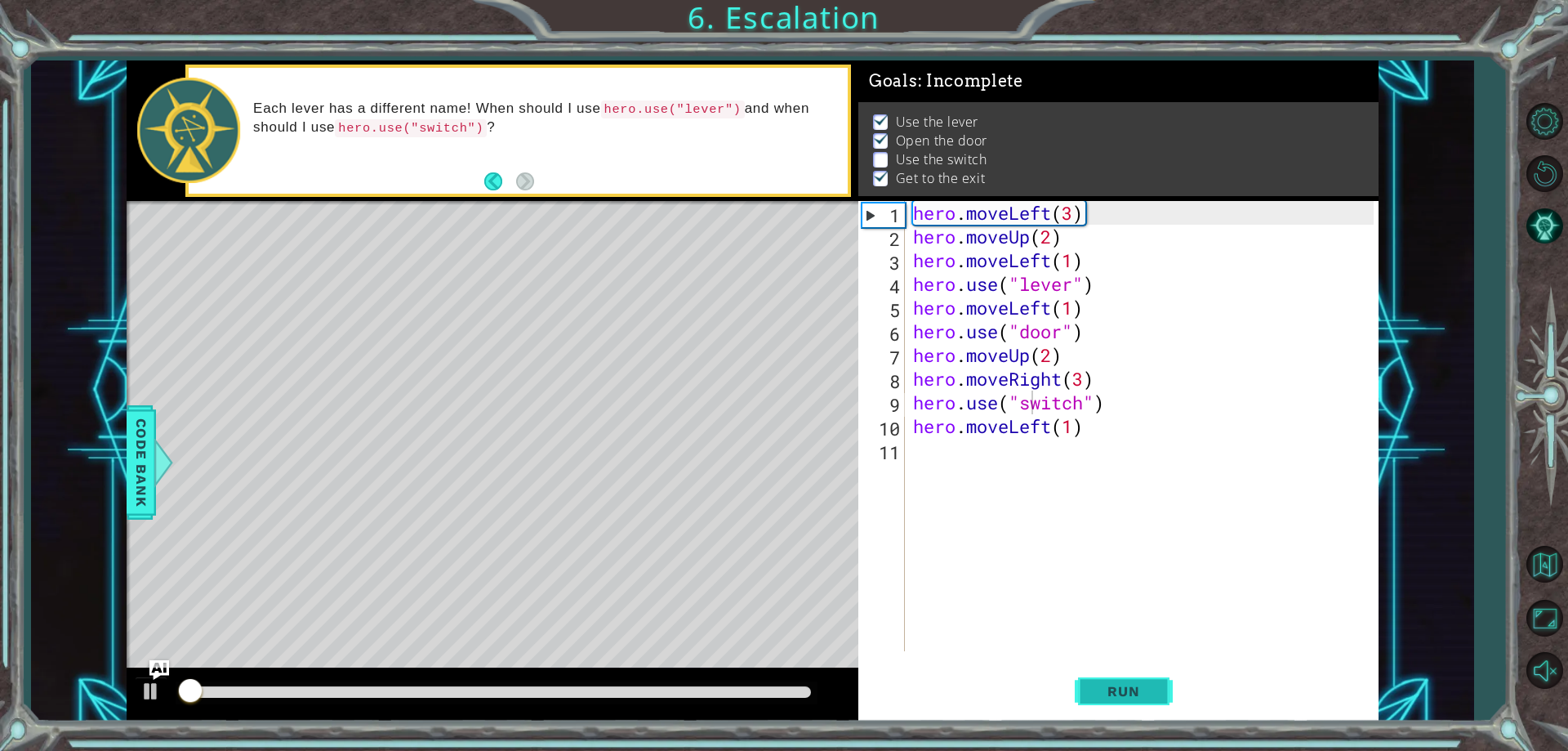
click at [1111, 677] on button "Run" at bounding box center [1124, 692] width 98 height 52
click at [703, 699] on div at bounding box center [496, 693] width 642 height 23
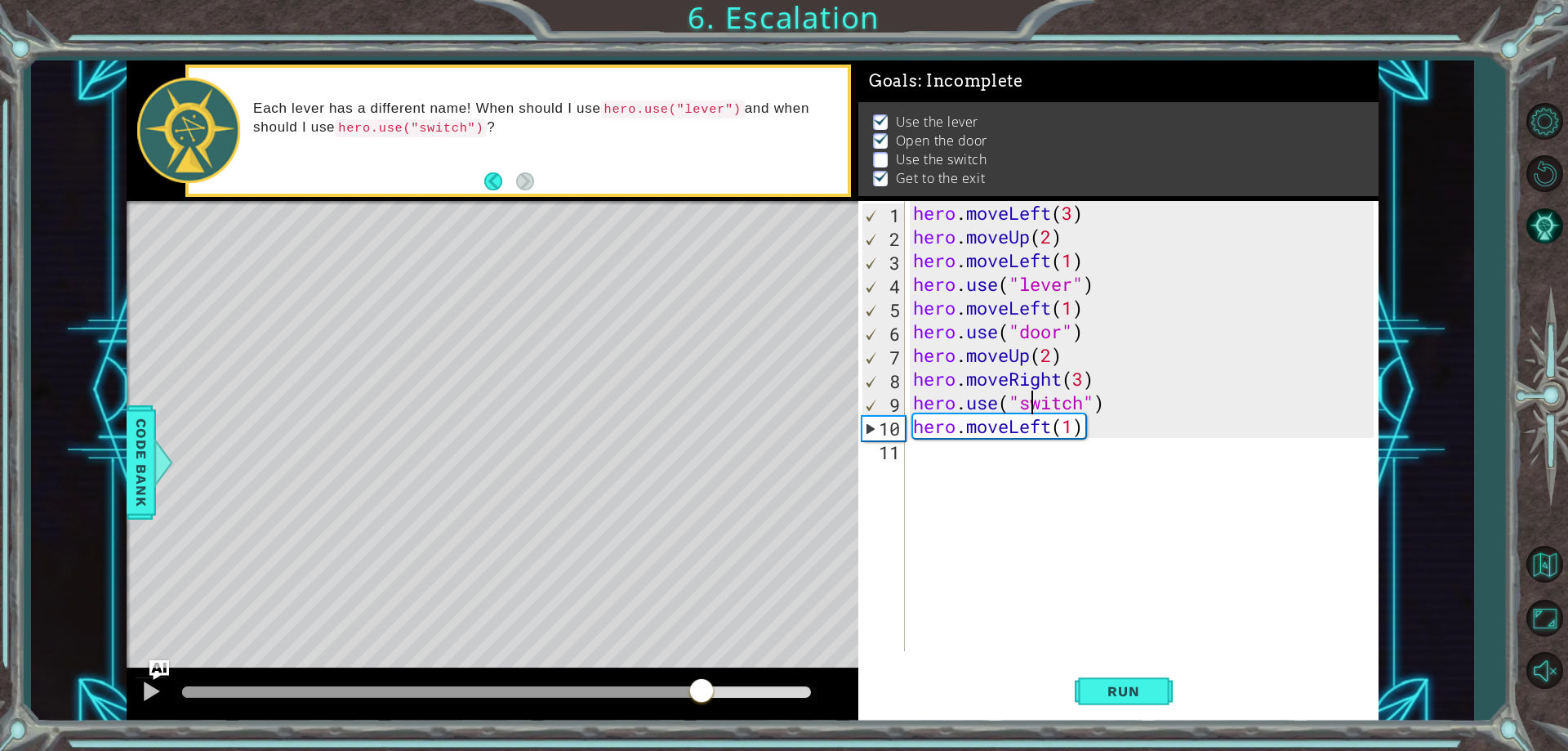
click at [702, 686] on div at bounding box center [496, 692] width 629 height 11
click at [668, 689] on div at bounding box center [425, 692] width 487 height 11
drag, startPoint x: 668, startPoint y: 689, endPoint x: 593, endPoint y: 691, distance: 75.0
click at [593, 691] on div at bounding box center [606, 692] width 29 height 29
click at [1150, 692] on span "Run" at bounding box center [1123, 691] width 64 height 16
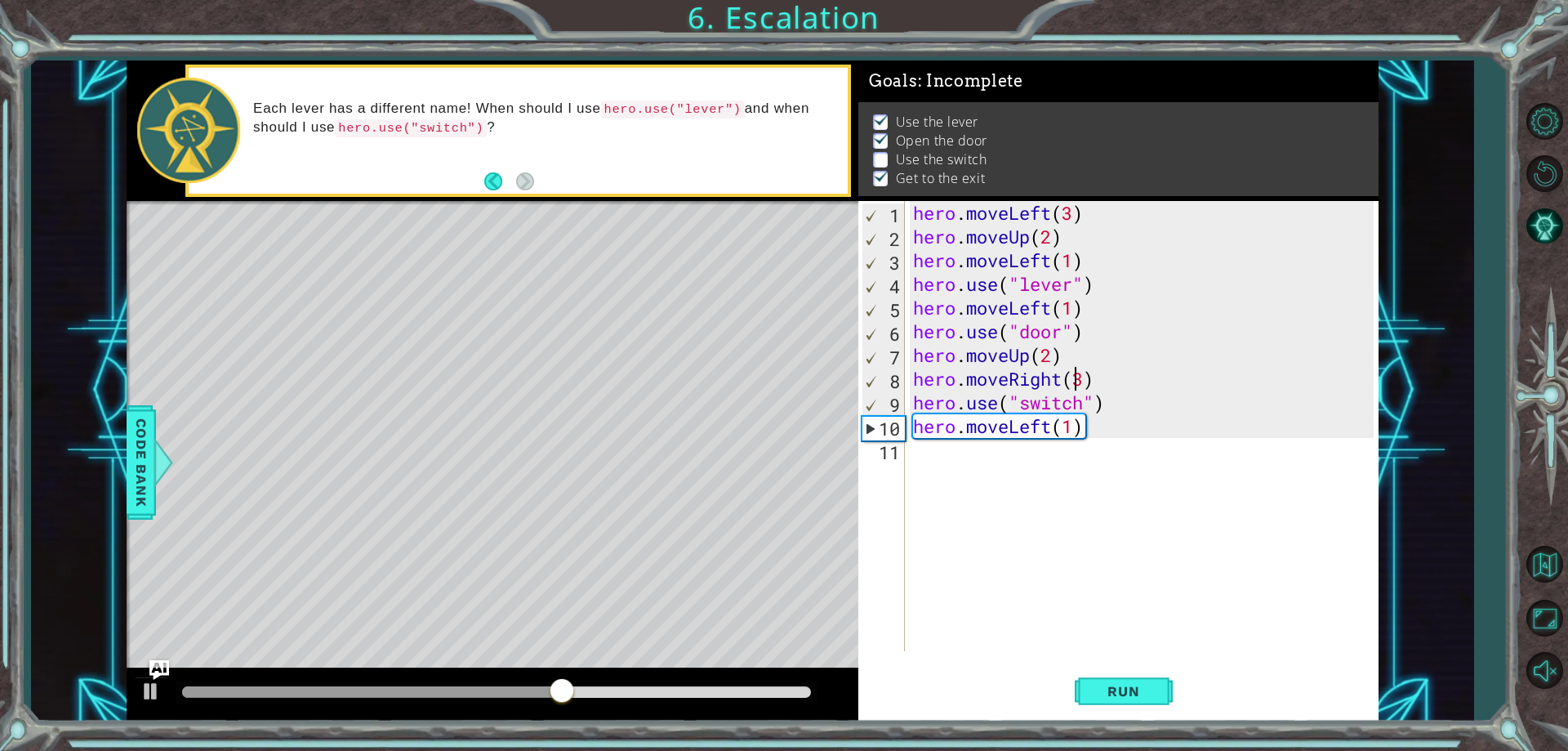
click at [1080, 375] on div "hero . moveLeft ( 3 ) hero . moveUp ( 2 ) hero . moveLeft ( 1 ) hero . use ( "l…" at bounding box center [1146, 449] width 472 height 497
click at [1089, 372] on div "hero . moveLeft ( 3 ) hero . moveUp ( 2 ) hero . moveLeft ( 1 ) hero . use ( "l…" at bounding box center [1146, 449] width 472 height 497
type textarea "hero.moveRight(2)"
click at [1126, 686] on span "Run" at bounding box center [1123, 691] width 64 height 16
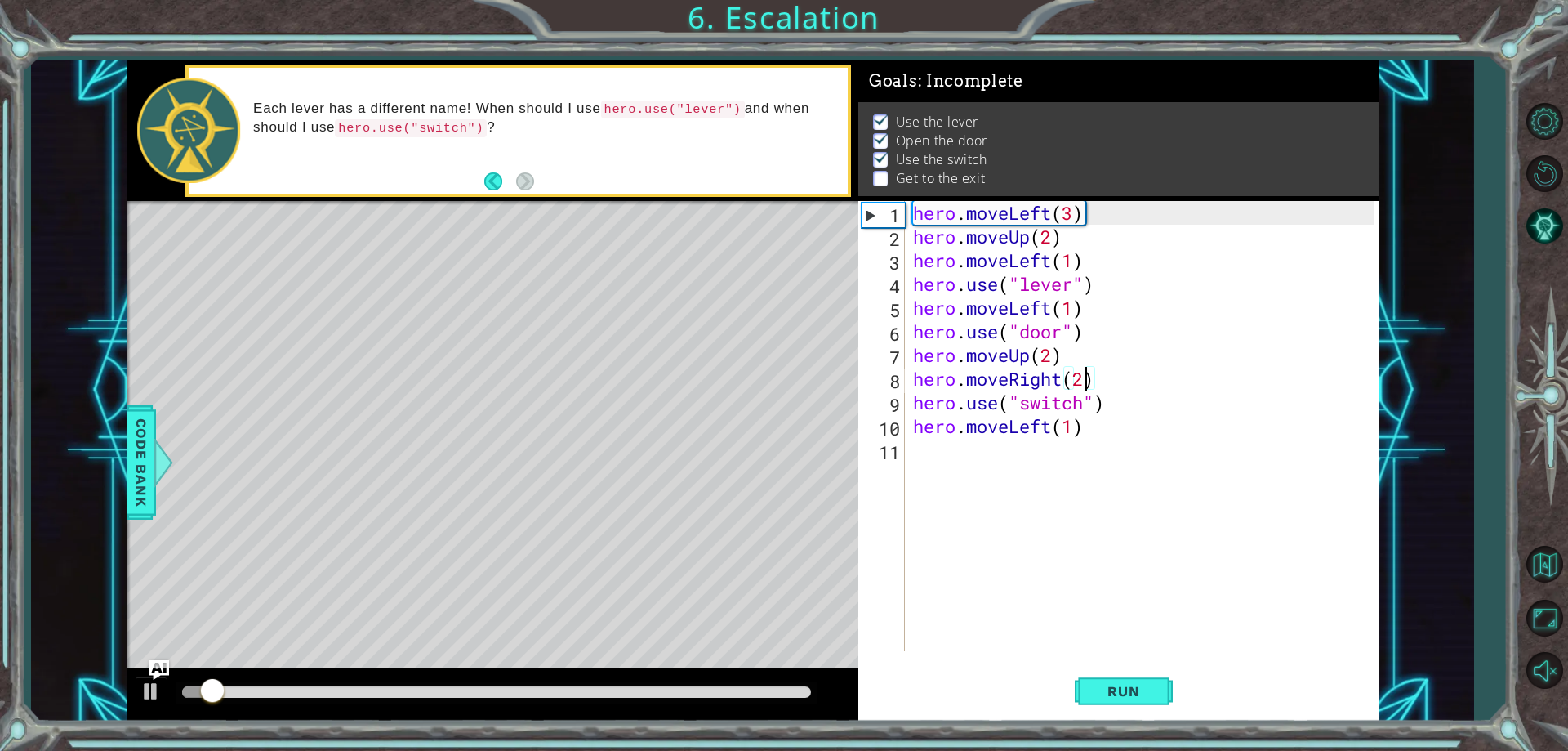
click at [715, 685] on div at bounding box center [496, 693] width 642 height 23
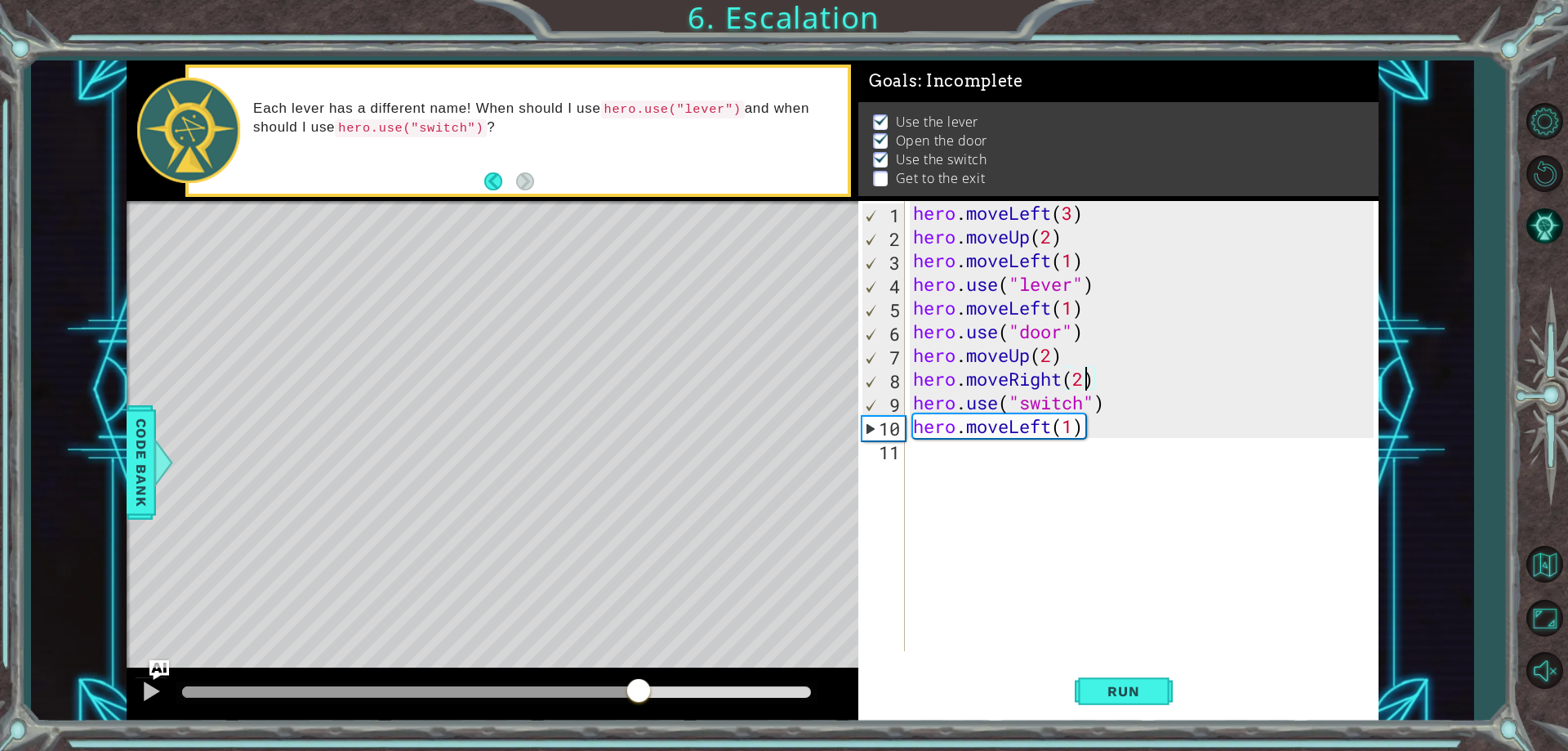
click at [639, 688] on div at bounding box center [496, 692] width 629 height 11
click at [1098, 454] on div "hero . moveLeft ( 3 ) hero . moveUp ( 2 ) hero . moveLeft ( 1 ) hero . use ( "l…" at bounding box center [1146, 449] width 472 height 497
drag, startPoint x: 1113, startPoint y: 429, endPoint x: 901, endPoint y: 429, distance: 212.0
click at [901, 429] on div "1 2 3 4 5 6 7 8 9 10 11 hero . moveLeft ( 3 ) hero . moveUp ( 2 ) hero . moveLe…" at bounding box center [1115, 426] width 515 height 450
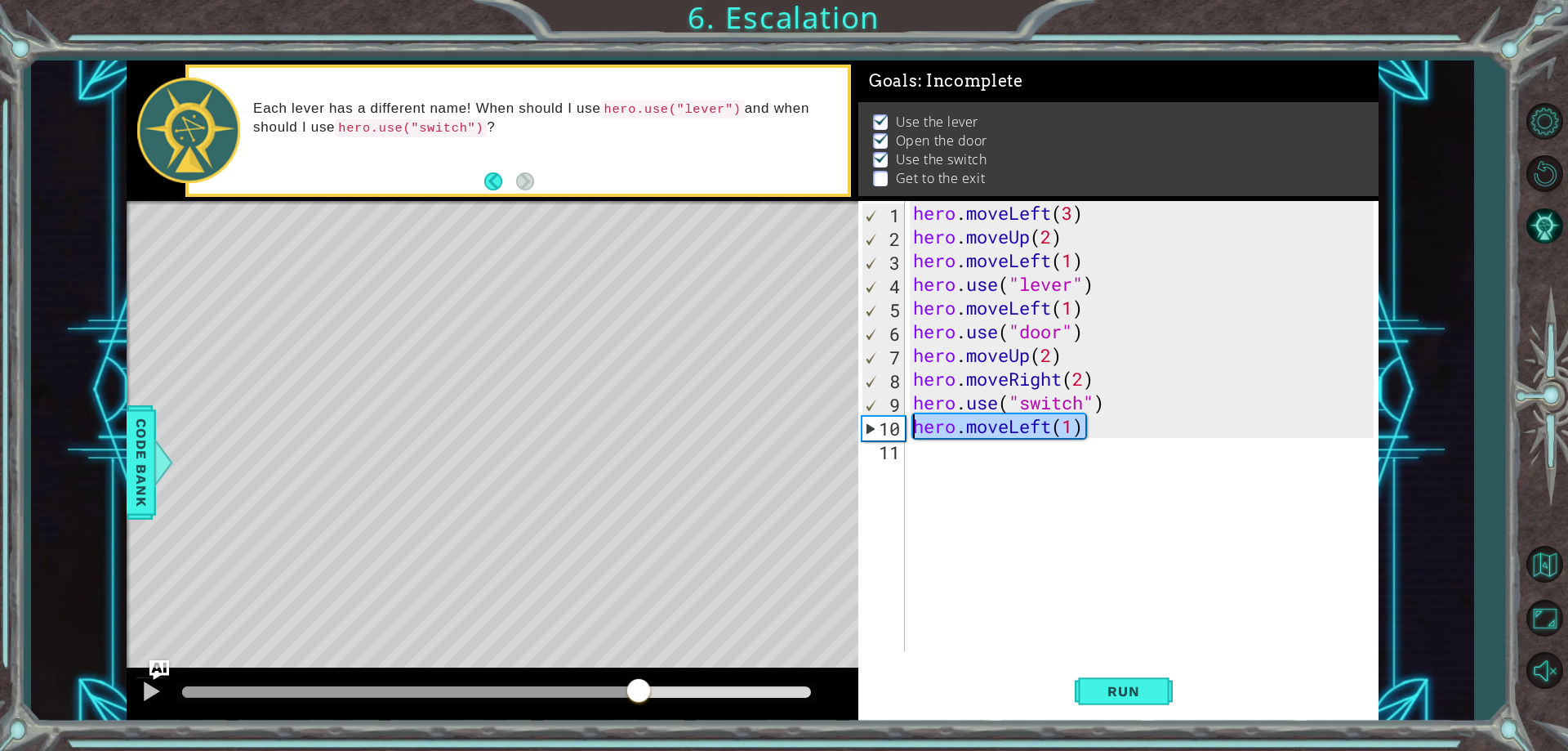
type textarea "hero.moveLeft(1)"
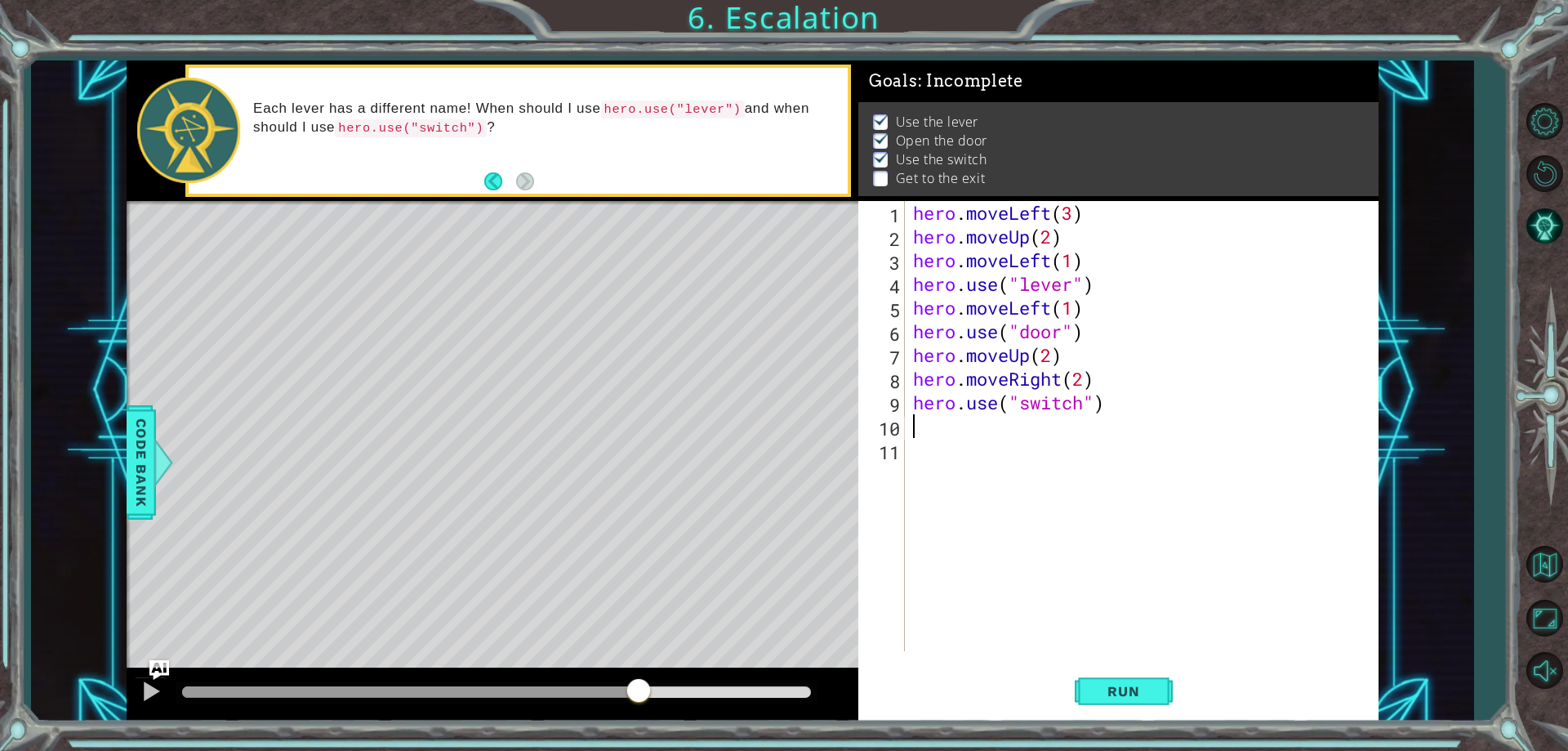
type textarea "h"
type textarea "hero.use("switch")"
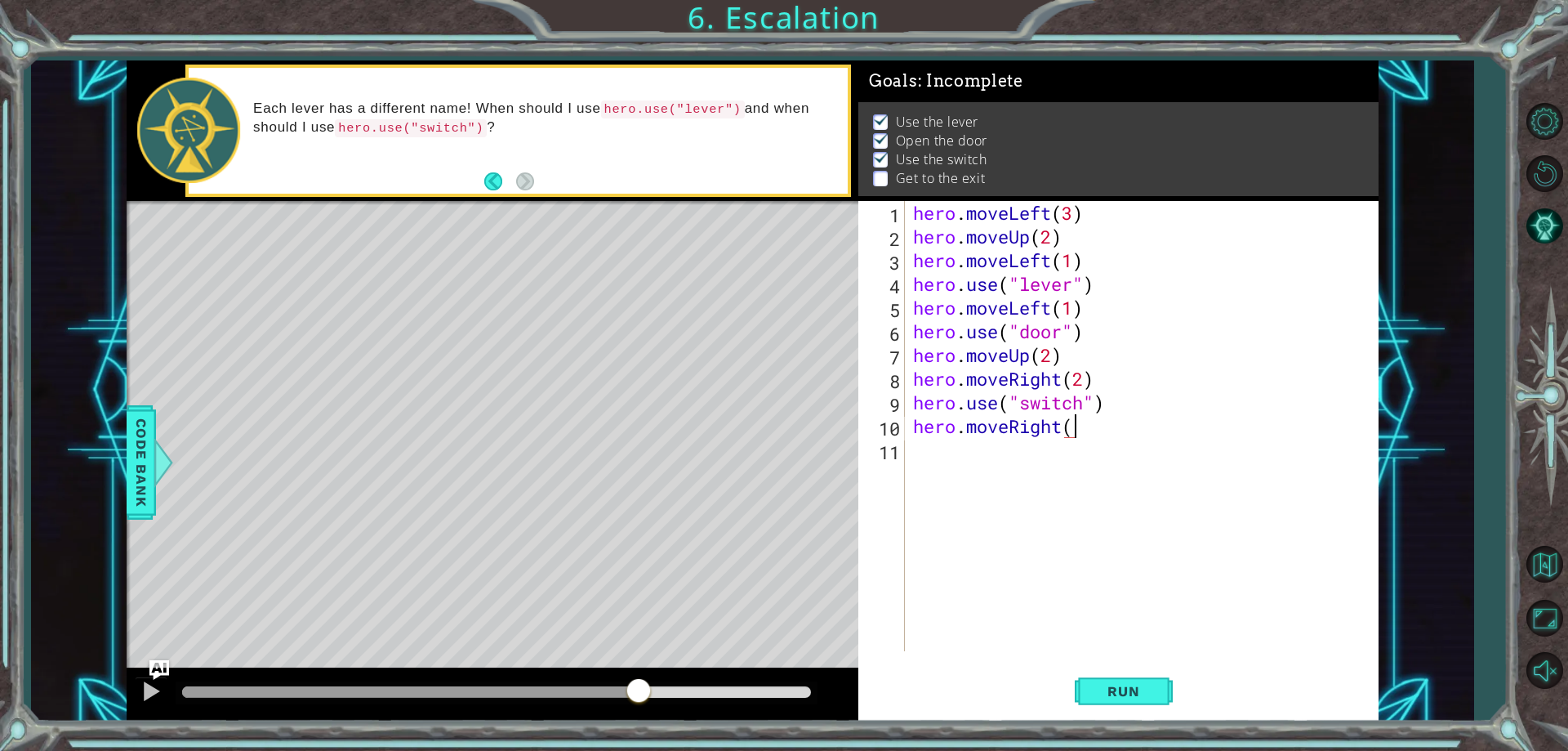
scroll to position [0, 8]
type textarea "hero.moveRight(1)"
click at [948, 458] on div "hero . moveLeft ( 3 ) hero . moveUp ( 2 ) hero . moveLeft ( 1 ) hero . use ( "l…" at bounding box center [1146, 449] width 472 height 497
type textarea "hero.moveUp(2)"
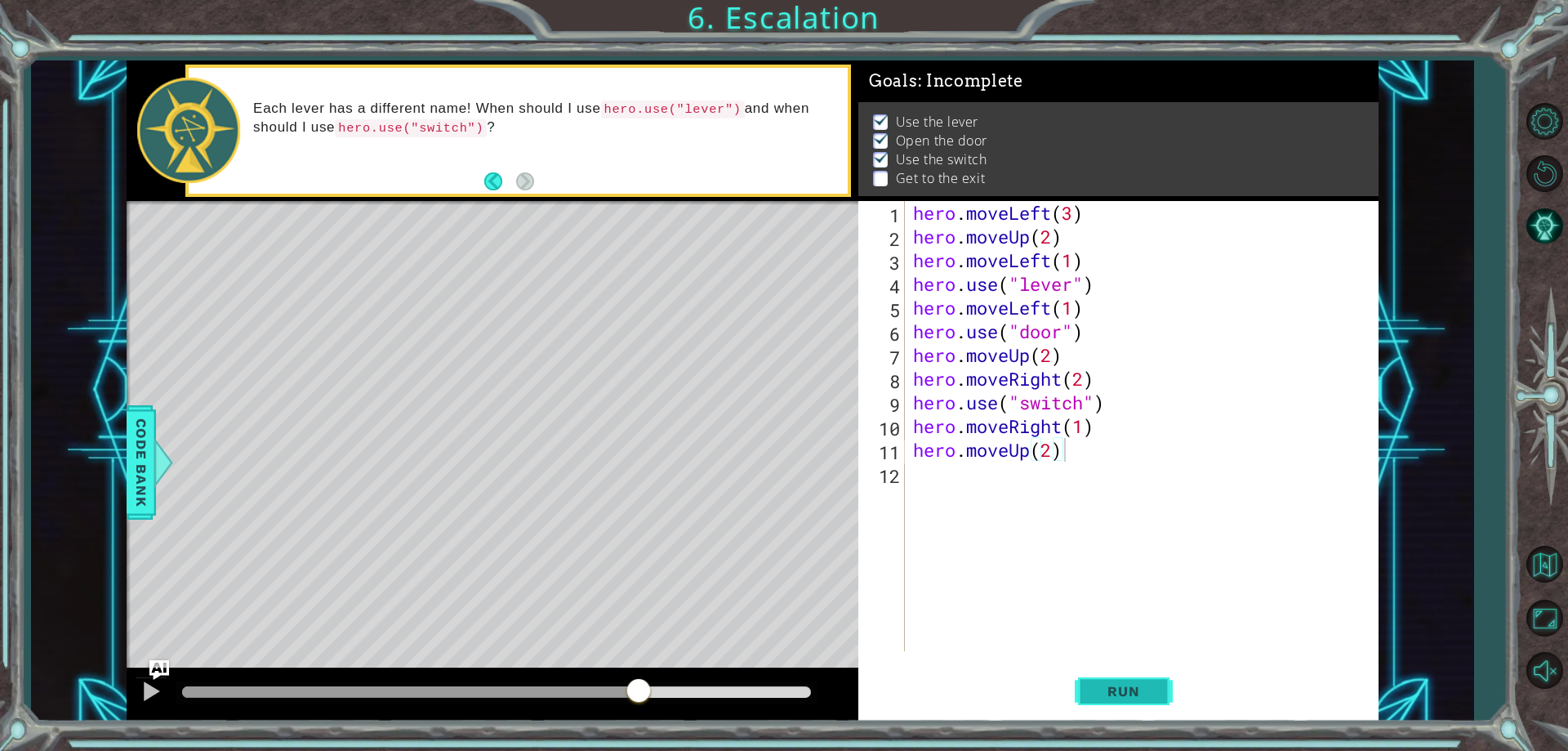
click at [1129, 715] on button "Run" at bounding box center [1124, 692] width 98 height 52
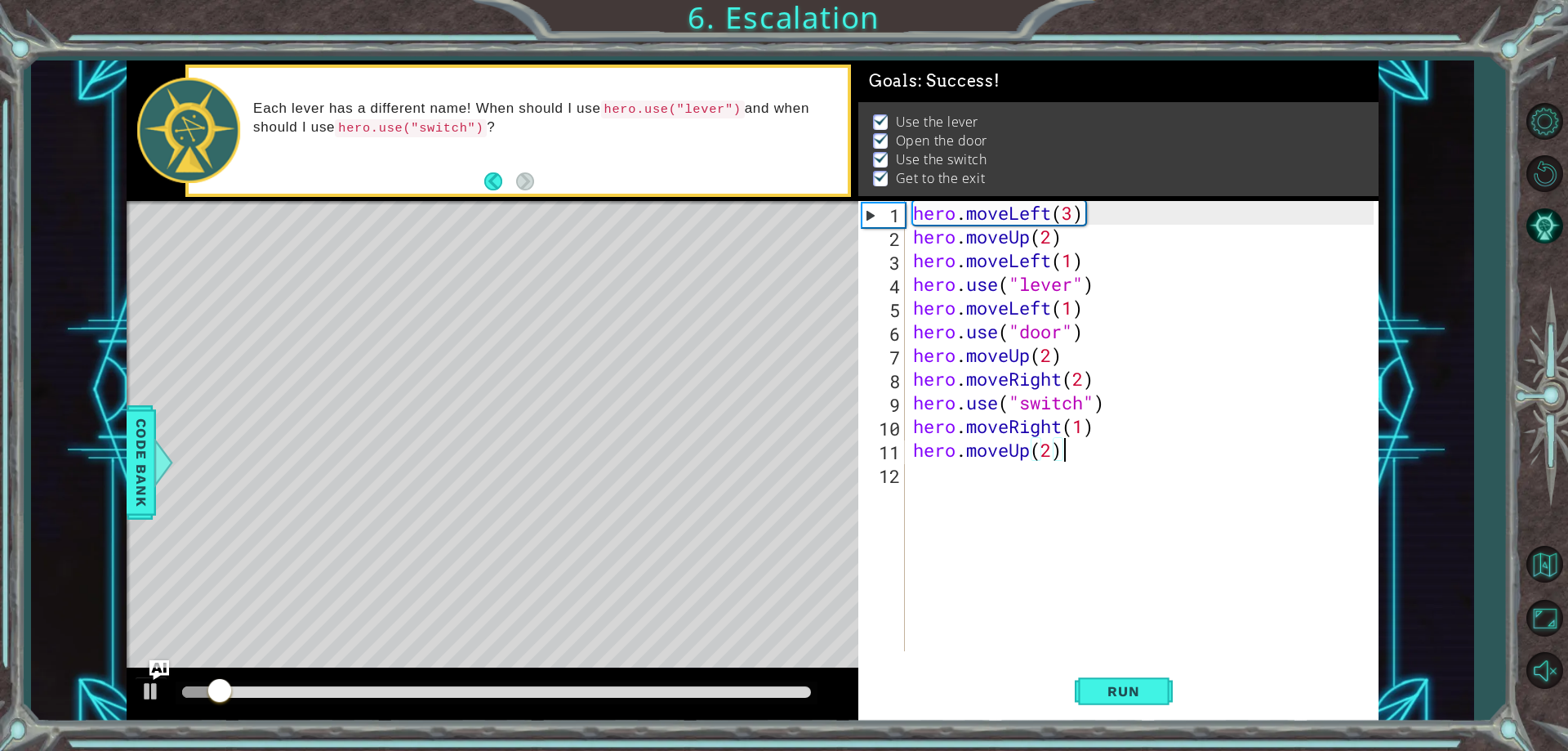
click at [769, 700] on div at bounding box center [496, 693] width 642 height 23
click at [764, 692] on div at bounding box center [496, 692] width 629 height 11
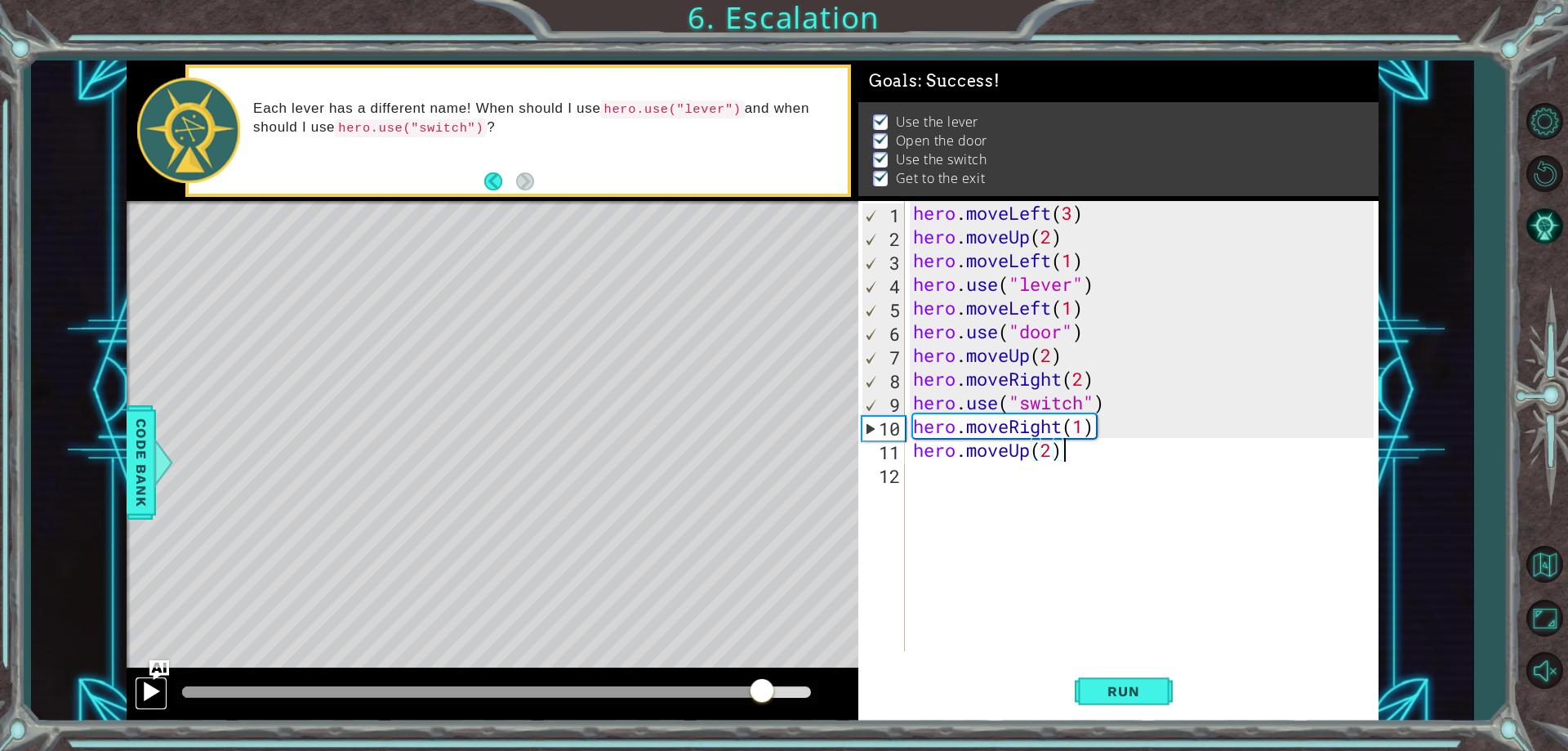
click at [145, 692] on div at bounding box center [151, 691] width 22 height 22
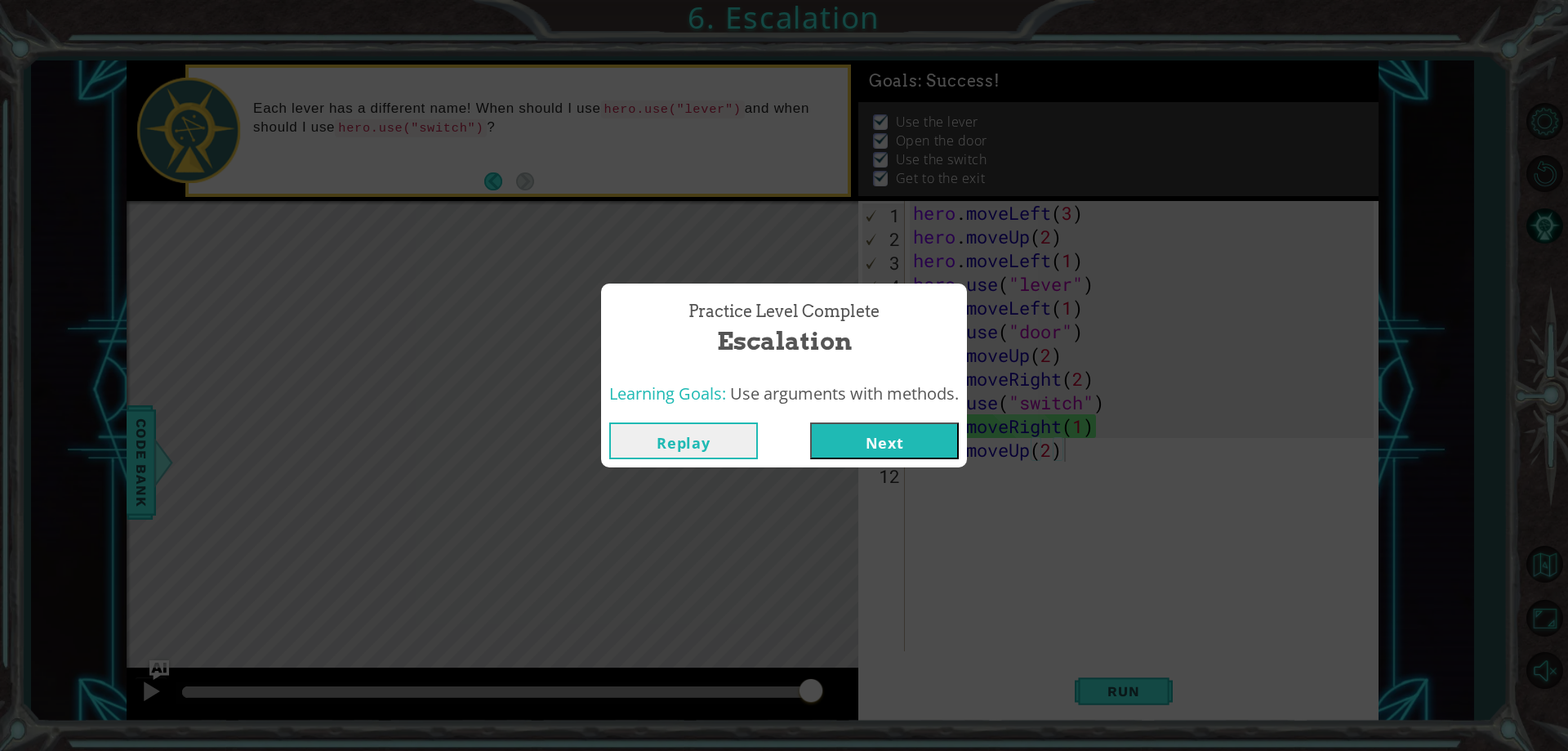
click at [894, 448] on button "Next" at bounding box center [884, 441] width 149 height 37
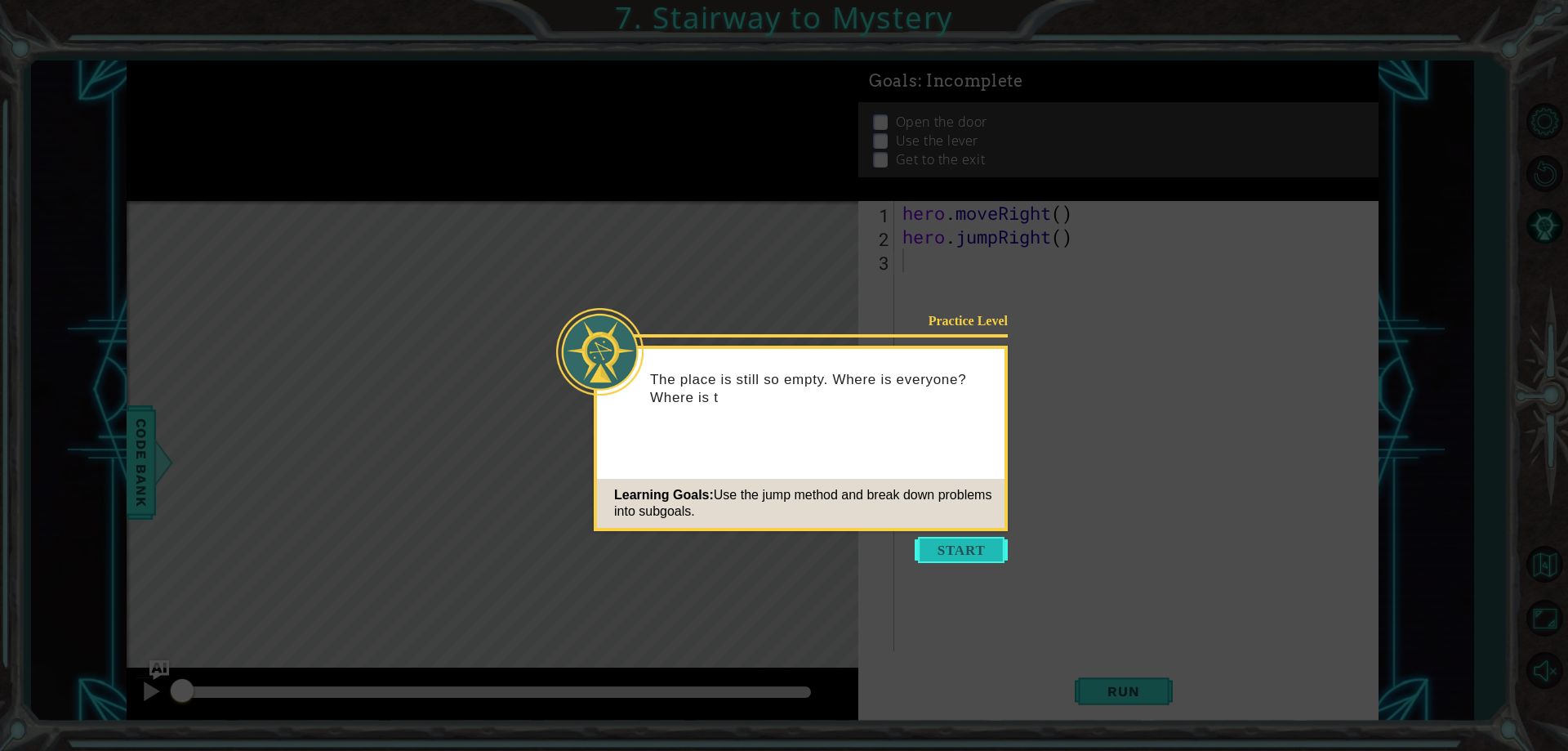
click at [919, 545] on button "Start" at bounding box center [961, 550] width 93 height 26
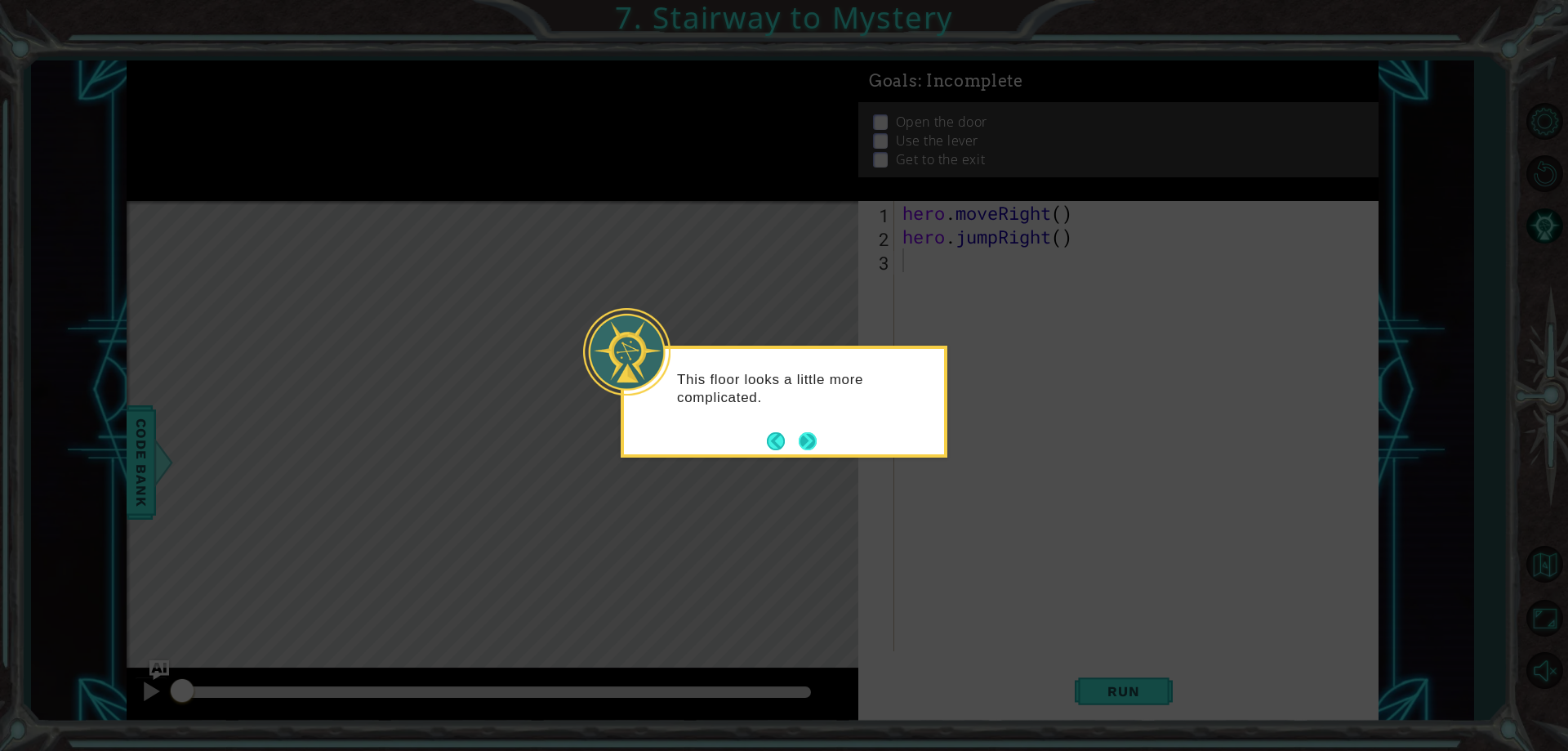
click at [799, 443] on button "Next" at bounding box center [807, 441] width 18 height 18
